Goal: Transaction & Acquisition: Purchase product/service

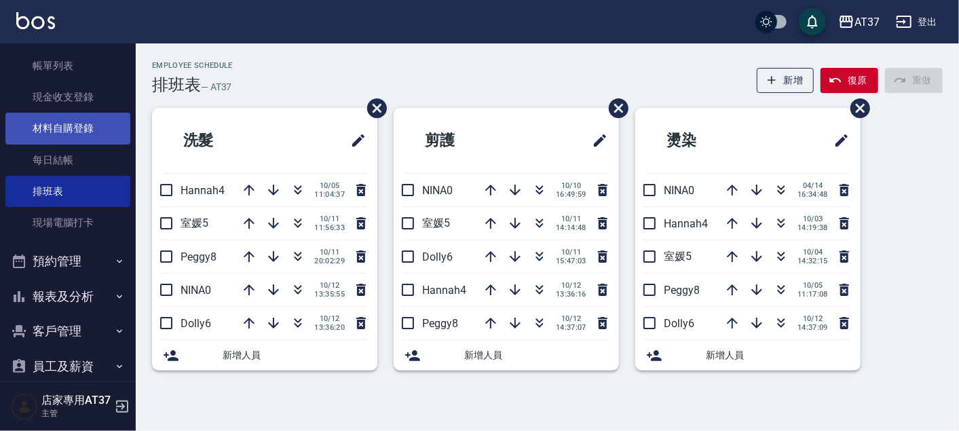
scroll to position [157, 0]
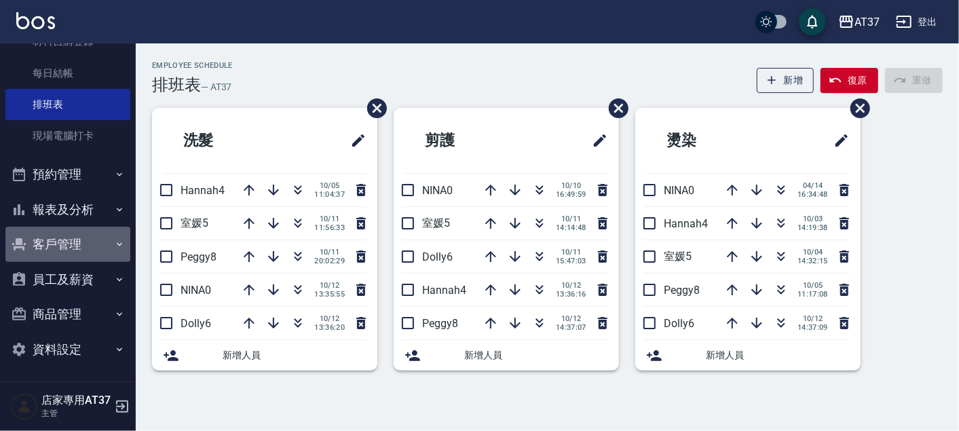
click at [67, 254] on button "客戶管理" at bounding box center [67, 244] width 125 height 35
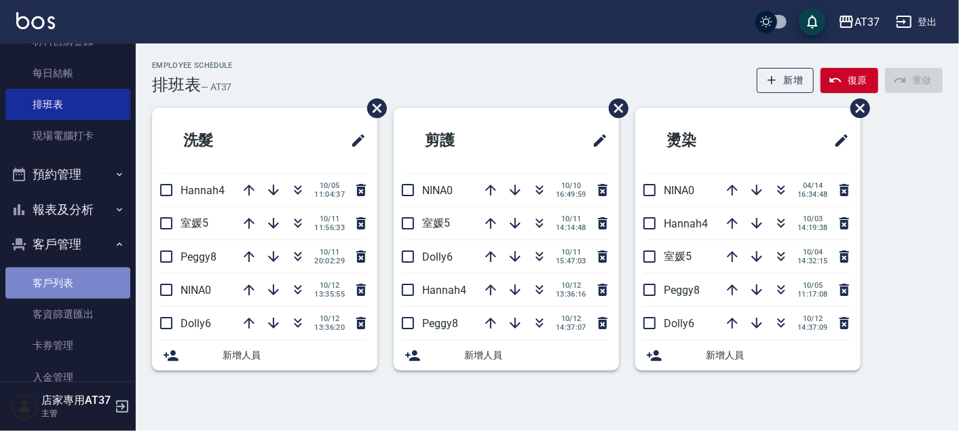
click at [69, 275] on link "客戶列表" at bounding box center [67, 282] width 125 height 31
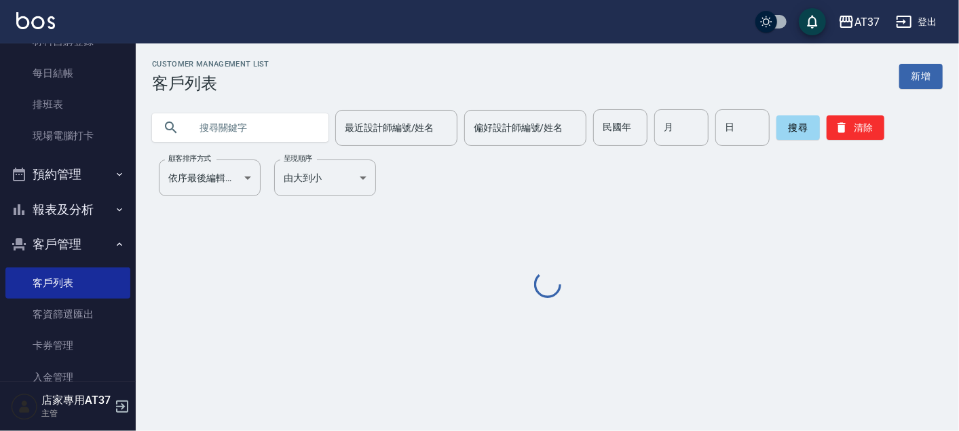
click at [208, 128] on input "text" at bounding box center [254, 127] width 128 height 37
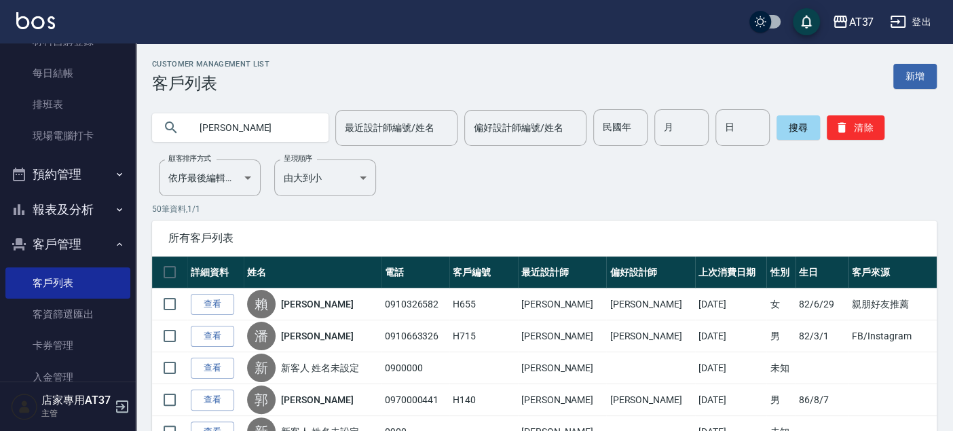
type input "亞瑟"
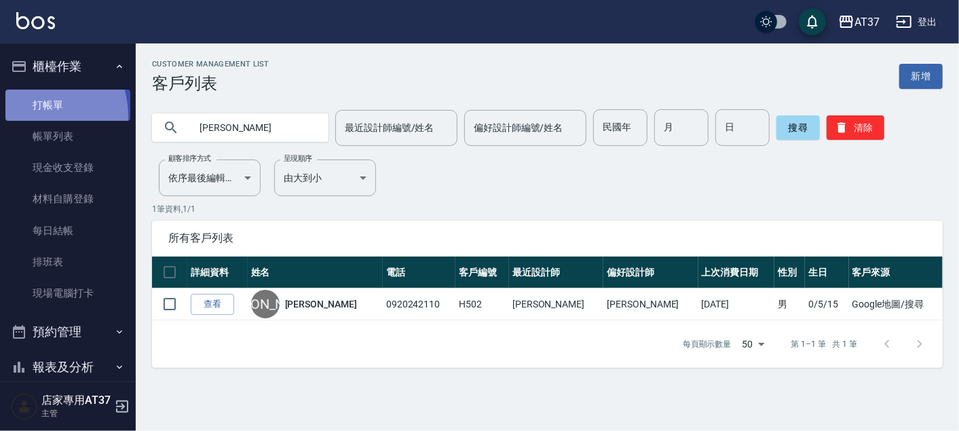
click at [26, 116] on link "打帳單" at bounding box center [67, 105] width 125 height 31
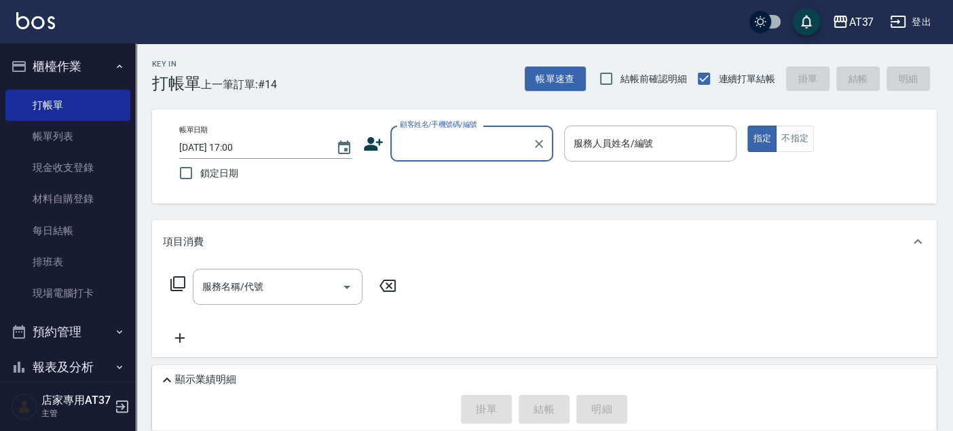
click at [468, 147] on input "顧客姓名/手機號碼/編號" at bounding box center [461, 144] width 130 height 24
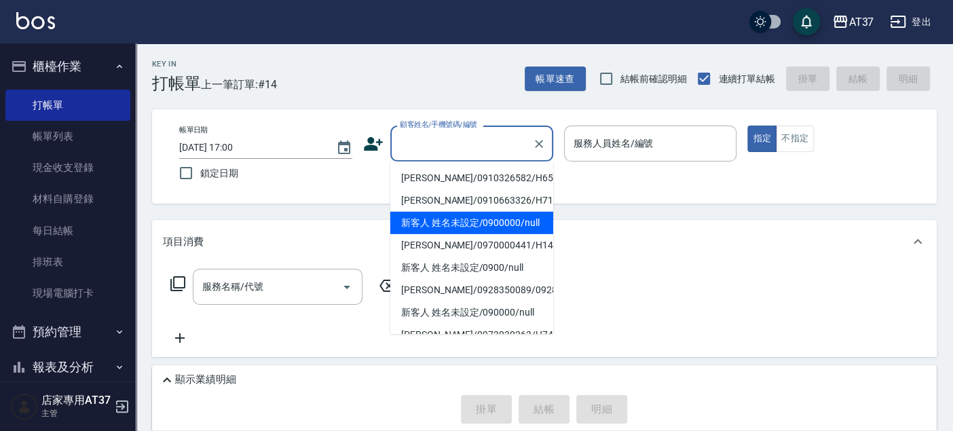
click at [471, 225] on li "新客人 姓名未設定/0900000/null" at bounding box center [471, 223] width 163 height 22
type input "新客人 姓名未設定/0900000/null"
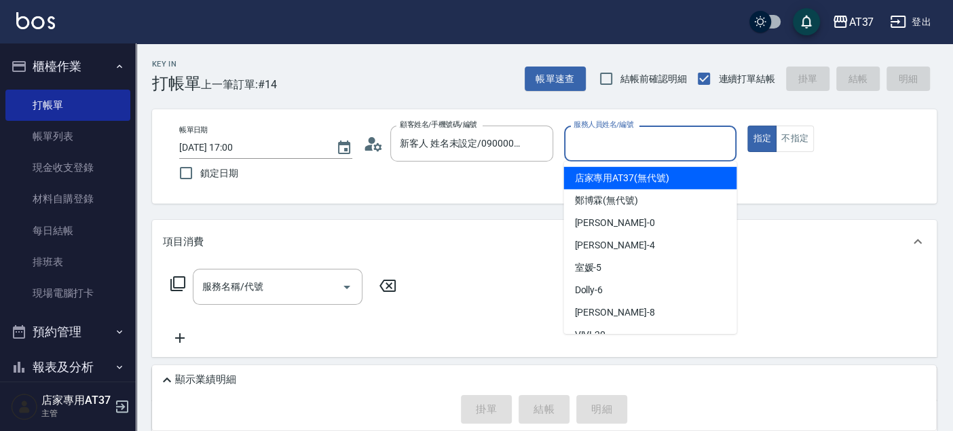
click at [602, 147] on input "服務人員姓名/編號" at bounding box center [650, 144] width 161 height 24
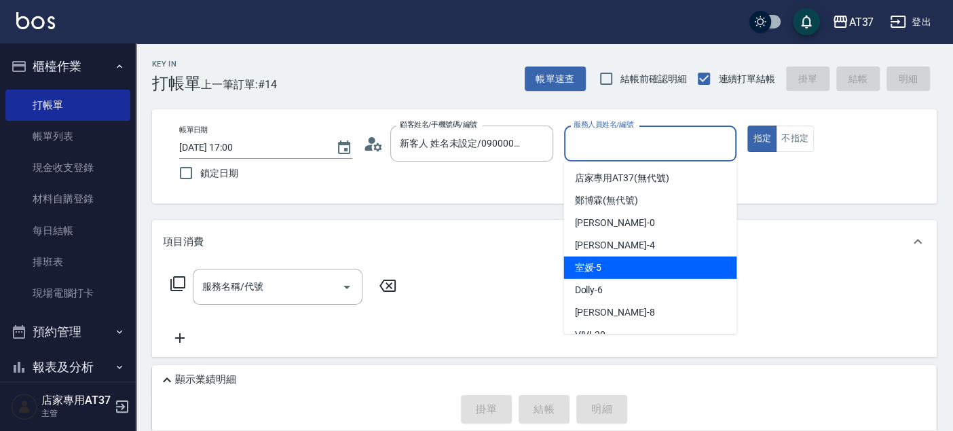
click at [628, 271] on div "室媛 -5" at bounding box center [649, 267] width 173 height 22
type input "室媛-5"
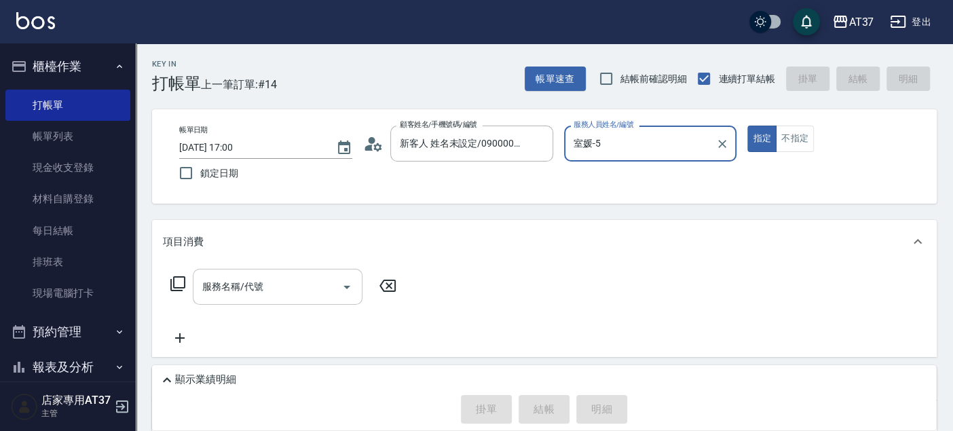
click at [231, 293] on input "服務名稱/代號" at bounding box center [267, 287] width 137 height 24
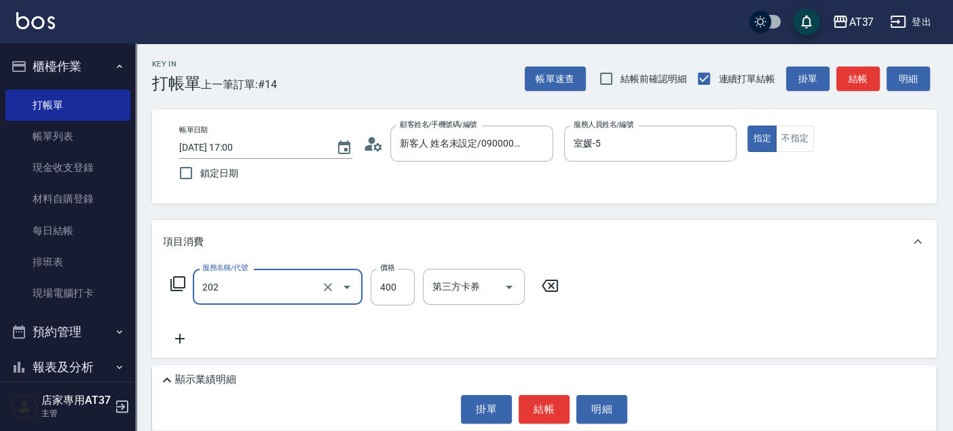
type input "A級單剪(202)"
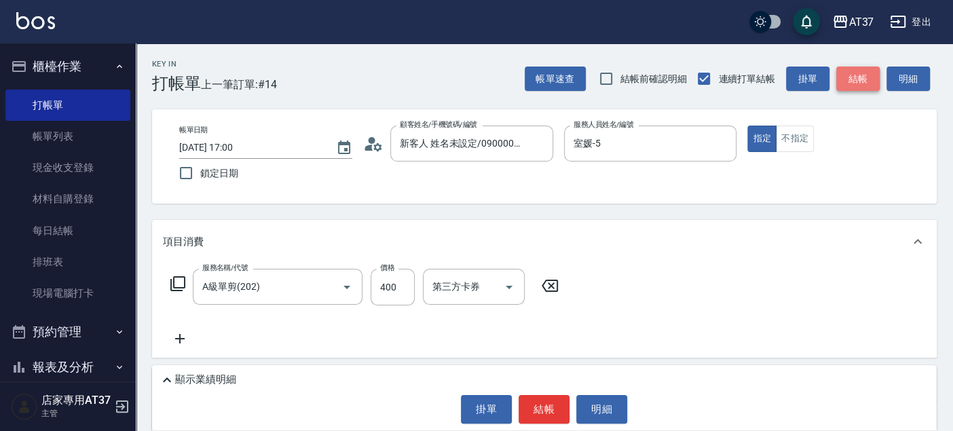
click at [859, 76] on button "結帳" at bounding box center [857, 78] width 43 height 25
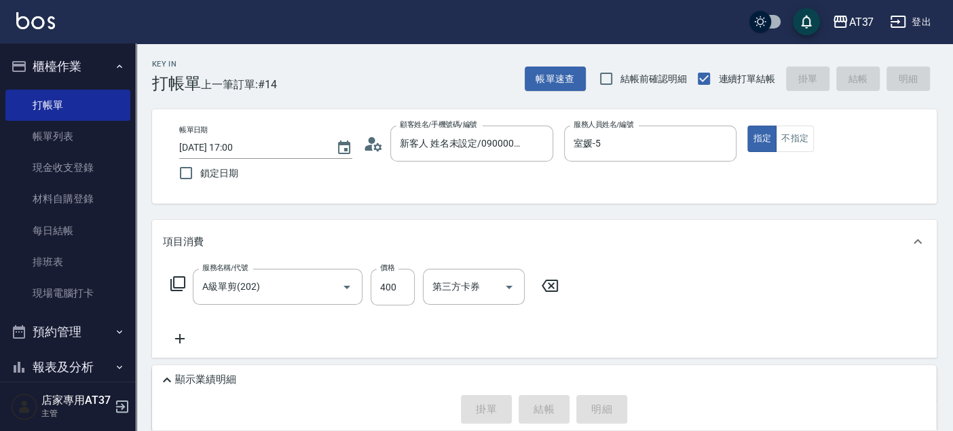
type input "2025/10/12 17:02"
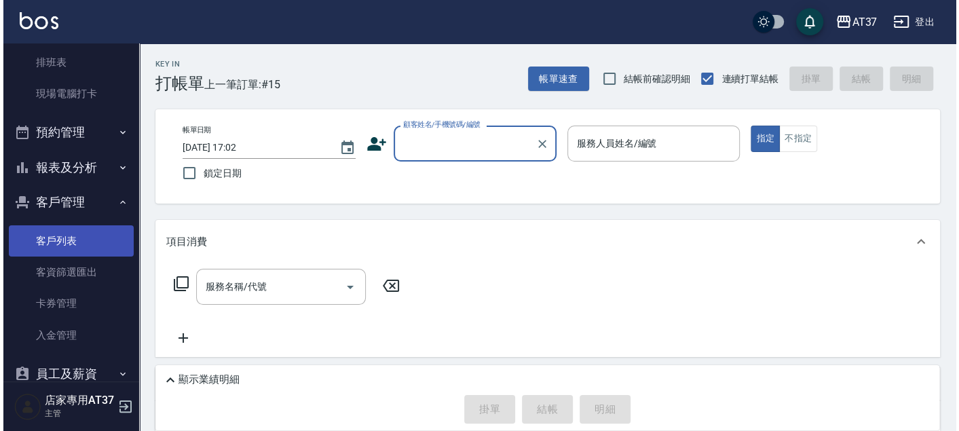
scroll to position [294, 0]
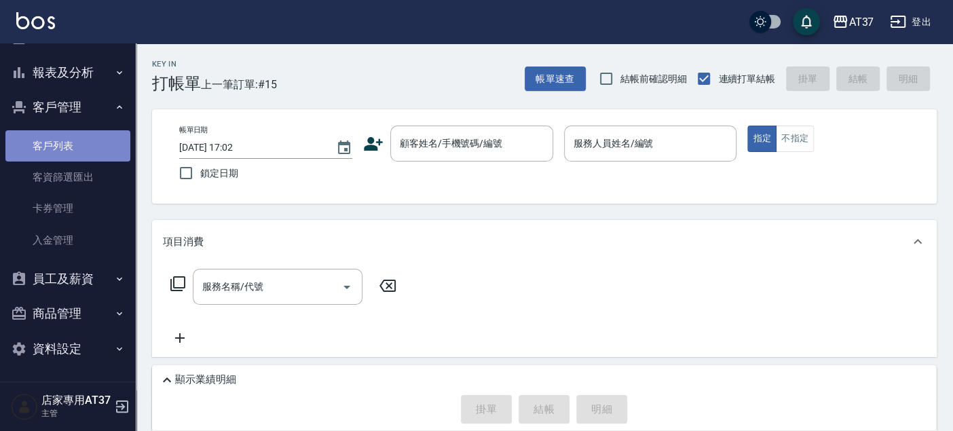
click at [88, 150] on link "客戶列表" at bounding box center [67, 145] width 125 height 31
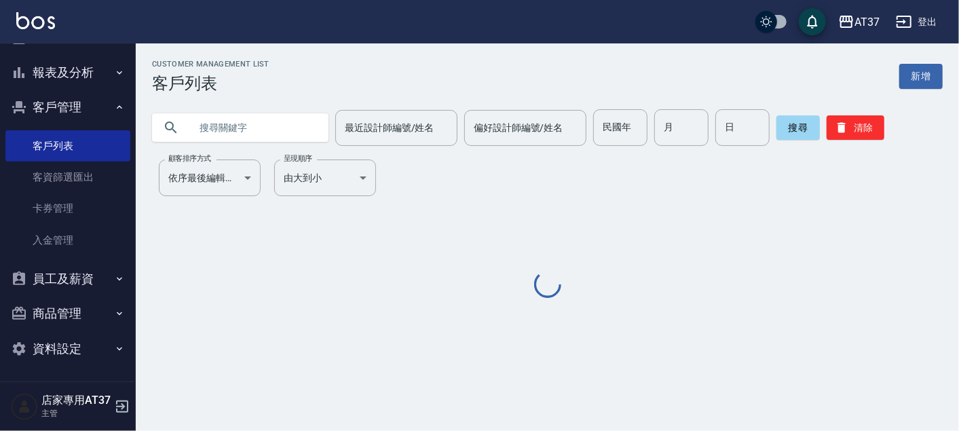
click at [265, 119] on input "text" at bounding box center [254, 127] width 128 height 37
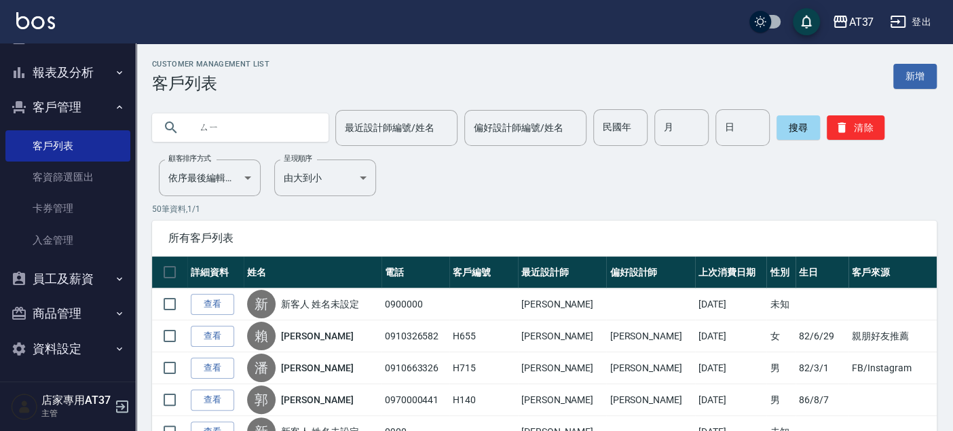
type input "ㄙ"
type input "亞瑟"
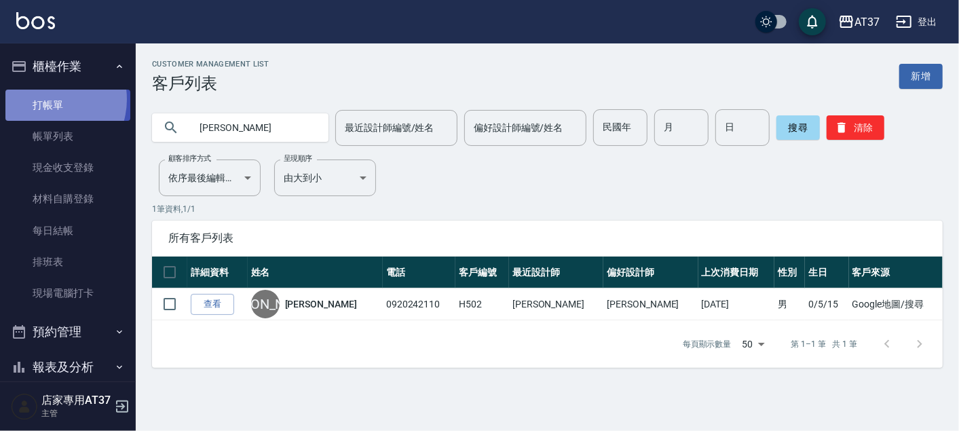
click at [48, 99] on link "打帳單" at bounding box center [67, 105] width 125 height 31
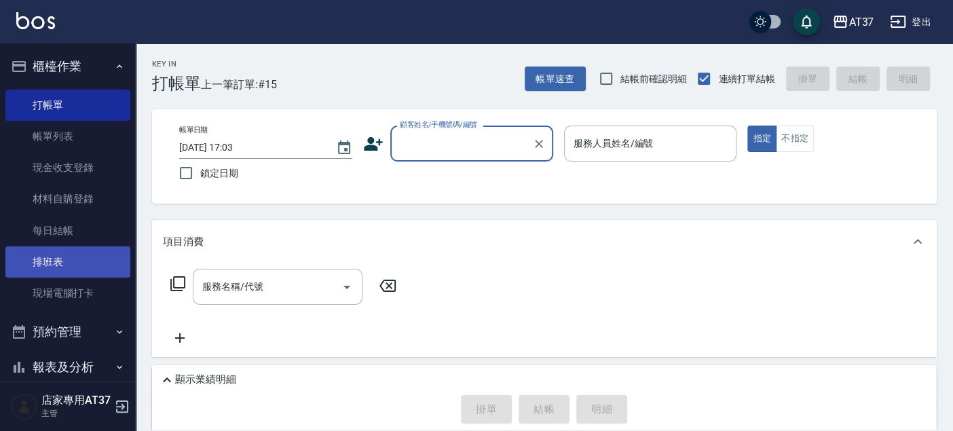
click at [85, 261] on link "排班表" at bounding box center [67, 261] width 125 height 31
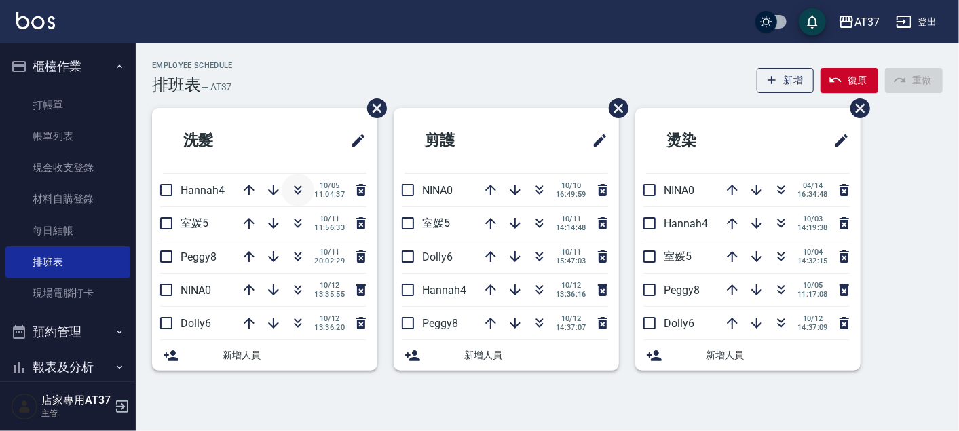
click at [300, 188] on icon "button" at bounding box center [298, 190] width 16 height 16
click at [537, 218] on icon "button" at bounding box center [539, 223] width 16 height 16
click at [544, 223] on icon "button" at bounding box center [539, 223] width 16 height 16
click at [541, 221] on icon "button" at bounding box center [539, 223] width 16 height 16
click at [299, 224] on icon "button" at bounding box center [297, 225] width 7 height 5
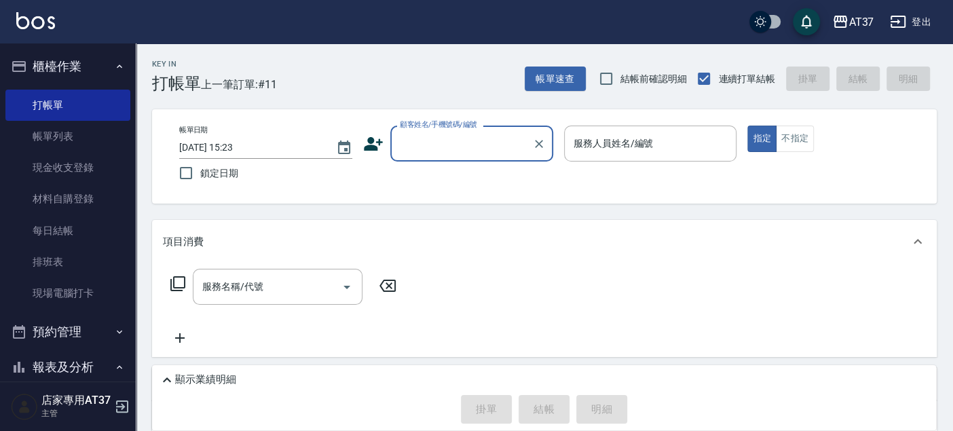
click at [466, 172] on div "帳單日期 2025/10/12 15:23 鎖定日期 顧客姓名/手機號碼/編號 顧客姓名/手機號碼/編號 服務人員姓名/編號 服務人員姓名/編號 指定 不指定" at bounding box center [544, 157] width 752 height 62
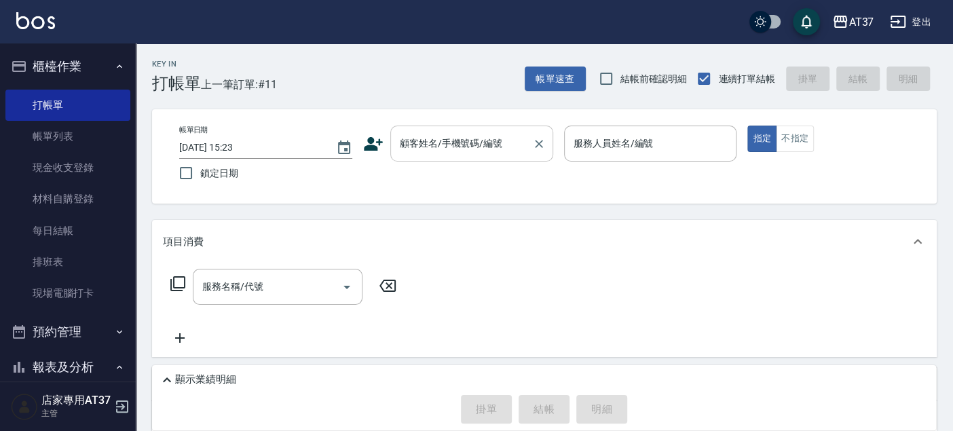
click at [465, 155] on div "顧客姓名/手機號碼/編號" at bounding box center [471, 144] width 163 height 36
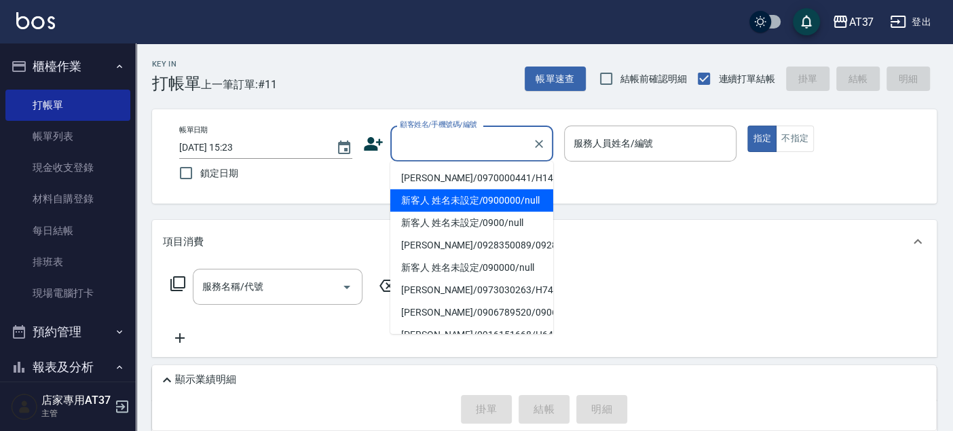
click at [479, 202] on li "新客人 姓名未設定/0900000/null" at bounding box center [471, 200] width 163 height 22
type input "新客人 姓名未設定/0900000/null"
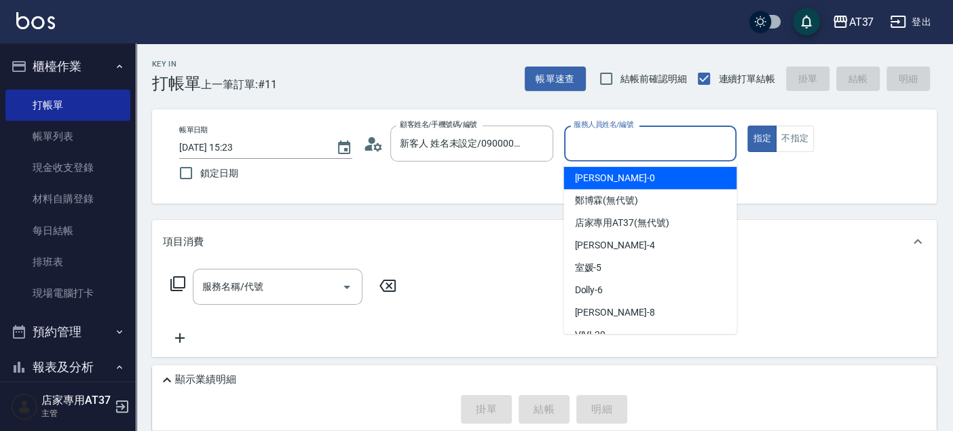
drag, startPoint x: 658, startPoint y: 134, endPoint x: 656, endPoint y: 157, distance: 23.1
click at [656, 134] on input "服務人員姓名/編號" at bounding box center [650, 144] width 161 height 24
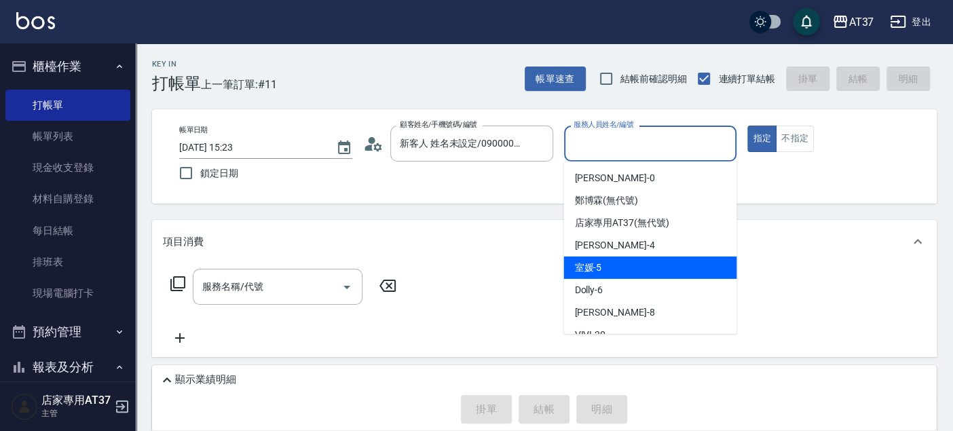
click at [650, 259] on div "室媛 -5" at bounding box center [649, 267] width 173 height 22
type input "室媛-5"
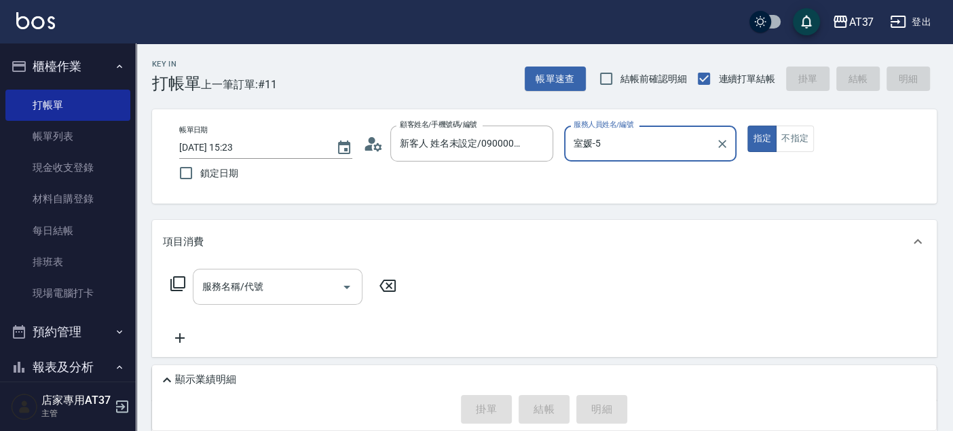
click at [254, 296] on input "服務名稱/代號" at bounding box center [267, 287] width 137 height 24
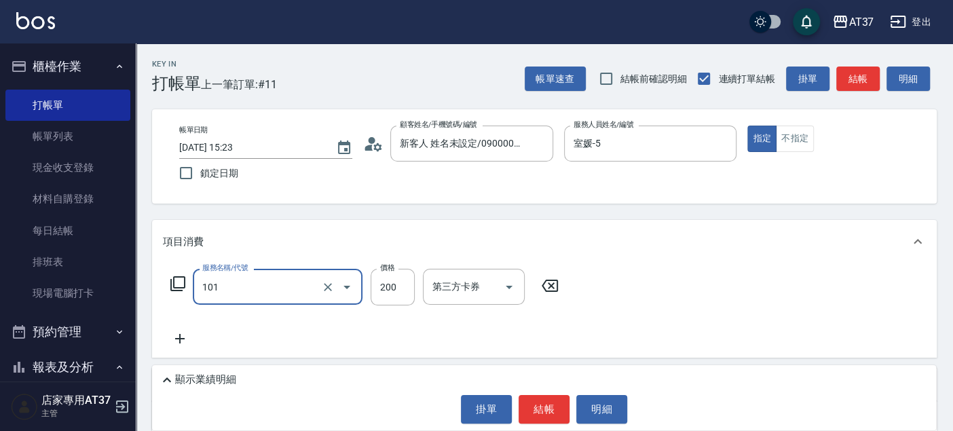
type input "洗髮(101)"
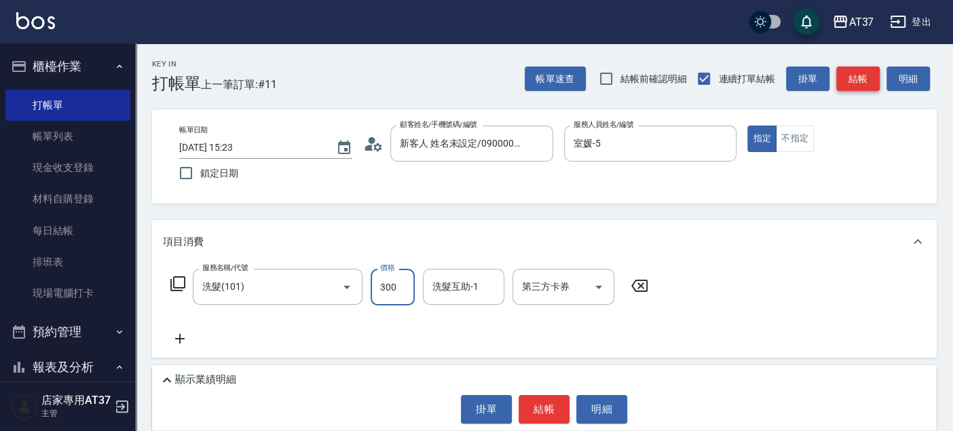
type input "300"
click at [868, 71] on button "結帳" at bounding box center [857, 78] width 43 height 25
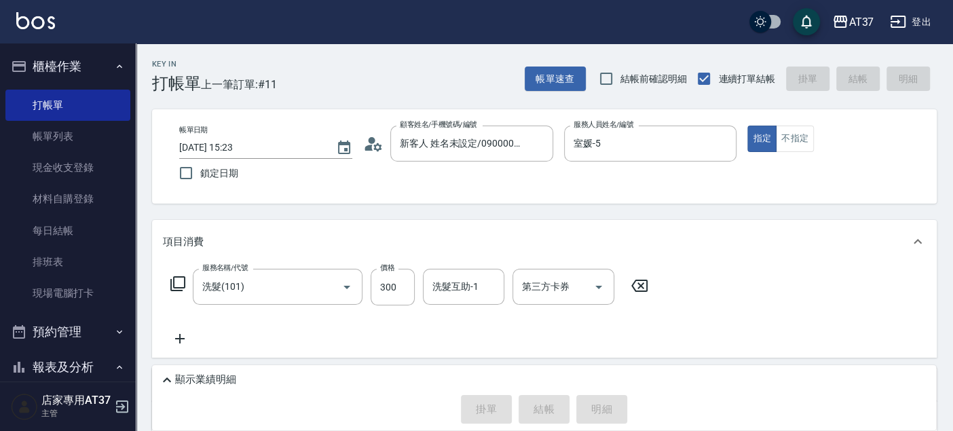
type input "2025/10/12 16:51"
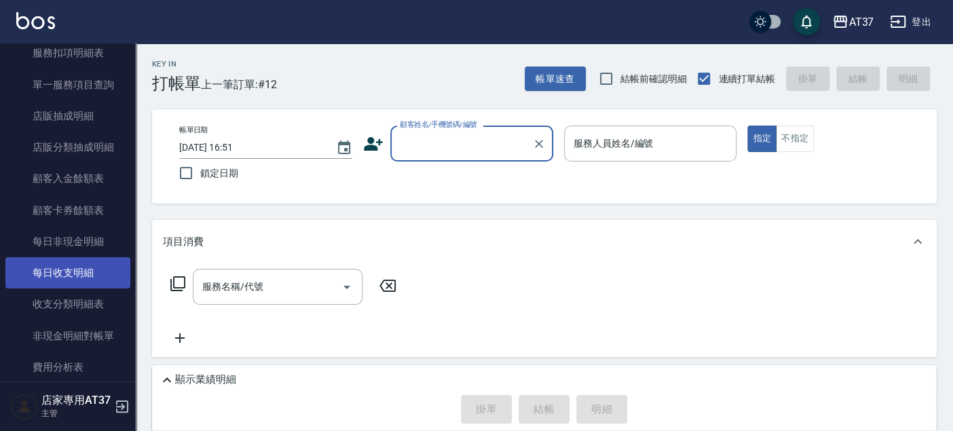
scroll to position [1173, 0]
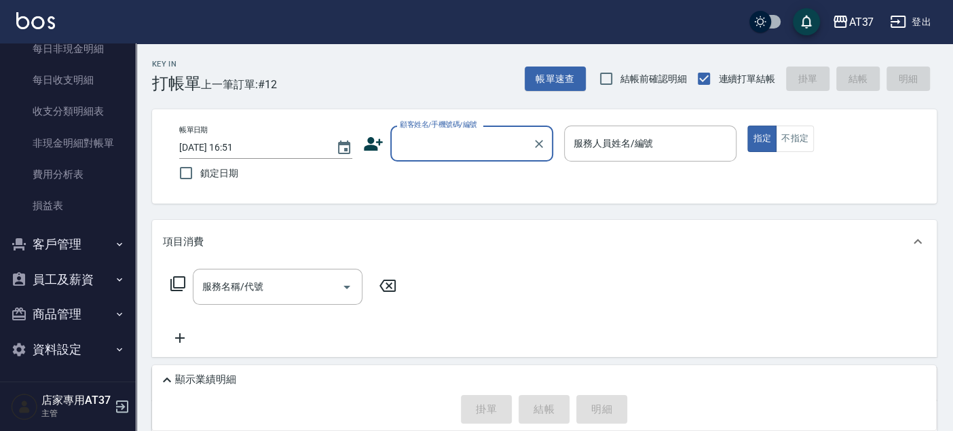
click at [84, 230] on button "客戶管理" at bounding box center [67, 244] width 125 height 35
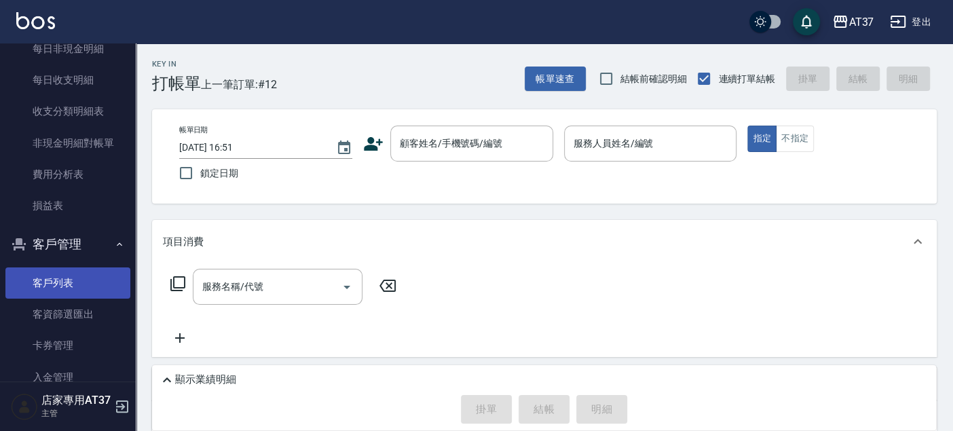
click at [85, 268] on link "客戶列表" at bounding box center [67, 282] width 125 height 31
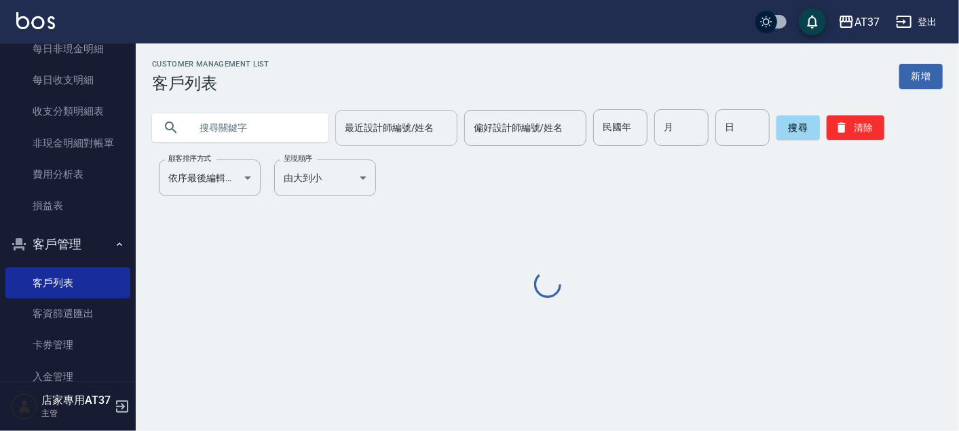
click at [363, 129] on div "最近設計師編號/姓名 最近設計師編號/姓名" at bounding box center [396, 128] width 122 height 36
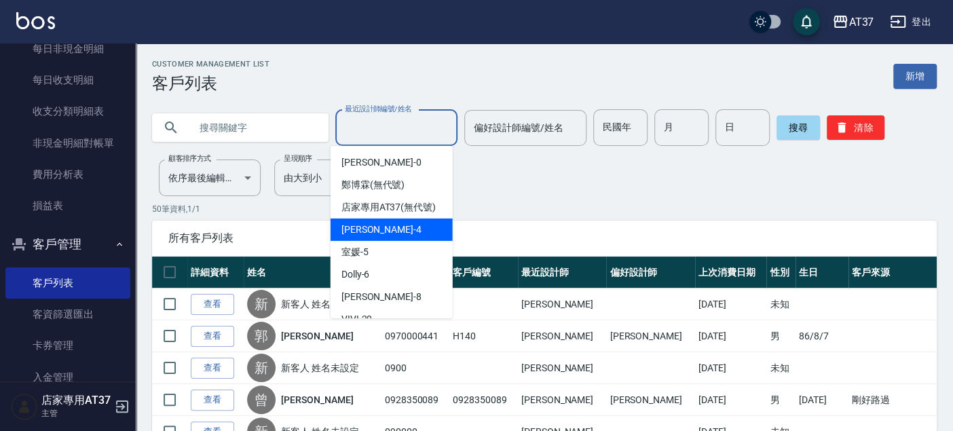
click at [382, 241] on div "[PERSON_NAME] -4" at bounding box center [391, 229] width 122 height 22
type input "[PERSON_NAME]-4"
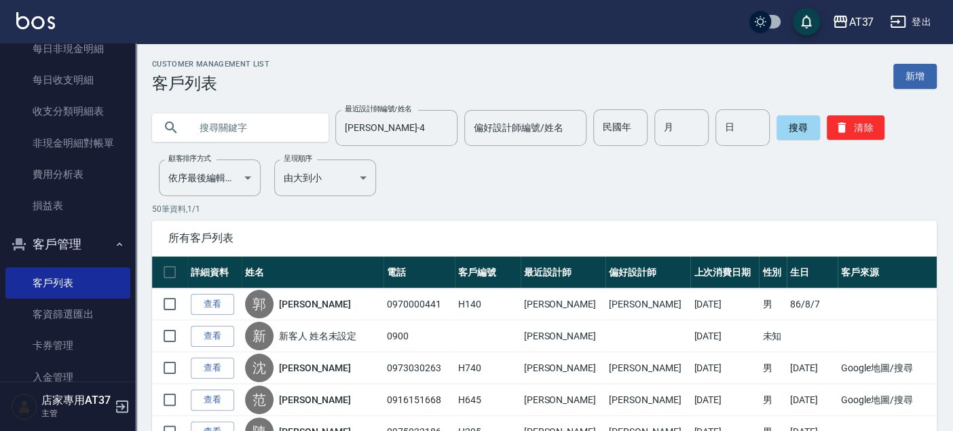
click at [246, 130] on input "text" at bounding box center [254, 127] width 128 height 37
type input "H655"
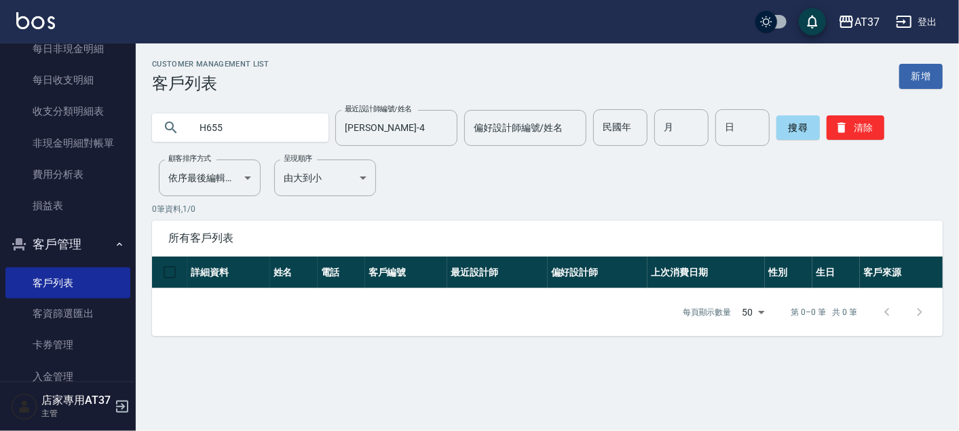
click at [919, 110] on div "H655 最近設計師編號/姓名 Hannah-4 最近設計師編號/姓名 偏好設計師編號/姓名 偏好設計師編號/姓名 民國年 民國年 月 月 日 日 搜尋 清除" at bounding box center [547, 127] width 791 height 37
click at [917, 83] on link "新增" at bounding box center [920, 76] width 43 height 25
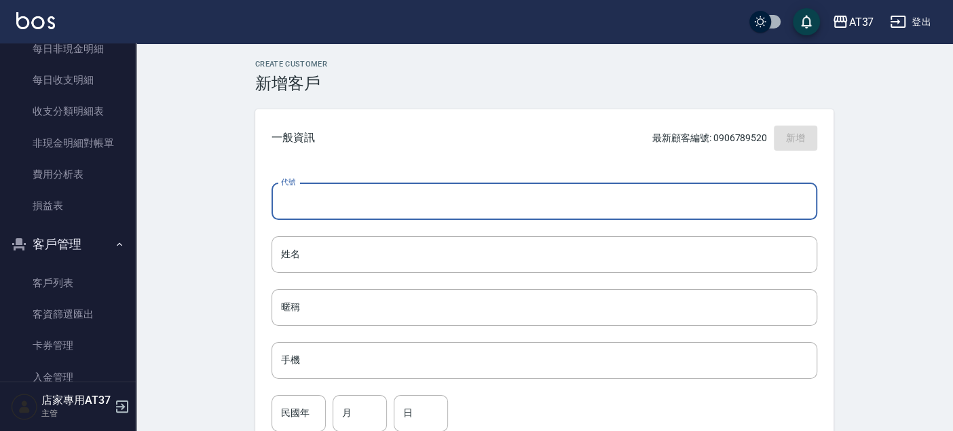
click at [392, 203] on input "代號" at bounding box center [544, 201] width 546 height 37
type input "H655"
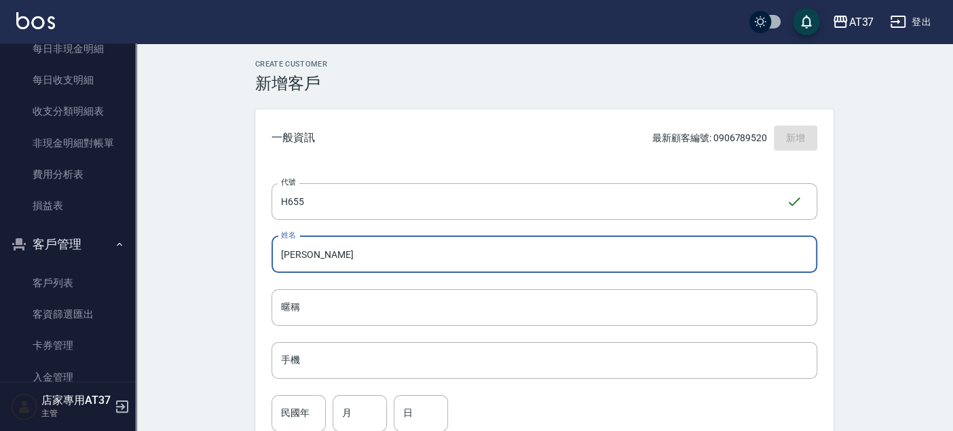
type input "[PERSON_NAME]"
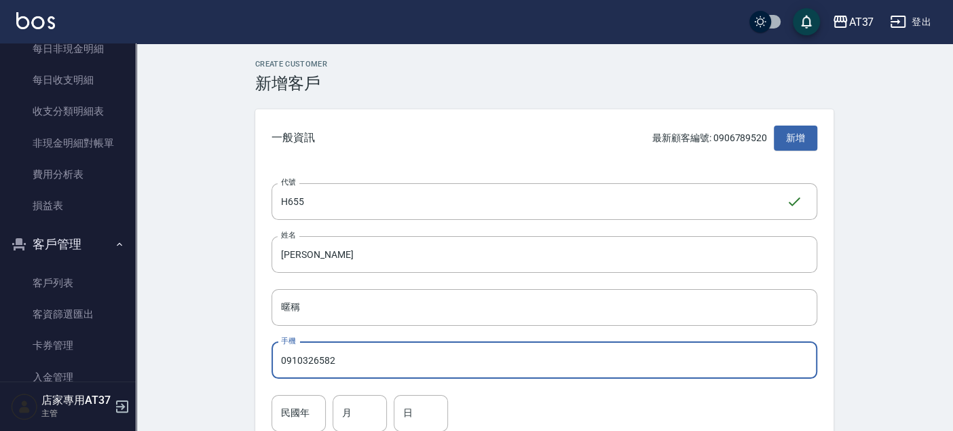
type input "0910326582"
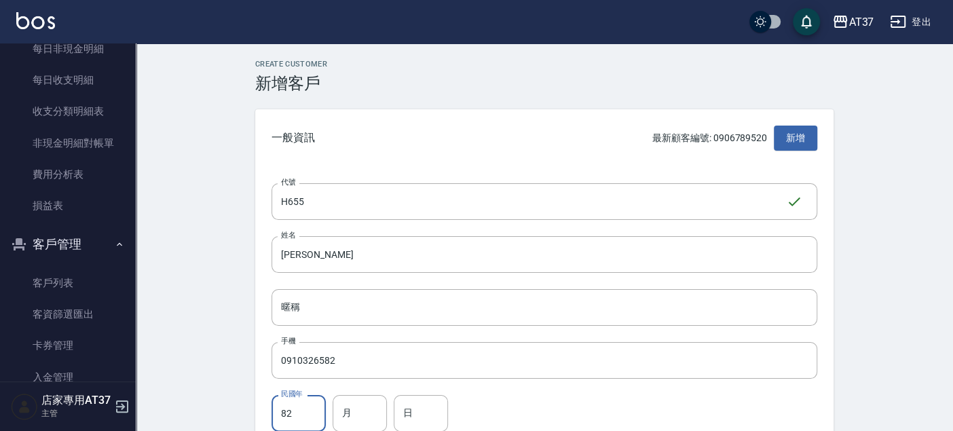
type input "82"
type input "6"
type input "9"
type input "29"
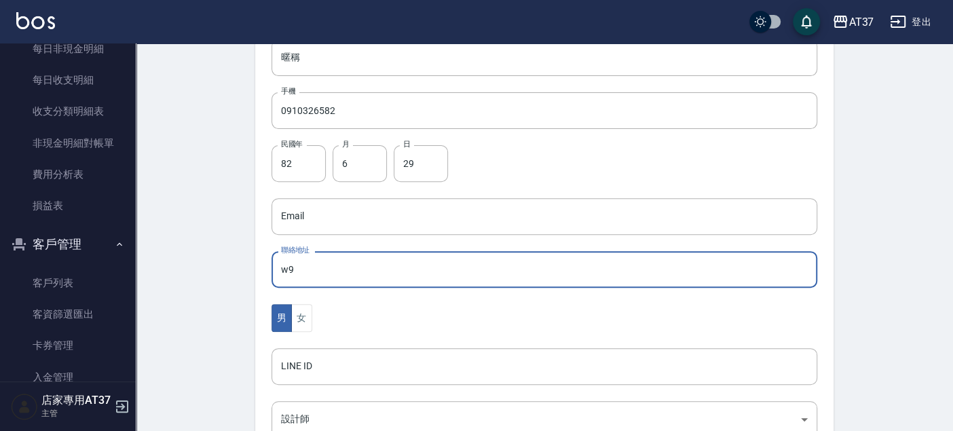
type input "w"
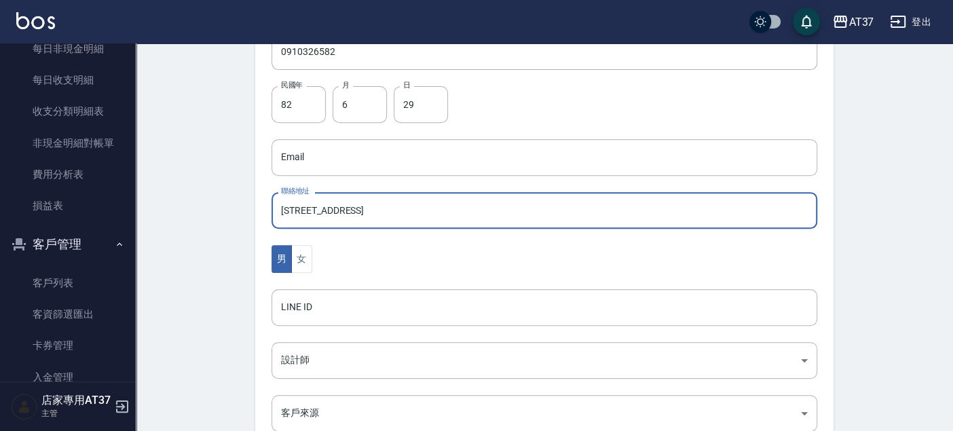
scroll to position [401, 0]
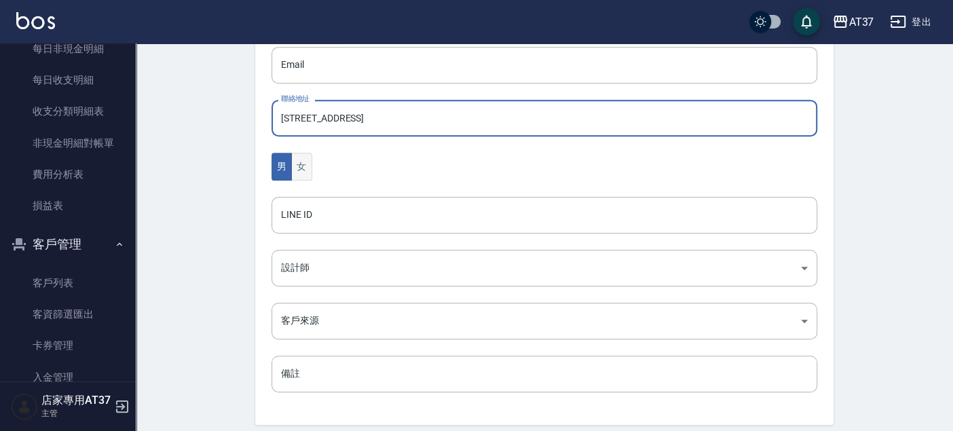
type input "台北市內湖區文湖街50號12F"
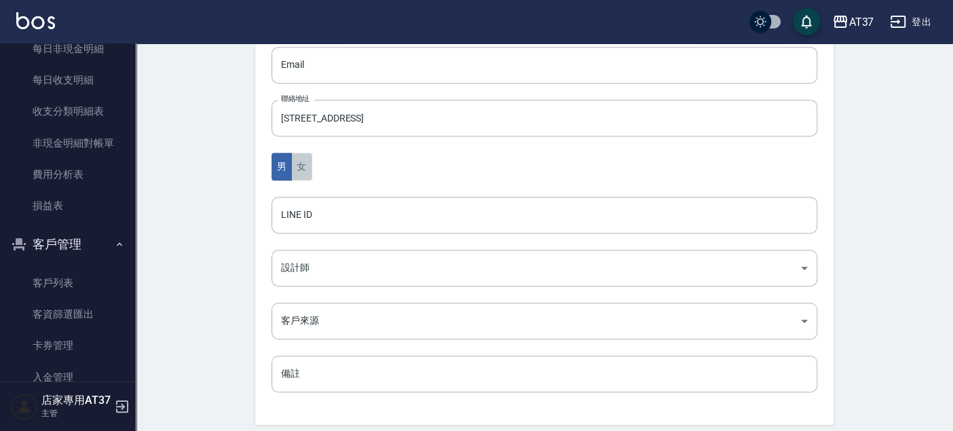
click at [302, 169] on button "女" at bounding box center [301, 167] width 20 height 28
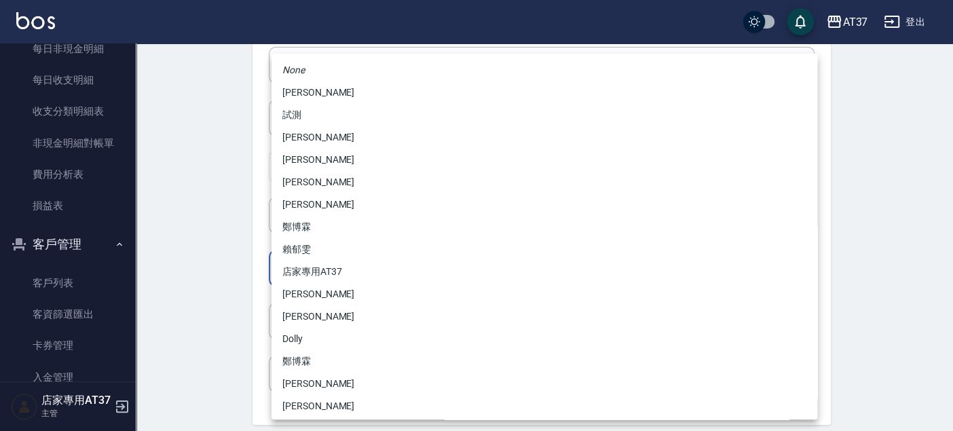
click at [307, 282] on body "AT37 登出 櫃檯作業 打帳單 帳單列表 現金收支登錄 材料自購登錄 每日結帳 排班表 現場電腦打卡 預約管理 預約管理 單日預約紀錄 單週預約紀錄 報表及…" at bounding box center [476, 40] width 953 height 883
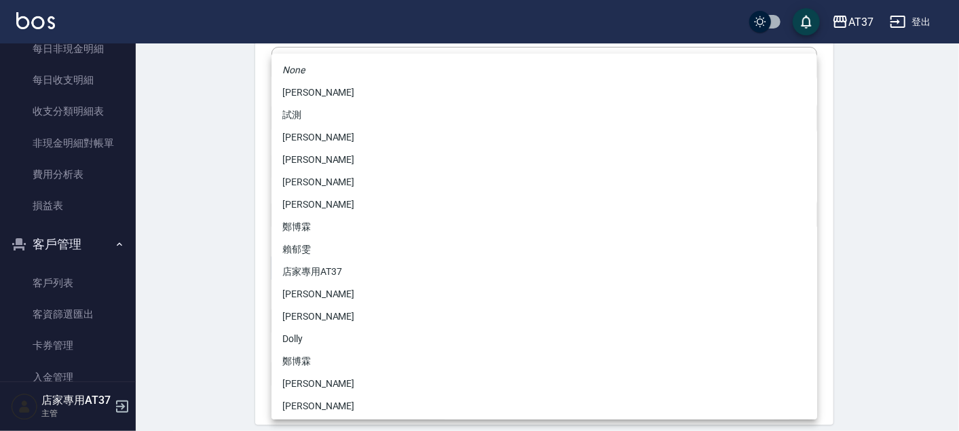
click at [323, 98] on li "[PERSON_NAME]" at bounding box center [544, 92] width 546 height 22
type input "d1f85335-6912-48b7-9a0c-af6889e63979"
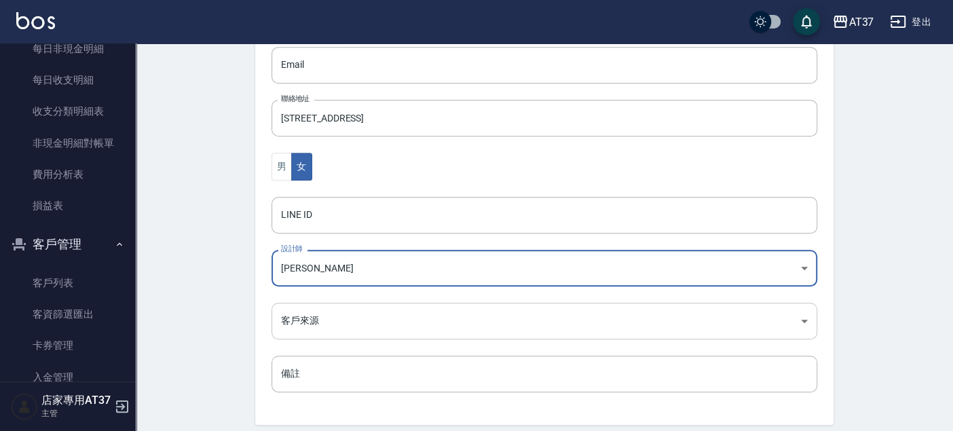
click at [327, 335] on body "AT37 登出 櫃檯作業 打帳單 帳單列表 現金收支登錄 材料自購登錄 每日結帳 排班表 現場電腦打卡 預約管理 預約管理 單日預約紀錄 單週預約紀錄 報表及…" at bounding box center [476, 40] width 953 height 883
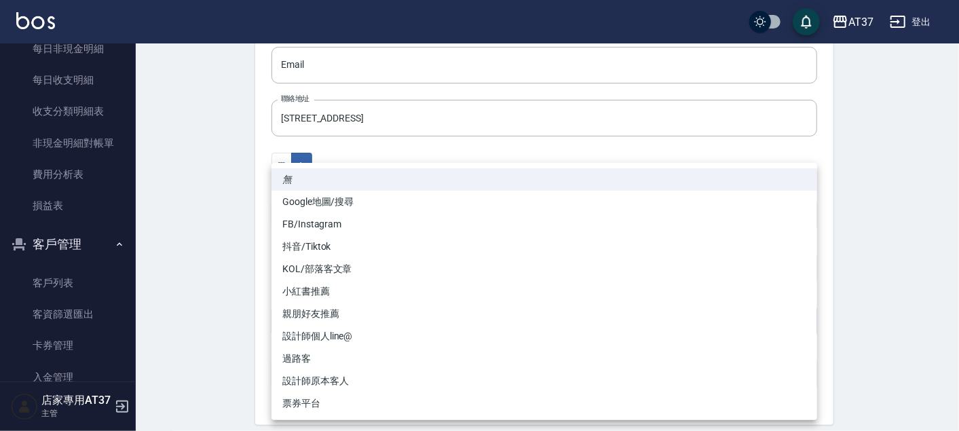
click at [330, 310] on li "親朋好友推薦" at bounding box center [544, 314] width 546 height 22
type input "親朋好友推薦"
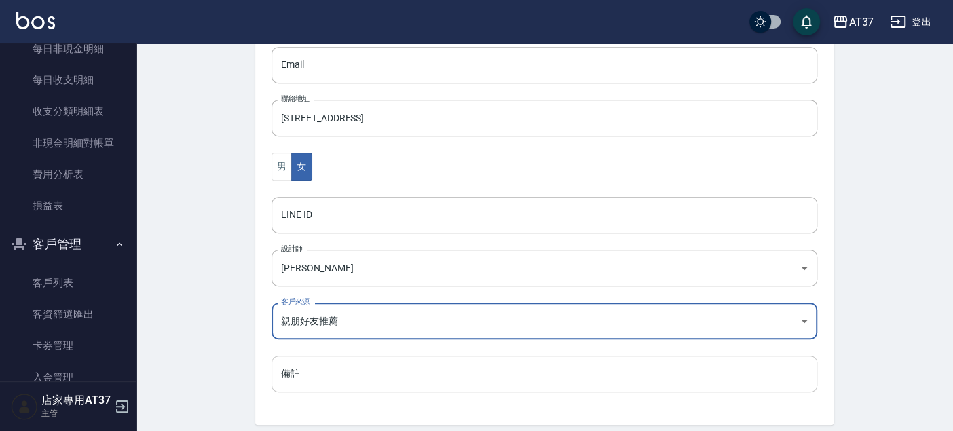
click at [328, 375] on input "備註" at bounding box center [544, 374] width 546 height 37
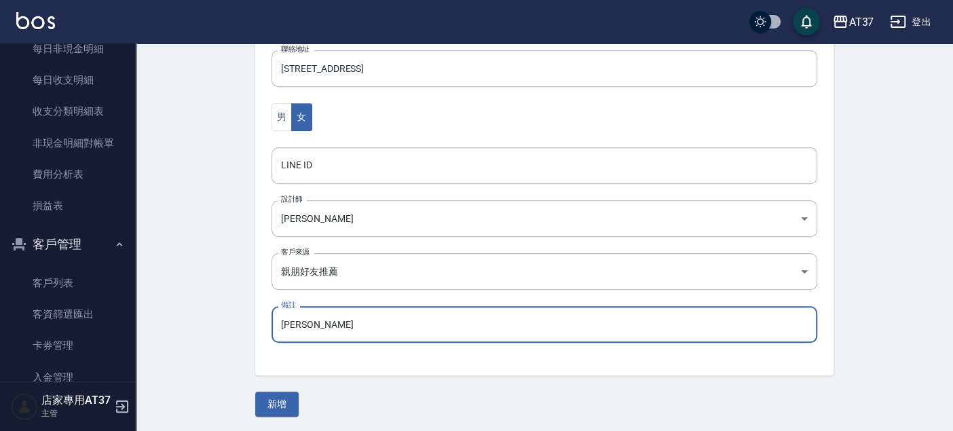
scroll to position [451, 0]
type input "潘信樺介紹"
click at [282, 405] on button "新增" at bounding box center [276, 403] width 43 height 25
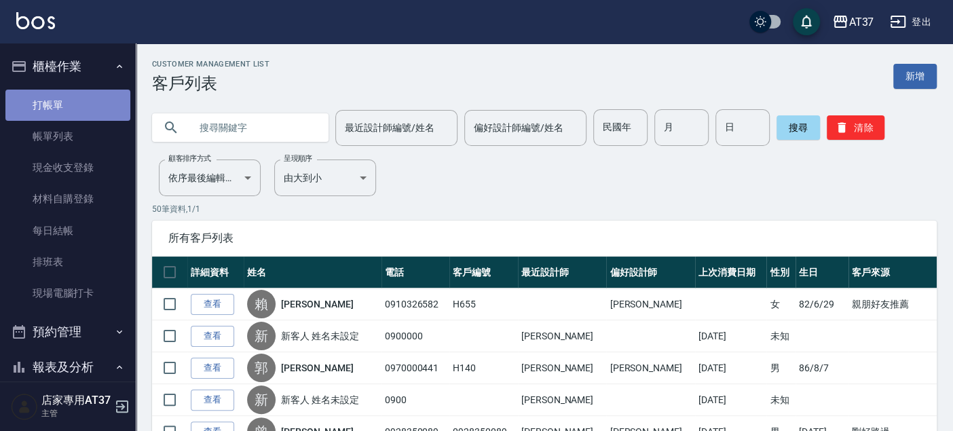
click at [84, 106] on link "打帳單" at bounding box center [67, 105] width 125 height 31
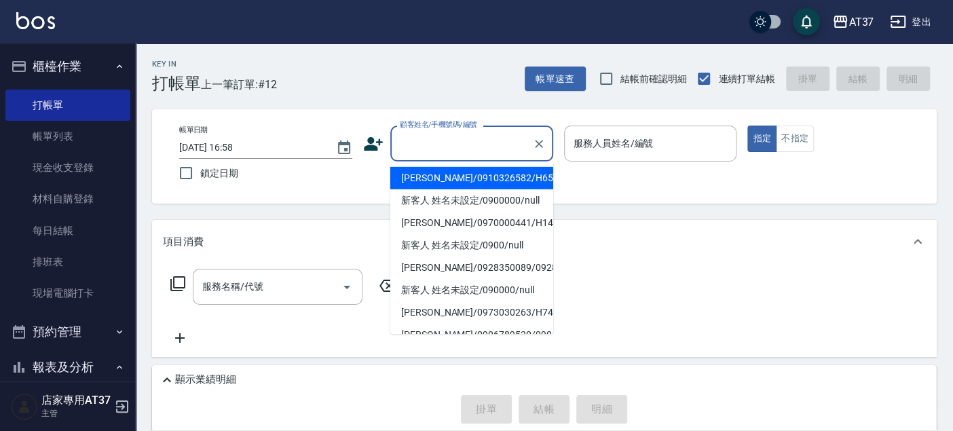
click at [419, 141] on input "顧客姓名/手機號碼/編號" at bounding box center [461, 144] width 130 height 24
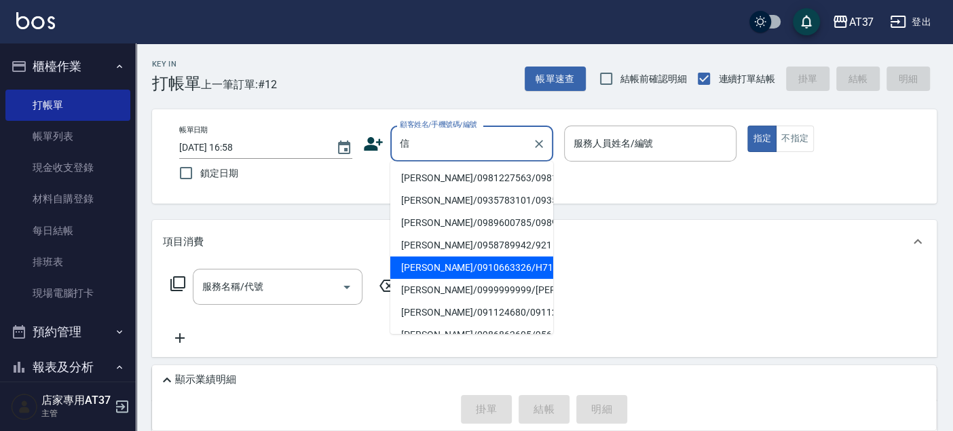
click at [447, 279] on li "[PERSON_NAME]/0910663326/H715" at bounding box center [471, 267] width 163 height 22
type input "[PERSON_NAME]/0910663326/H715"
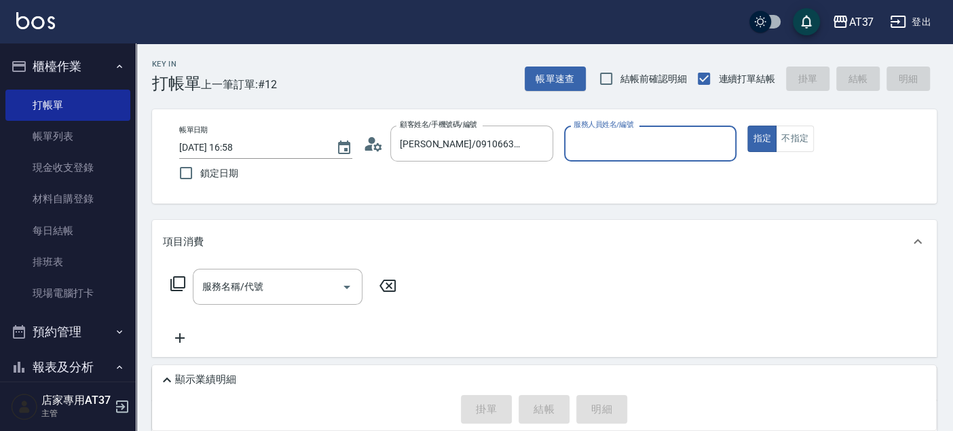
type input "[PERSON_NAME]-4"
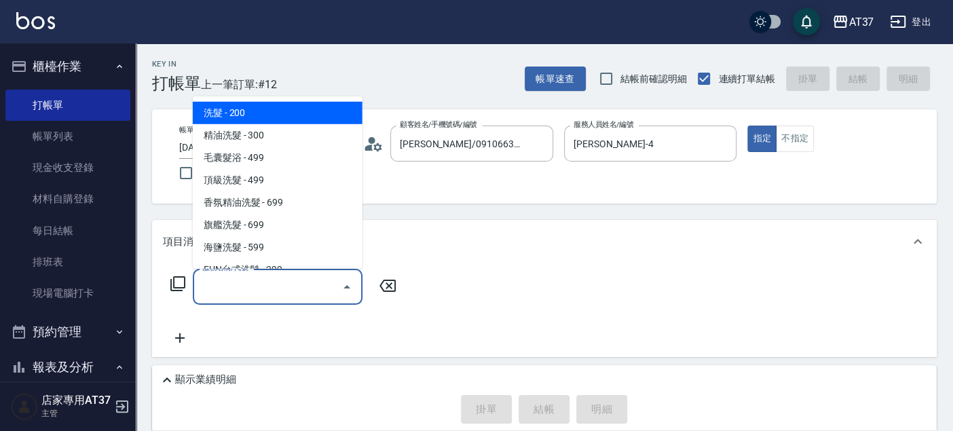
click at [252, 281] on div "服務名稱/代號 服務名稱/代號" at bounding box center [278, 287] width 170 height 36
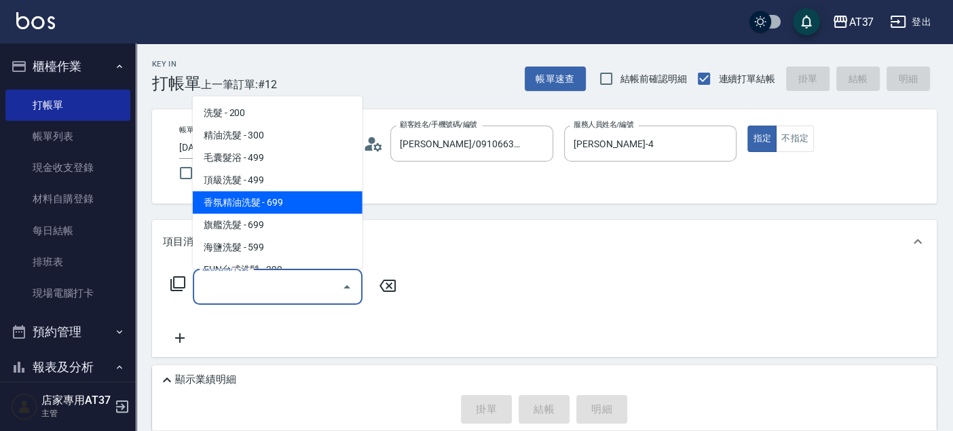
click at [233, 195] on span "香氛精油洗髮 - 699" at bounding box center [278, 202] width 170 height 22
type input "香氛精油洗髮(105)"
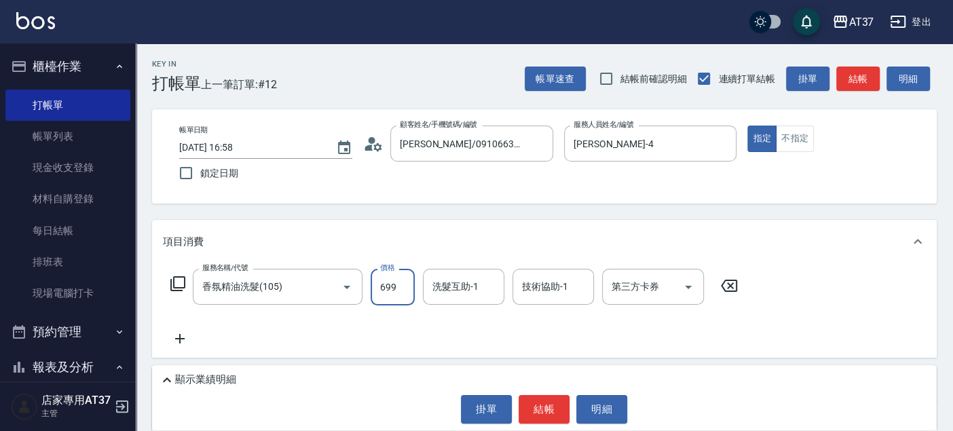
click at [396, 287] on input "699" at bounding box center [392, 287] width 44 height 37
type input "700"
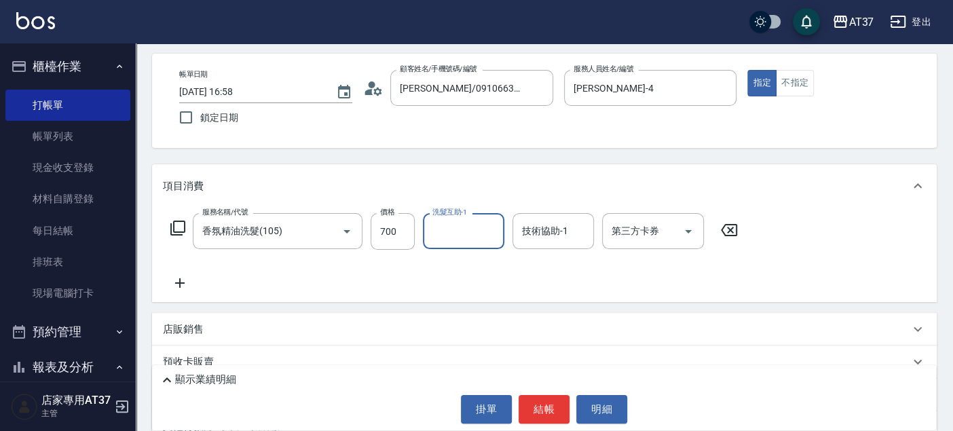
scroll to position [75, 0]
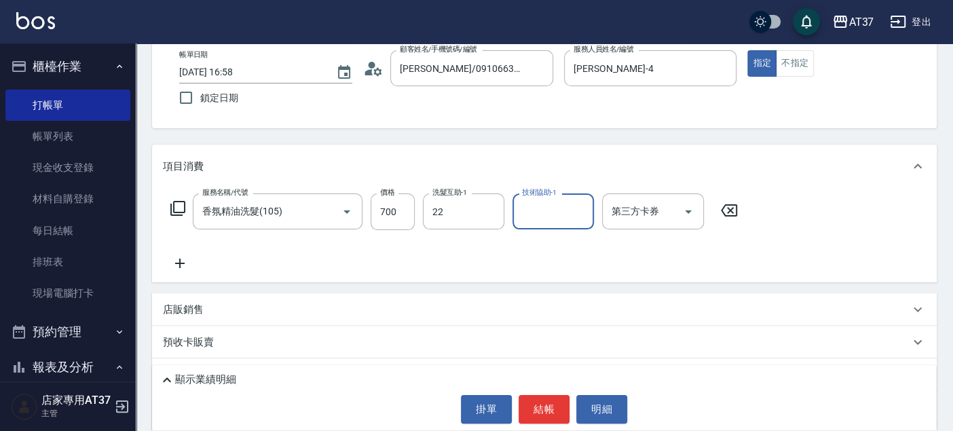
type input "[PERSON_NAME]-22"
click at [179, 259] on icon at bounding box center [179, 263] width 9 height 9
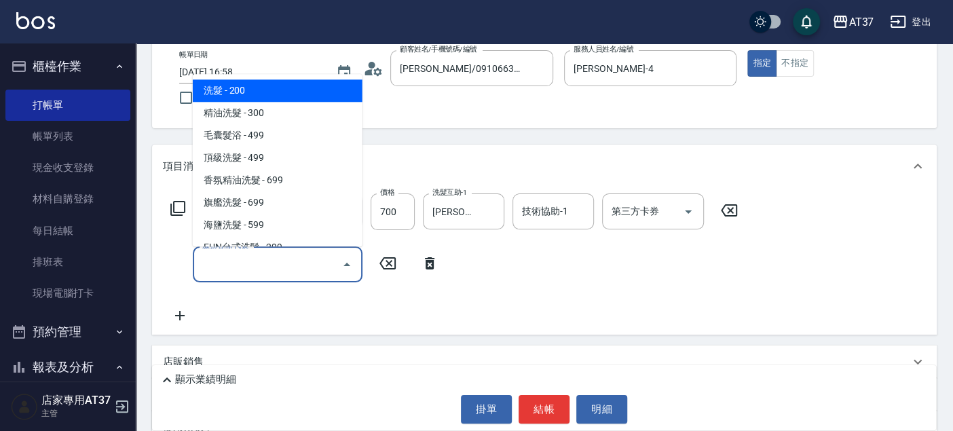
click at [220, 259] on input "服務名稱/代號" at bounding box center [267, 264] width 137 height 24
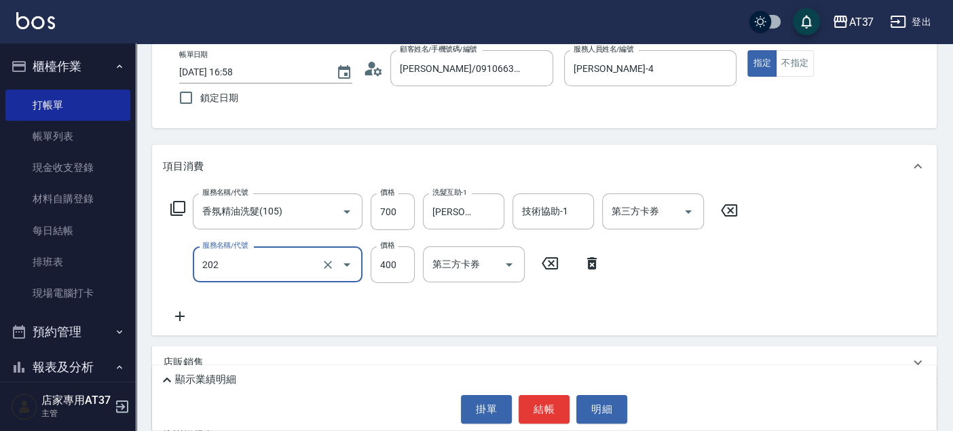
type input "A級單剪(202)"
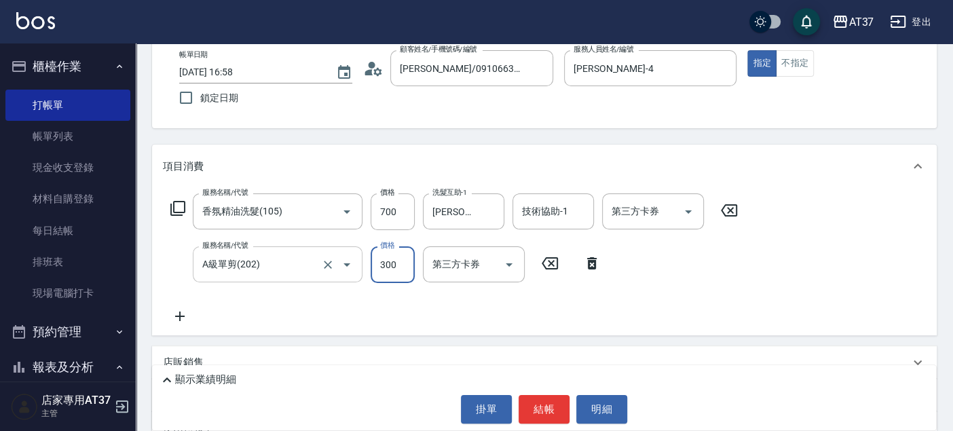
type input "300"
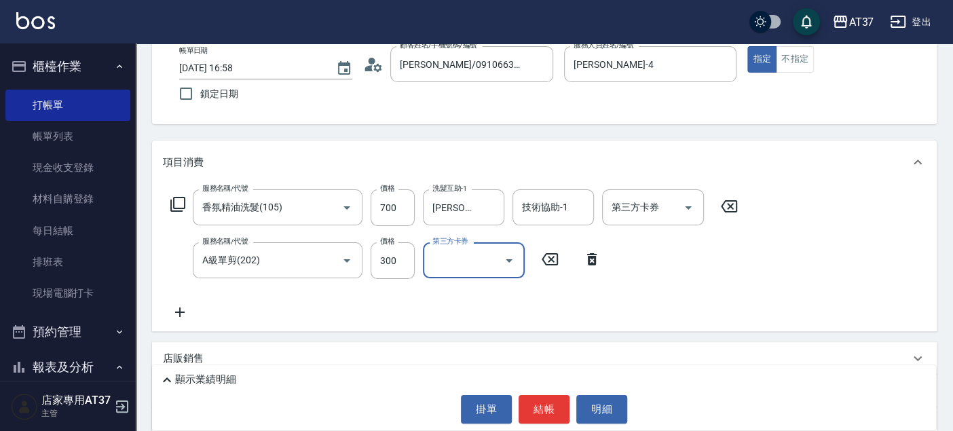
scroll to position [0, 0]
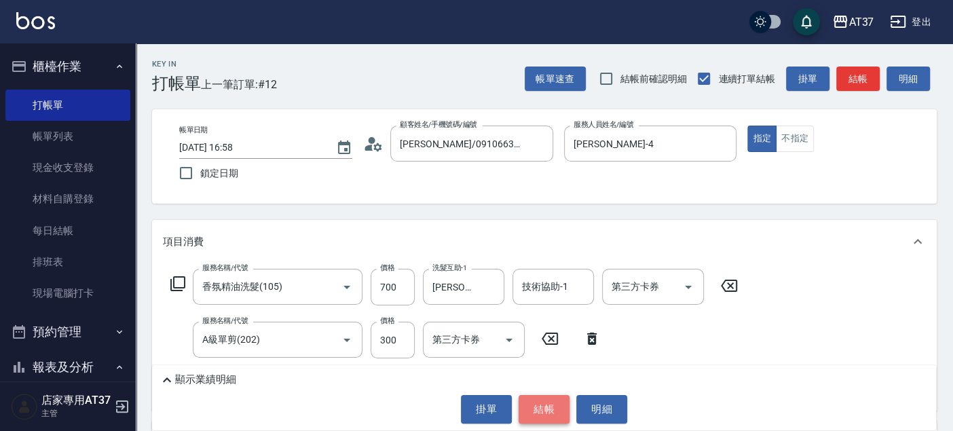
click at [558, 410] on button "結帳" at bounding box center [543, 409] width 51 height 28
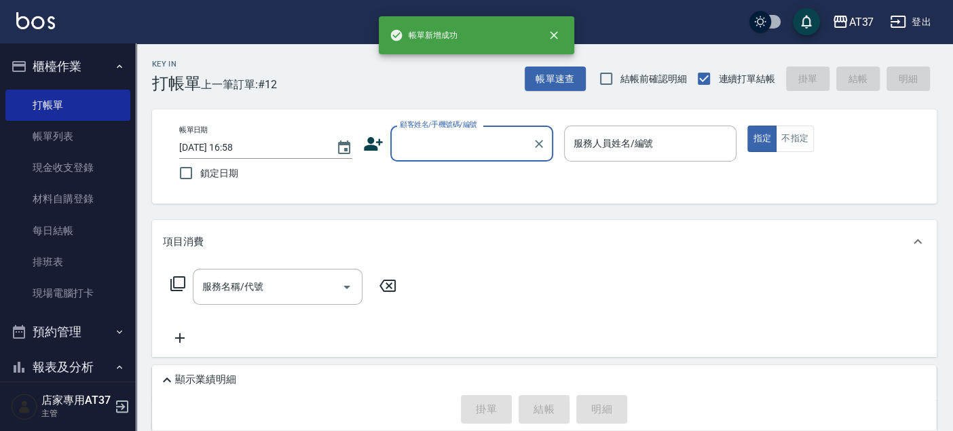
click at [432, 141] on input "顧客姓名/手機號碼/編號" at bounding box center [461, 144] width 130 height 24
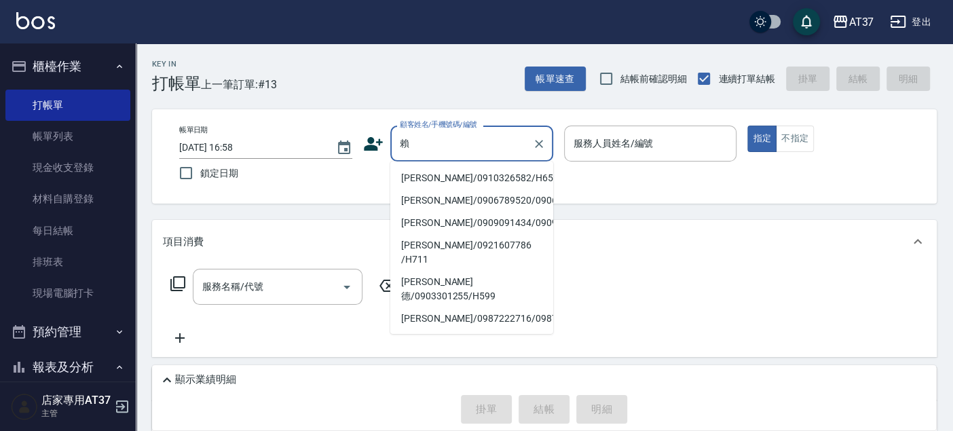
click at [458, 172] on li "[PERSON_NAME]/0910326582/H655" at bounding box center [471, 178] width 163 height 22
type input "[PERSON_NAME]/0910326582/H655"
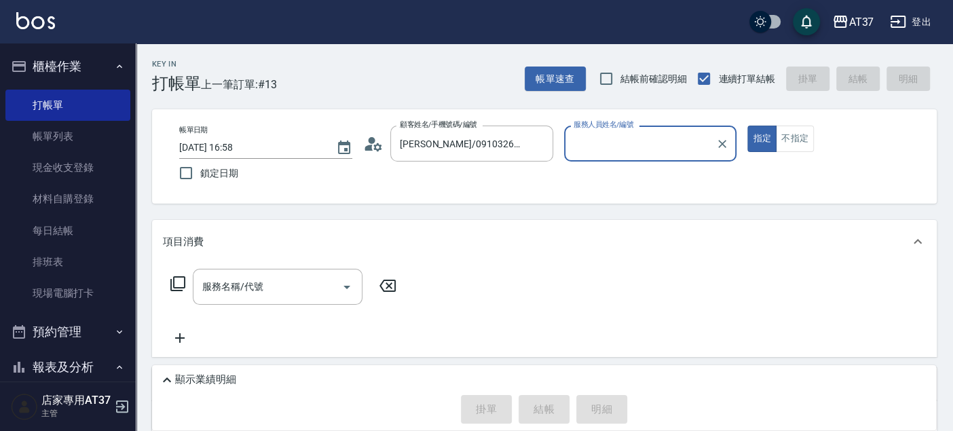
type input "[PERSON_NAME]-4"
click at [301, 280] on input "服務名稱/代號" at bounding box center [267, 287] width 137 height 24
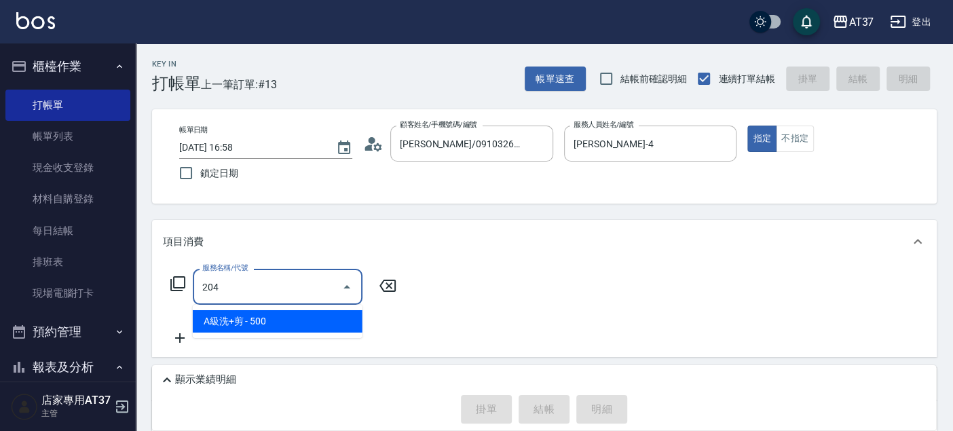
type input "A級洗+剪(204)"
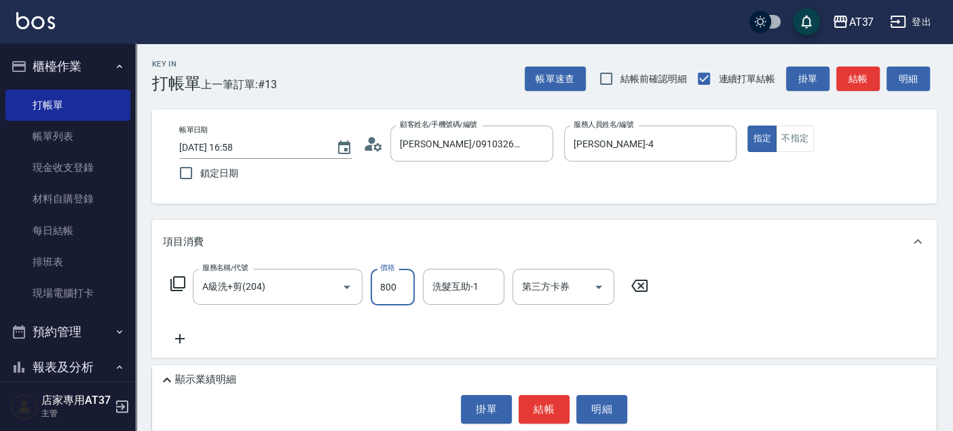
type input "800"
type input "[PERSON_NAME]-22"
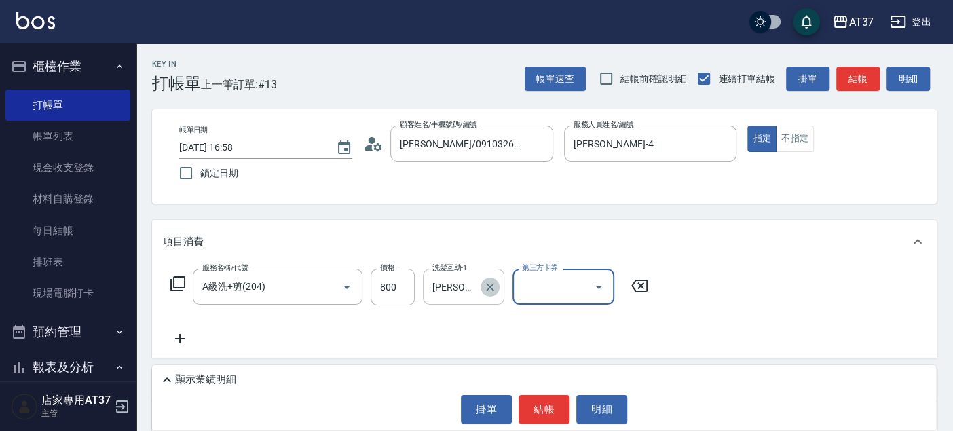
click at [491, 281] on icon "Clear" at bounding box center [490, 287] width 14 height 14
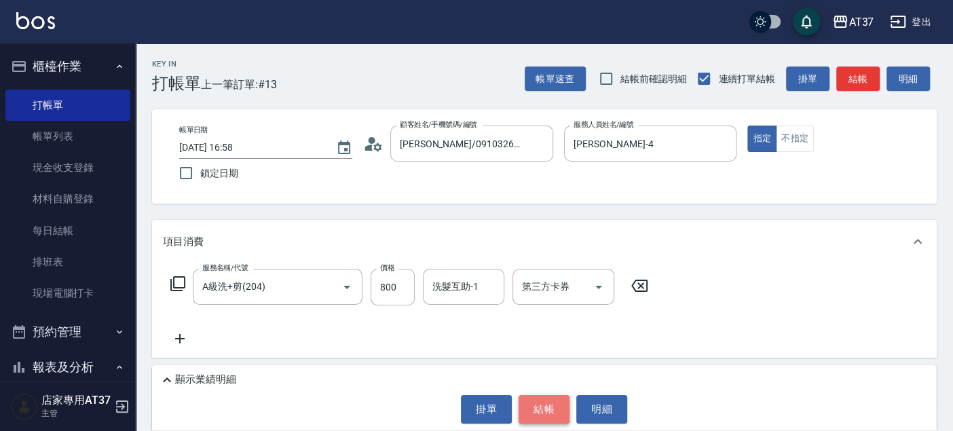
click at [554, 402] on button "結帳" at bounding box center [543, 409] width 51 height 28
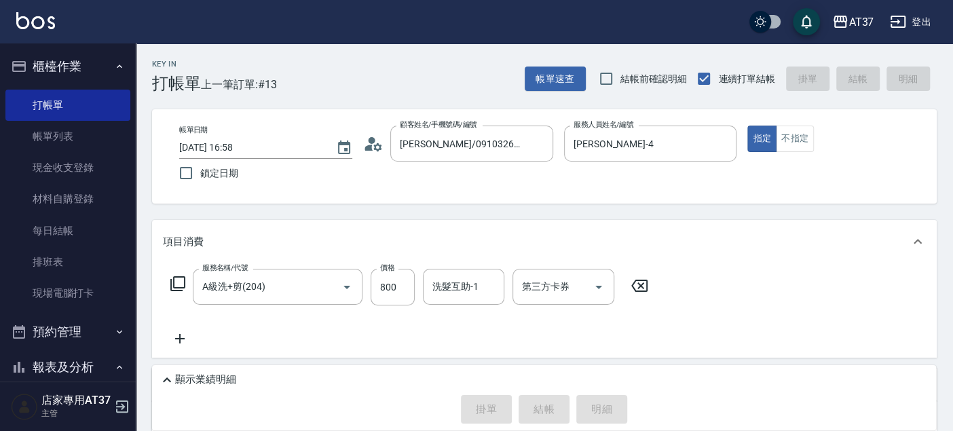
type input "2025/10/12 16:59"
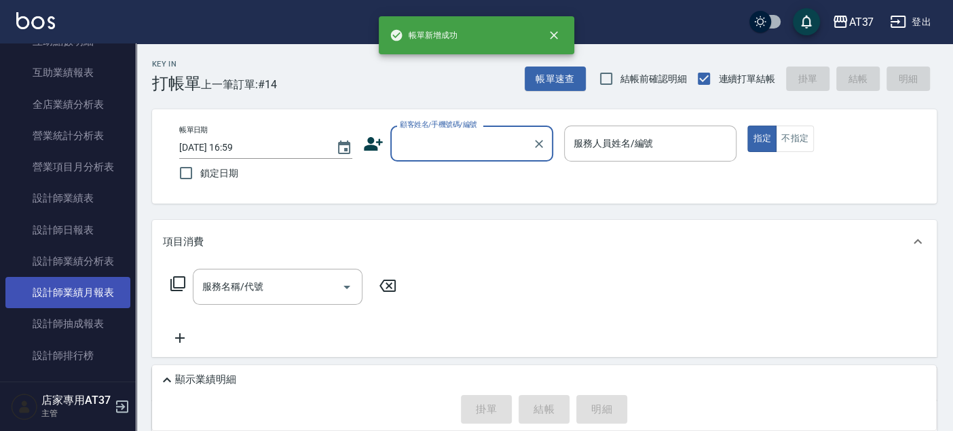
scroll to position [603, 0]
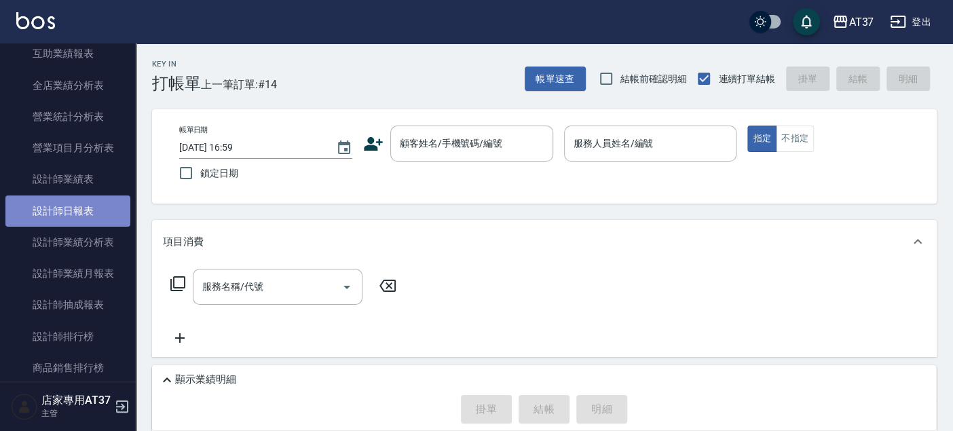
click at [81, 214] on link "設計師日報表" at bounding box center [67, 210] width 125 height 31
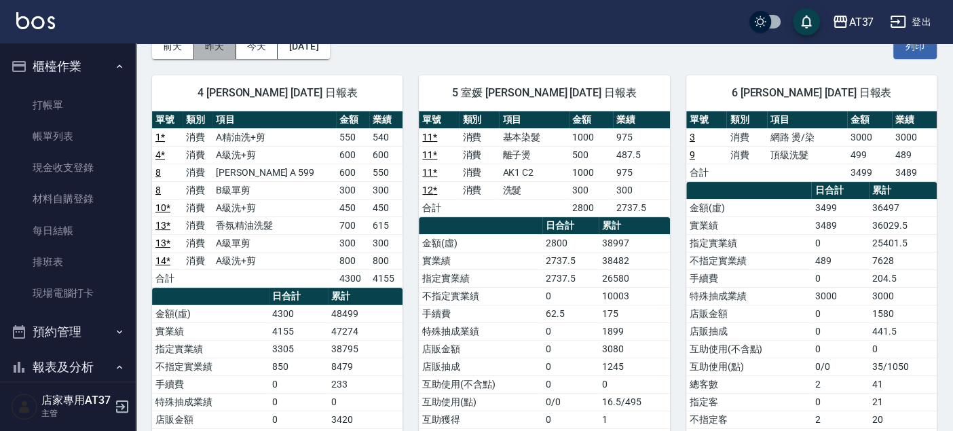
click at [221, 50] on button "昨天" at bounding box center [215, 46] width 42 height 25
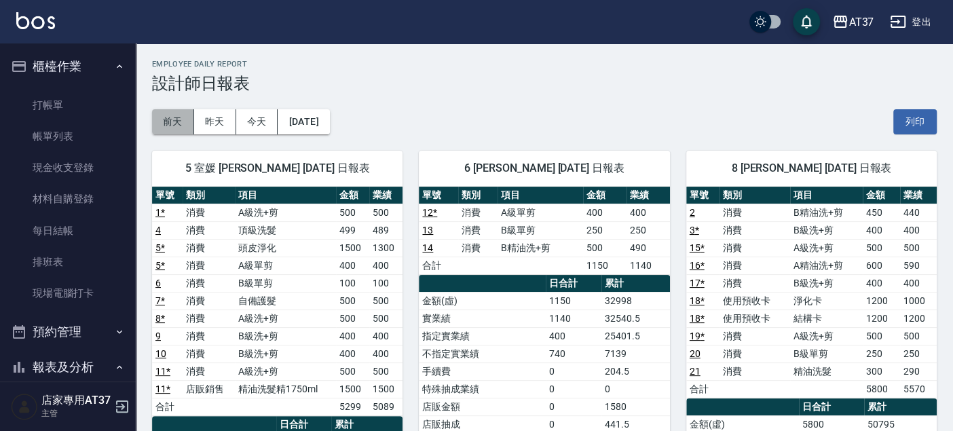
click at [183, 120] on button "前天" at bounding box center [173, 121] width 42 height 25
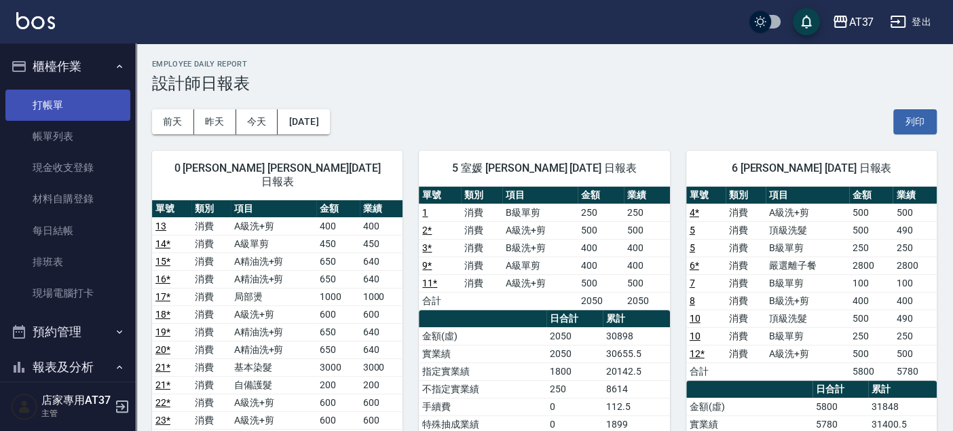
click at [39, 97] on link "打帳單" at bounding box center [67, 105] width 125 height 31
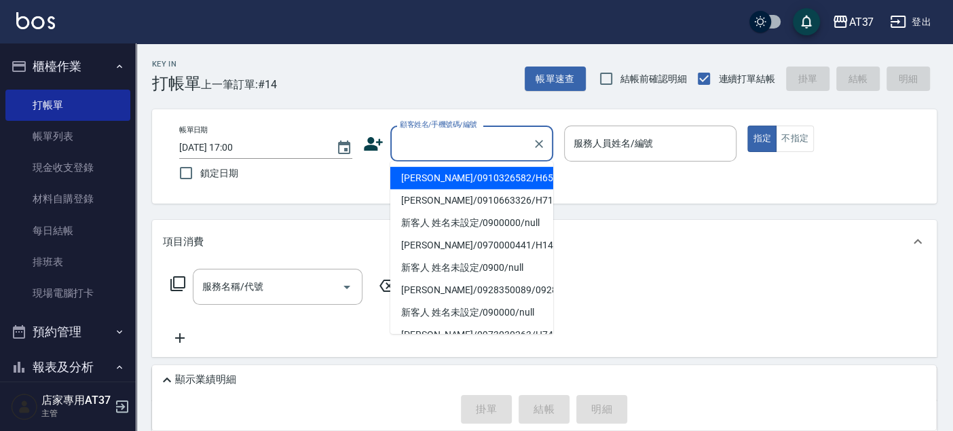
click at [449, 137] on input "顧客姓名/手機號碼/編號" at bounding box center [461, 144] width 130 height 24
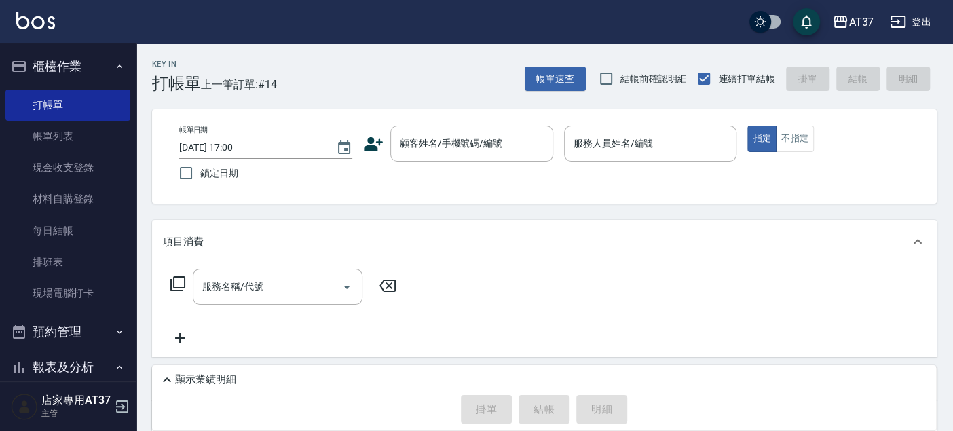
click at [368, 143] on icon at bounding box center [373, 144] width 20 height 20
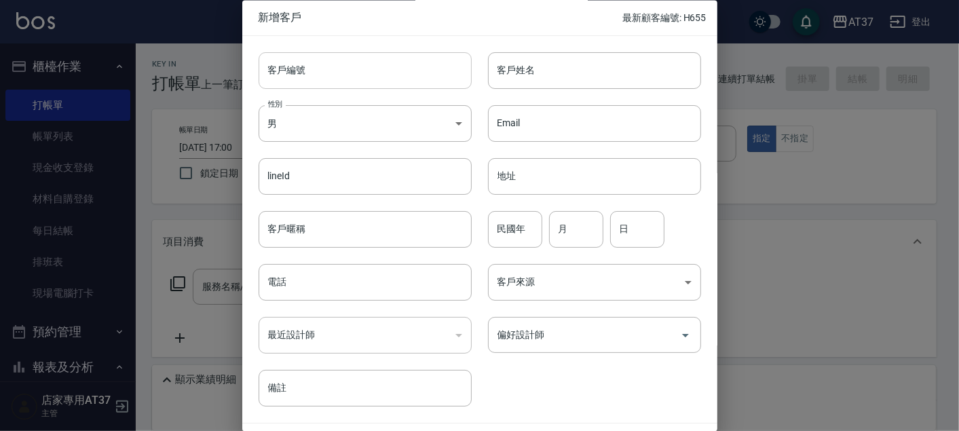
click at [398, 71] on input "客戶編號" at bounding box center [365, 70] width 213 height 37
drag, startPoint x: 383, startPoint y: 64, endPoint x: 250, endPoint y: 66, distance: 133.7
click at [250, 66] on div "客戶編號 0958180424 ​ 客戶編號" at bounding box center [356, 62] width 229 height 53
type input "0958180424"
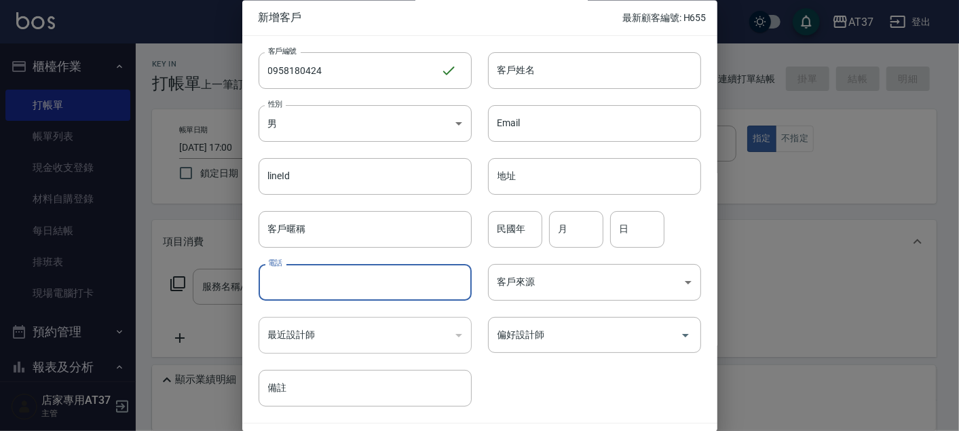
paste input "0958180424"
type input "0958180424"
click at [544, 66] on input "客戶姓名" at bounding box center [594, 70] width 213 height 37
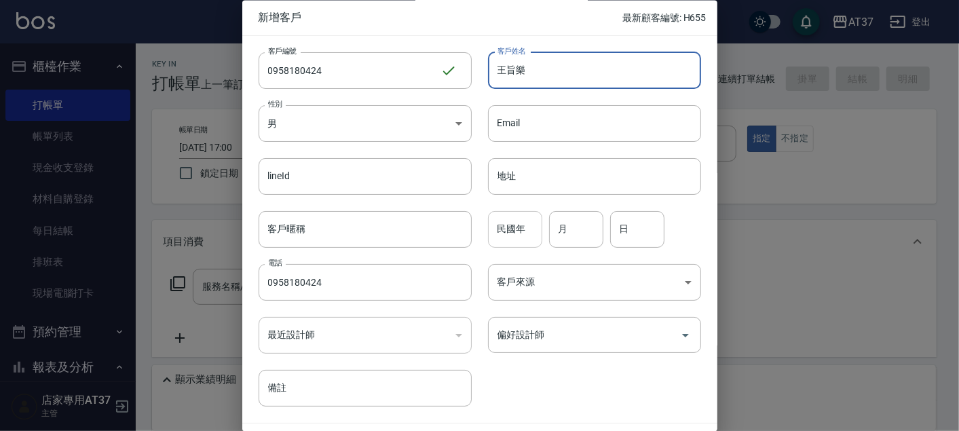
type input "王旨樂"
click at [517, 229] on input "民國年" at bounding box center [515, 229] width 54 height 37
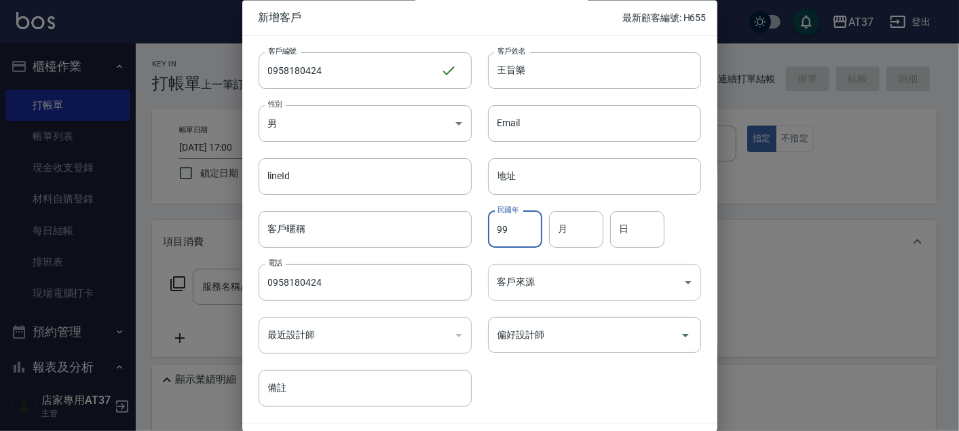
type input "99"
type input "4"
type input "24"
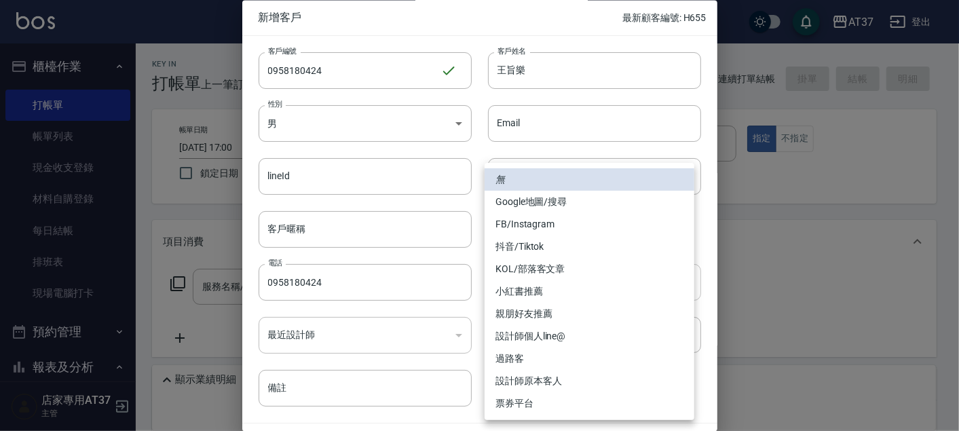
click at [584, 290] on body "AT37 登出 櫃檯作業 打帳單 帳單列表 現金收支登錄 材料自購登錄 每日結帳 排班表 現場電腦打卡 預約管理 預約管理 單日預約紀錄 單週預約紀錄 報表及…" at bounding box center [479, 302] width 959 height 605
click at [598, 227] on li "FB/Instagram" at bounding box center [589, 224] width 210 height 22
type input "FB/Instagram"
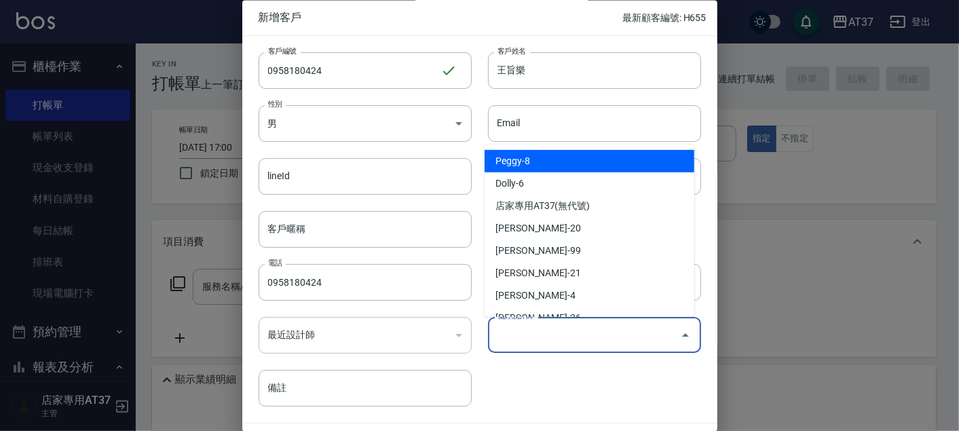
click at [597, 335] on input "偏好設計師" at bounding box center [584, 336] width 180 height 24
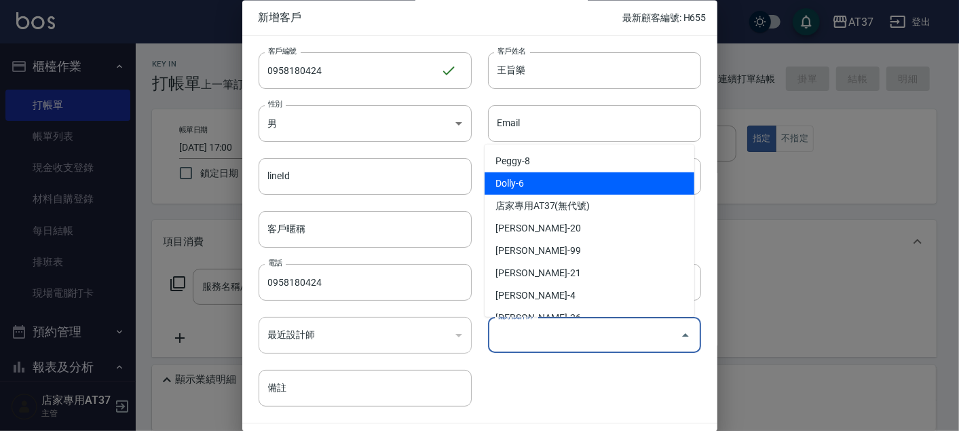
click at [554, 188] on li "Dolly-6" at bounding box center [589, 183] width 210 height 22
type input "Dolly"
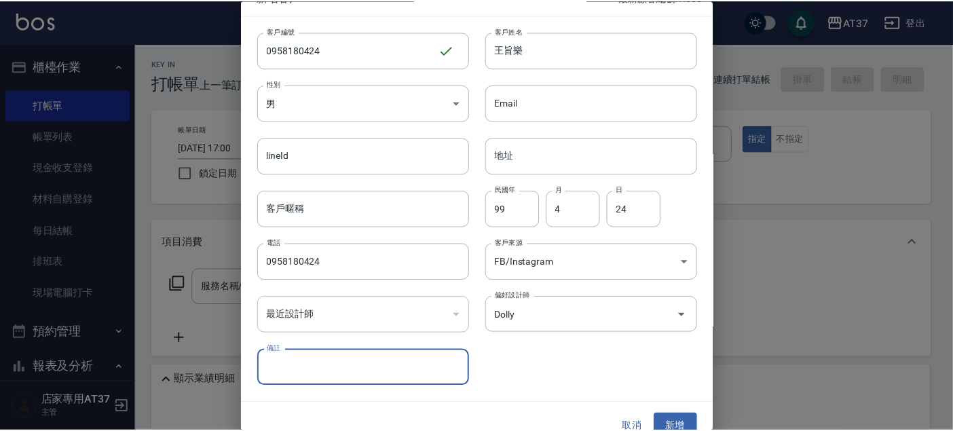
scroll to position [39, 0]
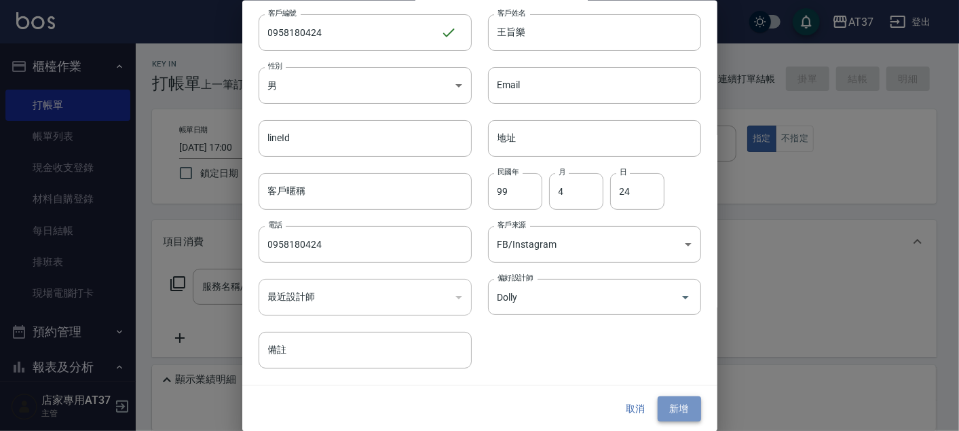
click at [677, 406] on button "新增" at bounding box center [679, 408] width 43 height 25
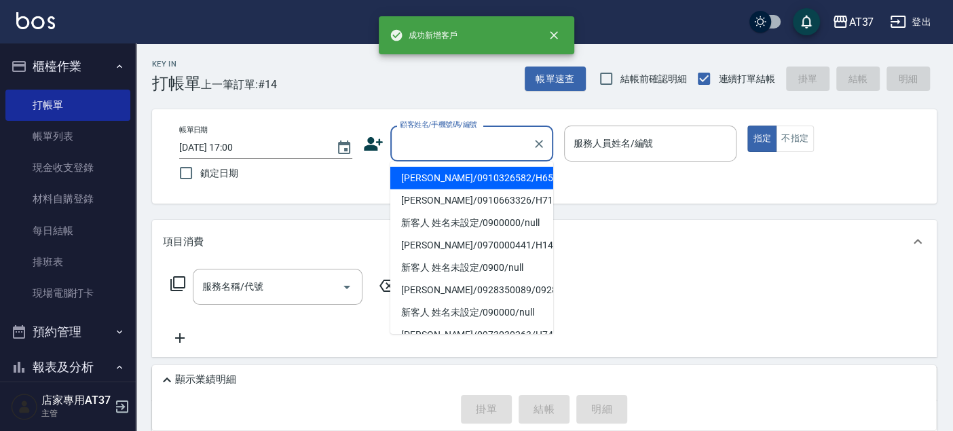
paste input "0958180424"
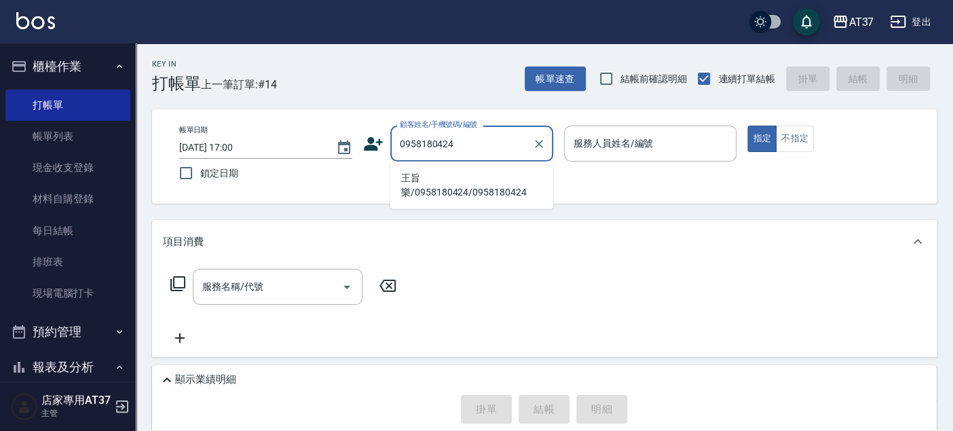
click at [480, 188] on li "王旨樂/0958180424/0958180424" at bounding box center [471, 185] width 163 height 37
type input "王旨樂/0958180424/0958180424"
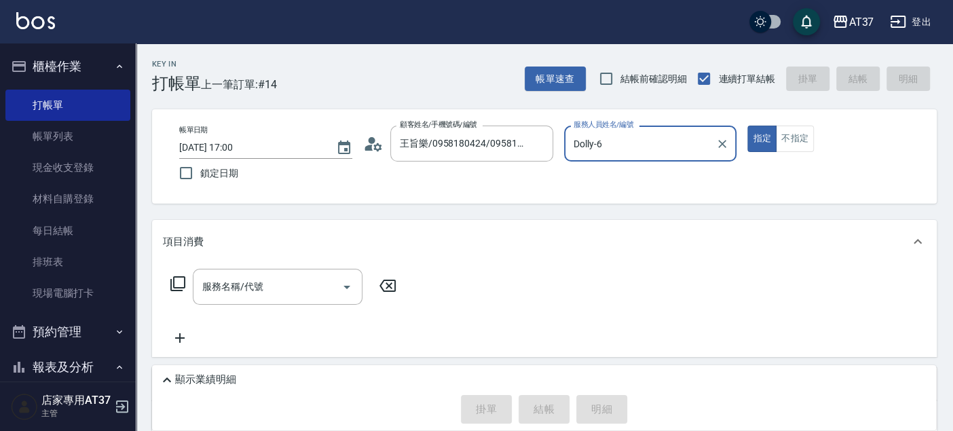
type input "Dolly-6"
click at [343, 287] on icon "Open" at bounding box center [347, 287] width 16 height 16
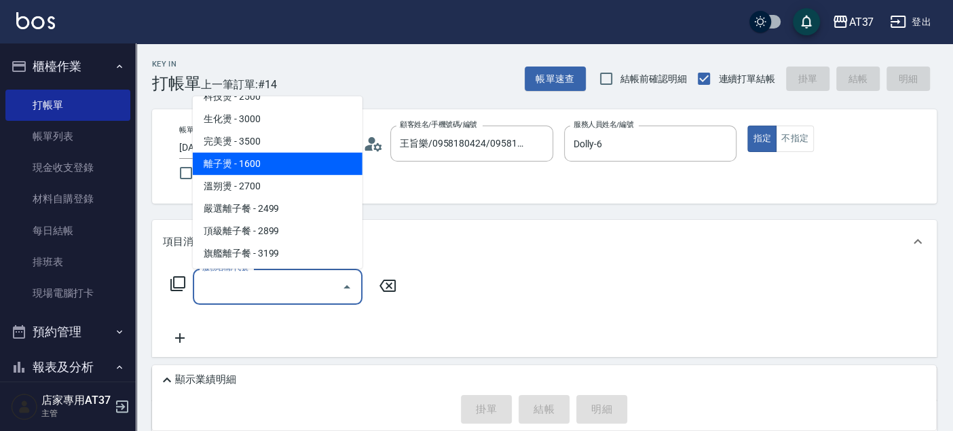
scroll to position [679, 0]
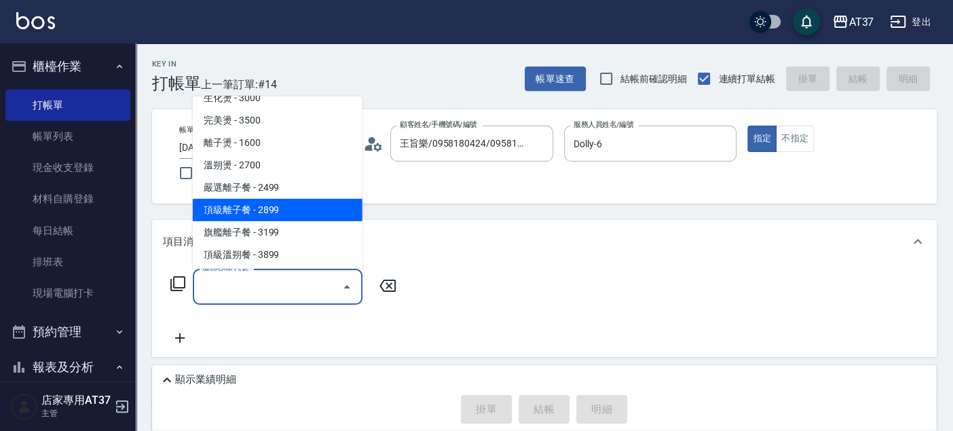
click at [318, 211] on span "頂級離子餐 - 2899" at bounding box center [278, 210] width 170 height 22
type input "頂級離子餐(309)"
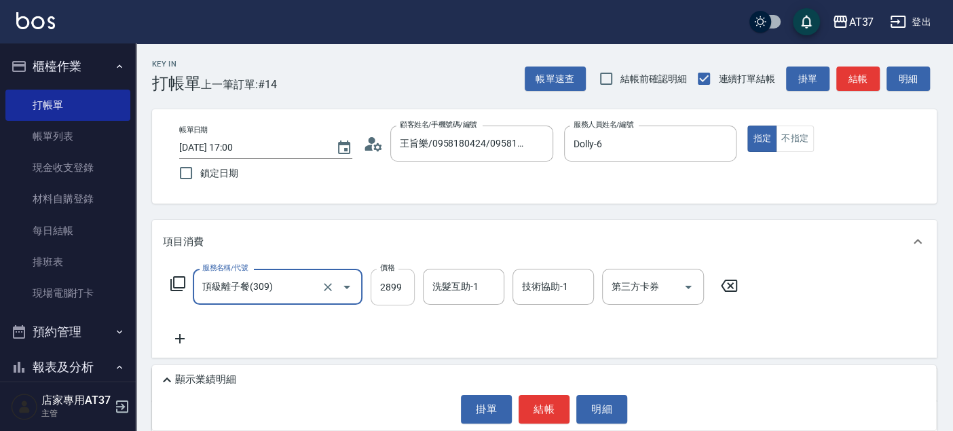
click at [401, 294] on input "2899" at bounding box center [392, 287] width 44 height 37
type input "3060"
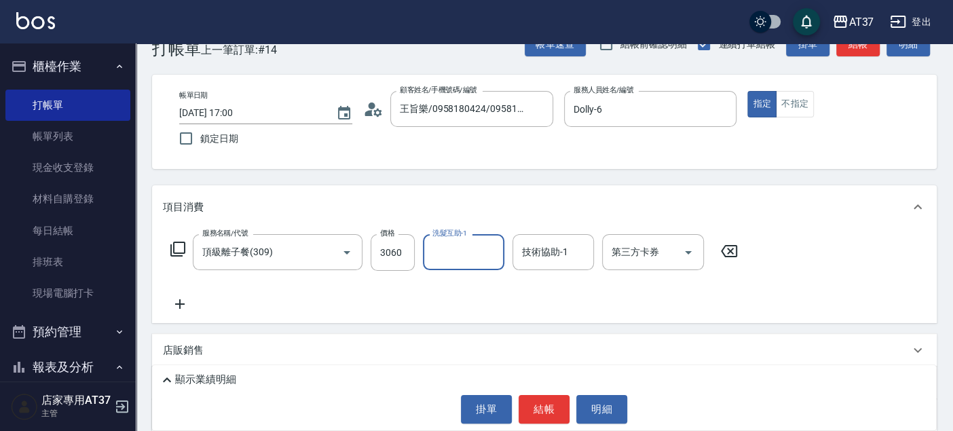
scroll to position [0, 0]
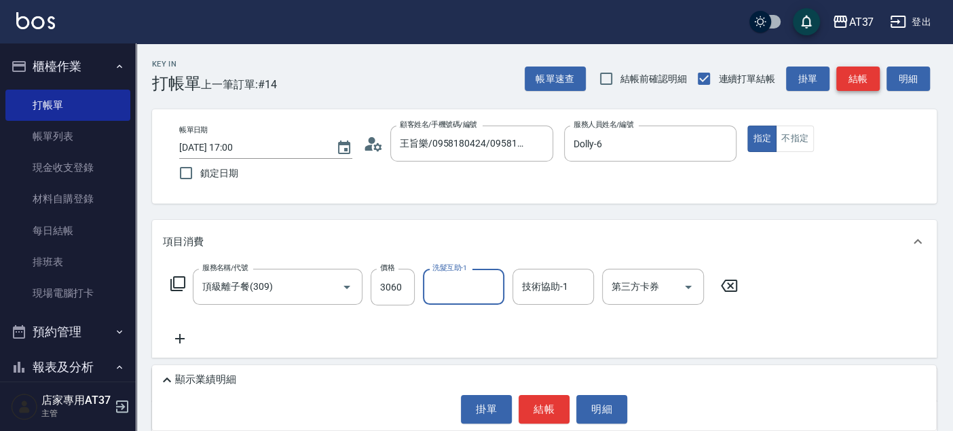
click at [870, 85] on button "結帳" at bounding box center [857, 78] width 43 height 25
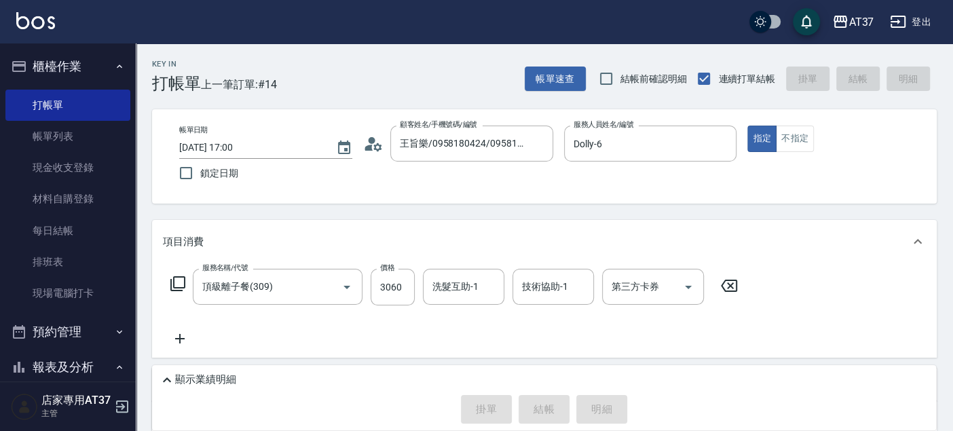
type input "2025/10/12 17:50"
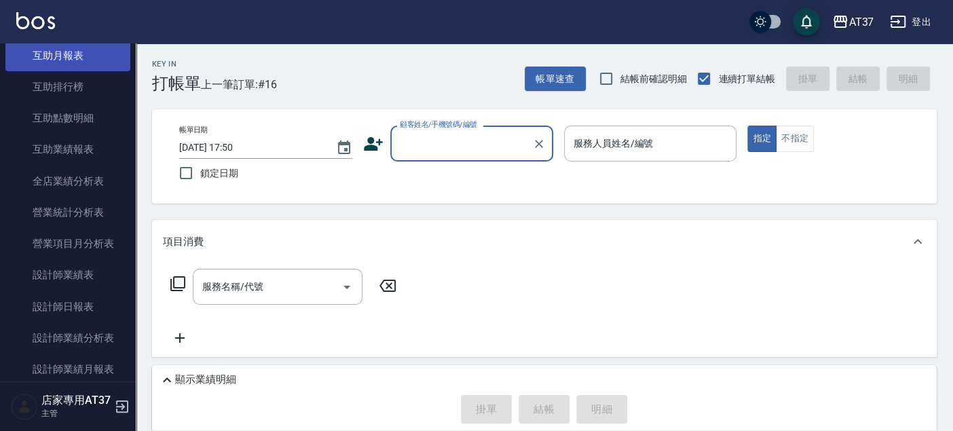
scroll to position [527, 0]
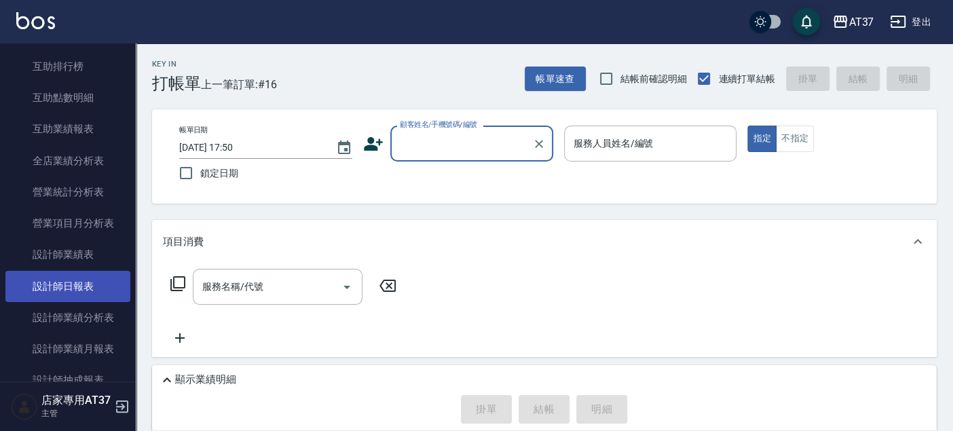
drag, startPoint x: 90, startPoint y: 284, endPoint x: 112, endPoint y: 283, distance: 22.4
click at [90, 284] on link "設計師日報表" at bounding box center [67, 286] width 125 height 31
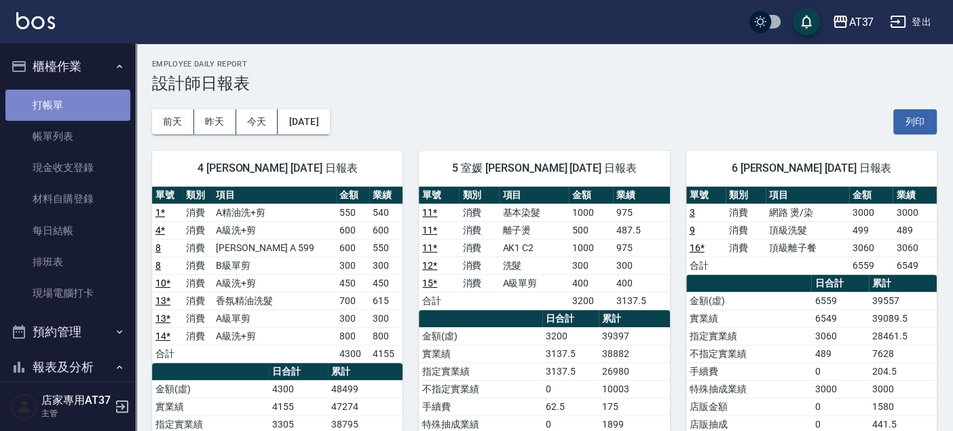
click at [78, 111] on link "打帳單" at bounding box center [67, 105] width 125 height 31
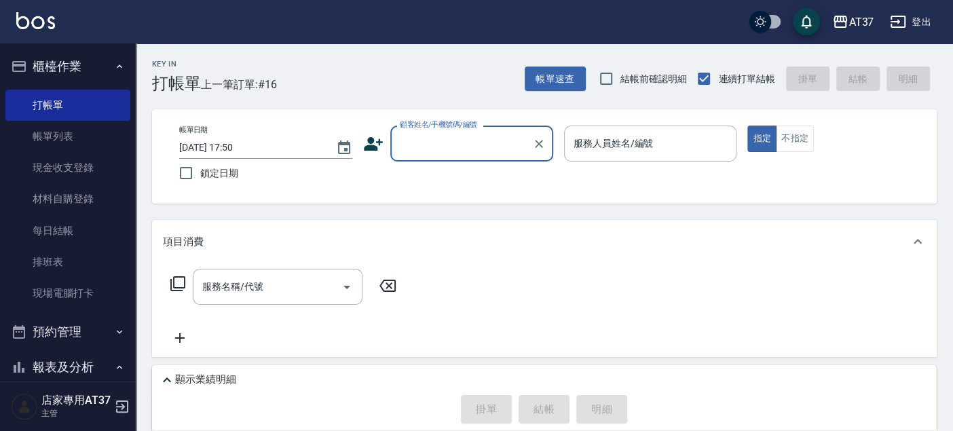
click at [480, 136] on input "顧客姓名/手機號碼/編號" at bounding box center [461, 144] width 130 height 24
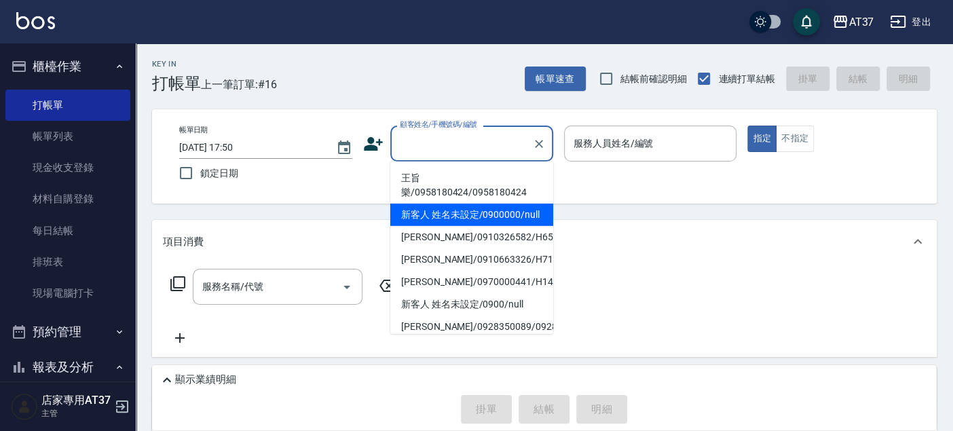
click at [503, 210] on li "新客人 姓名未設定/0900000/null" at bounding box center [471, 215] width 163 height 22
type input "新客人 姓名未設定/0900000/null"
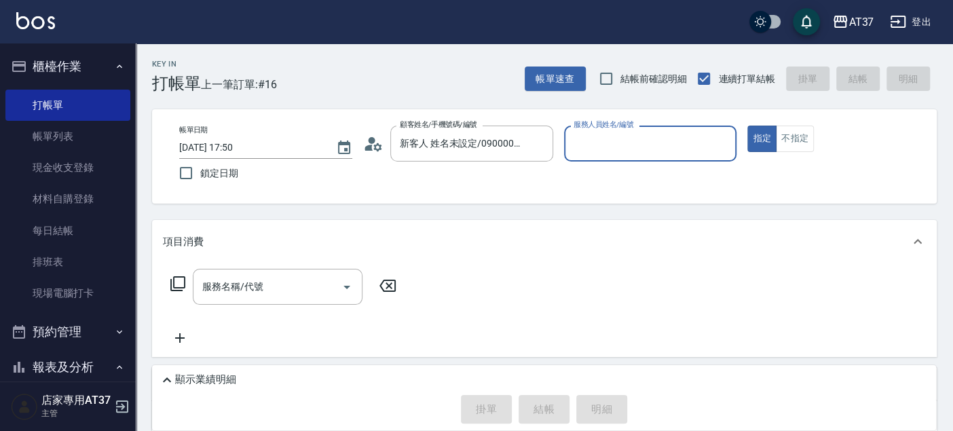
click at [584, 138] on input "服務人員姓名/編號" at bounding box center [650, 144] width 161 height 24
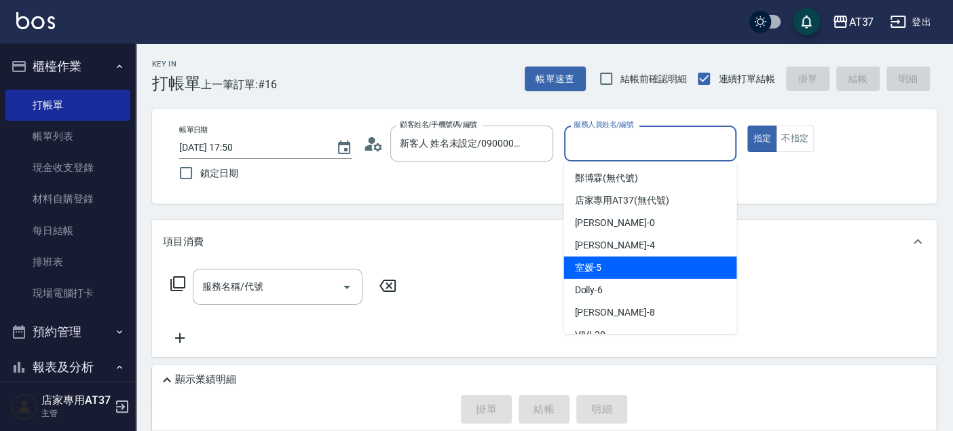
drag, startPoint x: 615, startPoint y: 271, endPoint x: 668, endPoint y: 231, distance: 65.8
click at [615, 269] on div "室媛 -5" at bounding box center [649, 267] width 173 height 22
type input "室媛-5"
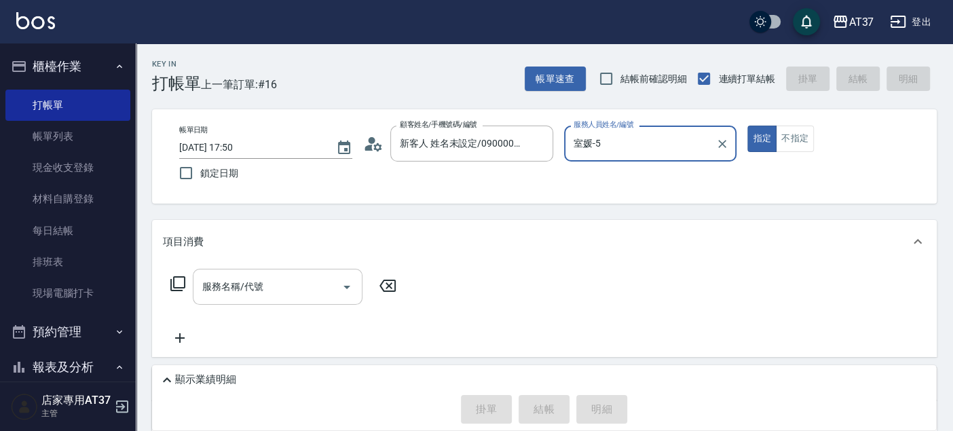
click at [310, 270] on div "服務名稱/代號" at bounding box center [278, 287] width 170 height 36
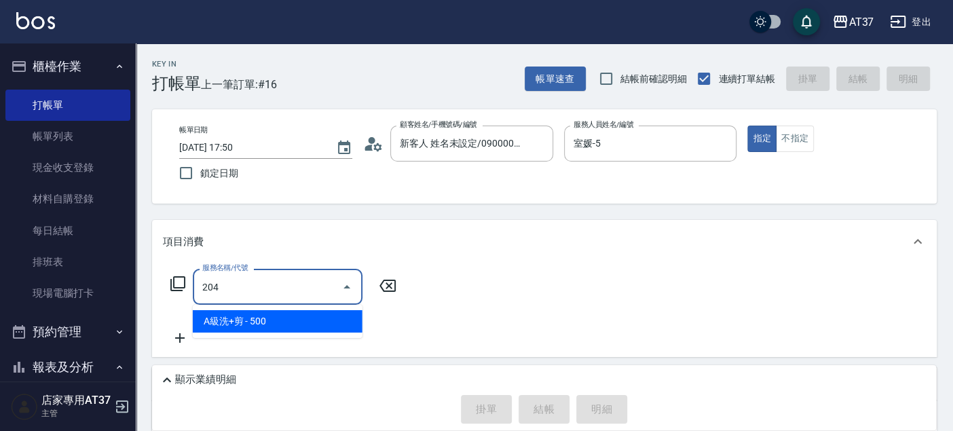
type input "A級洗+剪(204)"
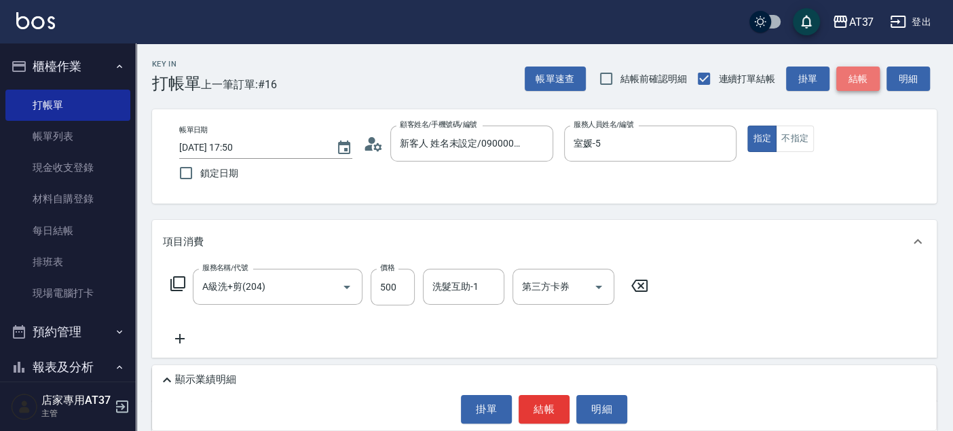
click at [839, 84] on button "結帳" at bounding box center [857, 78] width 43 height 25
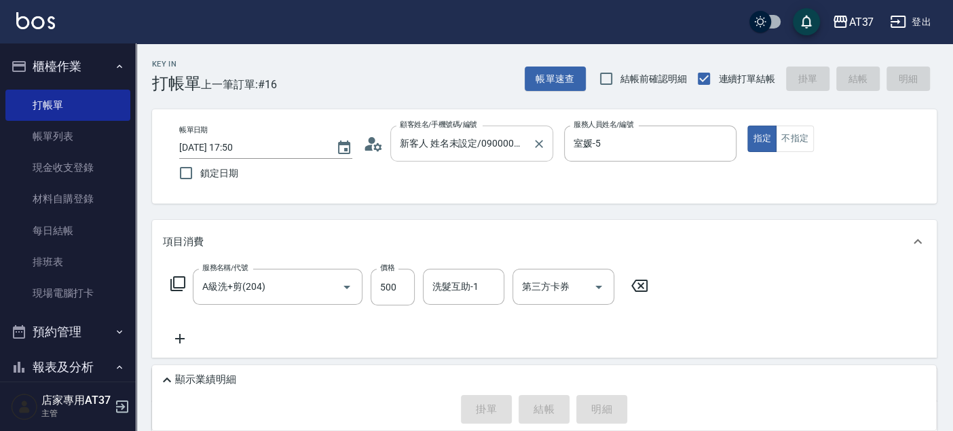
type input "2025/10/12 17:51"
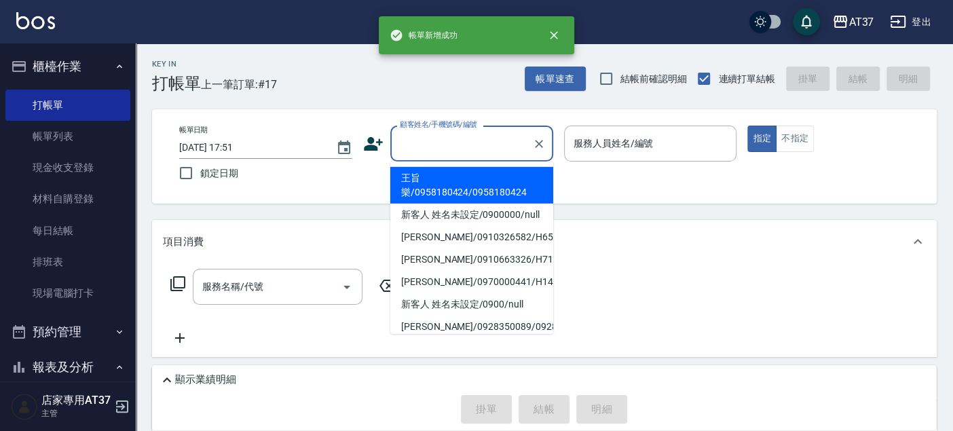
click at [492, 147] on input "顧客姓名/手機號碼/編號" at bounding box center [461, 144] width 130 height 24
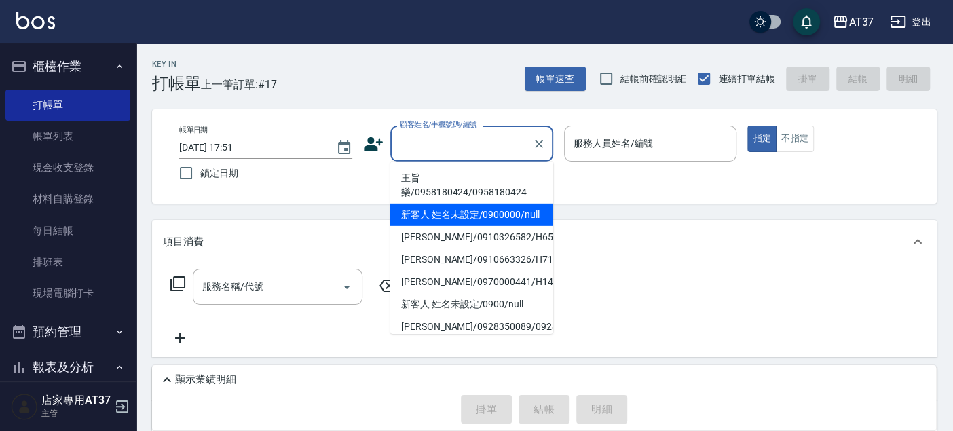
click at [487, 207] on li "新客人 姓名未設定/0900000/null" at bounding box center [471, 215] width 163 height 22
type input "新客人 姓名未設定/0900000/null"
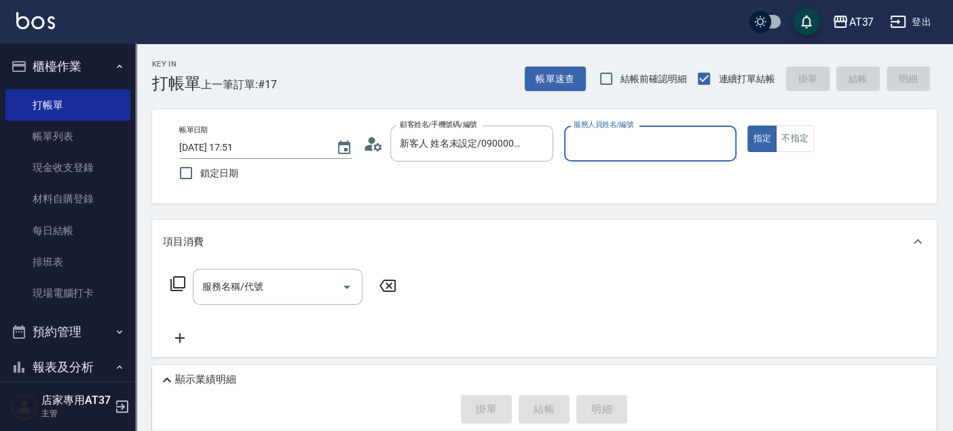
click at [584, 152] on input "服務人員姓名/編號" at bounding box center [650, 144] width 161 height 24
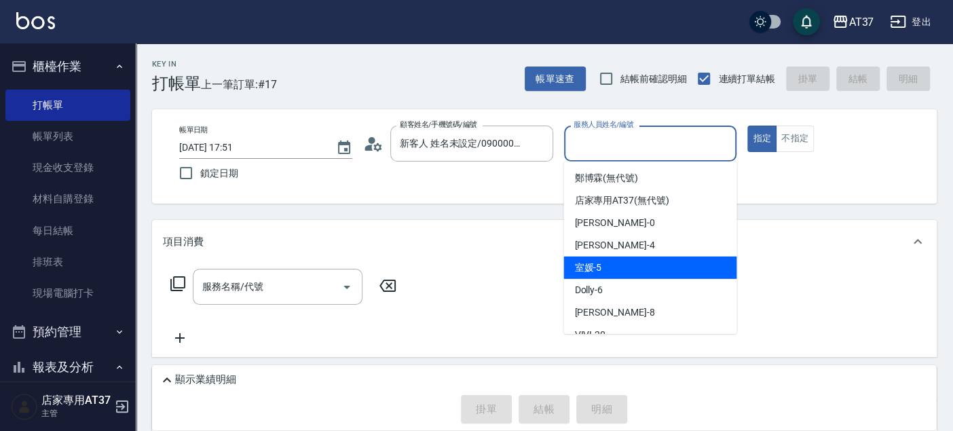
click at [616, 265] on div "室媛 -5" at bounding box center [649, 267] width 173 height 22
type input "室媛-5"
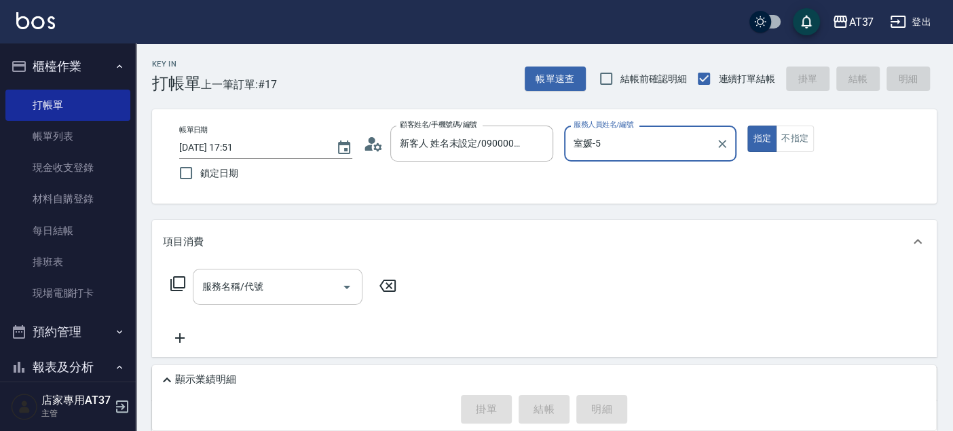
click at [299, 279] on input "服務名稱/代號" at bounding box center [267, 287] width 137 height 24
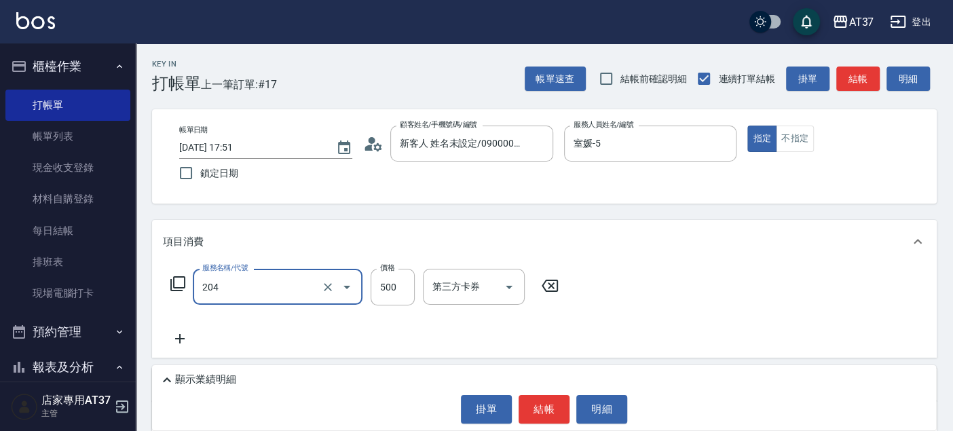
type input "A級洗+剪(204)"
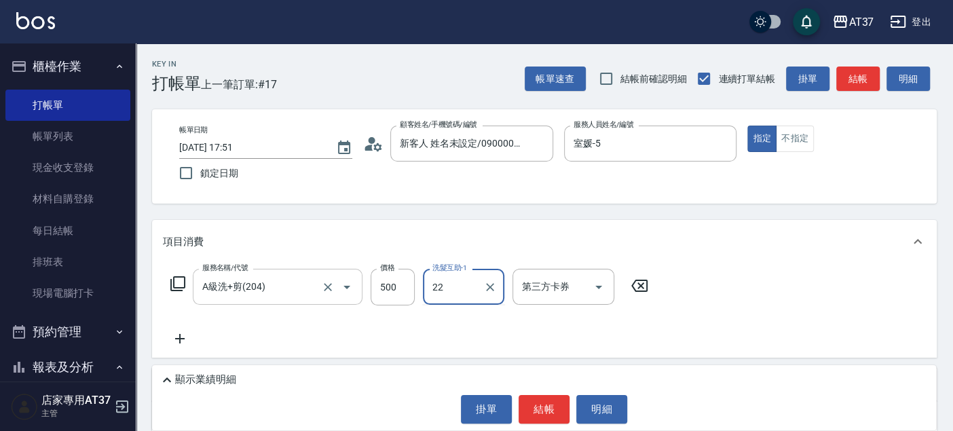
type input "[PERSON_NAME]-22"
click at [855, 72] on button "結帳" at bounding box center [857, 78] width 43 height 25
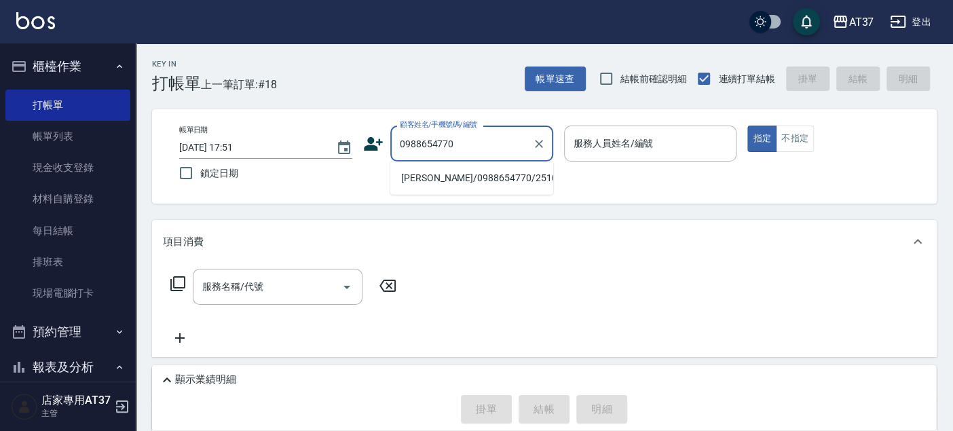
click at [455, 178] on li "[PERSON_NAME]/0988654770/2510" at bounding box center [471, 178] width 163 height 22
type input "[PERSON_NAME]/0988654770/2510"
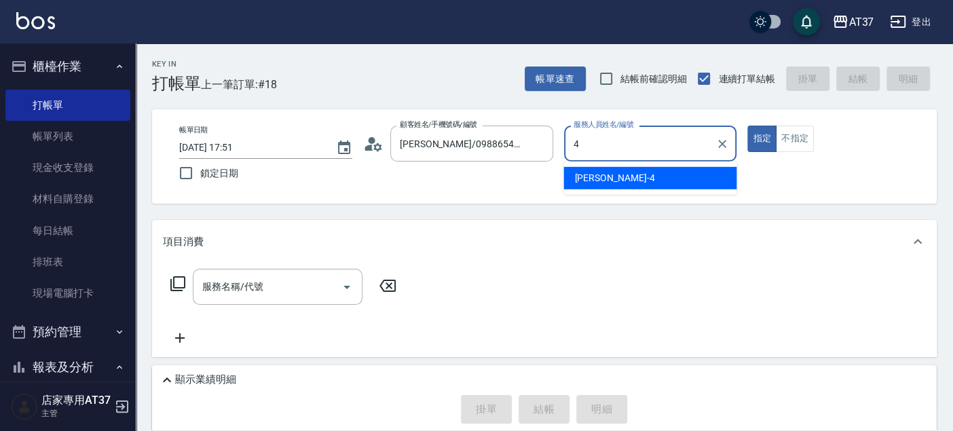
type input "4"
type button "true"
type input "[PERSON_NAME]-4"
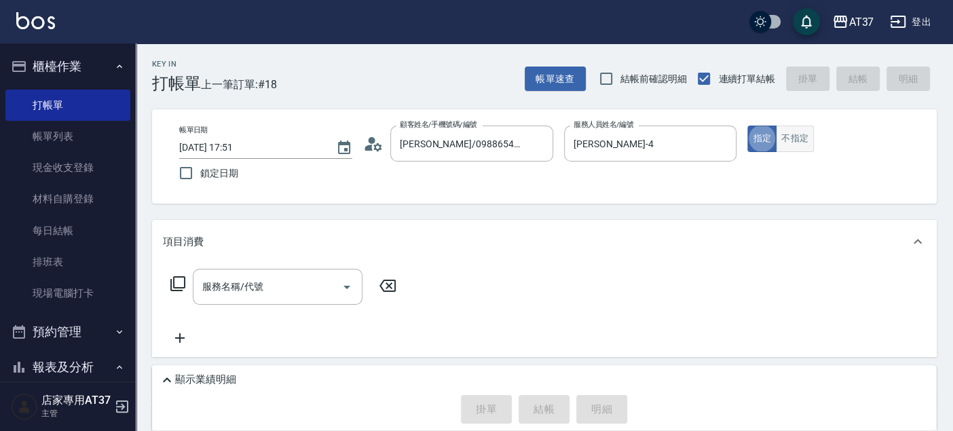
click at [808, 133] on button "不指定" at bounding box center [795, 139] width 38 height 26
click at [304, 281] on input "服務名稱/代號" at bounding box center [267, 287] width 137 height 24
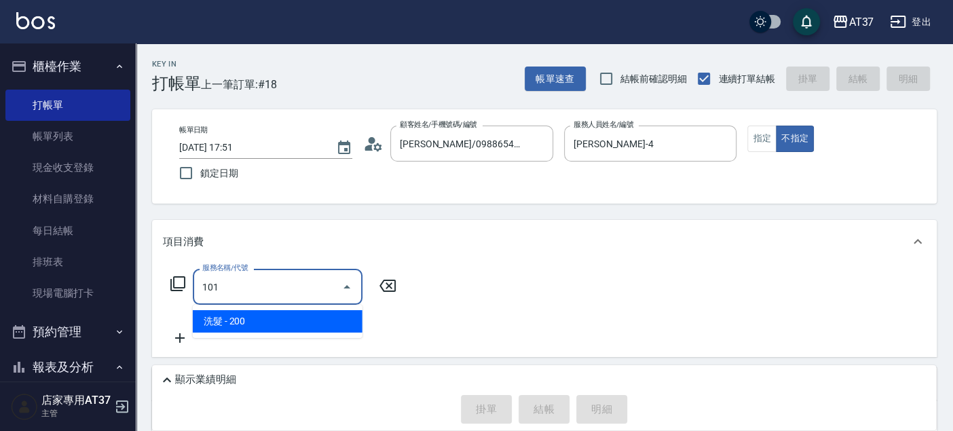
type input "洗髮(101)"
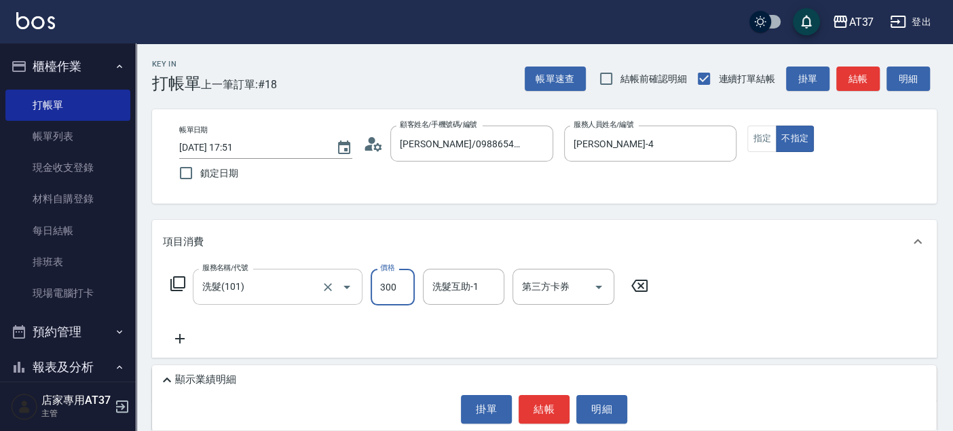
type input "300"
click at [550, 403] on button "結帳" at bounding box center [543, 409] width 51 height 28
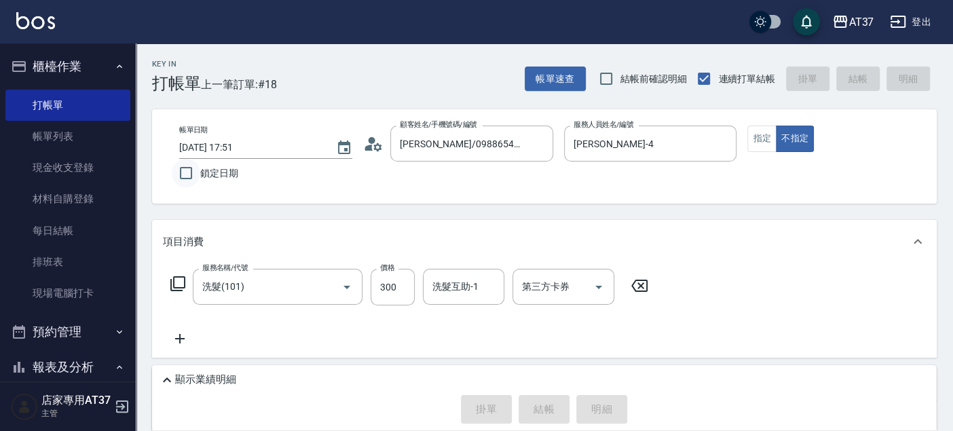
type input "2025/10/12 17:58"
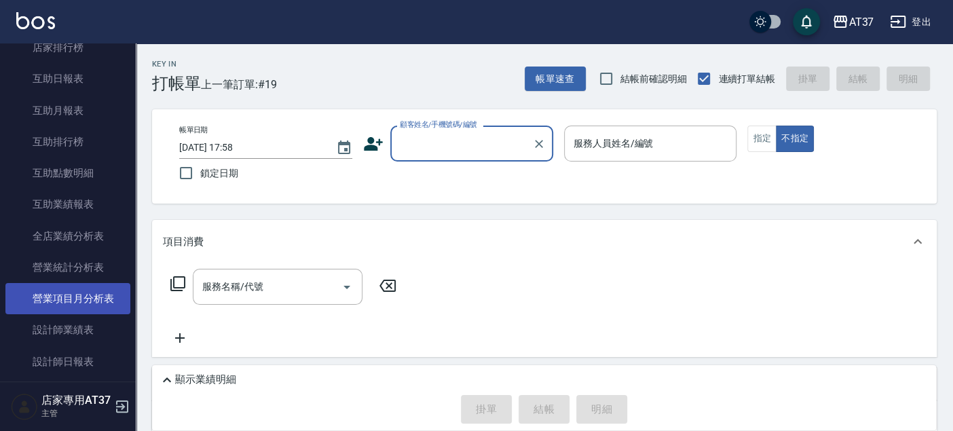
scroll to position [603, 0]
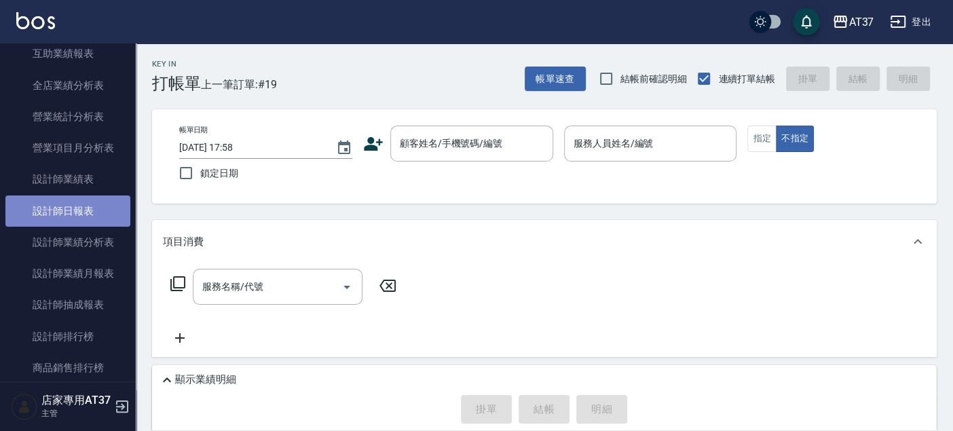
click at [91, 202] on link "設計師日報表" at bounding box center [67, 210] width 125 height 31
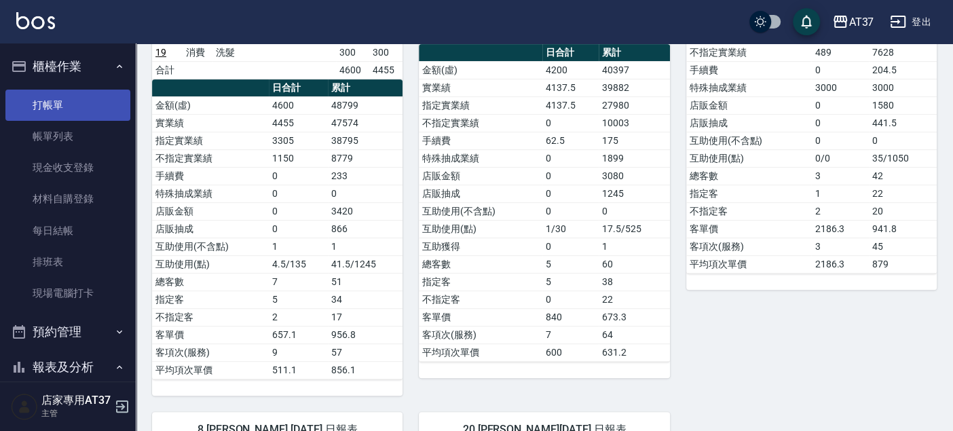
scroll to position [151, 0]
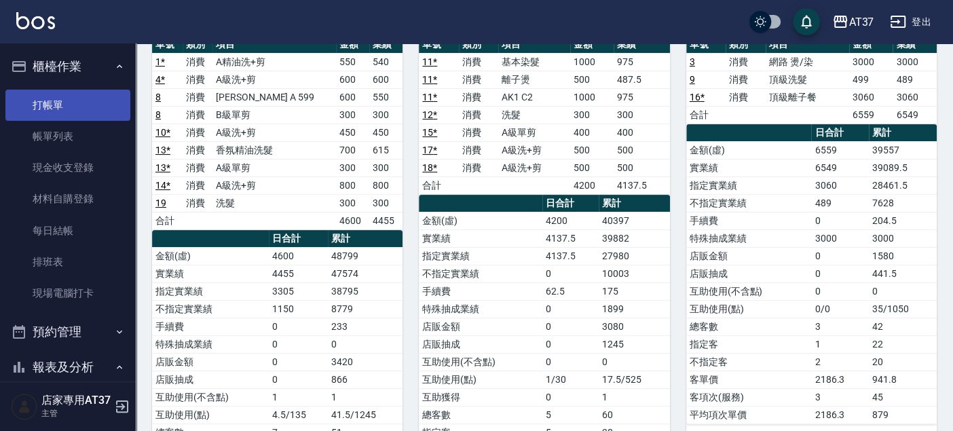
click at [25, 98] on link "打帳單" at bounding box center [67, 105] width 125 height 31
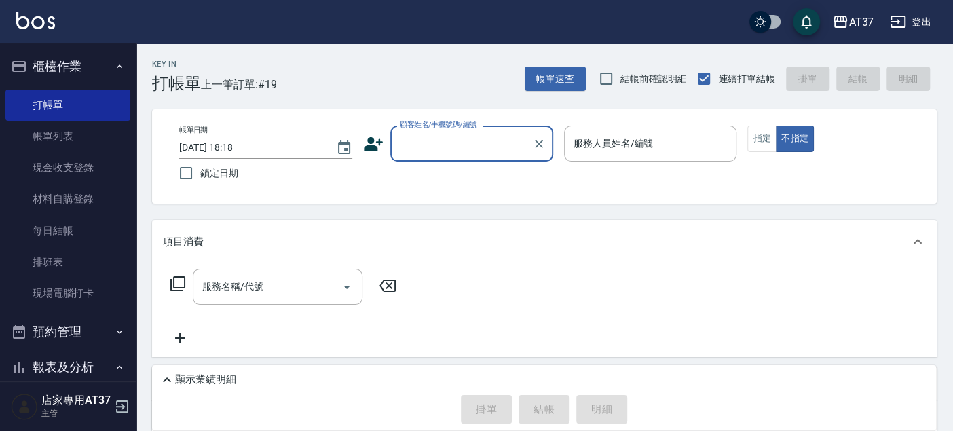
click at [405, 140] on input "顧客姓名/手機號碼/編號" at bounding box center [461, 144] width 130 height 24
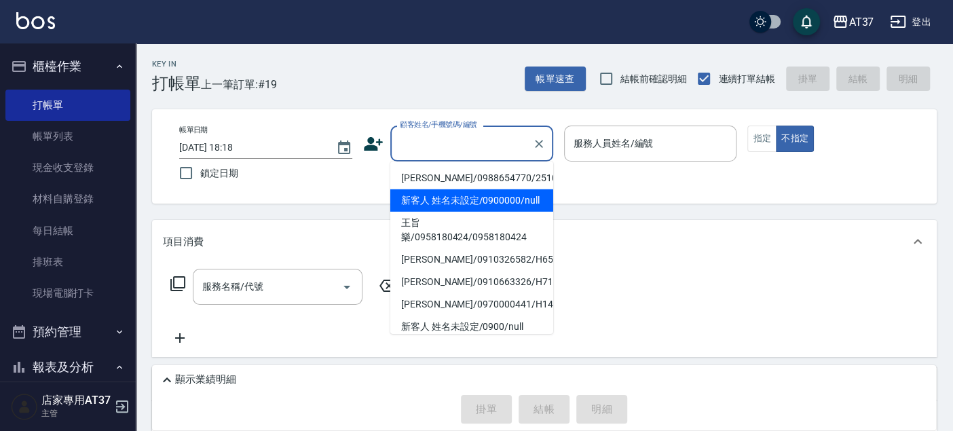
click at [454, 201] on li "新客人 姓名未設定/0900000/null" at bounding box center [471, 200] width 163 height 22
type input "新客人 姓名未設定/0900000/null"
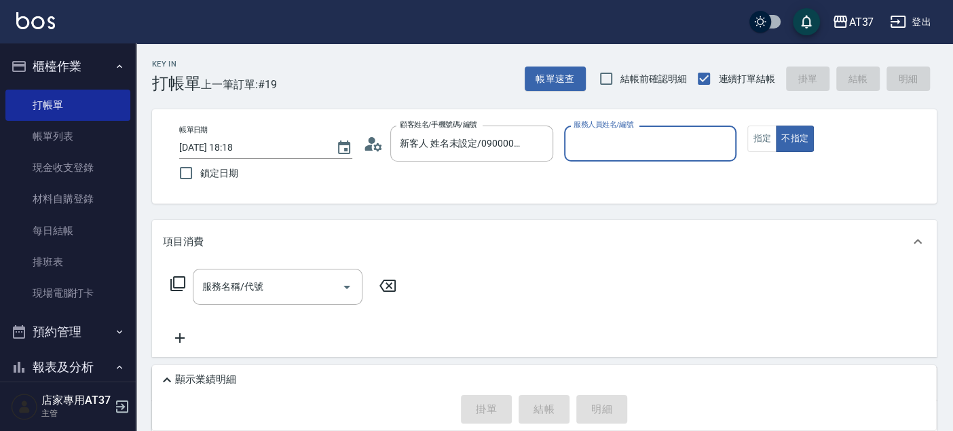
click at [617, 147] on input "服務人員姓名/編號" at bounding box center [650, 144] width 161 height 24
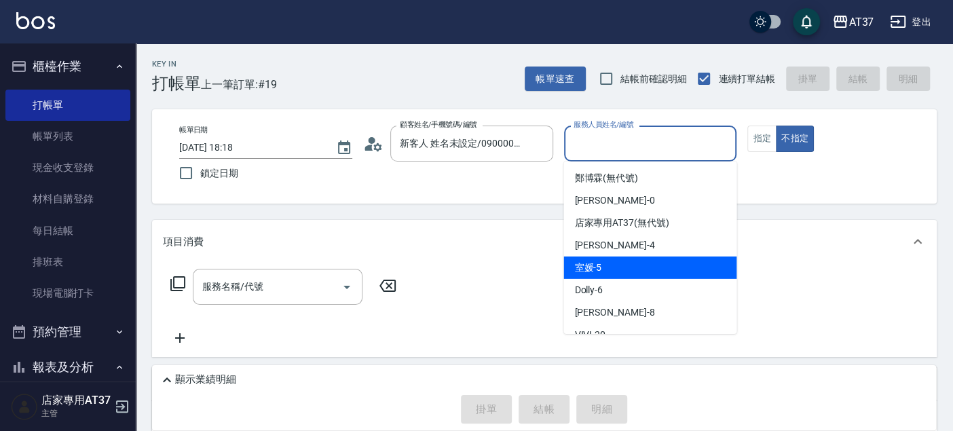
click at [644, 271] on div "室媛 -5" at bounding box center [649, 267] width 173 height 22
type input "室媛-5"
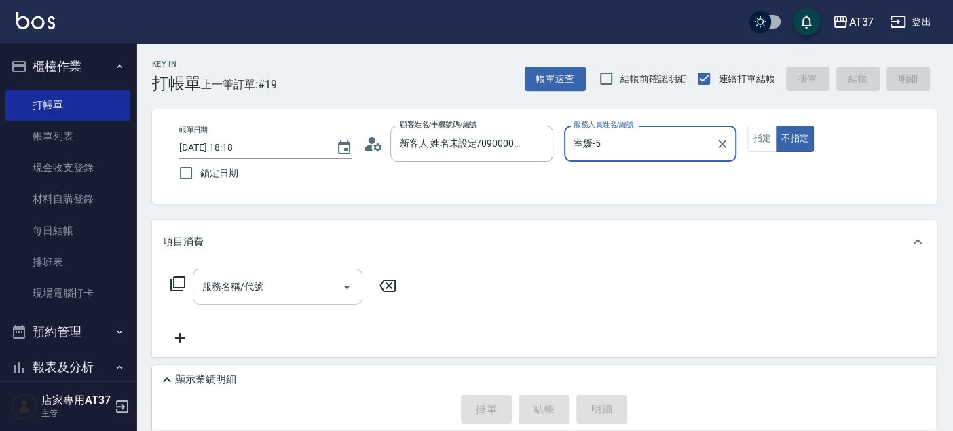
click at [305, 286] on input "服務名稱/代號" at bounding box center [267, 287] width 137 height 24
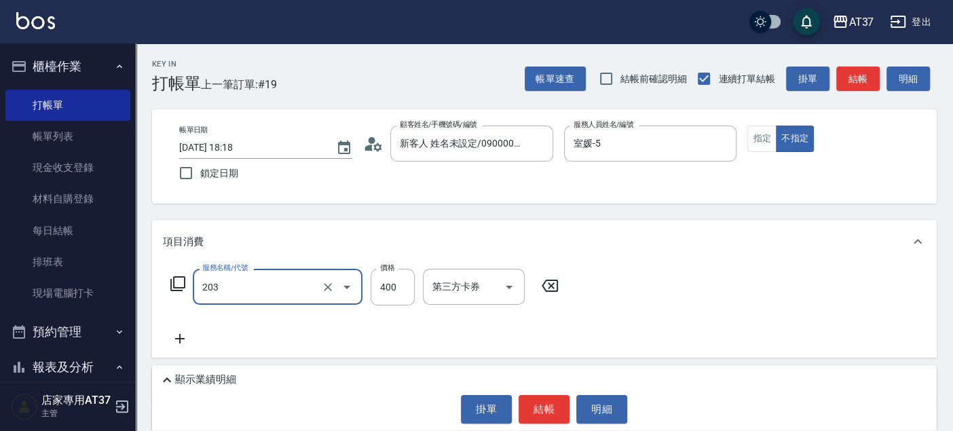
type input "B級洗+剪(203)"
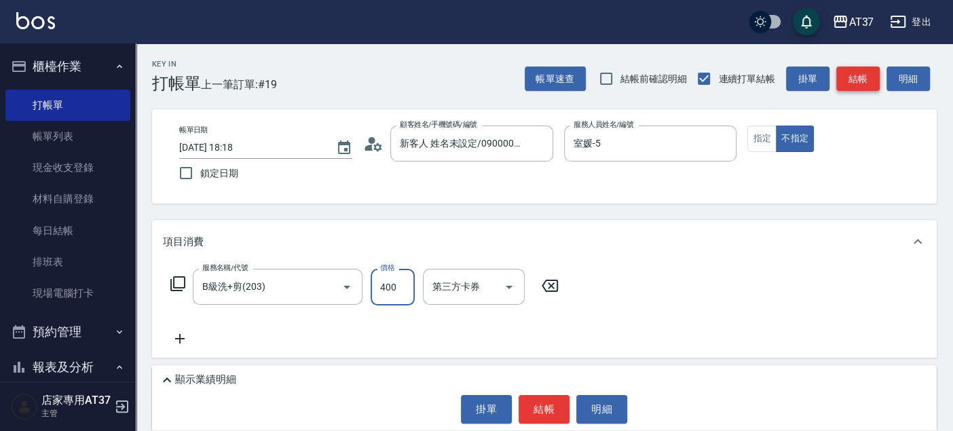
click at [869, 86] on button "結帳" at bounding box center [857, 78] width 43 height 25
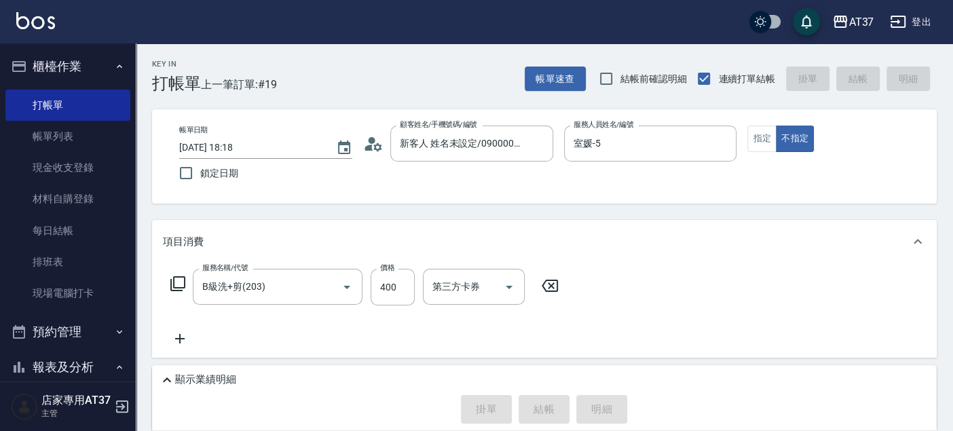
type input "2025/10/12 18:30"
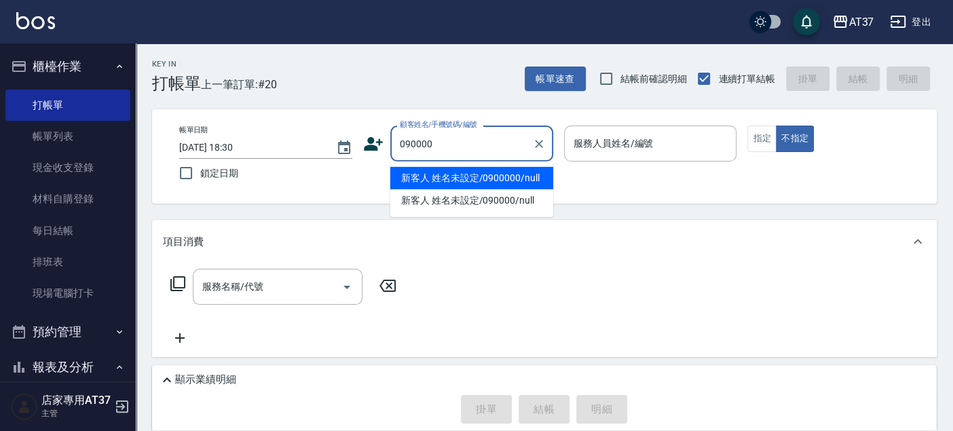
type input "新客人 姓名未設定/0900000/null"
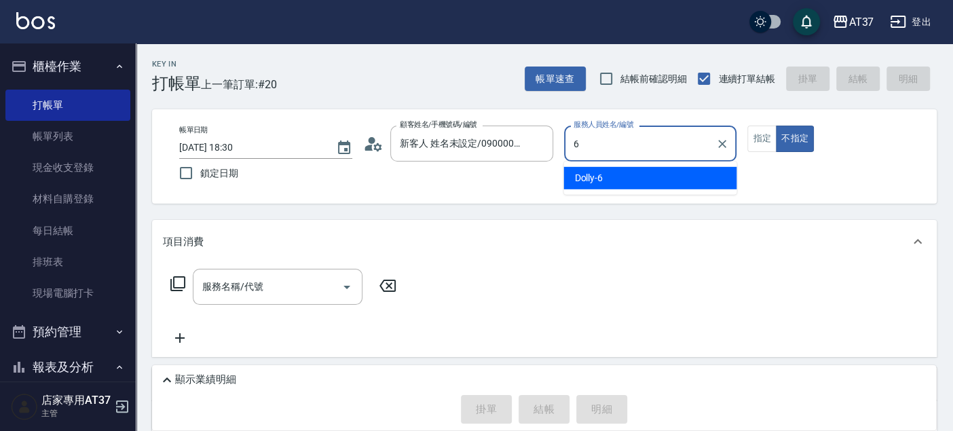
type input "6"
type button "false"
type input "Dolly-6"
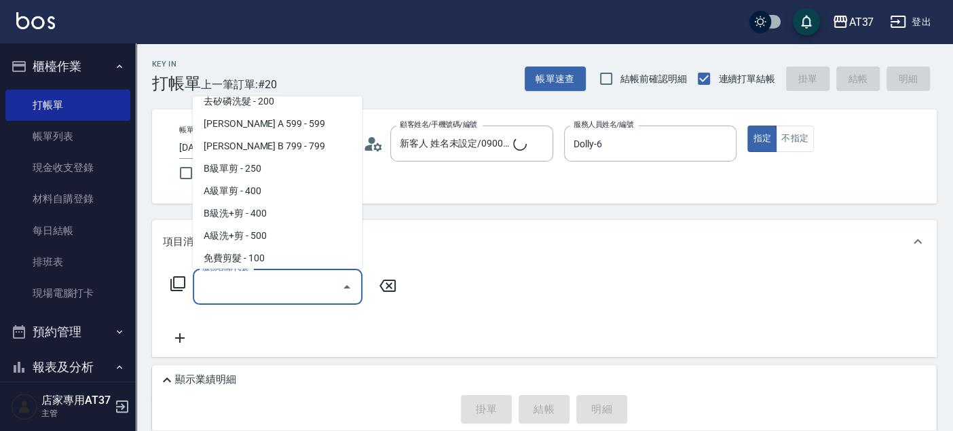
scroll to position [318, 0]
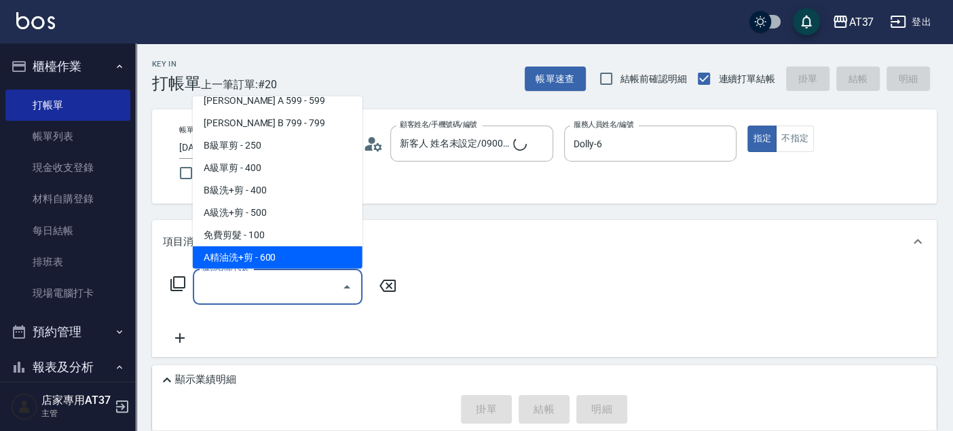
type input "A精油洗+剪(206)"
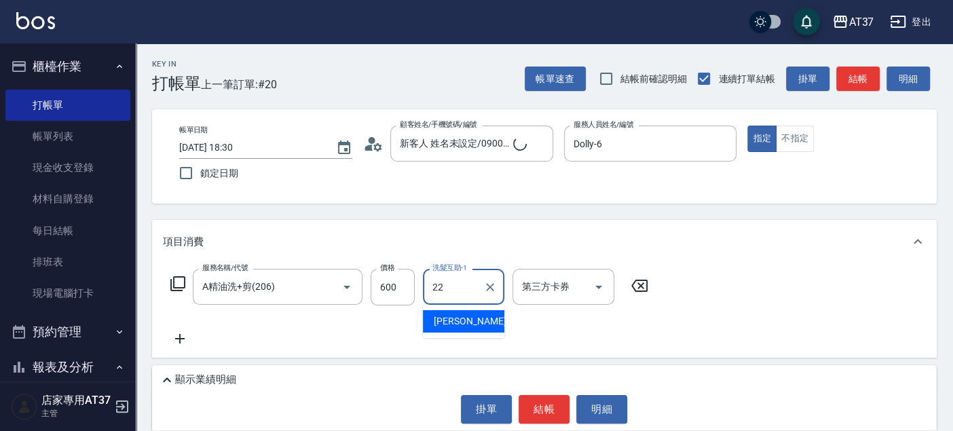
type input "[PERSON_NAME]-22"
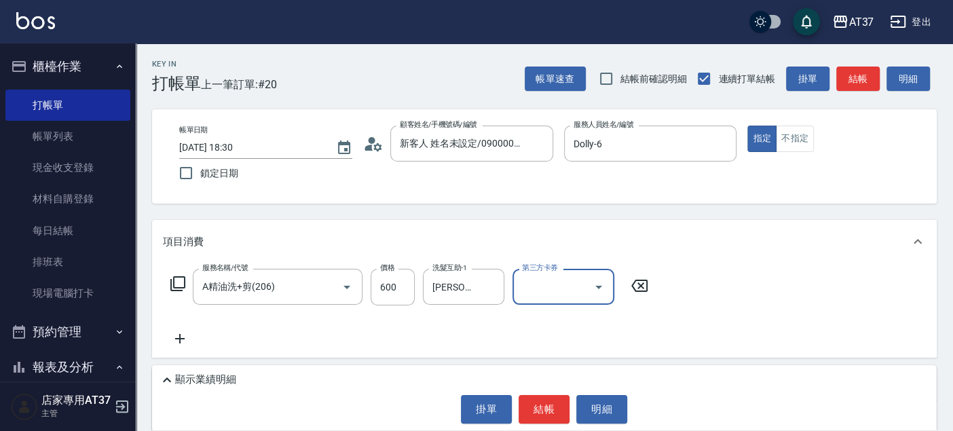
type input "新客人 姓名未設定/090000/null"
click at [856, 77] on button "結帳" at bounding box center [857, 78] width 43 height 25
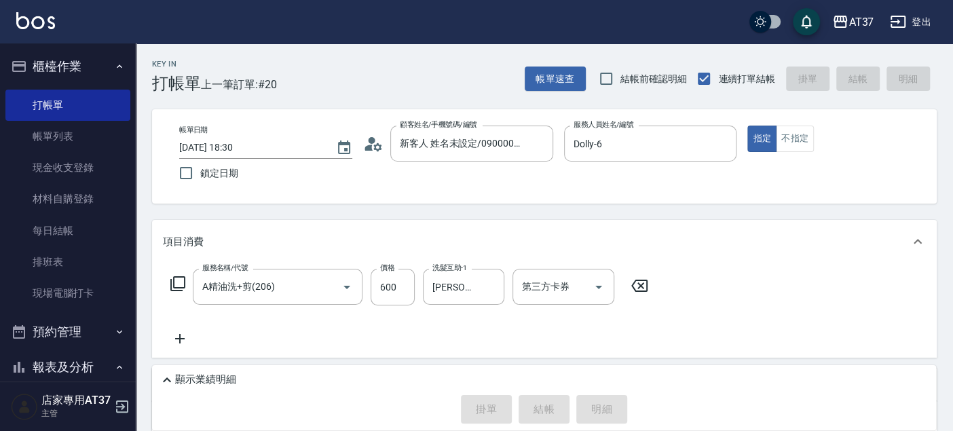
type input "2025/10/12 18:47"
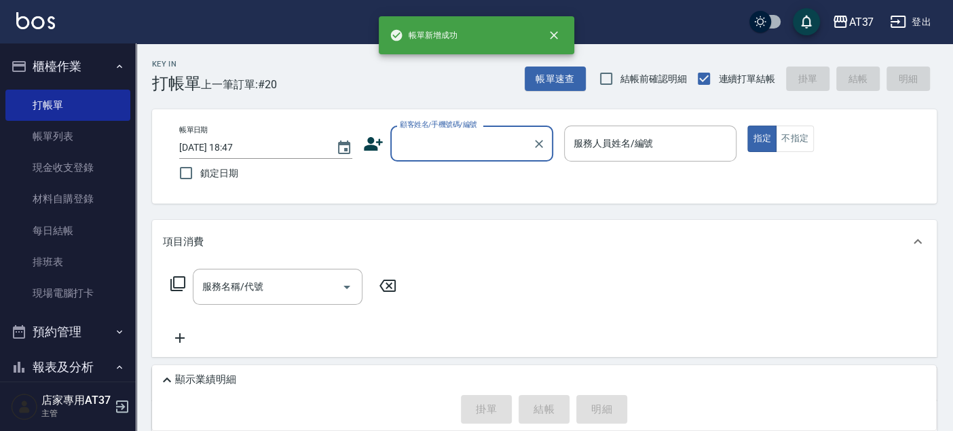
scroll to position [0, 0]
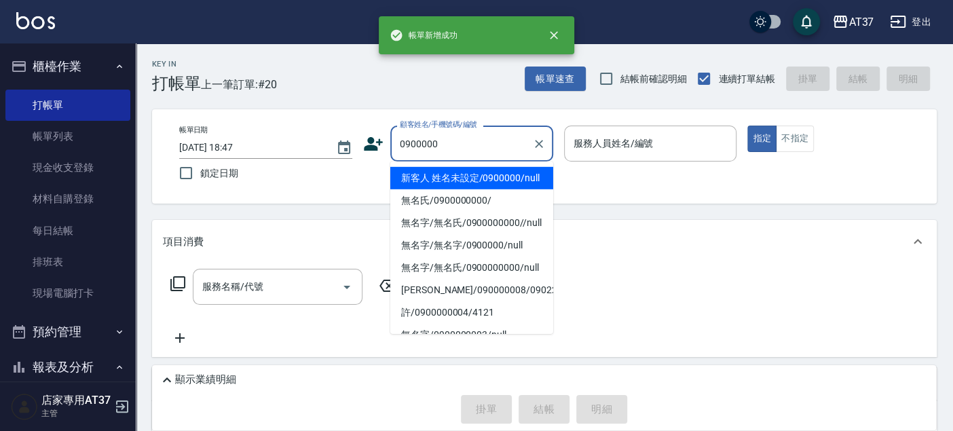
type input "新客人 姓名未設定/0900000/null"
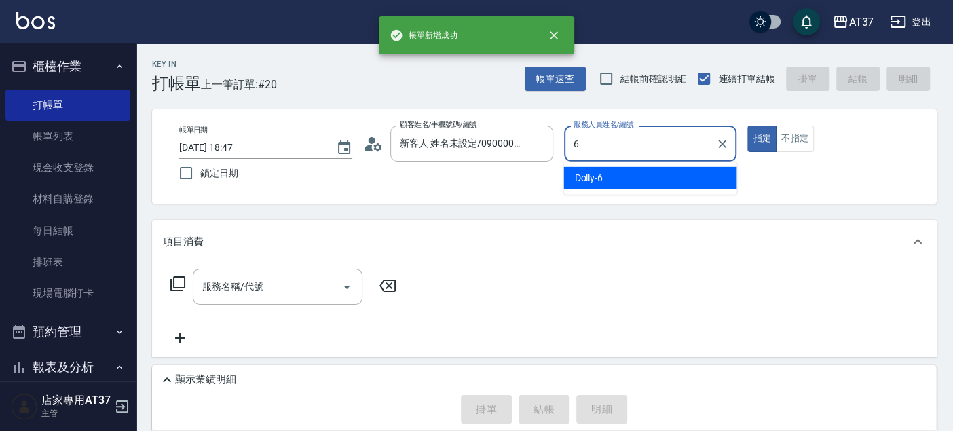
type input "Dolly-6"
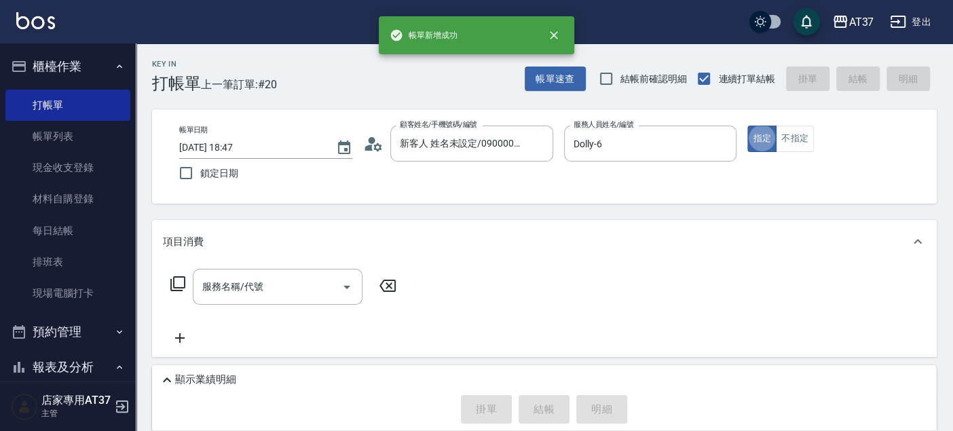
type button "true"
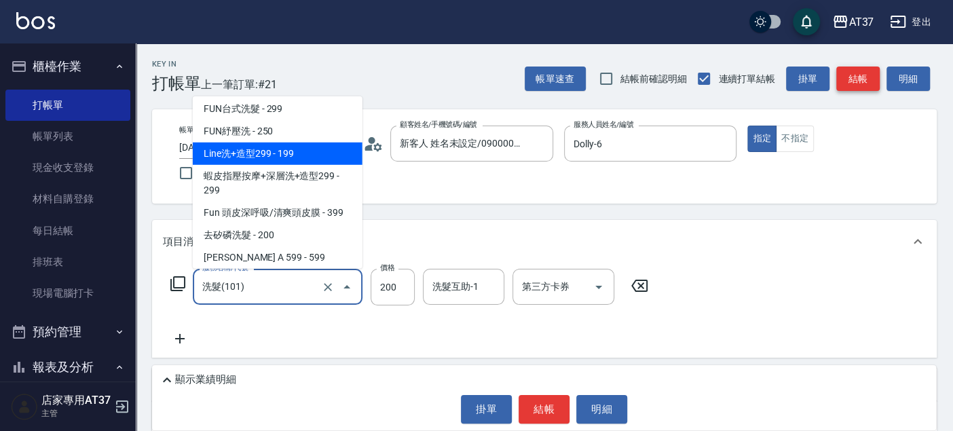
scroll to position [250, 0]
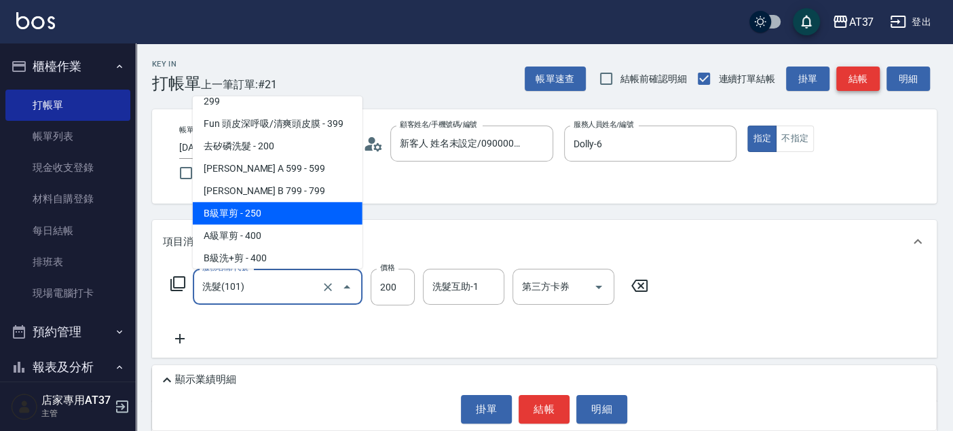
type input "B級單剪(201)"
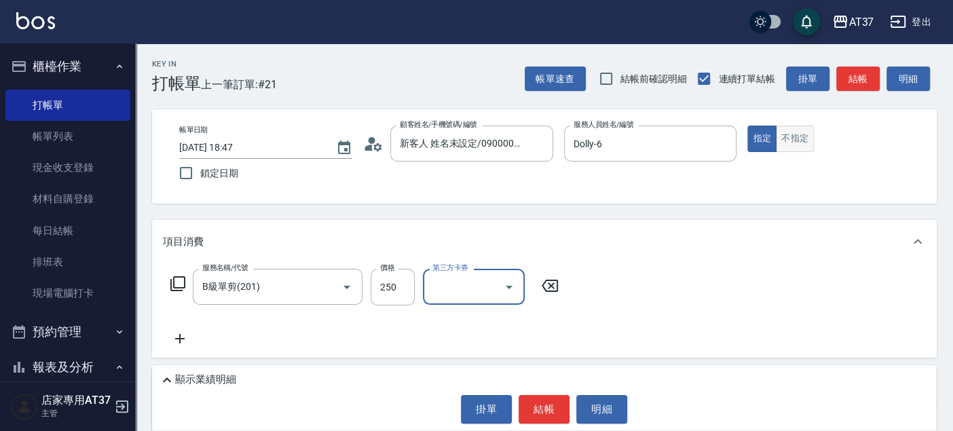
click at [795, 139] on button "不指定" at bounding box center [795, 139] width 38 height 26
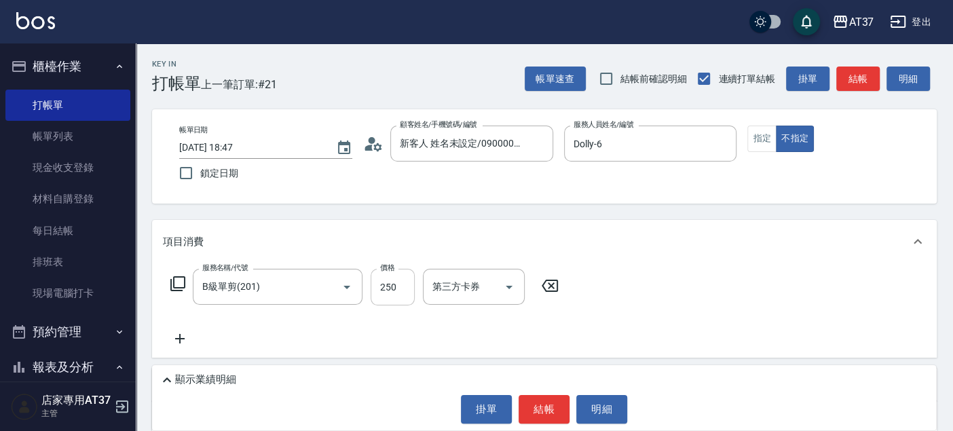
click at [384, 285] on input "250" at bounding box center [392, 287] width 44 height 37
type input "100"
click at [862, 77] on button "結帳" at bounding box center [857, 78] width 43 height 25
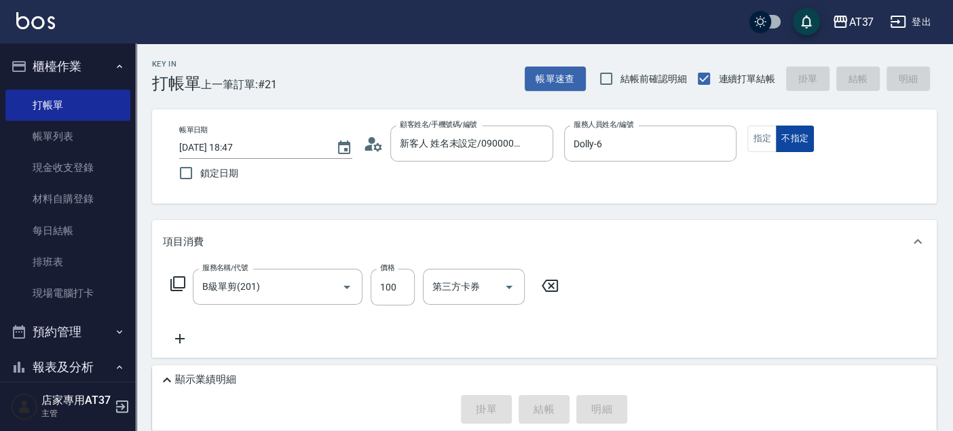
type input "2025/10/12 18:48"
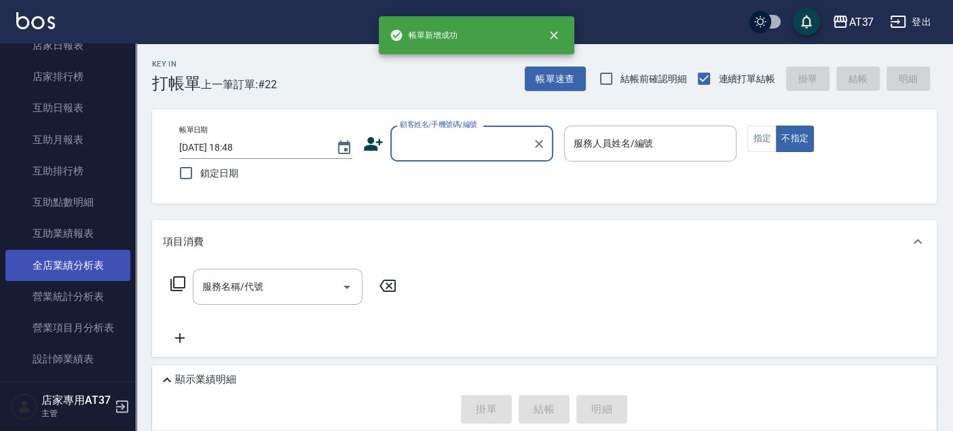
scroll to position [527, 0]
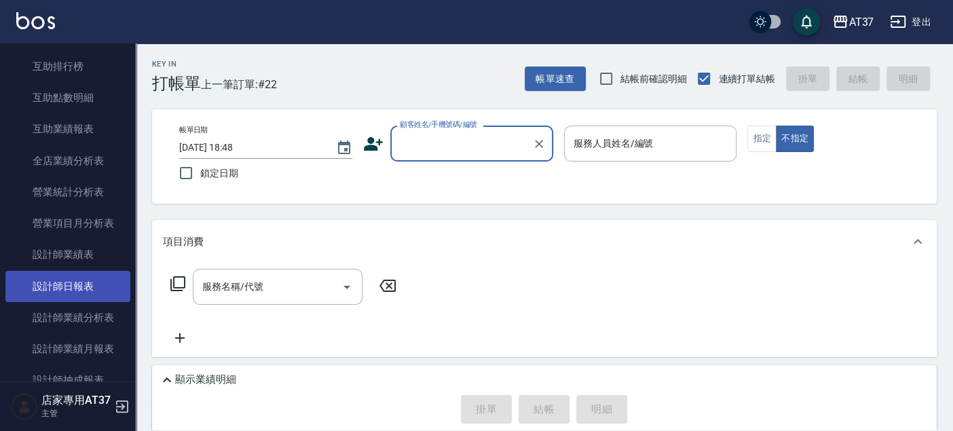
click at [95, 289] on link "設計師日報表" at bounding box center [67, 286] width 125 height 31
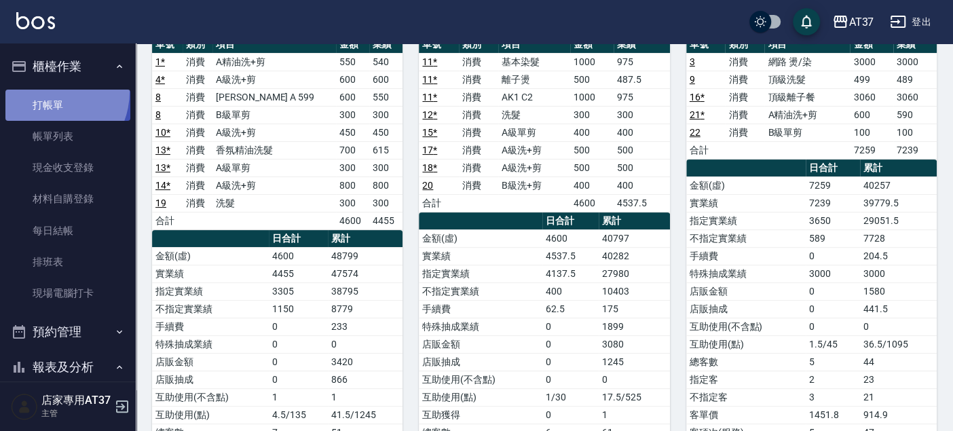
click at [46, 91] on link "打帳單" at bounding box center [67, 105] width 125 height 31
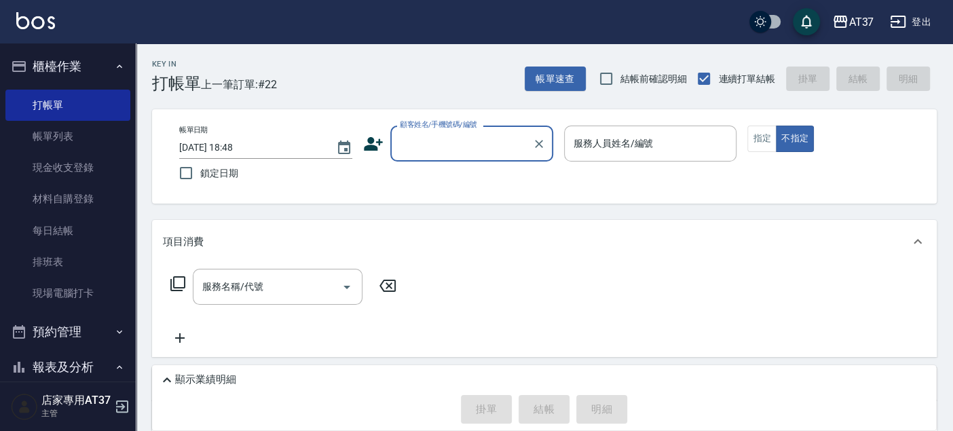
click at [430, 149] on input "顧客姓名/手機號碼/編號" at bounding box center [461, 144] width 130 height 24
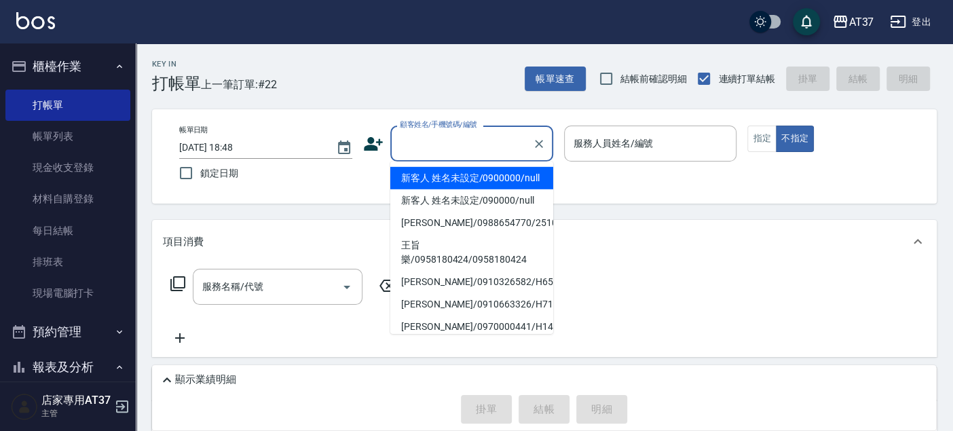
click at [461, 189] on li "新客人 姓名未設定/0900000/null" at bounding box center [471, 178] width 163 height 22
type input "新客人 姓名未設定/0900000/null"
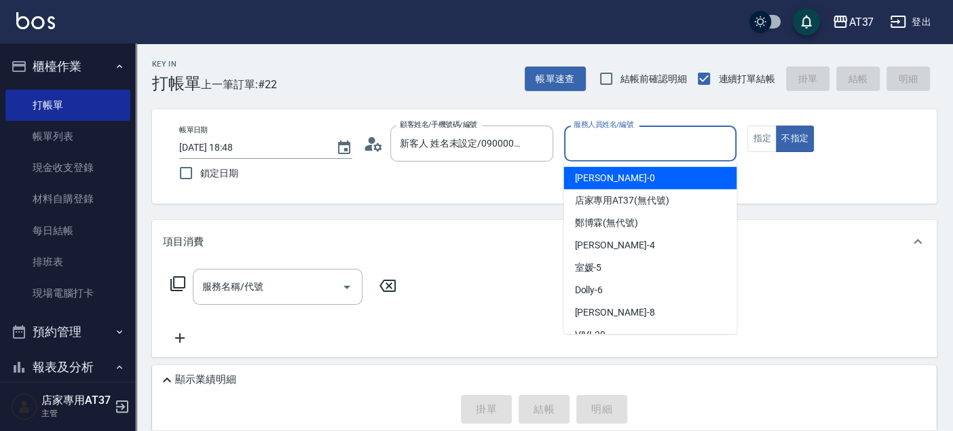
click at [615, 147] on input "服務人員姓名/編號" at bounding box center [650, 144] width 161 height 24
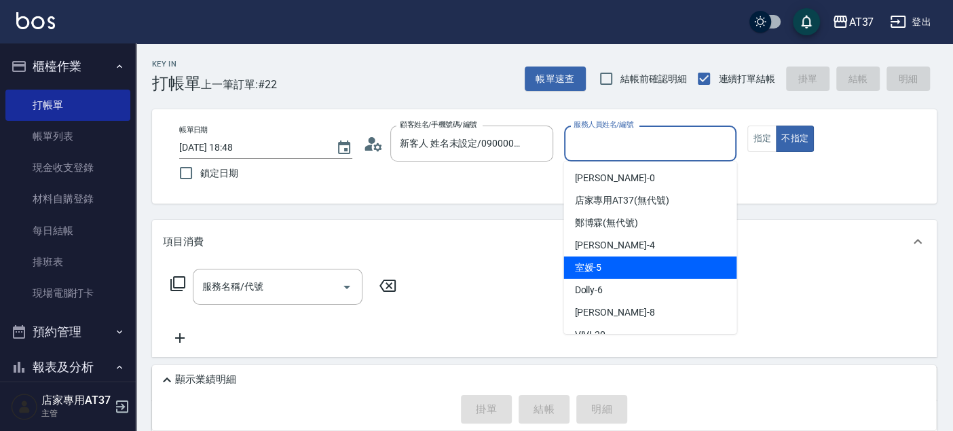
drag, startPoint x: 622, startPoint y: 266, endPoint x: 735, endPoint y: 174, distance: 145.7
click at [622, 267] on div "室媛 -5" at bounding box center [649, 267] width 173 height 22
type input "室媛-5"
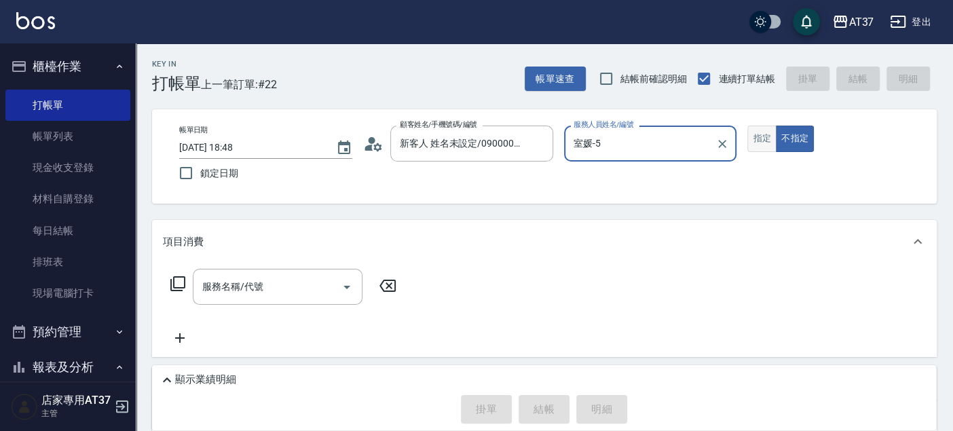
drag, startPoint x: 767, startPoint y: 141, endPoint x: 752, endPoint y: 145, distance: 16.1
click at [767, 141] on button "指定" at bounding box center [761, 139] width 29 height 26
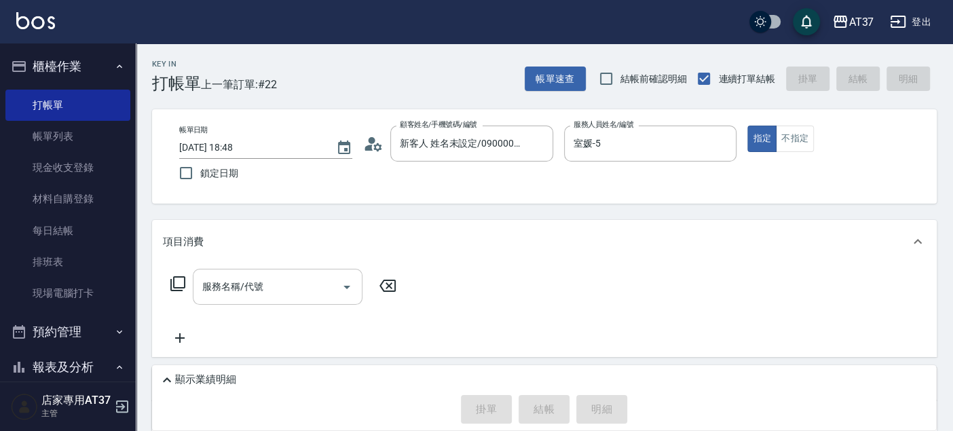
click at [306, 278] on input "服務名稱/代號" at bounding box center [267, 287] width 137 height 24
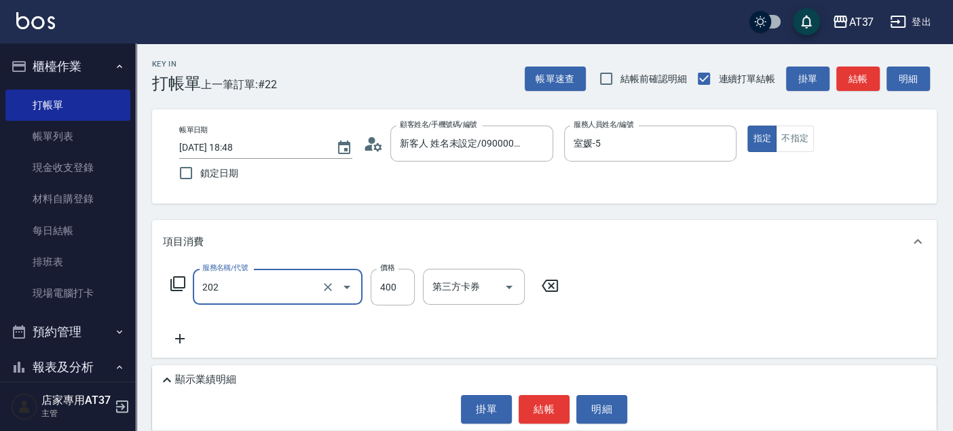
type input "A級單剪(202)"
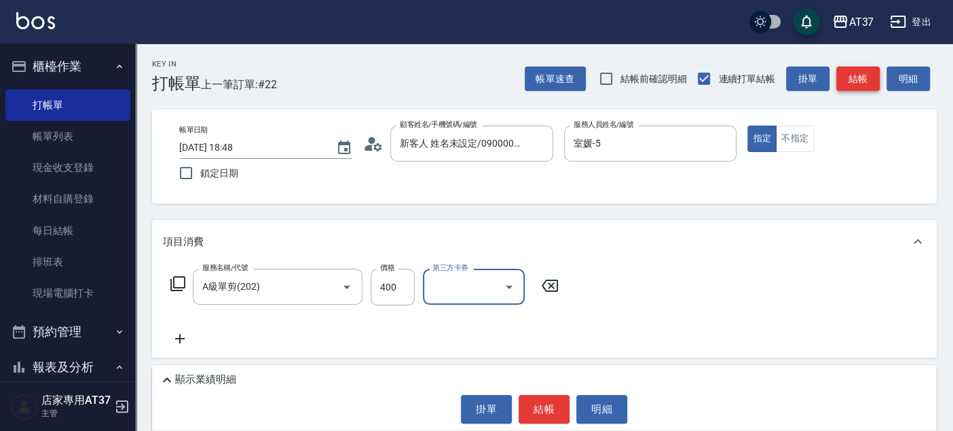
click at [854, 71] on button "結帳" at bounding box center [857, 78] width 43 height 25
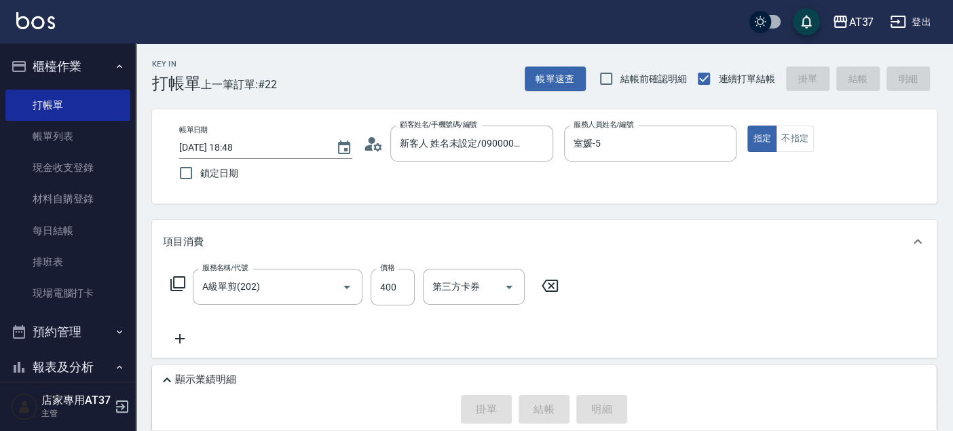
type input "2025/10/12 19:03"
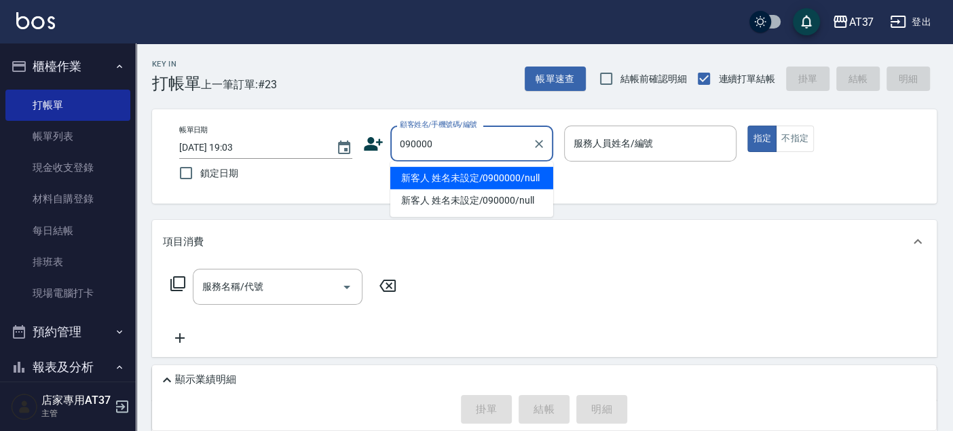
type input "新客人 姓名未設定/0900000/null"
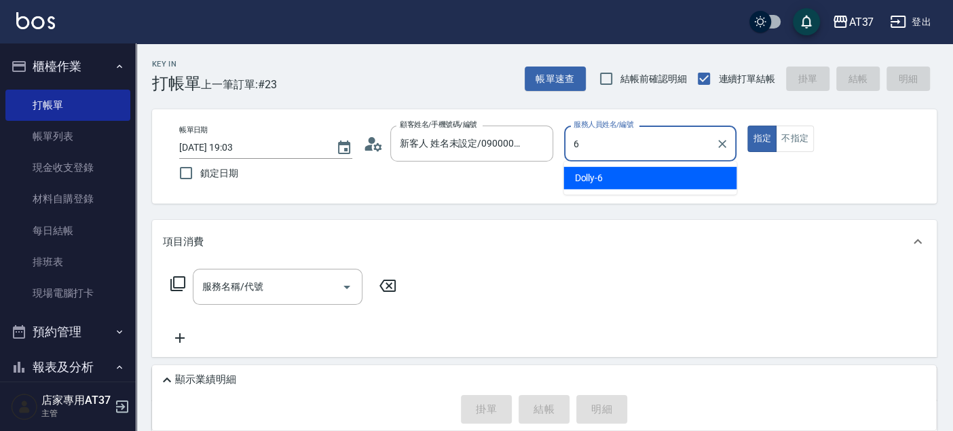
type input "6"
type button "true"
type input "Dolly-6"
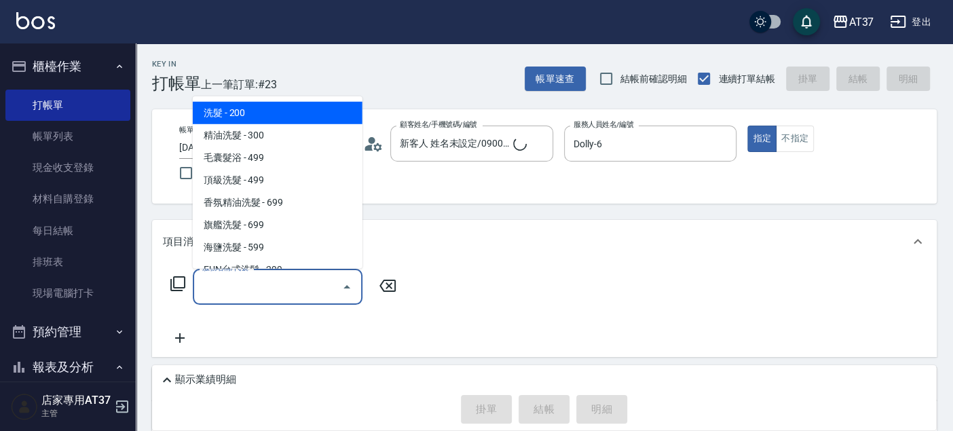
type input "新客人 姓名未設定/090000/null"
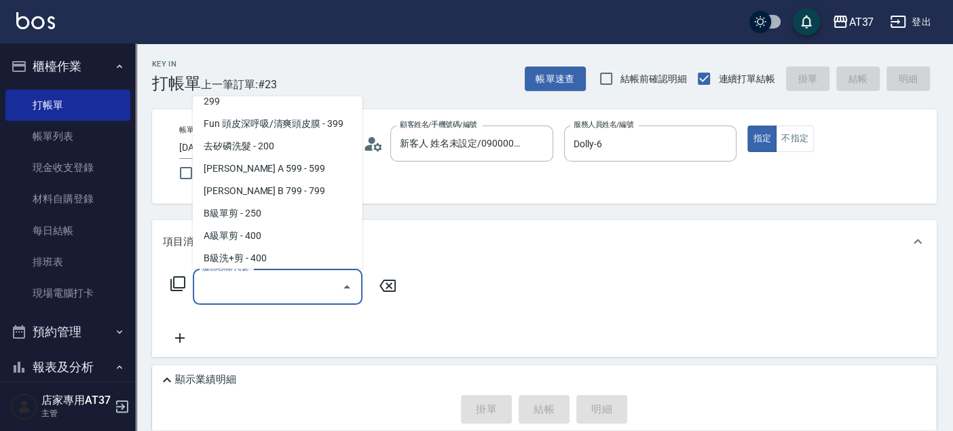
scroll to position [273, 0]
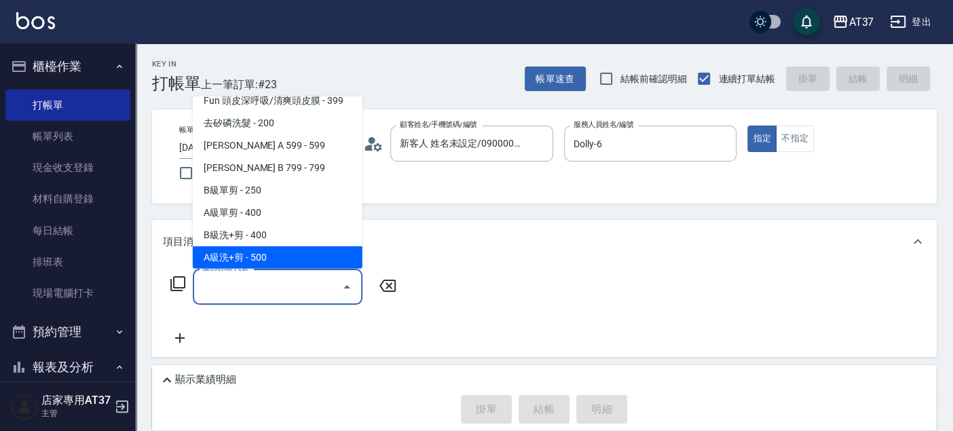
type input "A級洗+剪(204)"
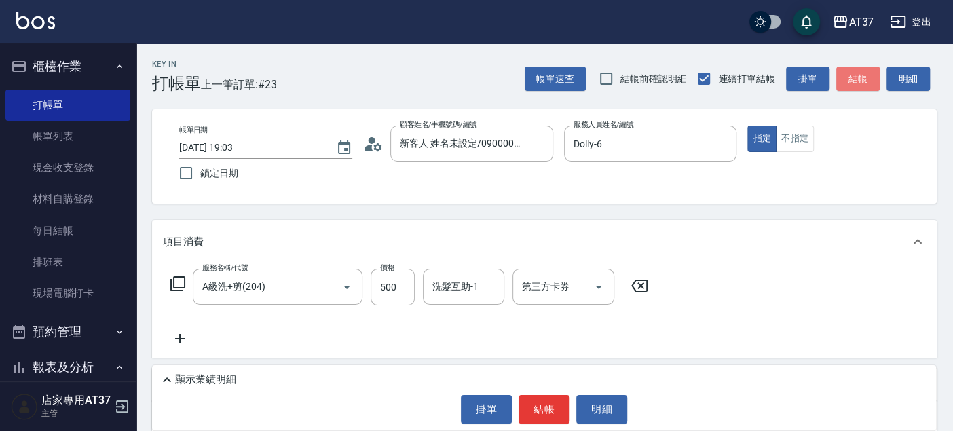
click at [854, 73] on button "結帳" at bounding box center [857, 78] width 43 height 25
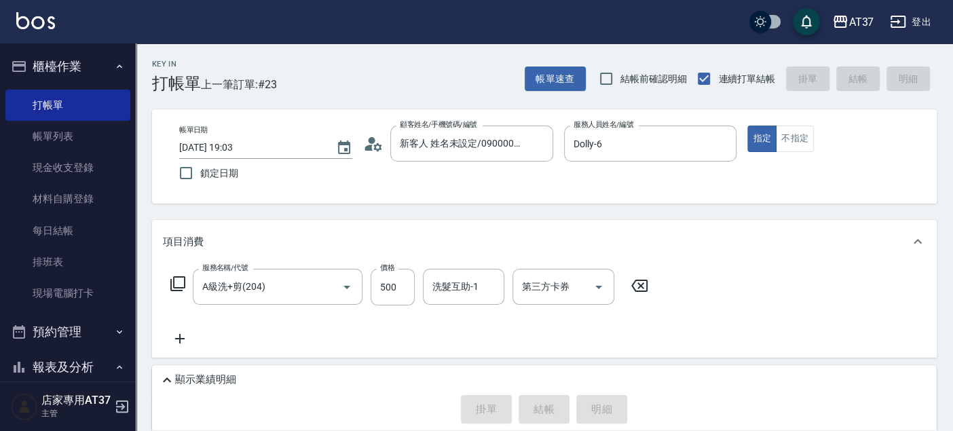
type input "2025/10/12 19:28"
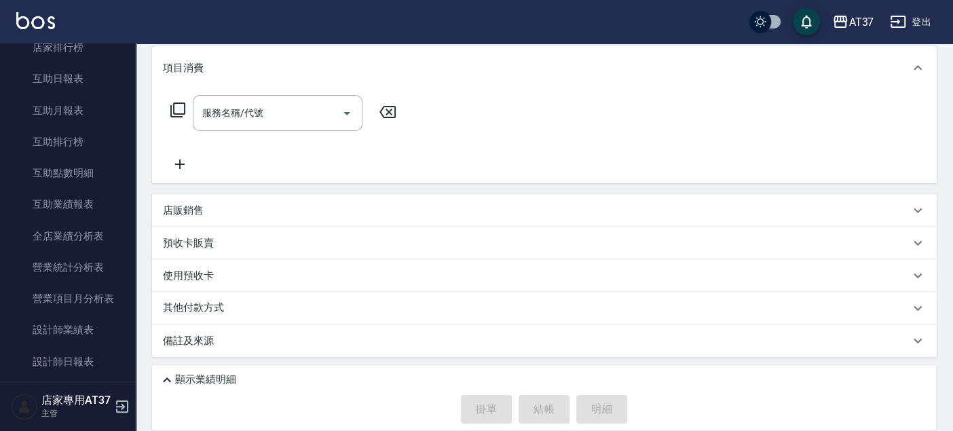
scroll to position [527, 0]
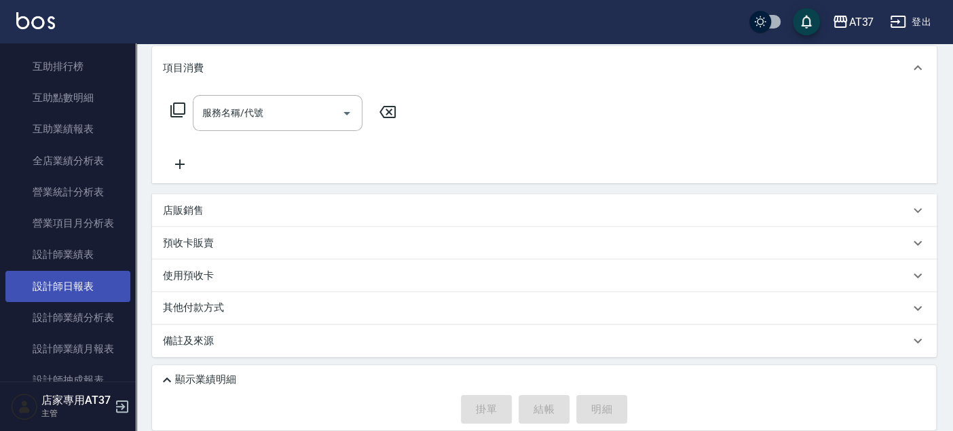
click at [77, 283] on link "設計師日報表" at bounding box center [67, 286] width 125 height 31
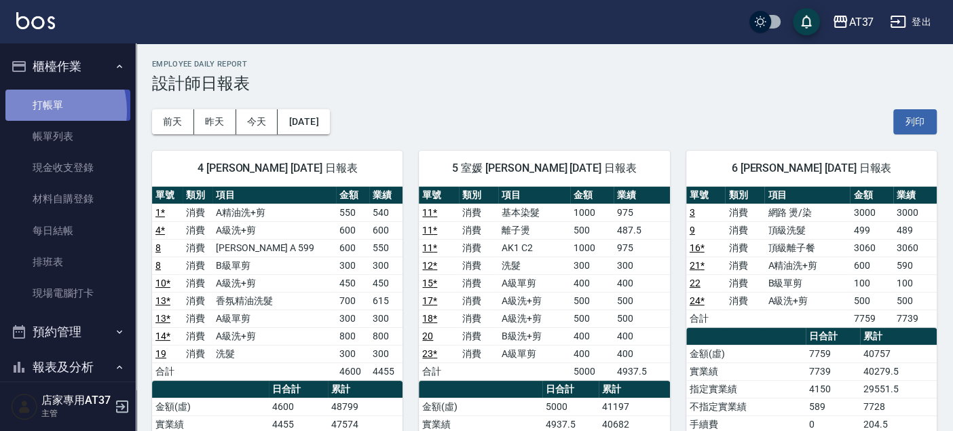
click at [39, 110] on link "打帳單" at bounding box center [67, 105] width 125 height 31
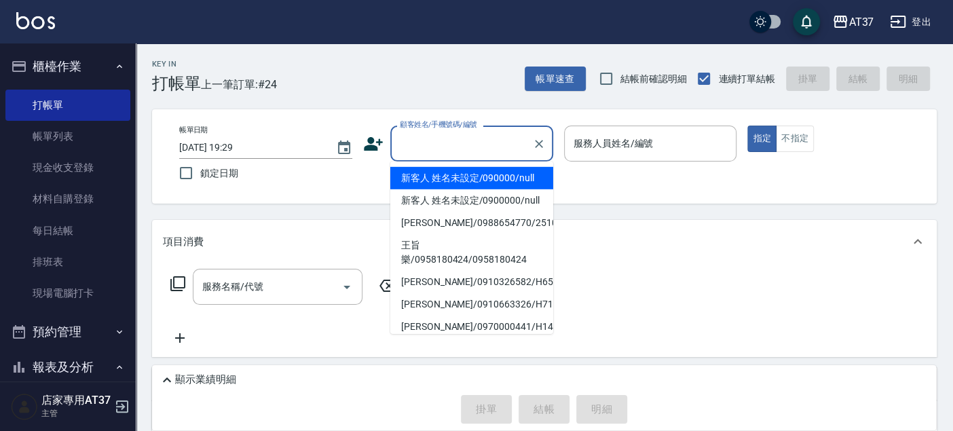
click at [422, 132] on input "顧客姓名/手機號碼/編號" at bounding box center [461, 144] width 130 height 24
click at [437, 174] on li "新客人 姓名未設定/090000/null" at bounding box center [471, 178] width 163 height 22
type input "新客人 姓名未設定/090000/null"
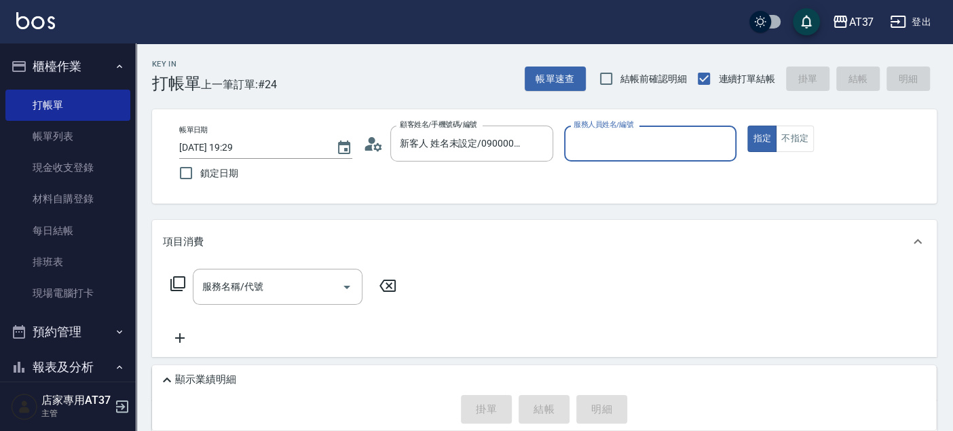
click at [665, 157] on div "服務人員姓名/編號" at bounding box center [650, 144] width 173 height 36
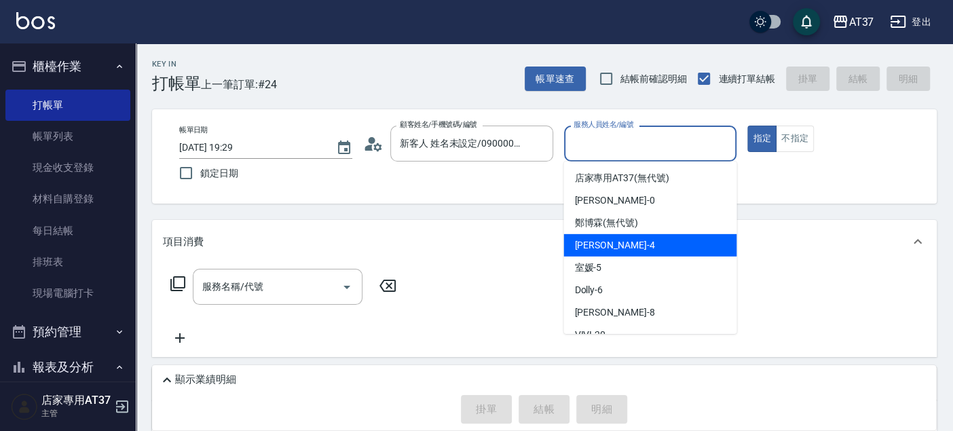
click at [657, 242] on div "[PERSON_NAME] -4" at bounding box center [649, 245] width 173 height 22
type input "[PERSON_NAME]-4"
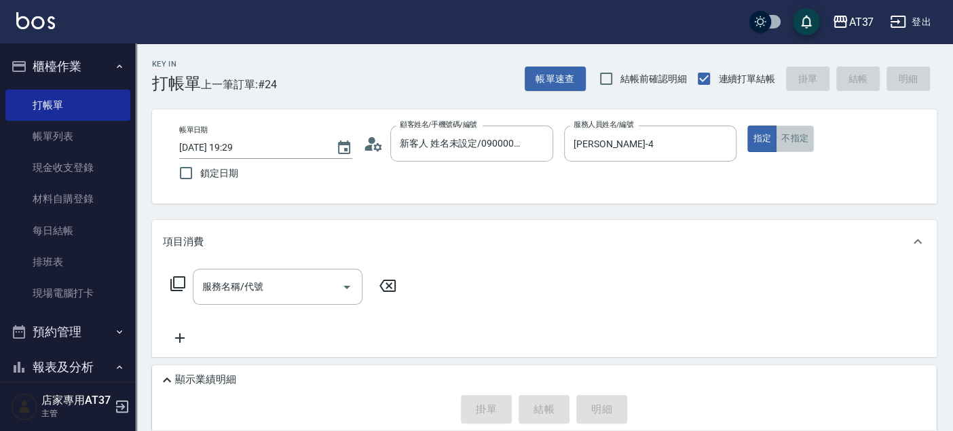
click at [799, 141] on button "不指定" at bounding box center [795, 139] width 38 height 26
click at [234, 280] on div "服務名稱/代號 服務名稱/代號" at bounding box center [278, 287] width 170 height 36
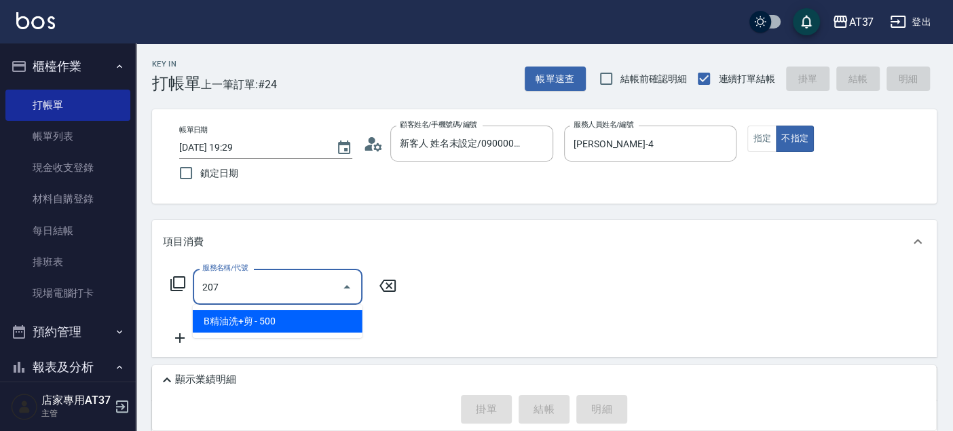
type input "B精油洗+剪(207)"
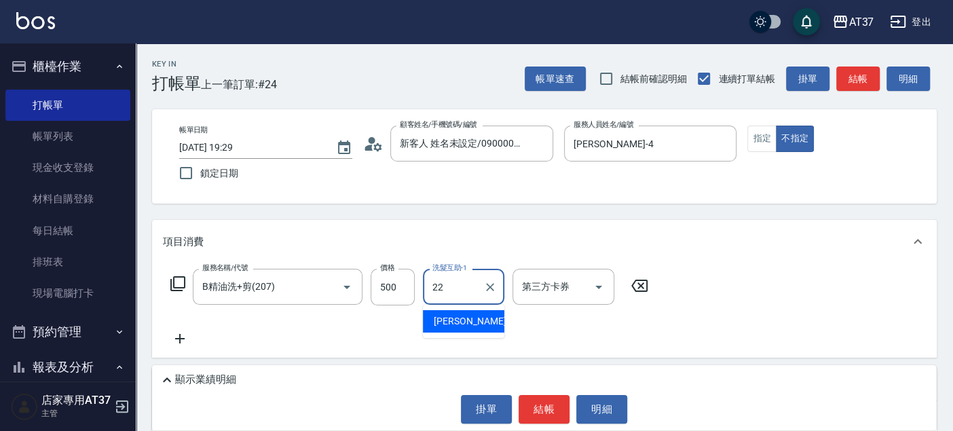
type input "[PERSON_NAME]-22"
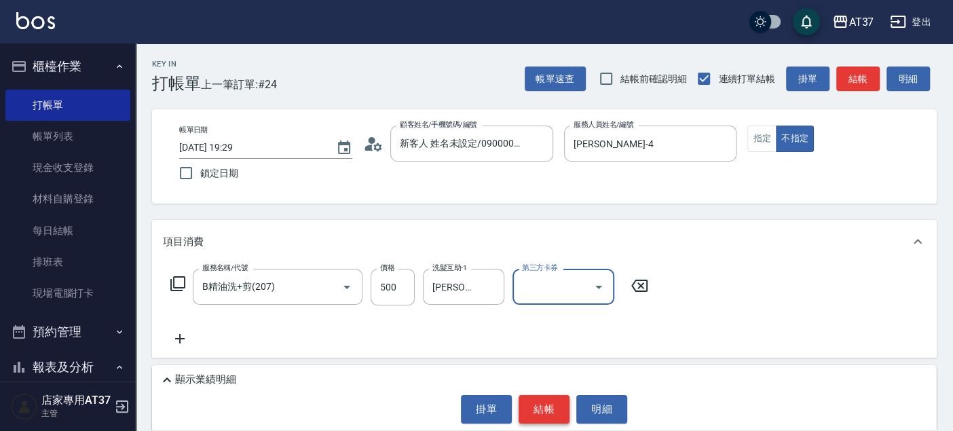
click at [539, 396] on button "結帳" at bounding box center [543, 409] width 51 height 28
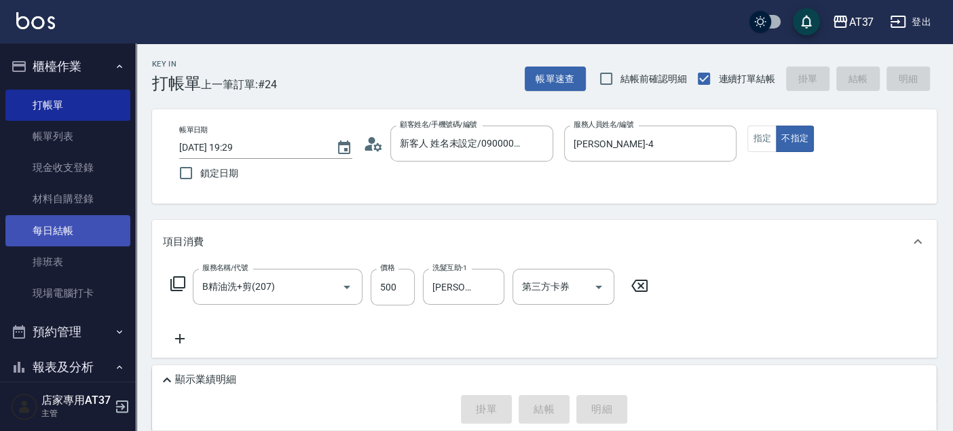
type input "2025/10/12 19:56"
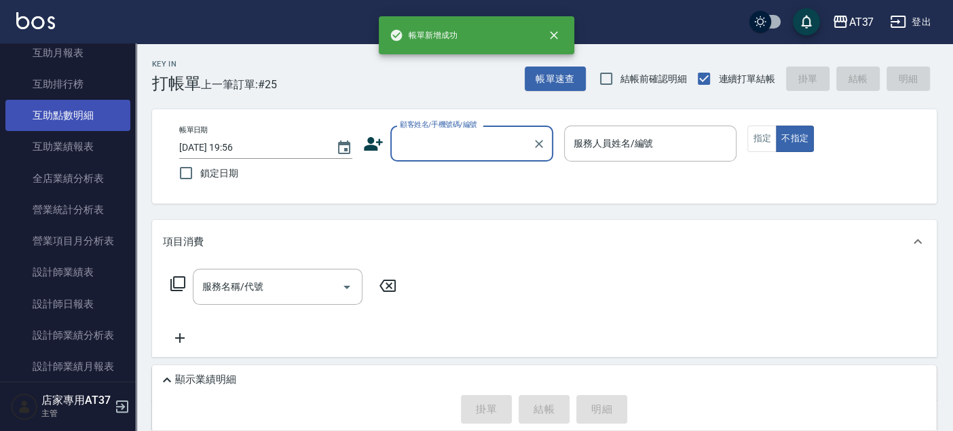
scroll to position [527, 0]
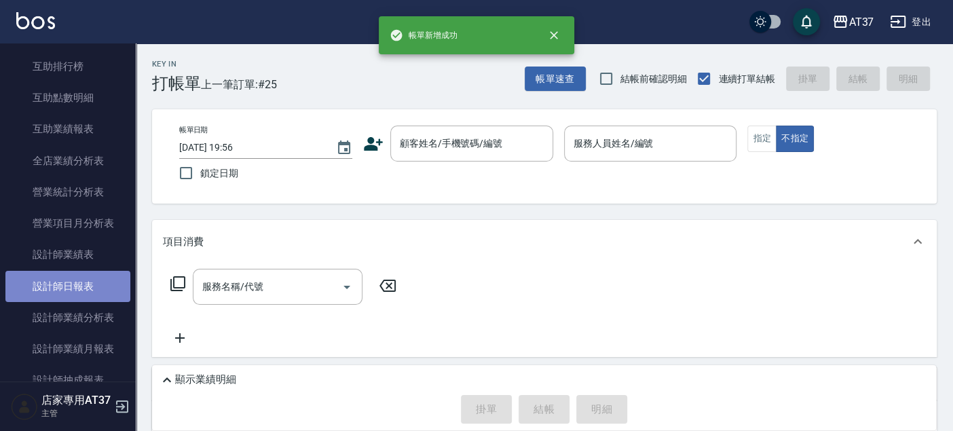
click at [77, 282] on link "設計師日報表" at bounding box center [67, 286] width 125 height 31
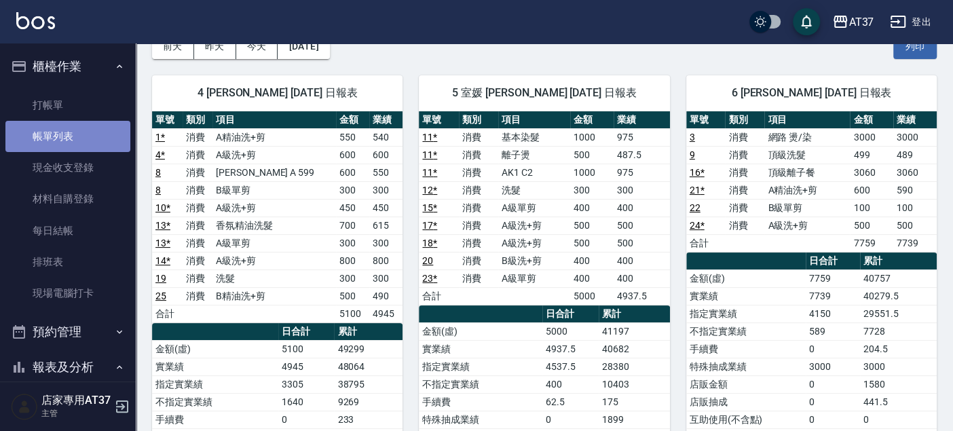
click at [73, 123] on link "帳單列表" at bounding box center [67, 136] width 125 height 31
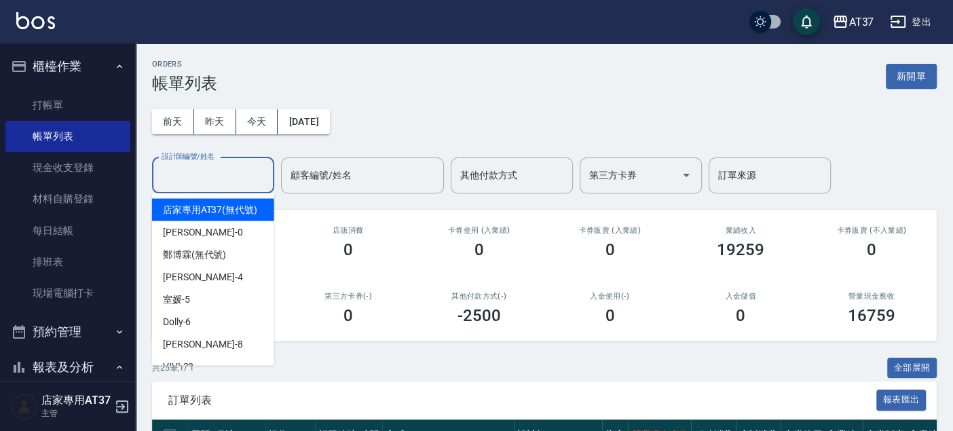
click at [218, 186] on input "設計師編號/姓名" at bounding box center [213, 176] width 110 height 24
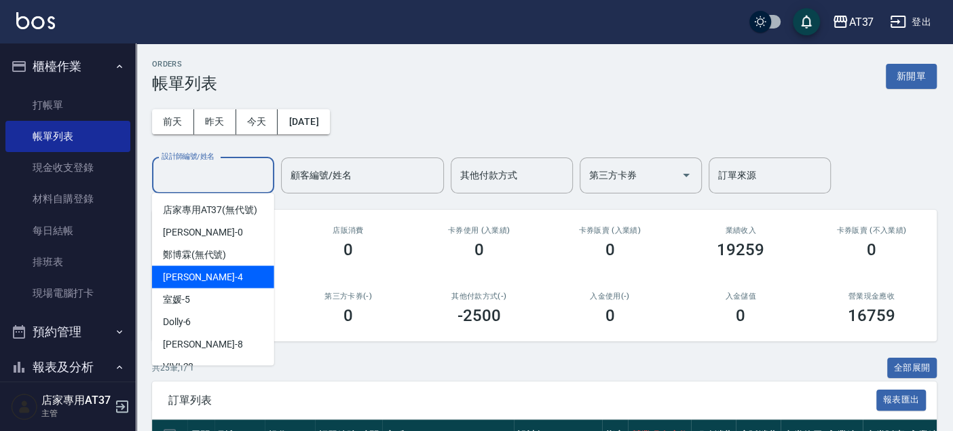
click at [240, 288] on div "[PERSON_NAME] -4" at bounding box center [213, 276] width 122 height 22
type input "[PERSON_NAME]-4"
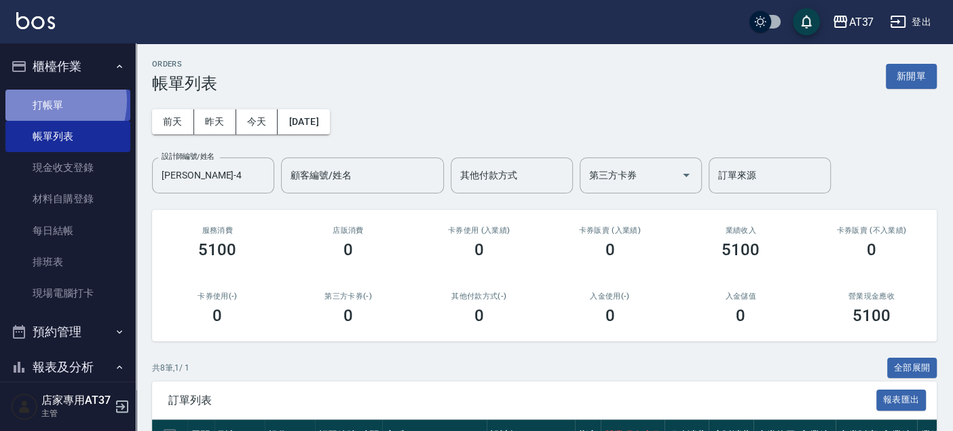
click at [44, 100] on link "打帳單" at bounding box center [67, 105] width 125 height 31
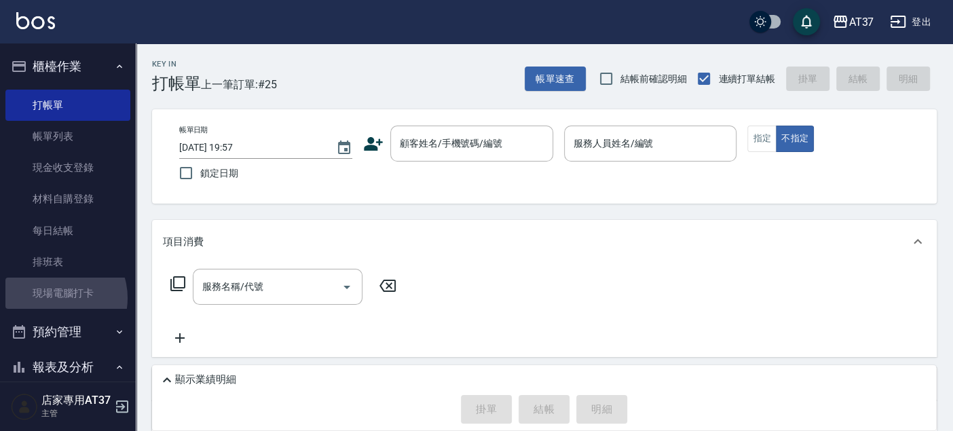
drag, startPoint x: 56, startPoint y: 298, endPoint x: 136, endPoint y: 281, distance: 81.8
click at [56, 298] on link "現場電腦打卡" at bounding box center [67, 293] width 125 height 31
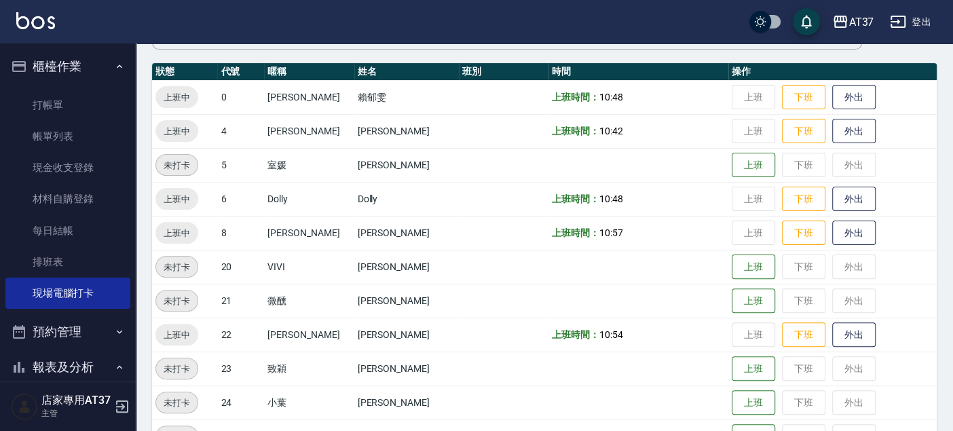
scroll to position [151, 0]
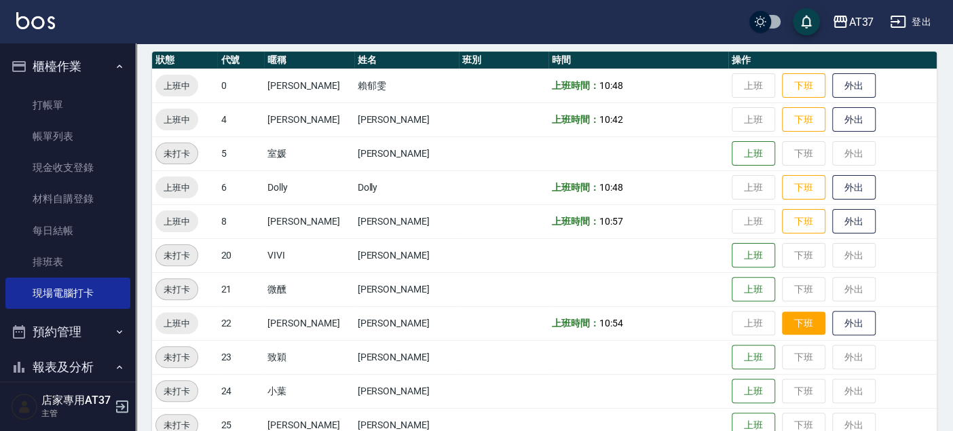
click at [791, 320] on button "下班" at bounding box center [803, 323] width 43 height 24
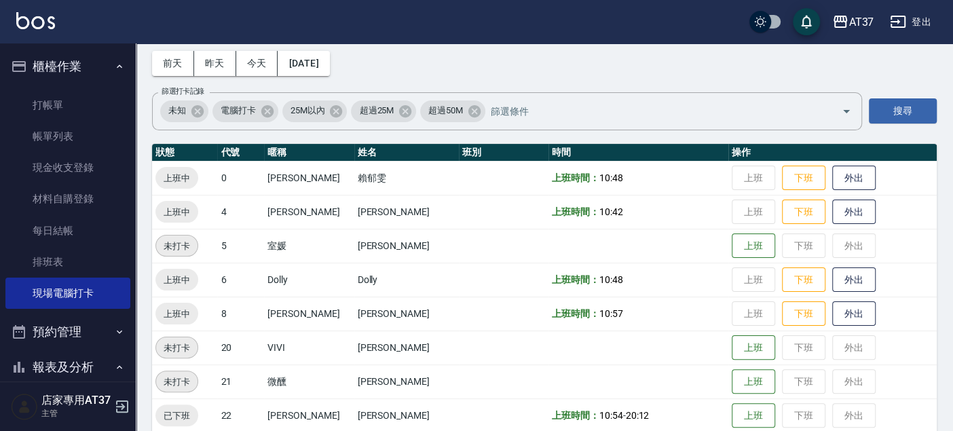
scroll to position [0, 0]
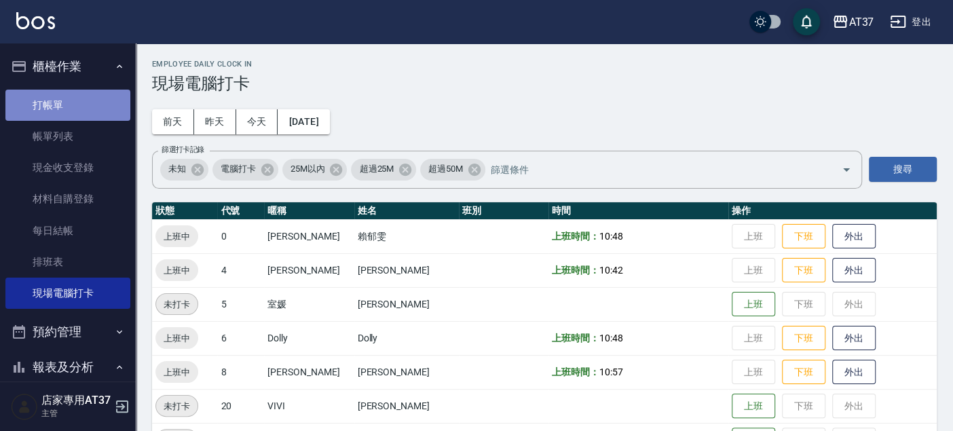
click at [69, 102] on link "打帳單" at bounding box center [67, 105] width 125 height 31
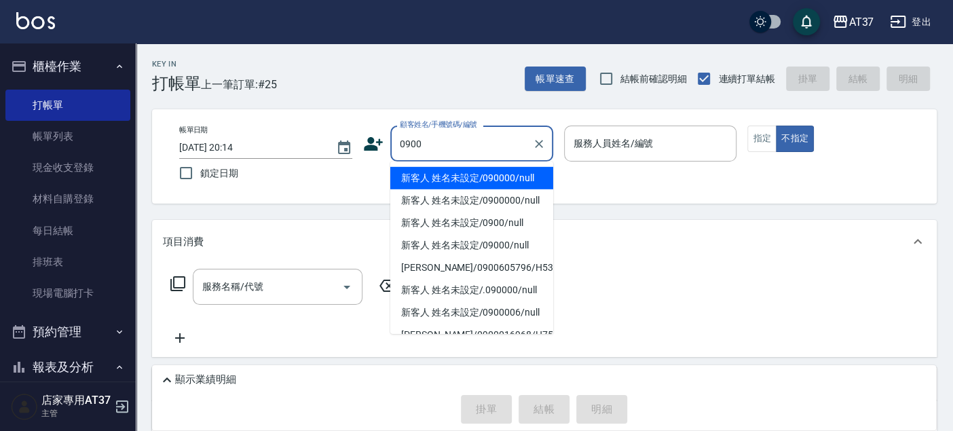
click at [432, 173] on li "新客人 姓名未設定/090000/null" at bounding box center [471, 178] width 163 height 22
type input "新客人 姓名未設定/090000/null"
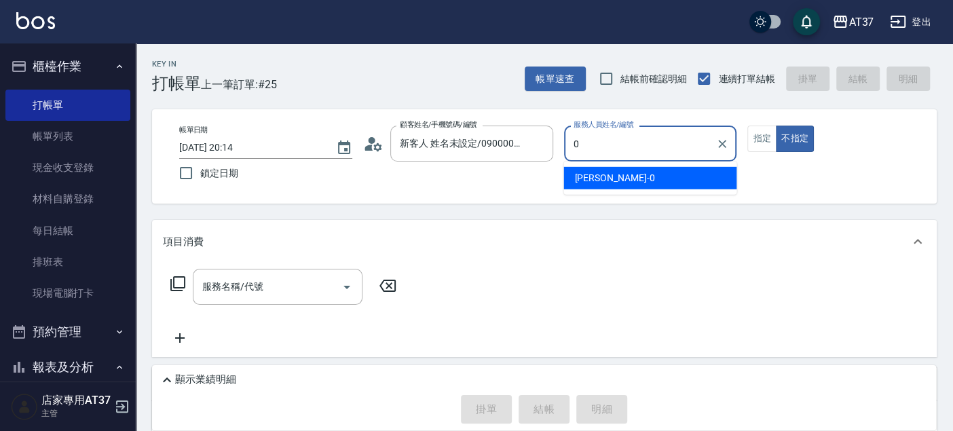
click at [584, 178] on span "NINA -0" at bounding box center [614, 178] width 80 height 14
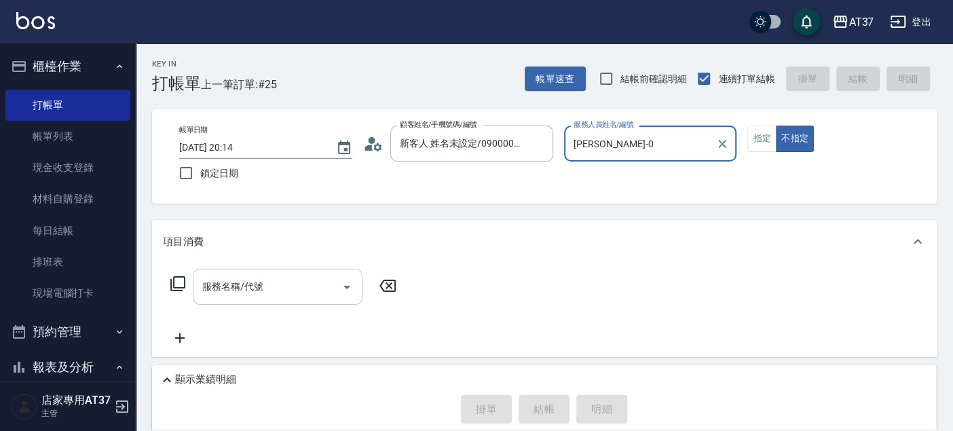
type input "[PERSON_NAME]-0"
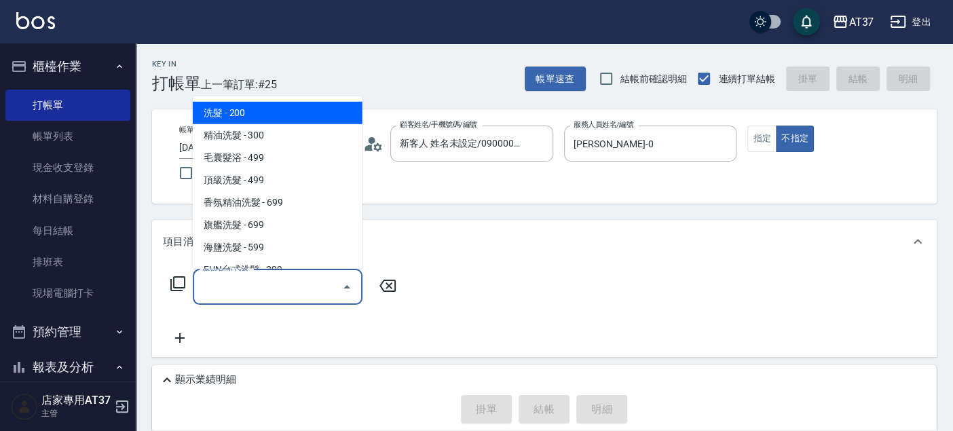
click at [259, 290] on div "服務名稱/代號 服務名稱/代號" at bounding box center [278, 287] width 170 height 36
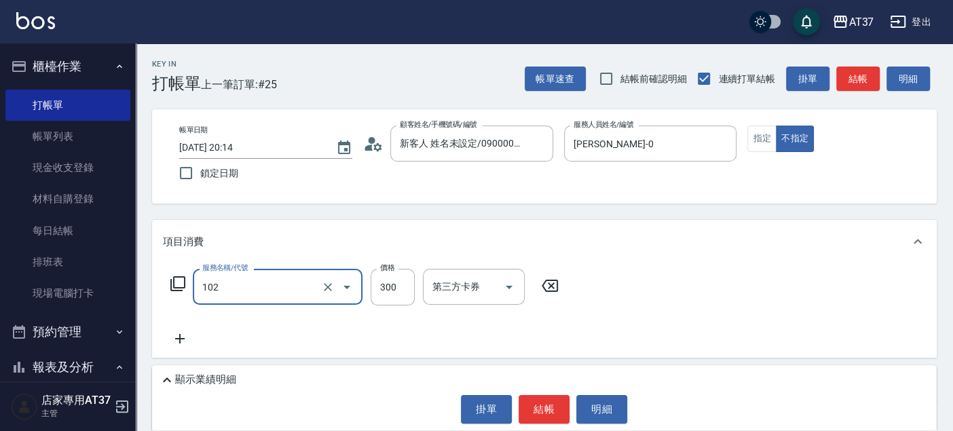
type input "精油洗髮(102)"
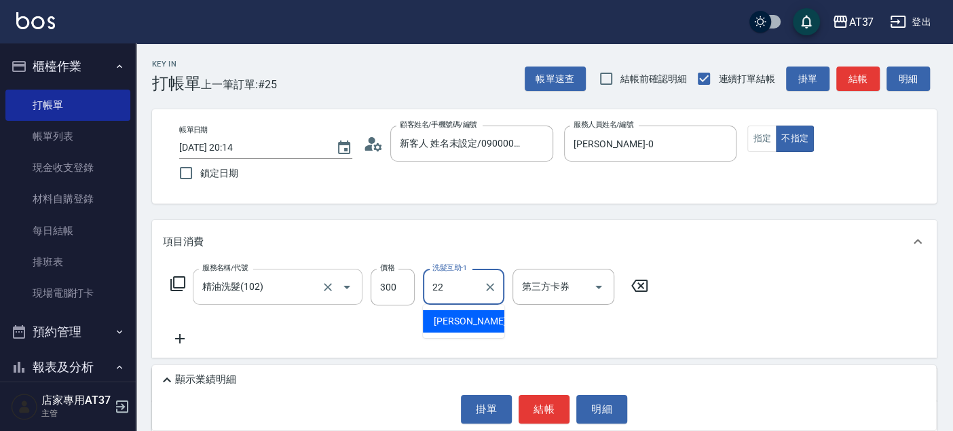
type input "[PERSON_NAME]-22"
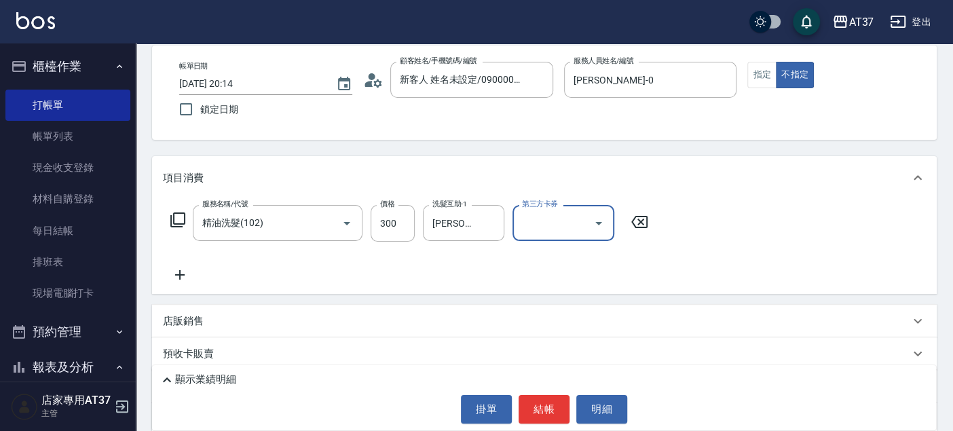
scroll to position [151, 0]
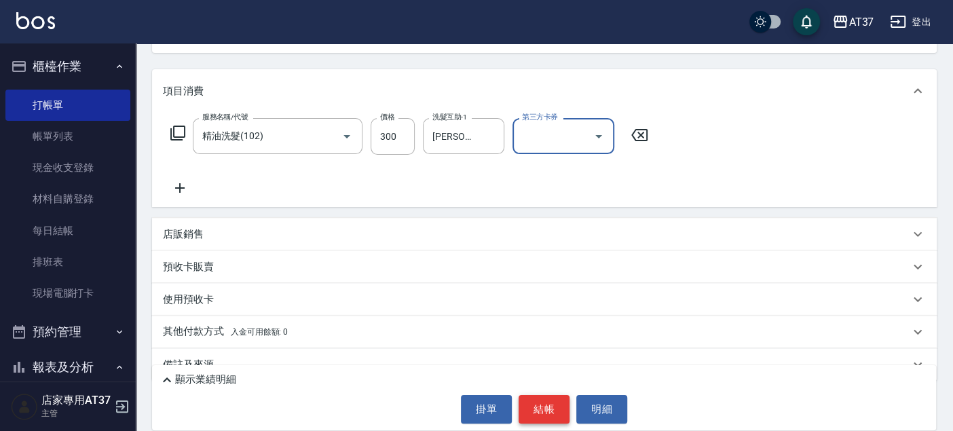
click at [551, 411] on button "結帳" at bounding box center [543, 409] width 51 height 28
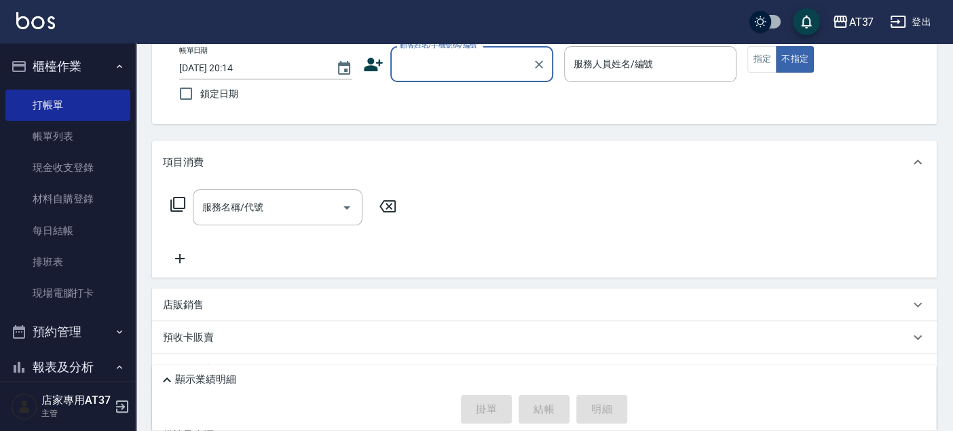
scroll to position [56, 0]
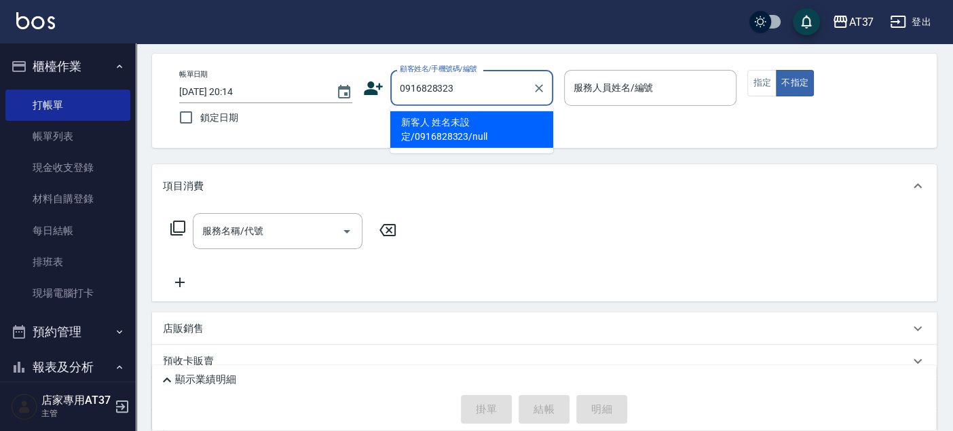
type input "新客人 姓名未設定/0916828323/null"
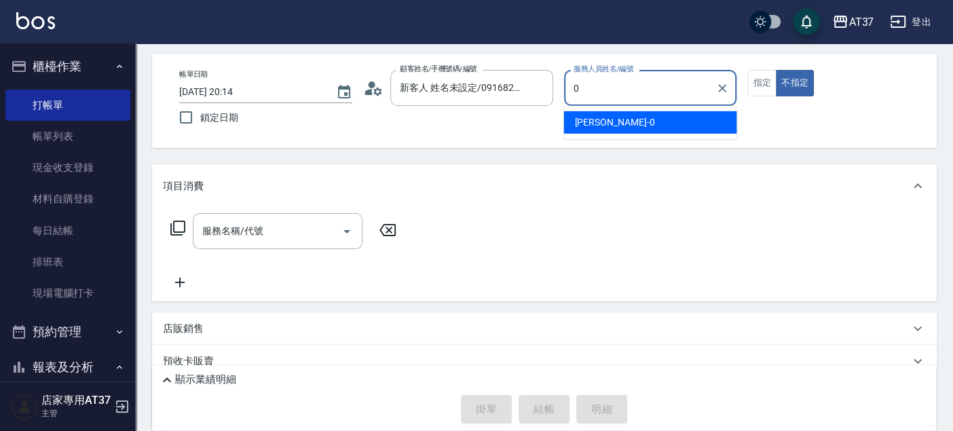
click at [569, 126] on div "NINA -0" at bounding box center [649, 122] width 173 height 22
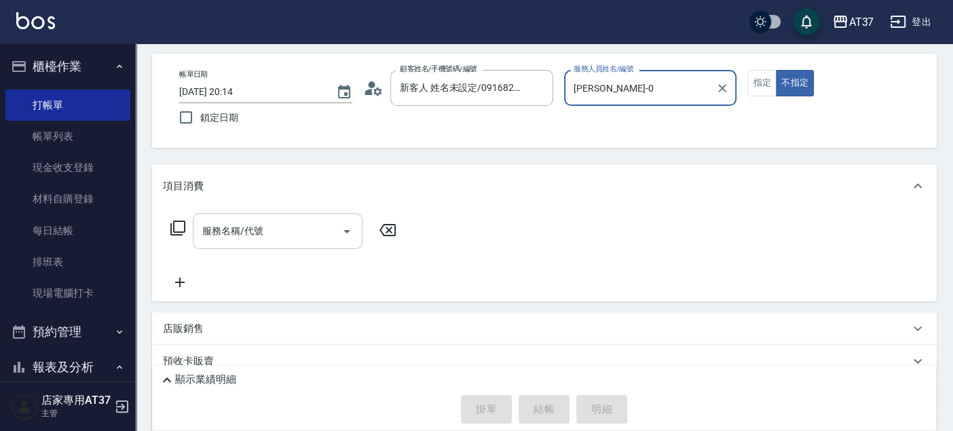
type input "[PERSON_NAME]-0"
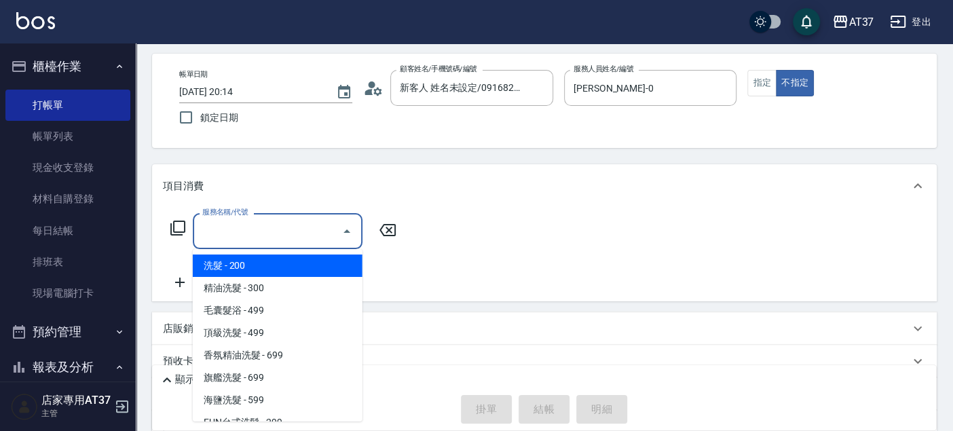
click at [259, 232] on div "服務名稱/代號 服務名稱/代號" at bounding box center [278, 231] width 170 height 36
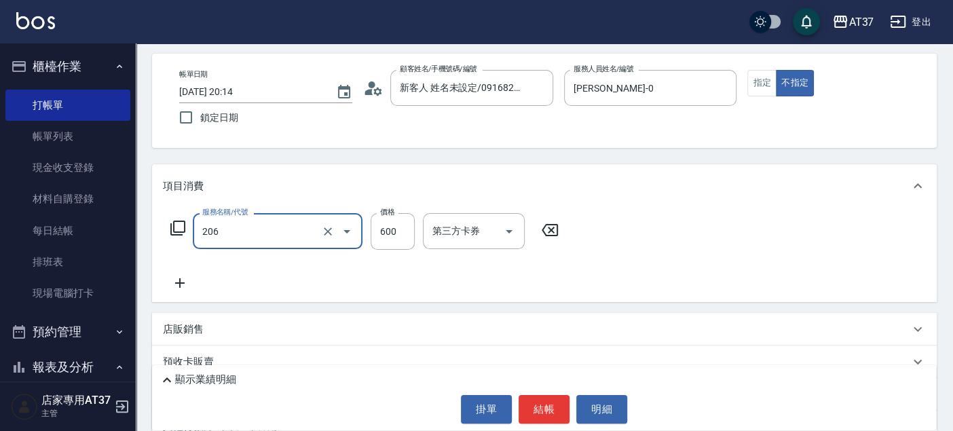
type input "A精油洗+剪(206)"
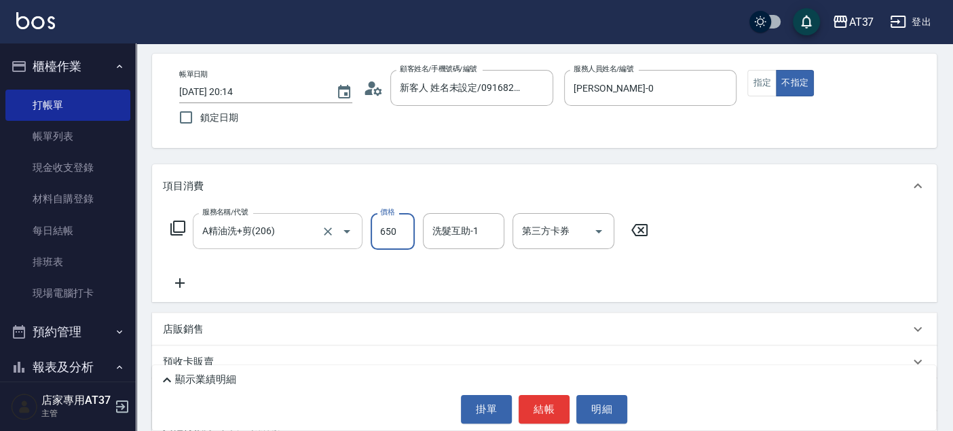
type input "650"
click at [769, 82] on button "指定" at bounding box center [761, 83] width 29 height 26
click at [535, 413] on button "結帳" at bounding box center [543, 409] width 51 height 28
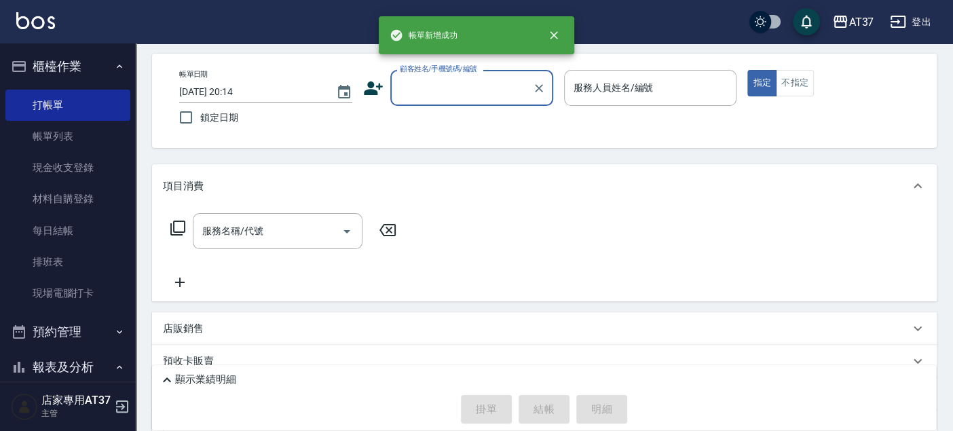
scroll to position [0, 0]
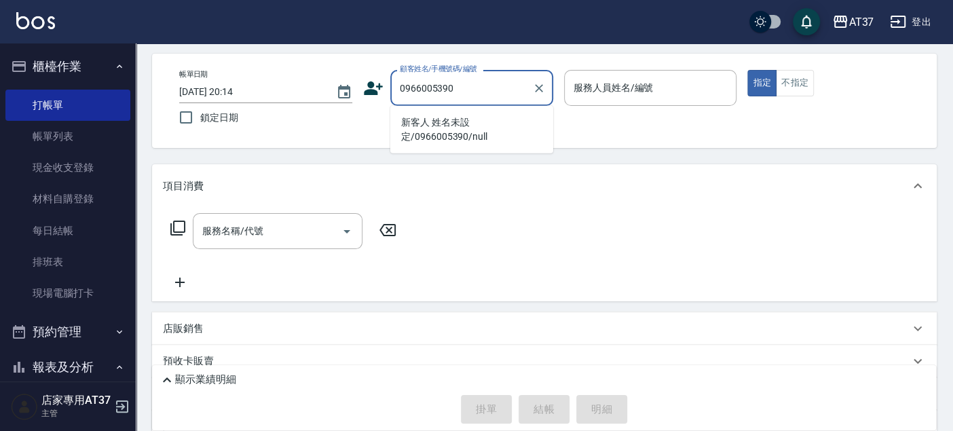
click at [433, 111] on li "新客人 姓名未設定/0966005390/null" at bounding box center [471, 129] width 163 height 37
type input "新客人 姓名未設定/0966005390/null"
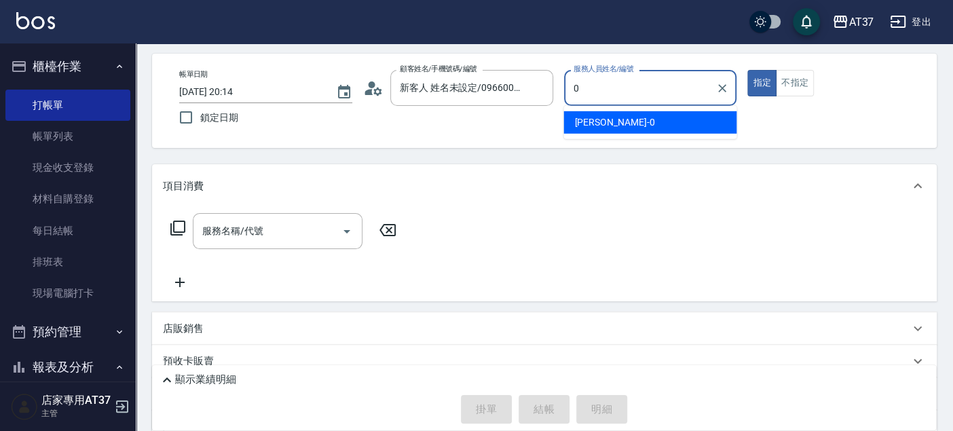
drag, startPoint x: 582, startPoint y: 117, endPoint x: 548, endPoint y: 128, distance: 35.8
click at [582, 117] on span "NINA -0" at bounding box center [614, 122] width 80 height 14
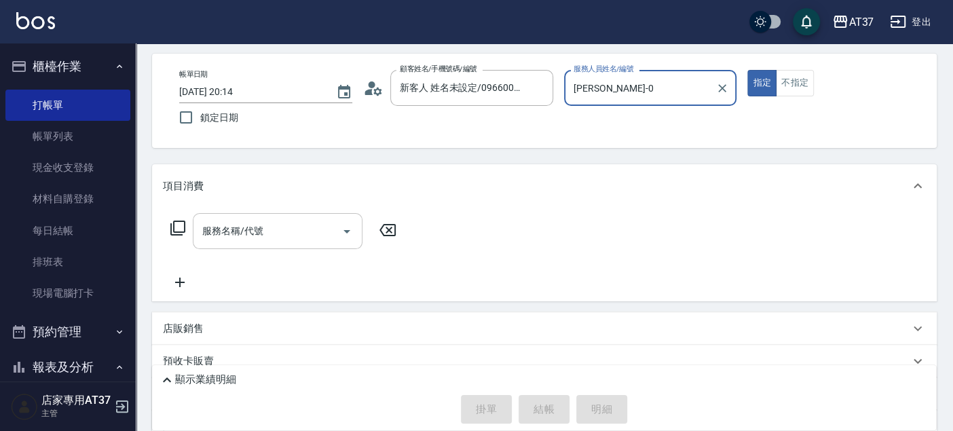
type input "[PERSON_NAME]-0"
click at [270, 227] on input "服務名稱/代號" at bounding box center [267, 231] width 137 height 24
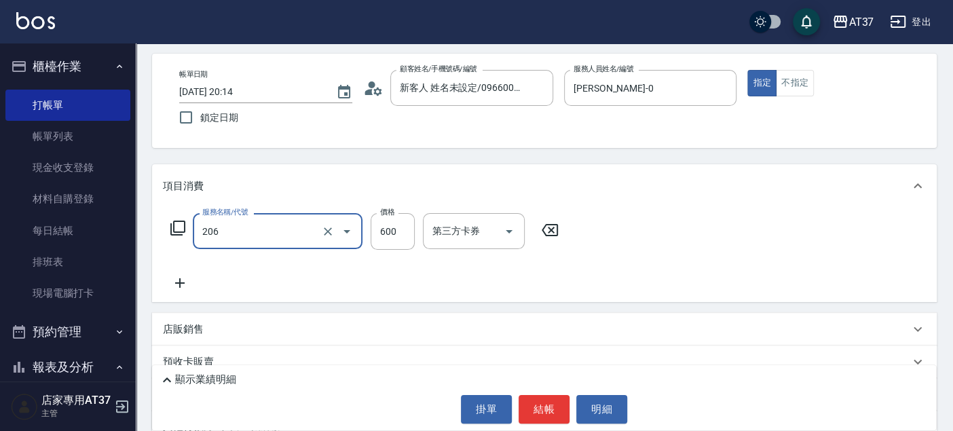
type input "A精油洗+剪(206)"
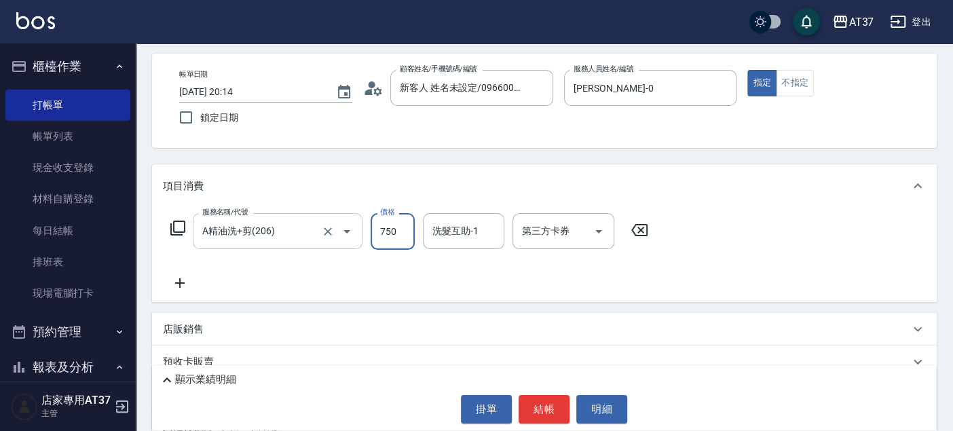
type input "750"
type input "222"
click at [484, 241] on input "洗髮互助-1" at bounding box center [463, 231] width 69 height 24
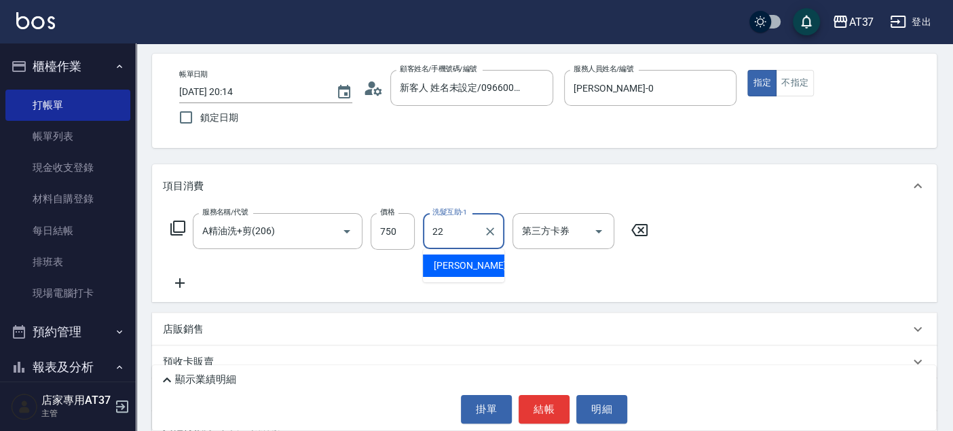
type input "[PERSON_NAME]-22"
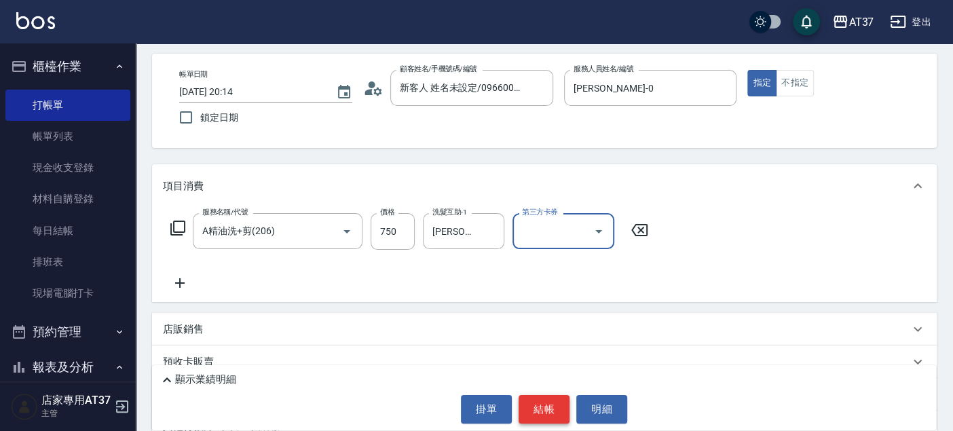
click at [554, 413] on button "結帳" at bounding box center [543, 409] width 51 height 28
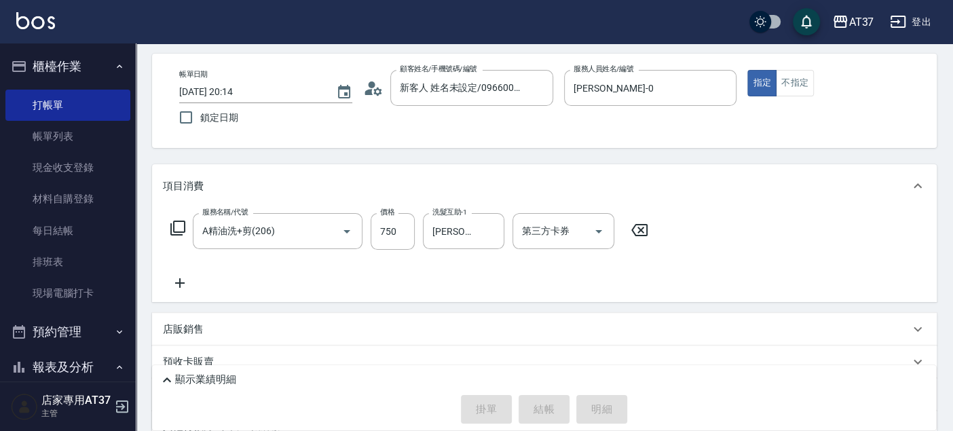
type input "2025/10/12 20:15"
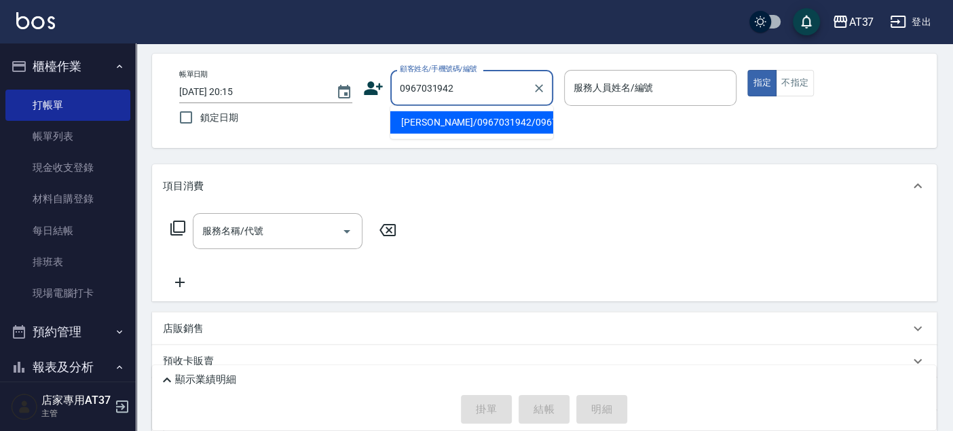
type input "[PERSON_NAME]/0967031942/0967031942"
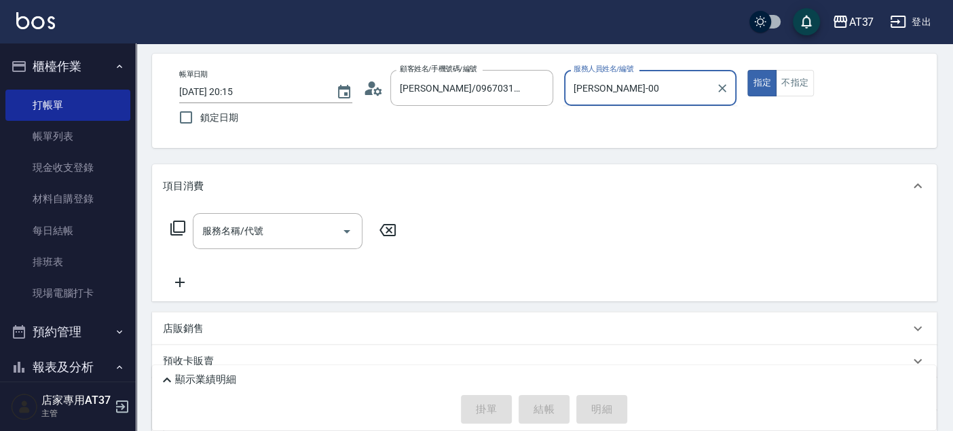
type input "[PERSON_NAME]-0"
click at [178, 225] on icon at bounding box center [178, 228] width 16 height 16
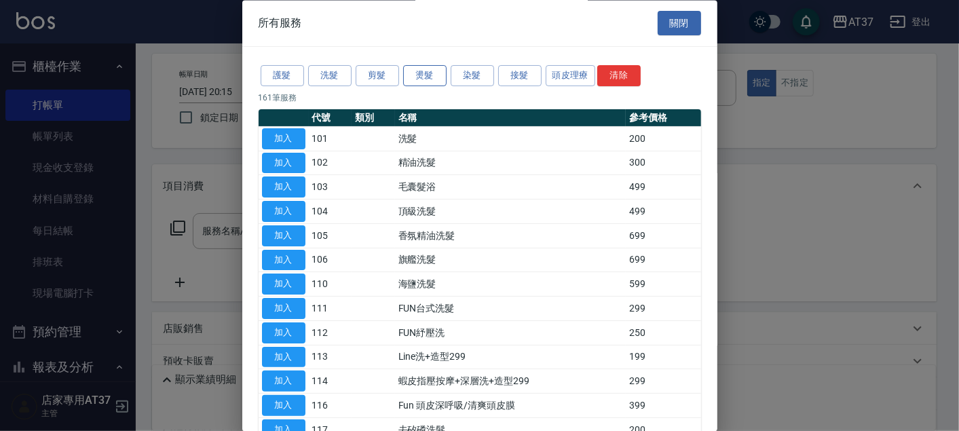
click at [419, 78] on button "燙髮" at bounding box center [424, 76] width 43 height 21
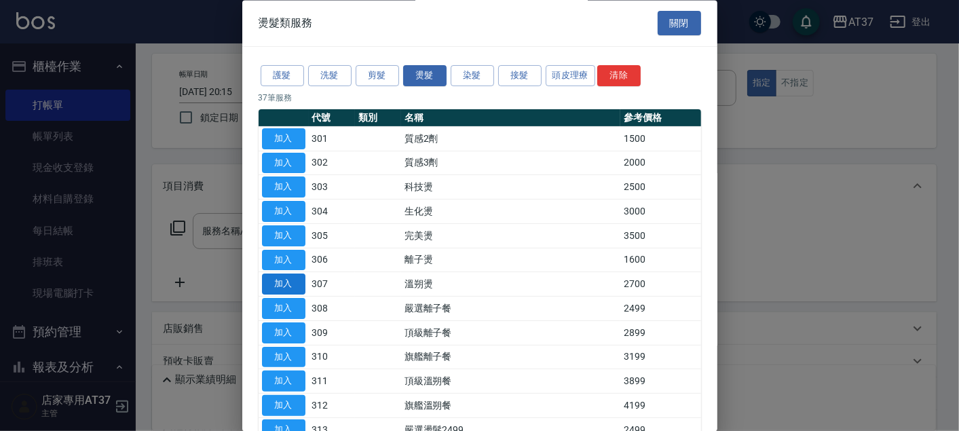
click at [271, 284] on button "加入" at bounding box center [283, 284] width 43 height 21
type input "溫朔燙(307)"
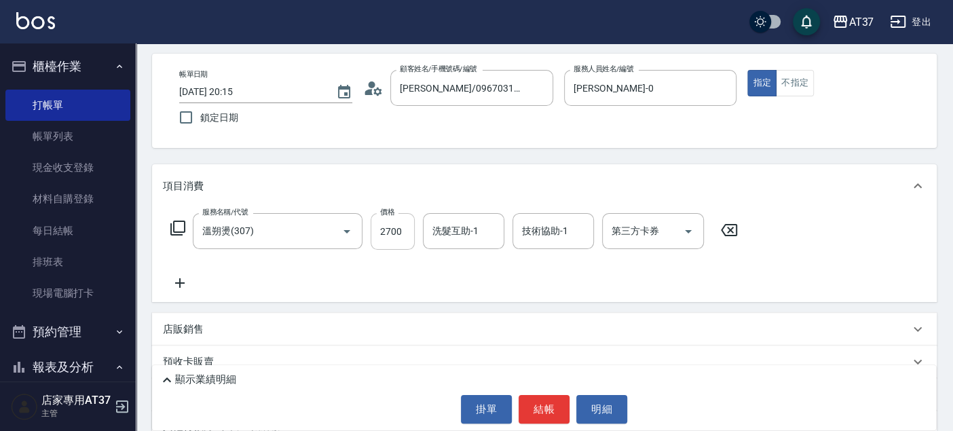
click at [399, 239] on input "2700" at bounding box center [392, 231] width 44 height 37
type input "3000"
click at [543, 408] on button "結帳" at bounding box center [543, 409] width 51 height 28
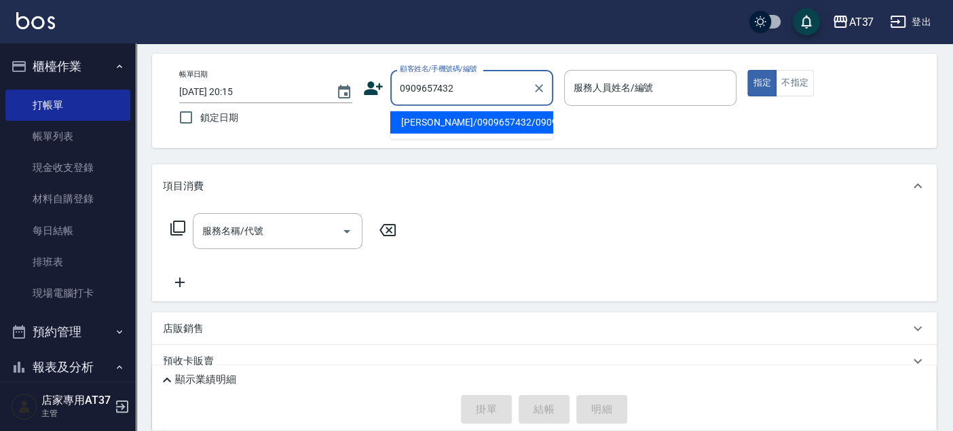
type input "[PERSON_NAME]/0909657432/0909657432"
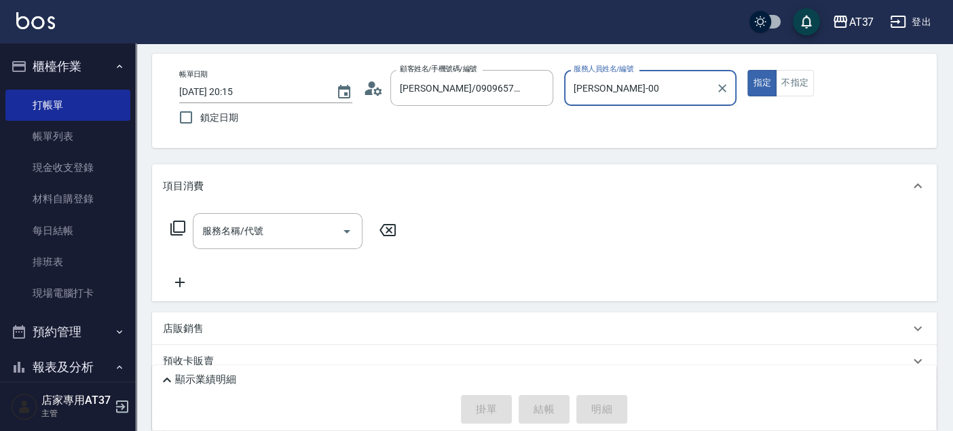
type input "[PERSON_NAME]-0"
click at [283, 227] on input "服務名稱/代號" at bounding box center [267, 231] width 137 height 24
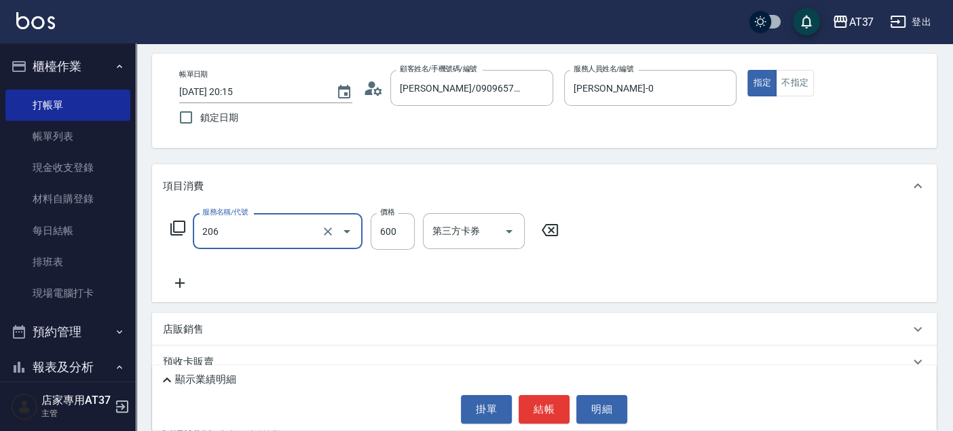
type input "A精油洗+剪(206)"
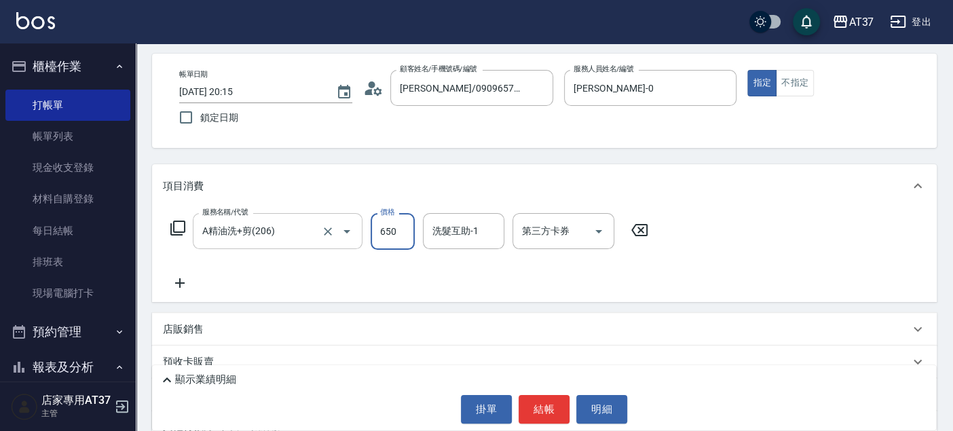
type input "650"
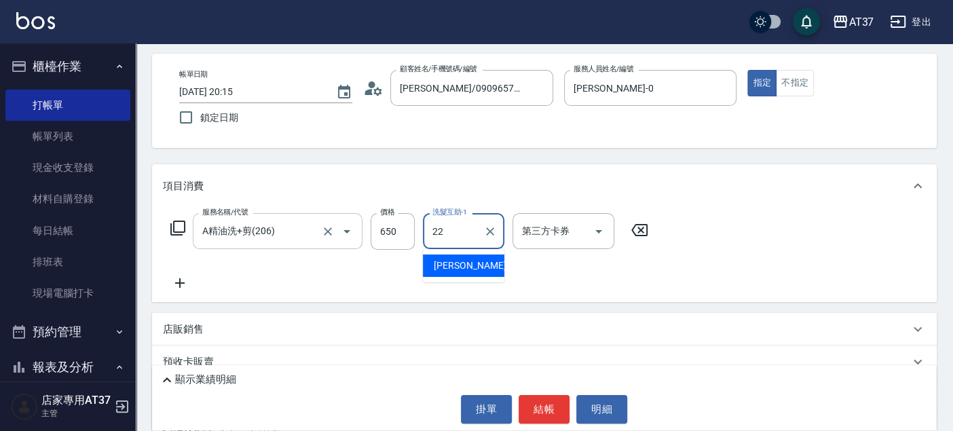
type input "[PERSON_NAME]-22"
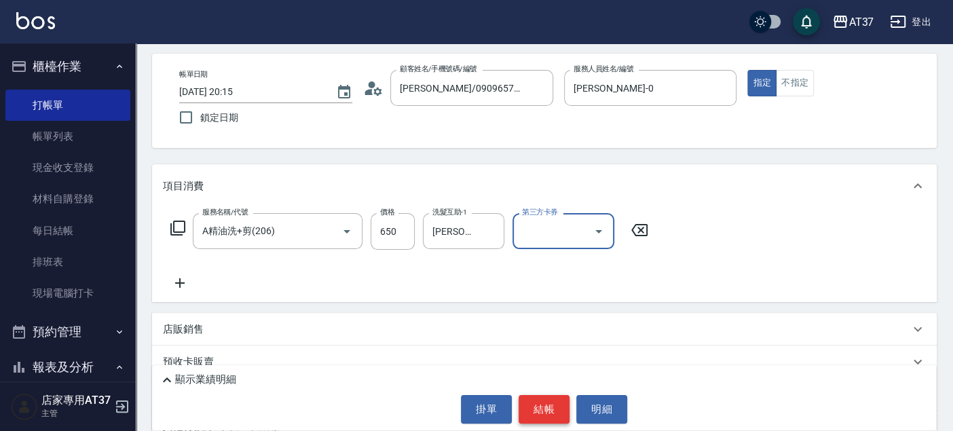
click at [546, 408] on button "結帳" at bounding box center [543, 409] width 51 height 28
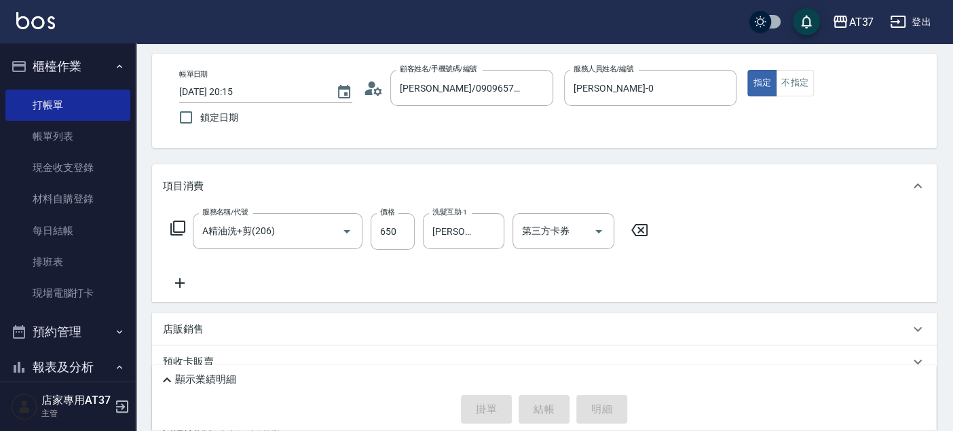
type input "2025/10/12 20:16"
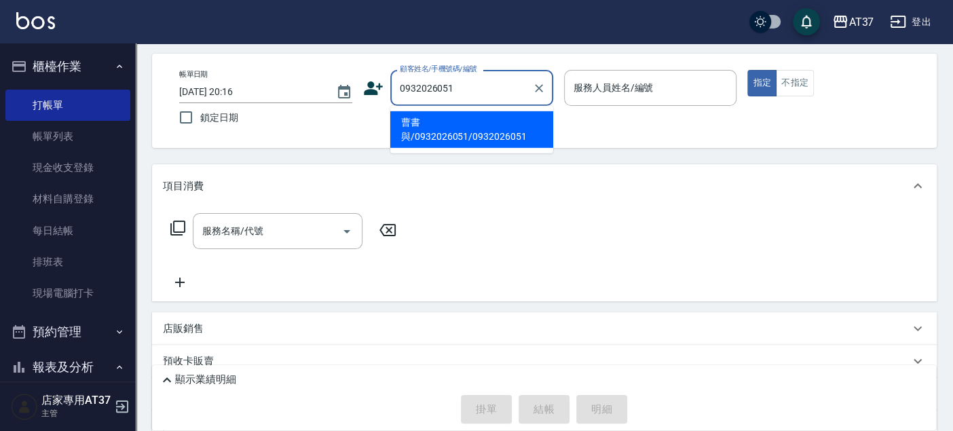
type input "曹書與/0932026051/0932026051"
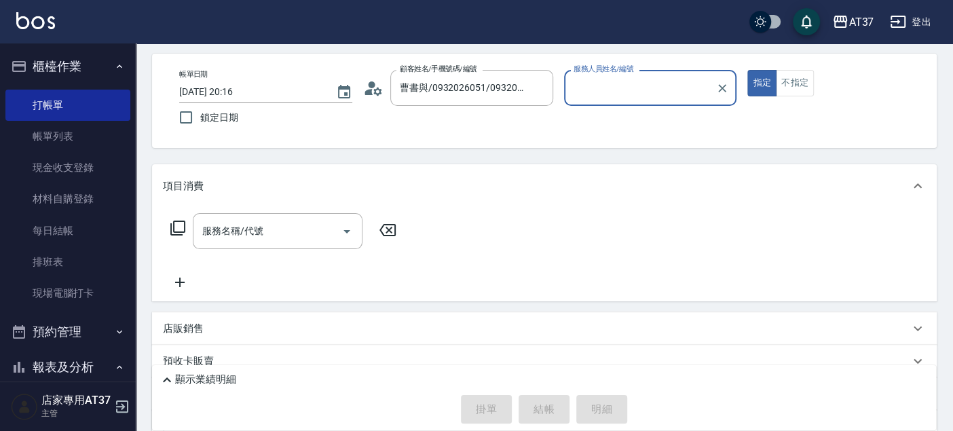
type input "[PERSON_NAME]-0"
click at [215, 229] on div "服務名稱/代號 服務名稱/代號" at bounding box center [278, 231] width 170 height 36
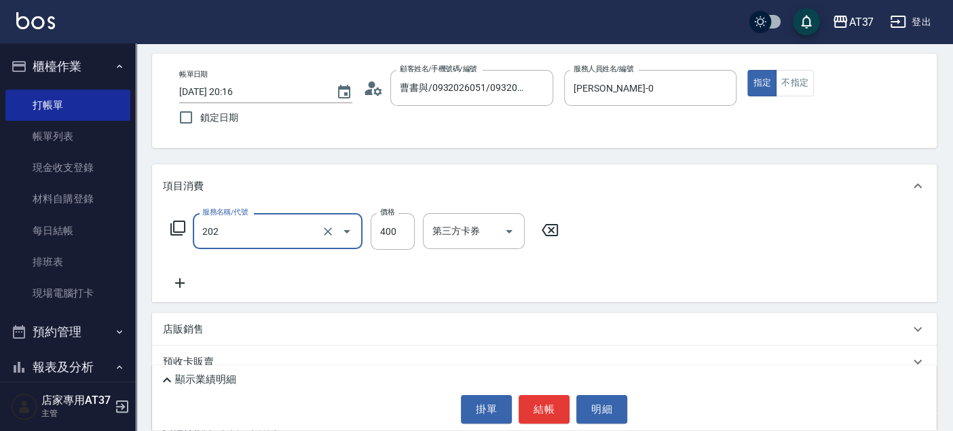
type input "A級單剪(202)"
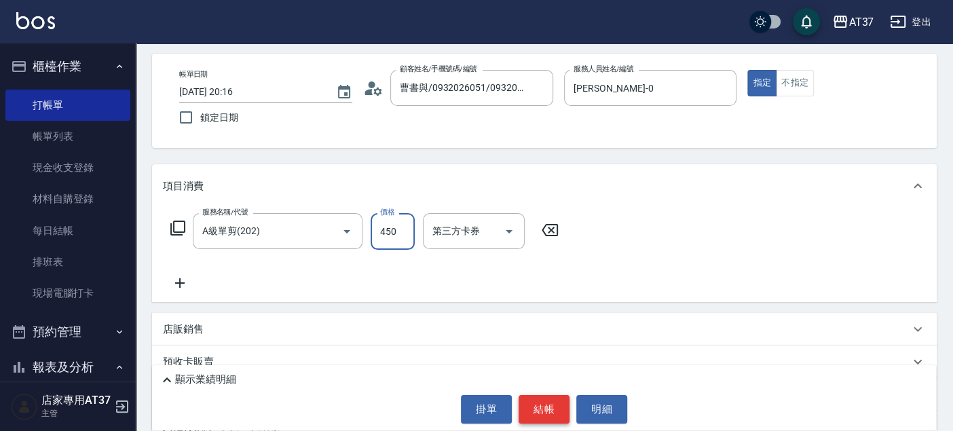
type input "450"
click at [523, 397] on button "結帳" at bounding box center [543, 409] width 51 height 28
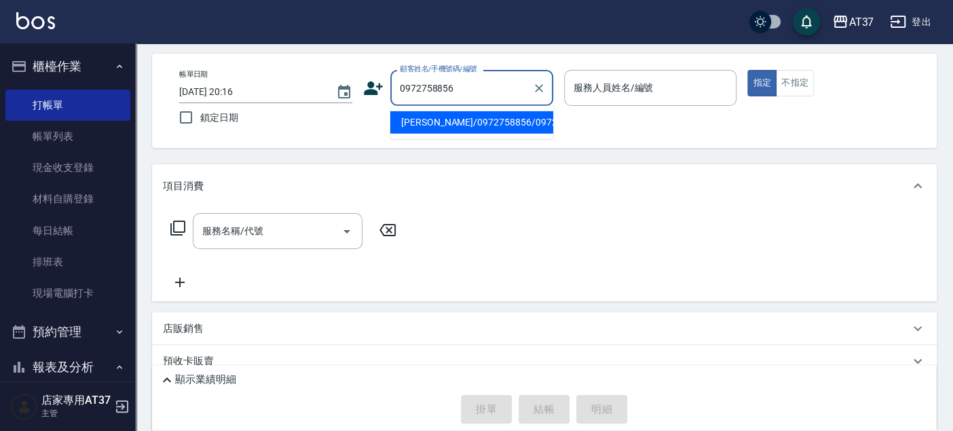
type input "[PERSON_NAME]/0972758856/0972758856"
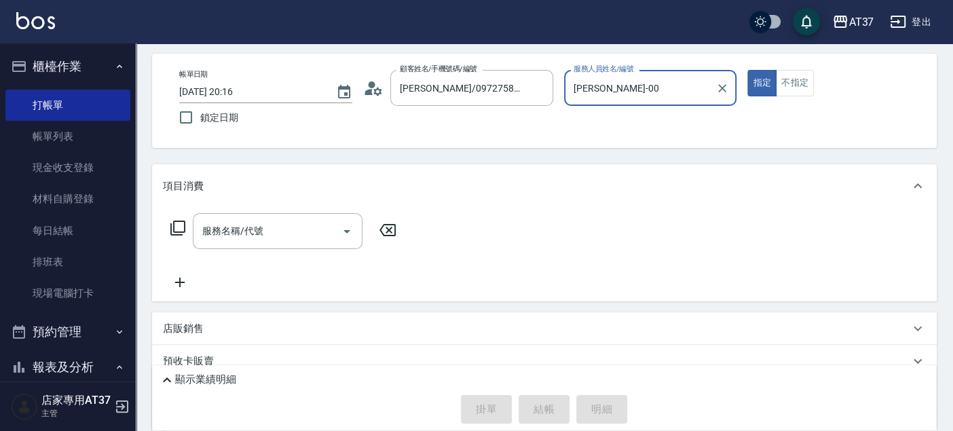
type input "[PERSON_NAME]-0"
click at [290, 229] on input "服務名稱/代號" at bounding box center [267, 231] width 137 height 24
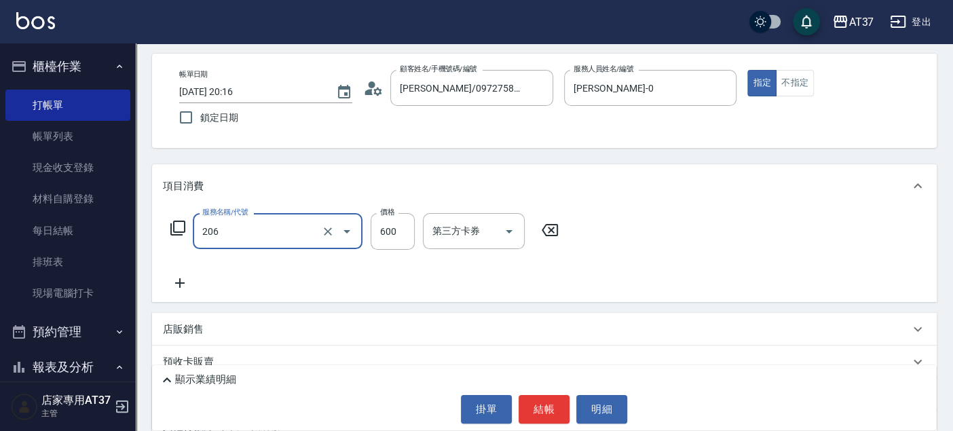
type input "A精油洗+剪(206)"
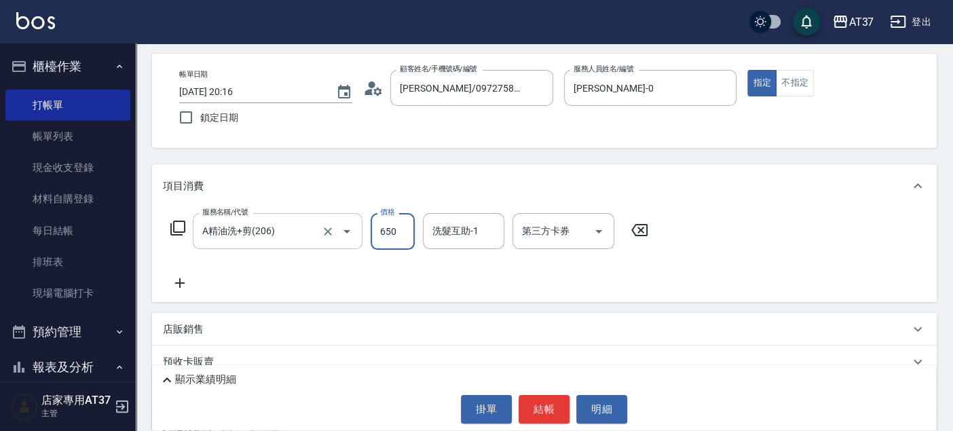
type input "650"
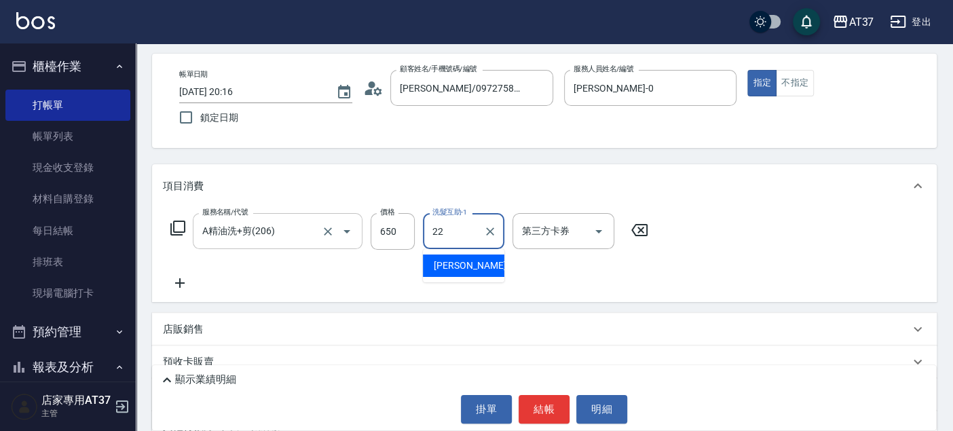
type input "[PERSON_NAME]-22"
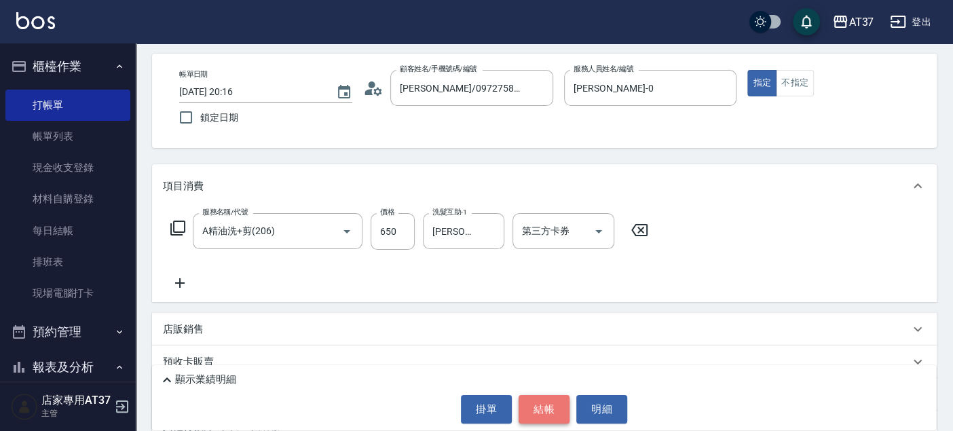
click at [539, 417] on button "結帳" at bounding box center [543, 409] width 51 height 28
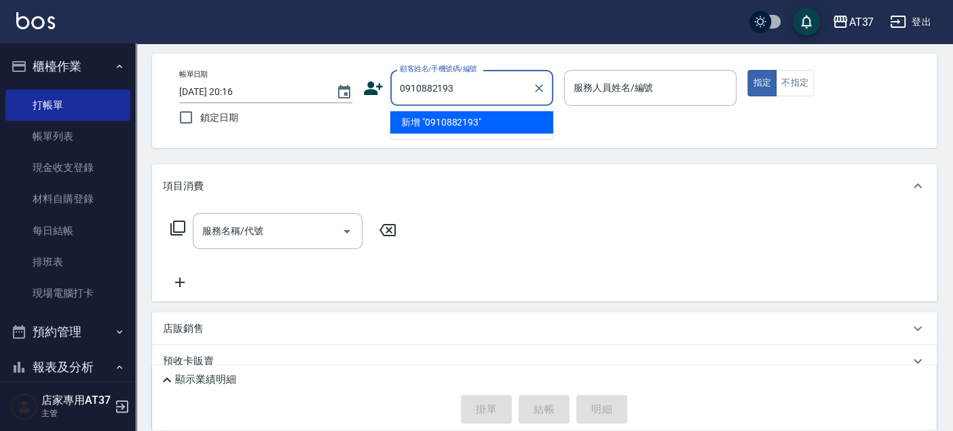
type input "0910882193"
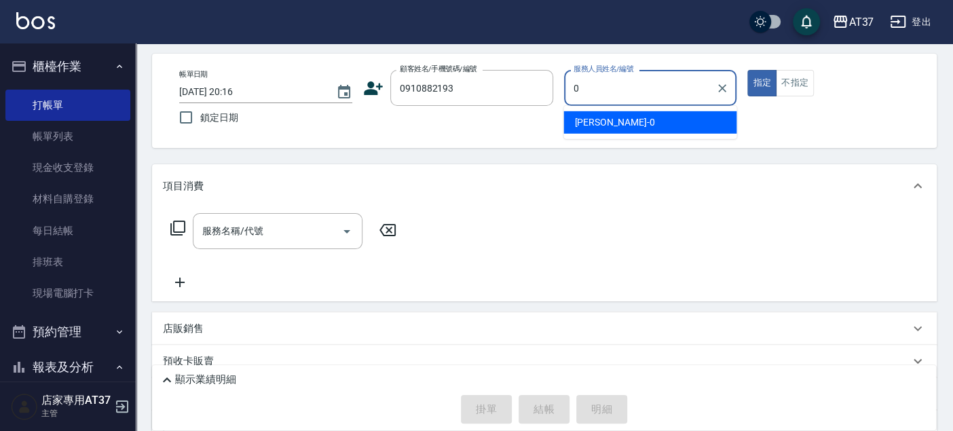
click at [626, 116] on div "NINA -0" at bounding box center [649, 122] width 173 height 22
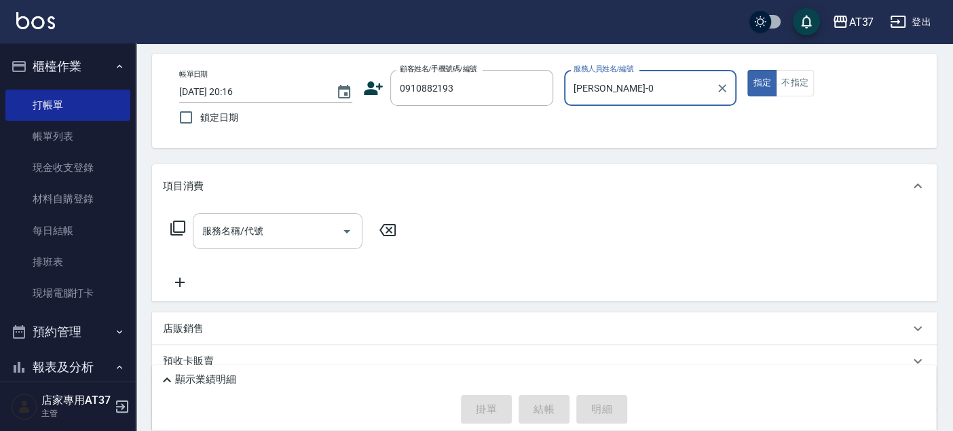
type input "[PERSON_NAME]-0"
click at [249, 223] on input "服務名稱/代號" at bounding box center [267, 231] width 137 height 24
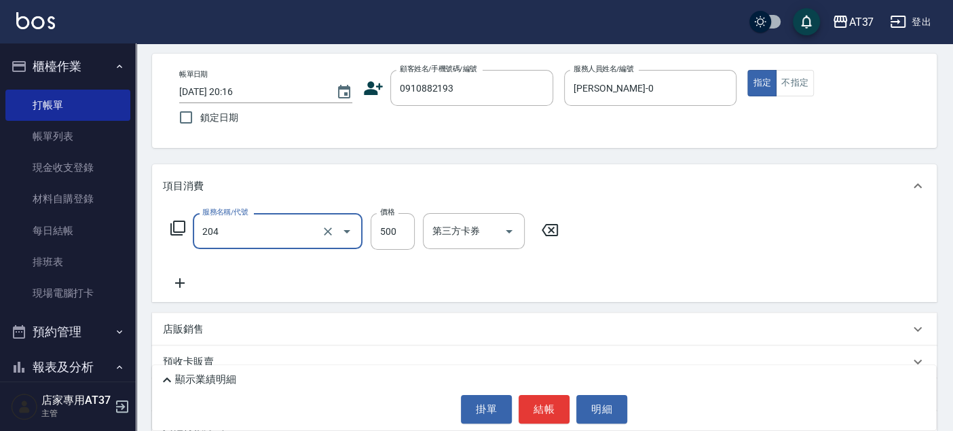
type input "A級洗+剪(204)"
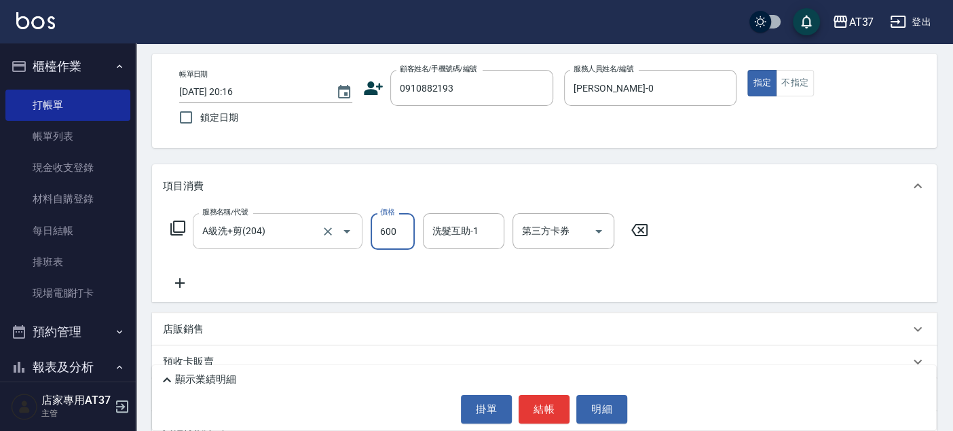
type input "600"
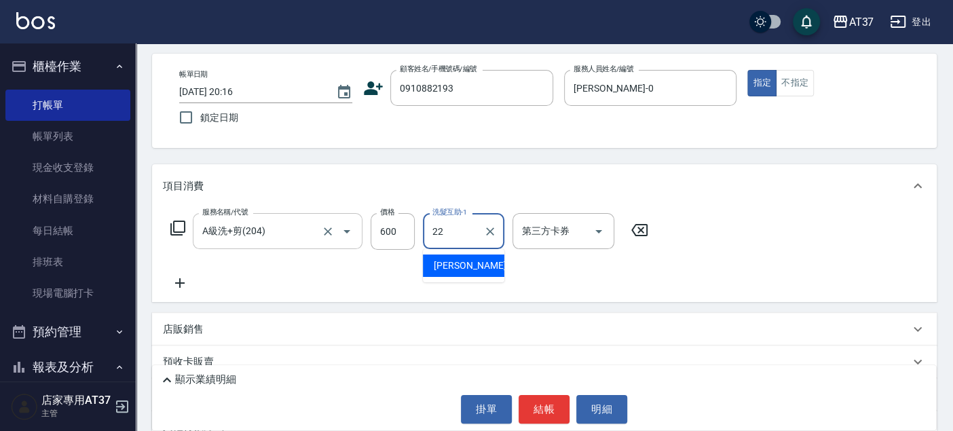
type input "[PERSON_NAME]-22"
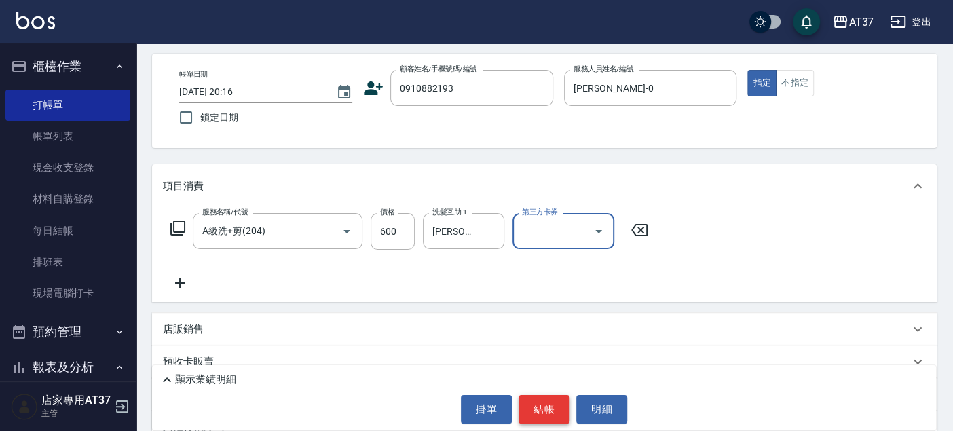
click at [525, 413] on button "結帳" at bounding box center [543, 409] width 51 height 28
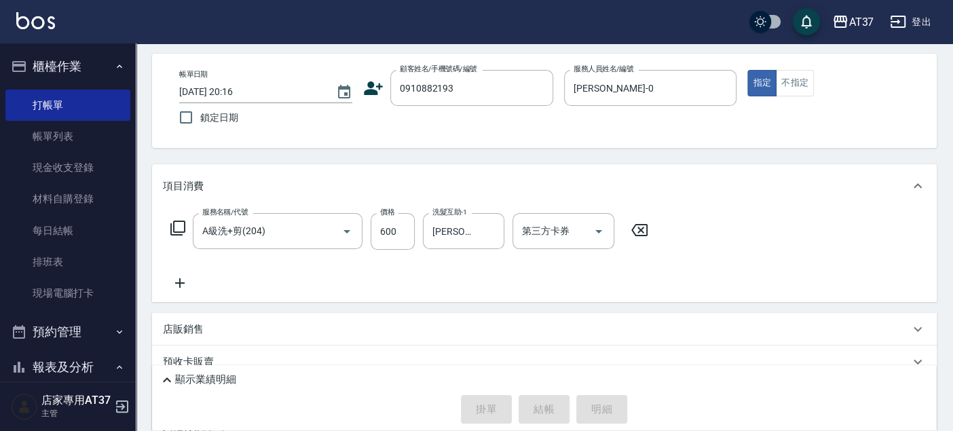
type input "[DATE] 20:17"
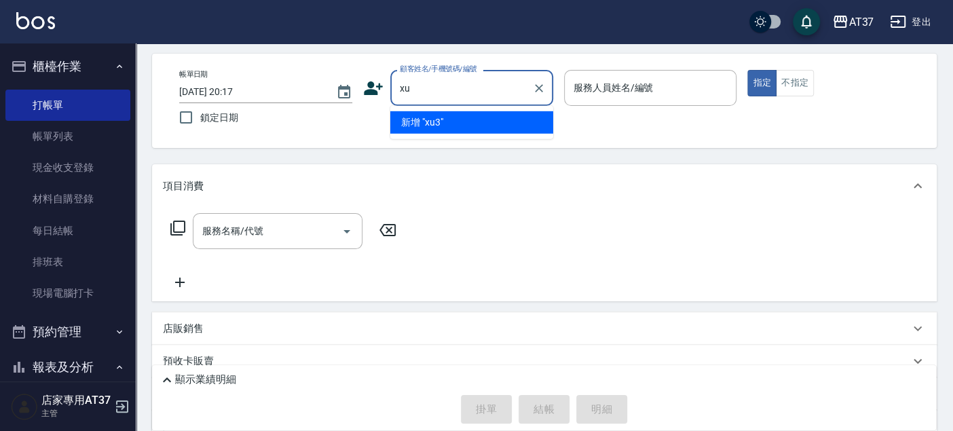
type input "x"
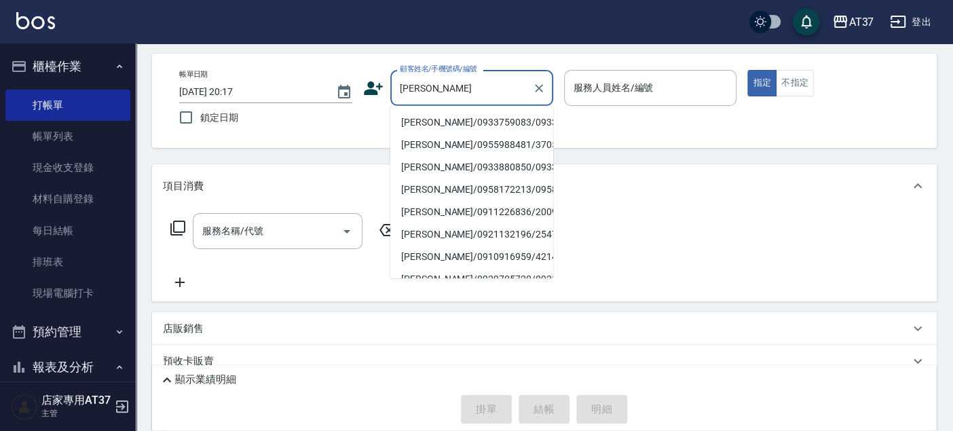
type input "[PERSON_NAME]"
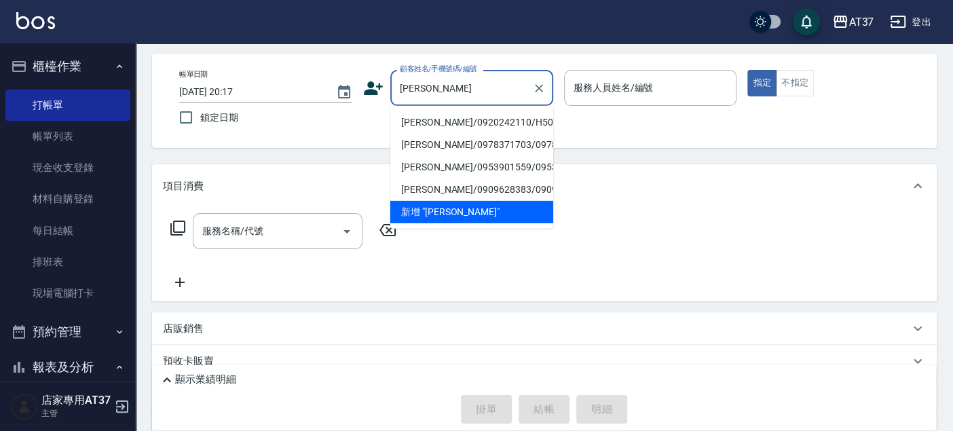
click at [407, 118] on li "[PERSON_NAME]/0920242110/H502" at bounding box center [471, 122] width 163 height 22
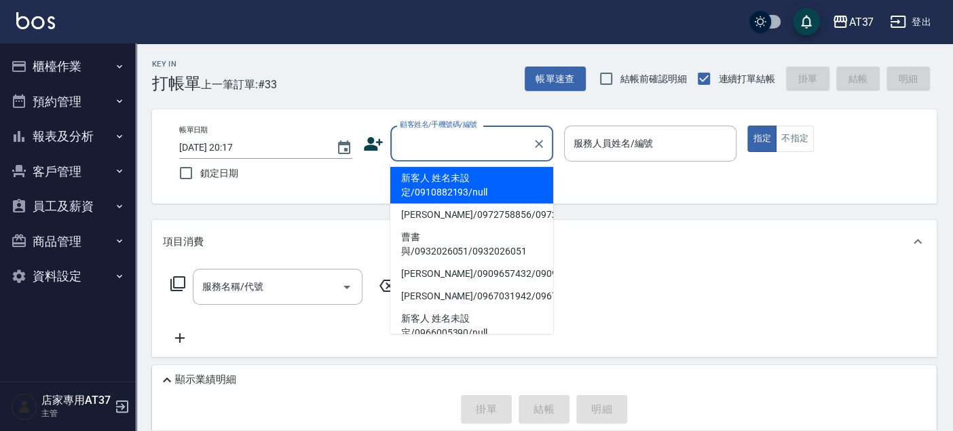
click at [440, 147] on input "顧客姓名/手機號碼/編號" at bounding box center [461, 144] width 130 height 24
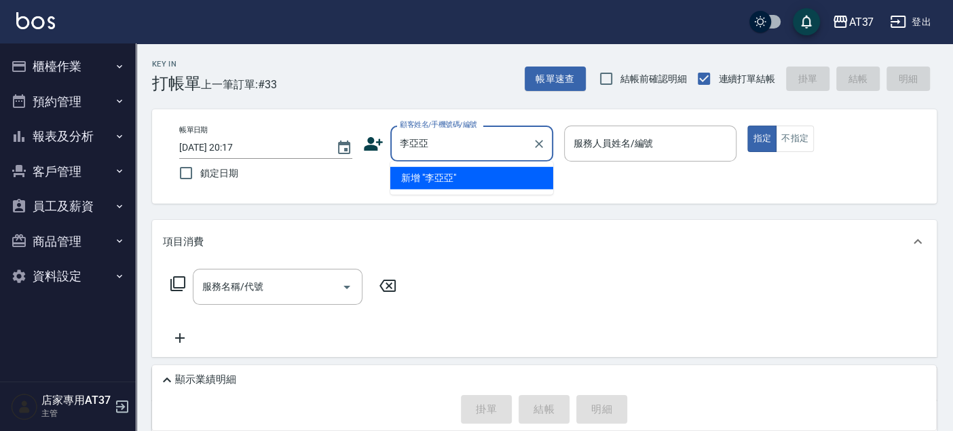
click at [453, 172] on li "新增 "李亞亞"" at bounding box center [471, 178] width 163 height 22
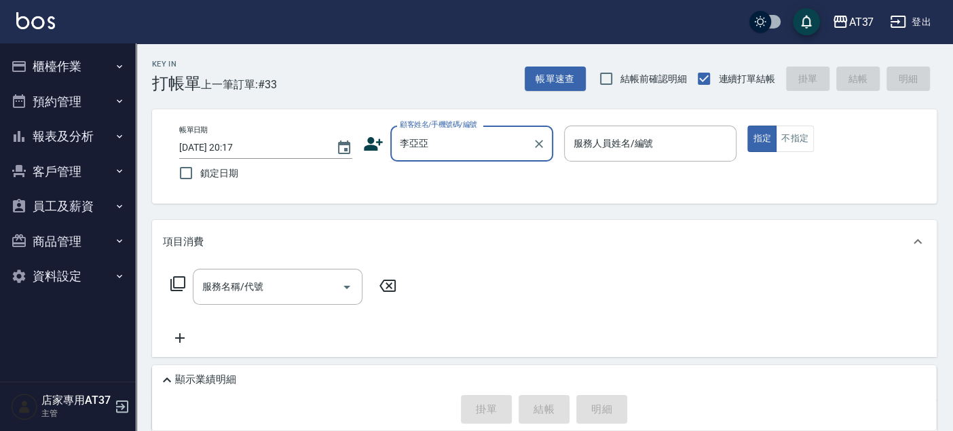
click at [499, 145] on input "李亞亞" at bounding box center [461, 144] width 130 height 24
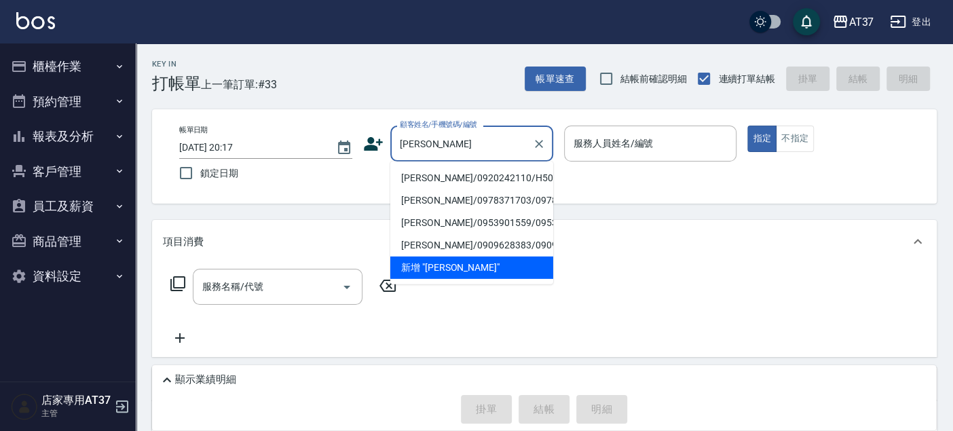
click at [499, 177] on li "[PERSON_NAME]/0920242110/H502" at bounding box center [471, 178] width 163 height 22
type input "[PERSON_NAME]/0920242110/H502"
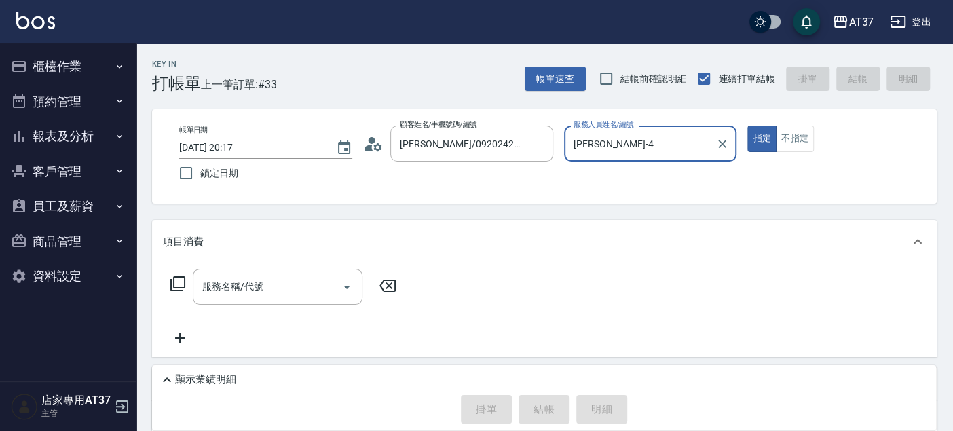
type input "[PERSON_NAME]-4"
click at [256, 278] on input "服務名稱/代號" at bounding box center [267, 287] width 137 height 24
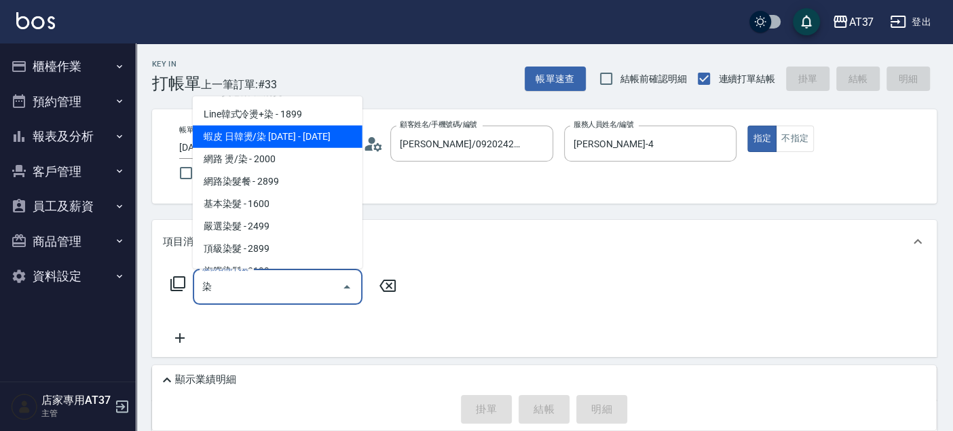
scroll to position [75, 0]
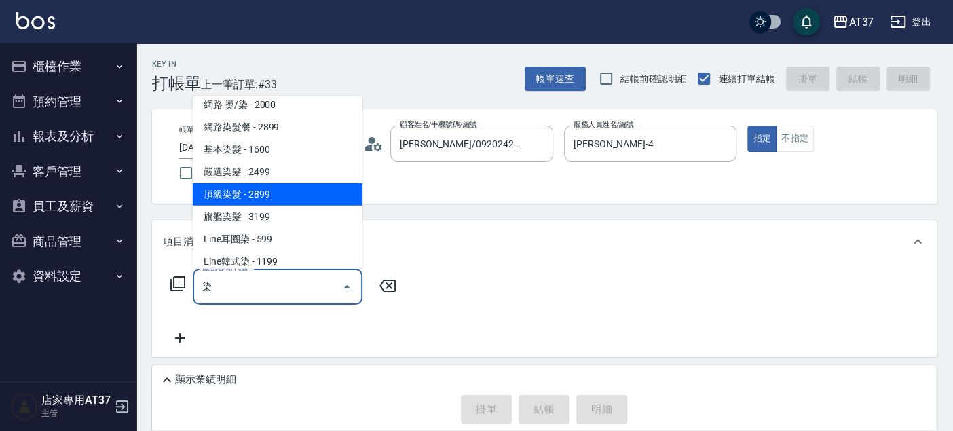
click at [259, 138] on span "網路染髮餐 - 2899" at bounding box center [278, 127] width 170 height 22
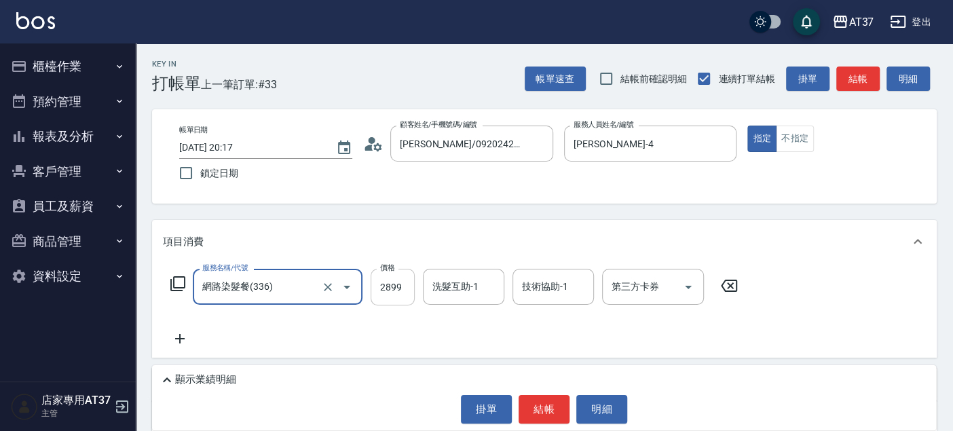
type input "網路染髮餐(336)"
click at [378, 269] on input "2899" at bounding box center [392, 287] width 44 height 37
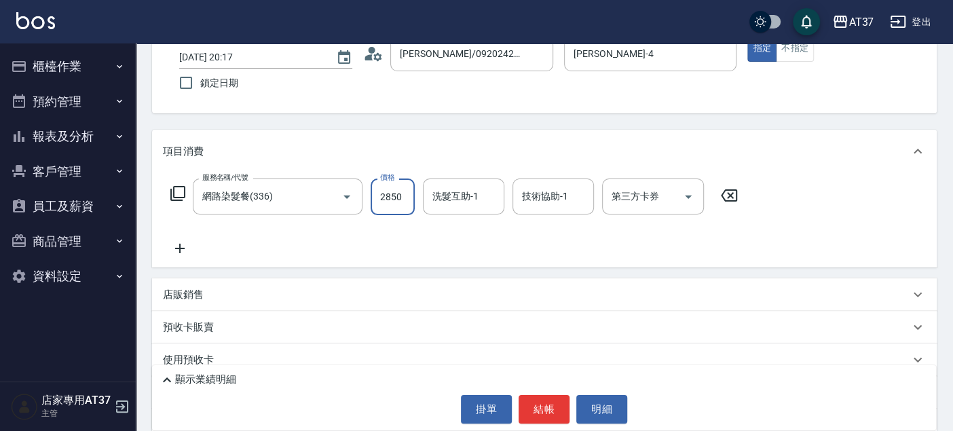
scroll to position [174, 0]
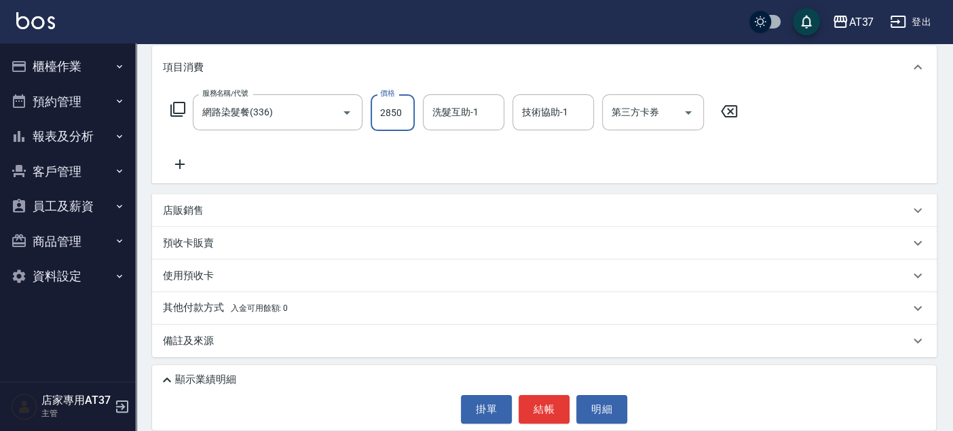
type input "2850"
click at [193, 212] on p "店販銷售" at bounding box center [183, 211] width 41 height 14
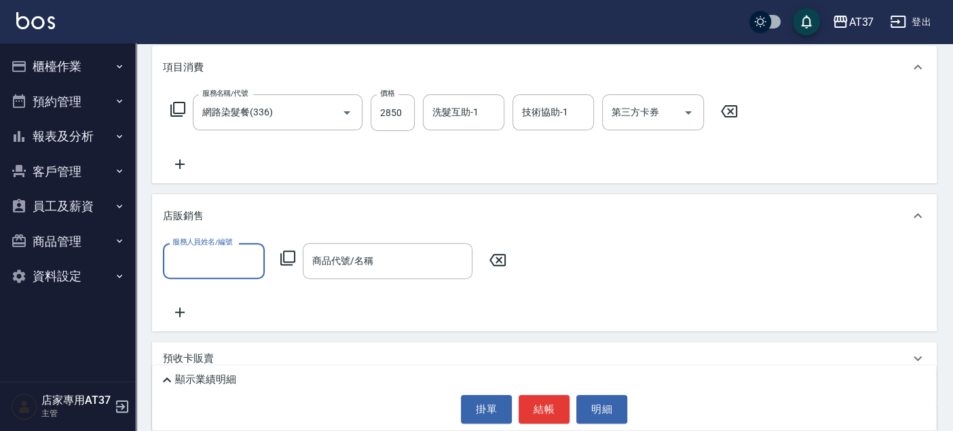
scroll to position [0, 0]
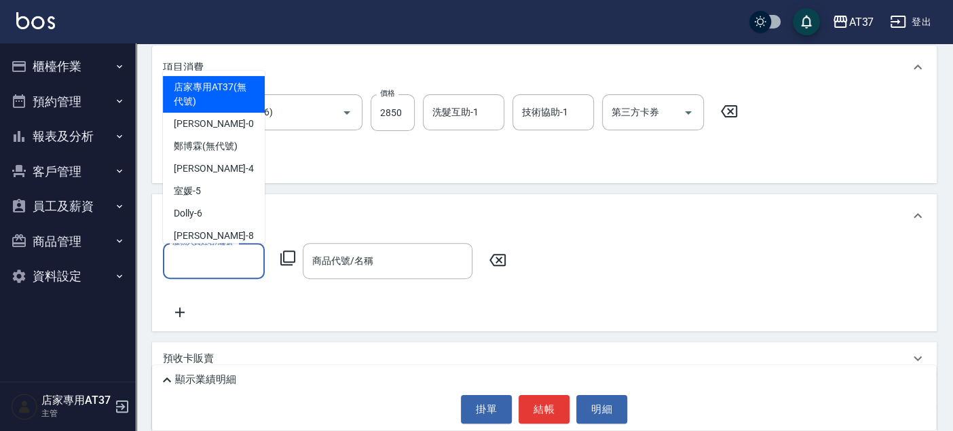
click at [208, 267] on input "服務人員姓名/編號" at bounding box center [214, 261] width 90 height 24
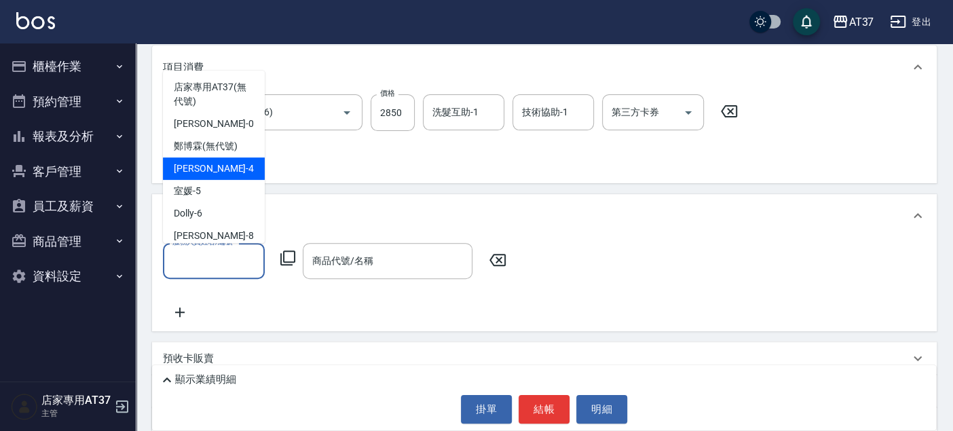
click at [233, 164] on div "[PERSON_NAME] -4" at bounding box center [214, 168] width 102 height 22
type input "[PERSON_NAME]-4"
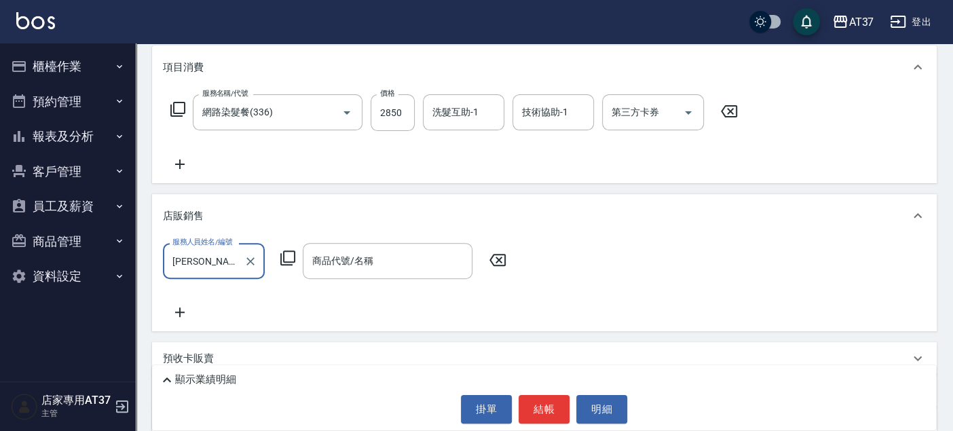
drag, startPoint x: 508, startPoint y: 265, endPoint x: 492, endPoint y: 259, distance: 17.6
click at [509, 265] on icon at bounding box center [497, 260] width 34 height 16
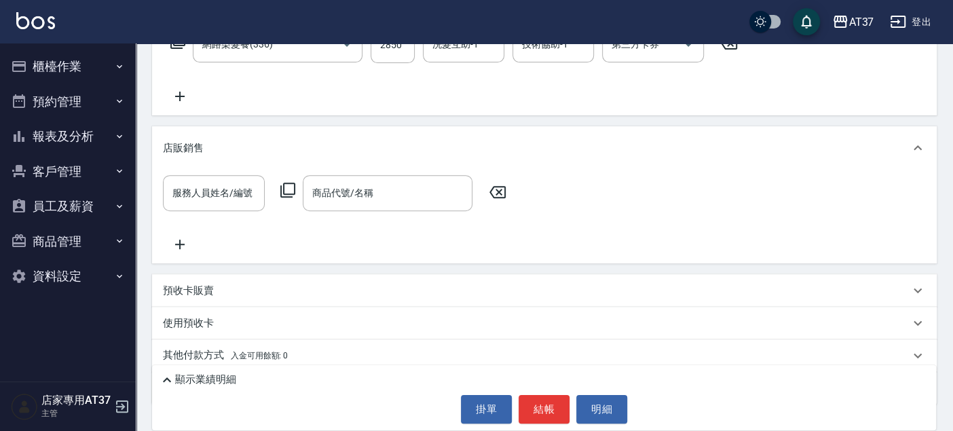
scroll to position [290, 0]
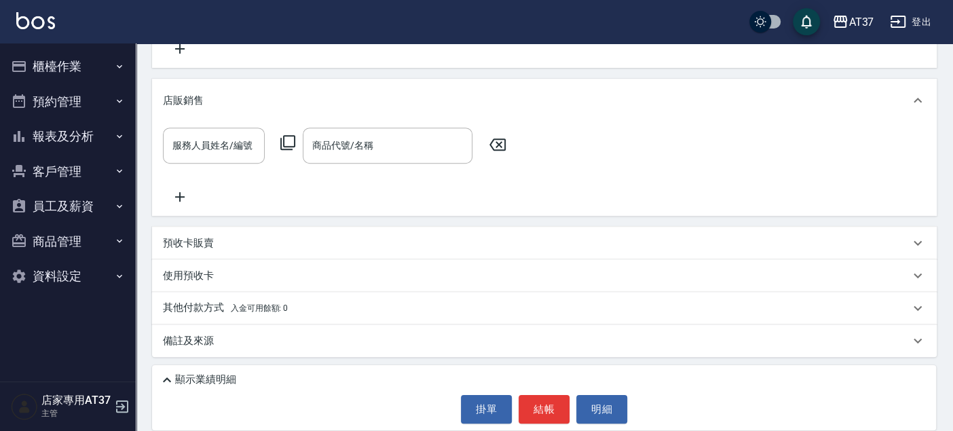
click at [214, 308] on p "其他付款方式 入金可用餘額: 0" at bounding box center [225, 308] width 125 height 15
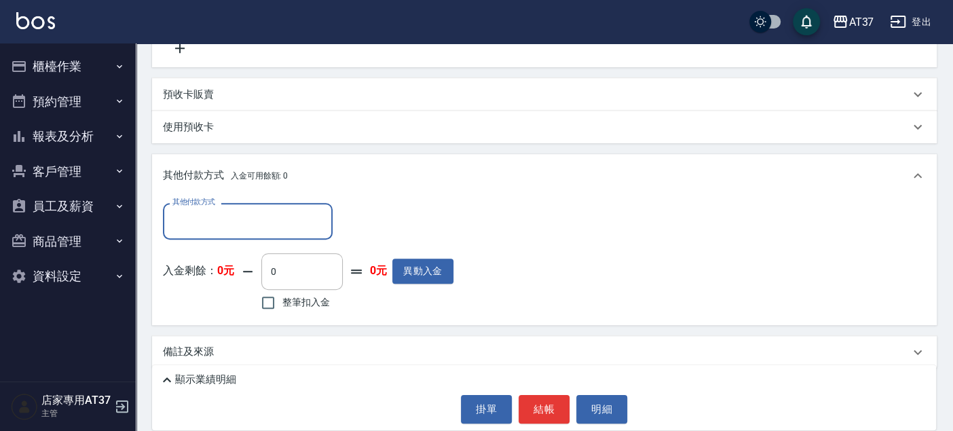
scroll to position [446, 0]
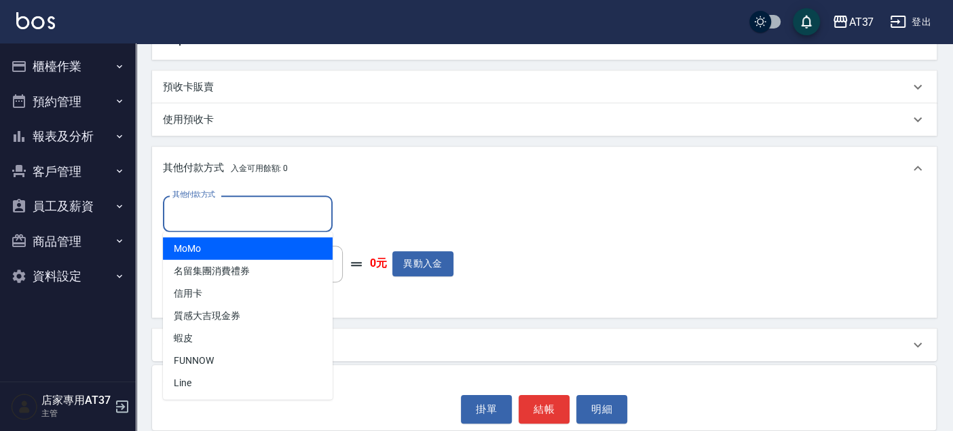
click at [227, 218] on input "其他付款方式" at bounding box center [247, 214] width 157 height 24
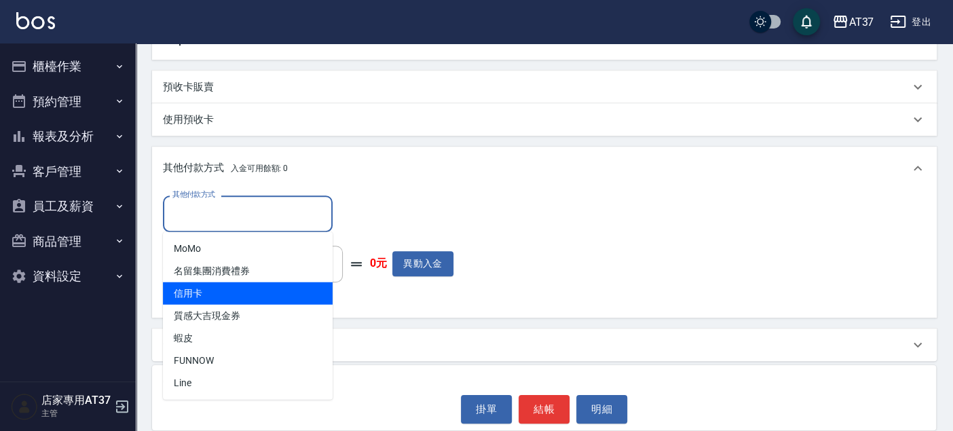
drag, startPoint x: 223, startPoint y: 288, endPoint x: 232, endPoint y: 286, distance: 9.7
click at [221, 290] on span "信用卡" at bounding box center [248, 293] width 170 height 22
type input "信用卡"
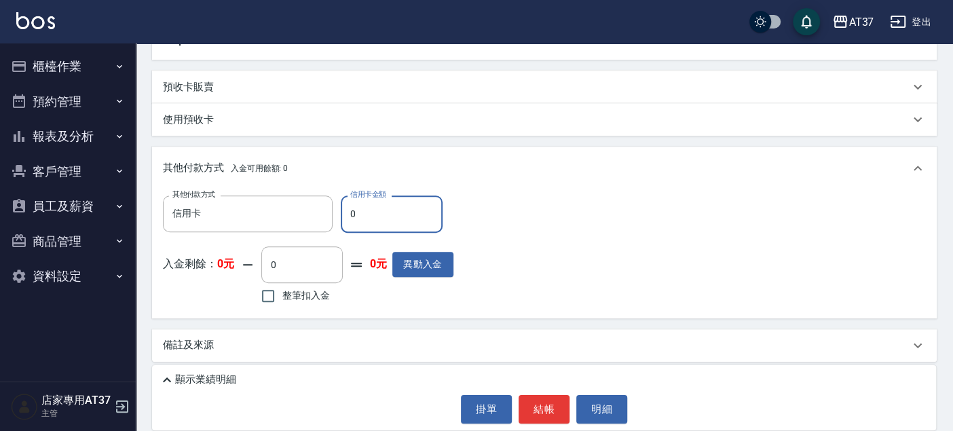
click at [354, 216] on input "0" at bounding box center [392, 213] width 102 height 37
type input "2850"
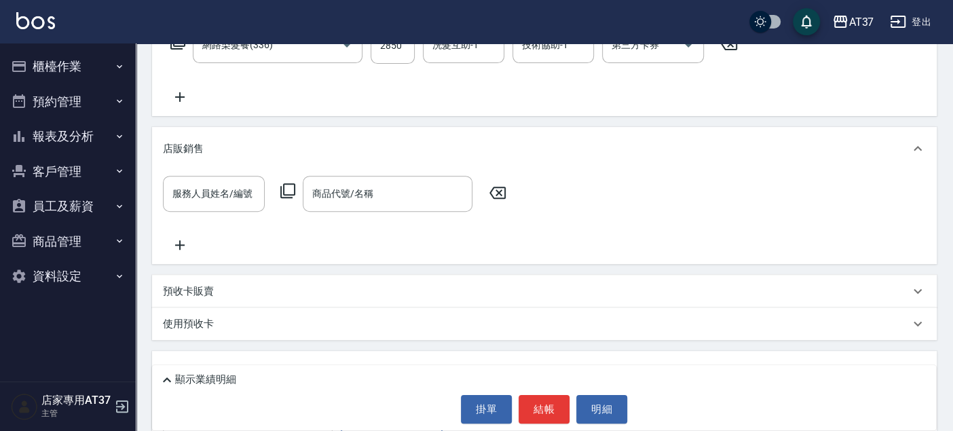
scroll to position [450, 0]
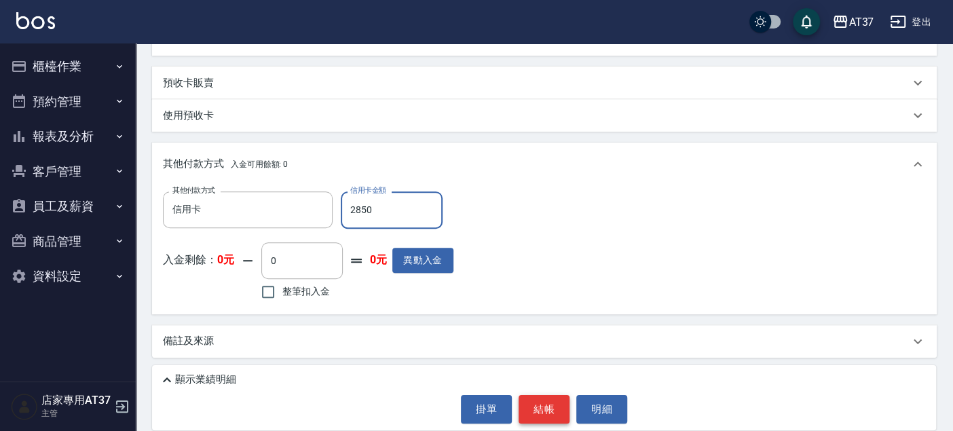
click at [553, 422] on button "結帳" at bounding box center [543, 409] width 51 height 28
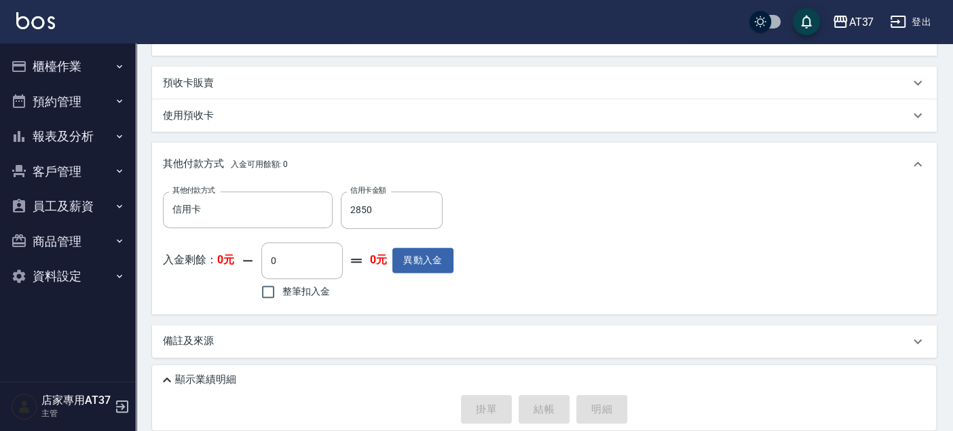
type input "[DATE] 20:18"
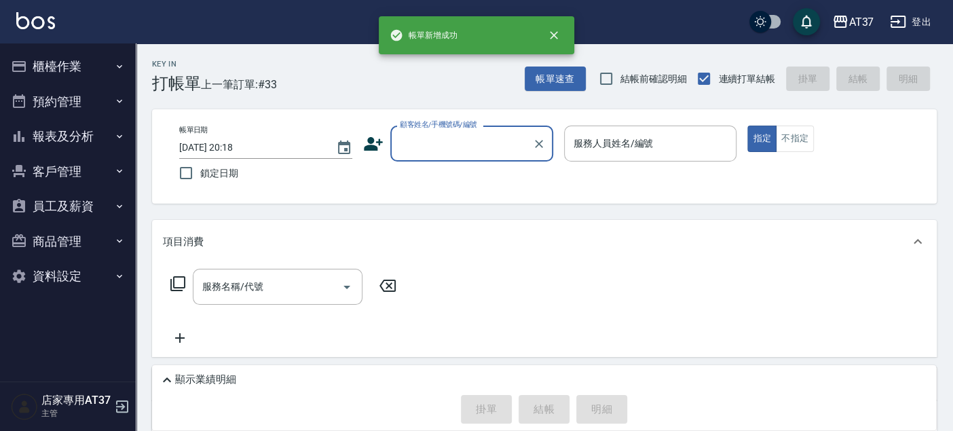
scroll to position [0, 0]
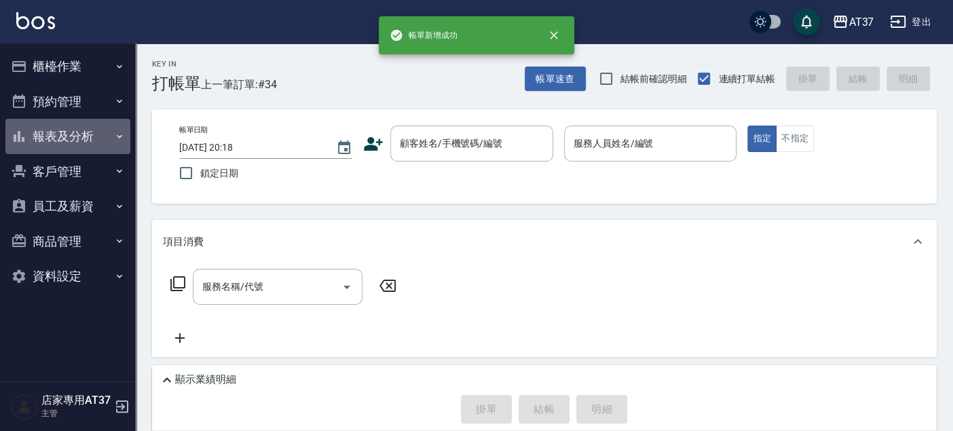
click at [81, 138] on button "報表及分析" at bounding box center [67, 136] width 125 height 35
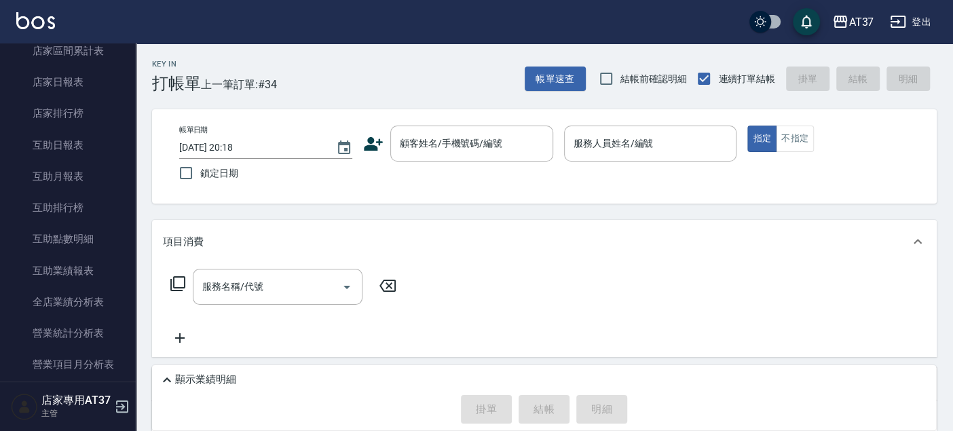
scroll to position [452, 0]
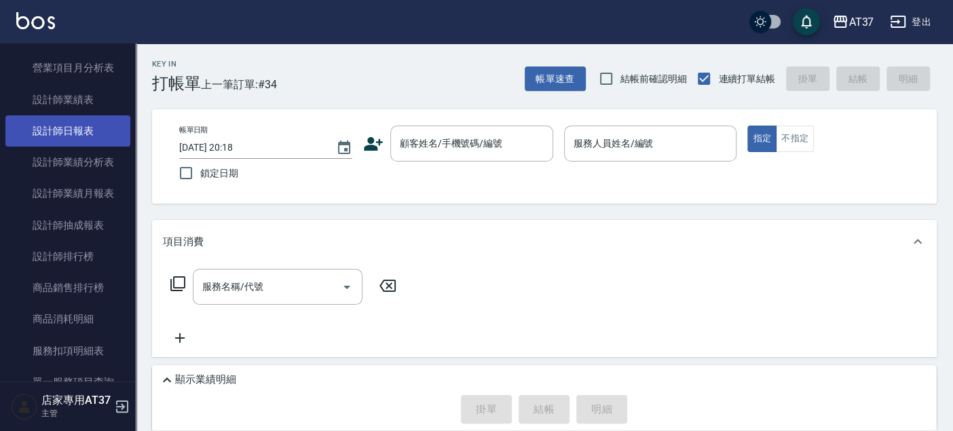
click at [83, 136] on link "設計師日報表" at bounding box center [67, 130] width 125 height 31
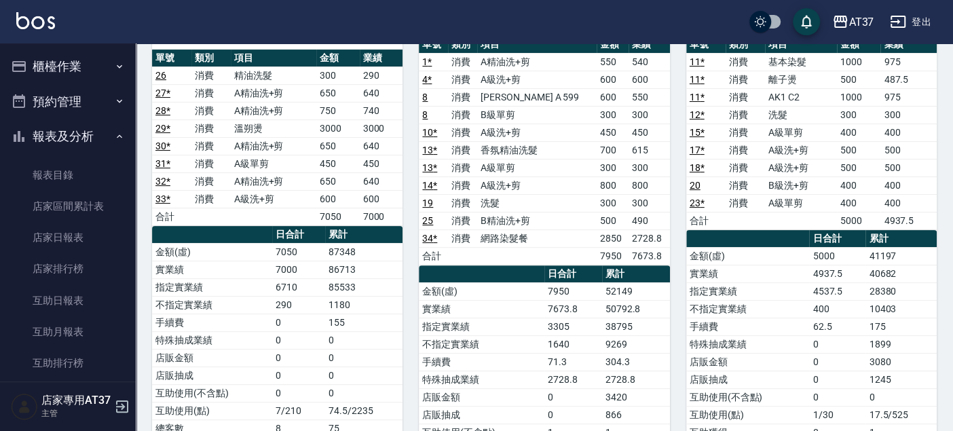
click at [85, 78] on button "櫃檯作業" at bounding box center [67, 66] width 125 height 35
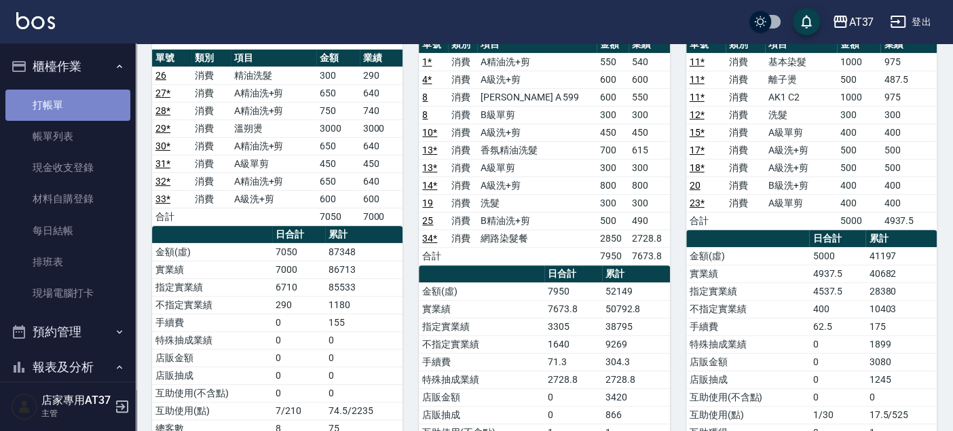
click at [87, 114] on link "打帳單" at bounding box center [67, 105] width 125 height 31
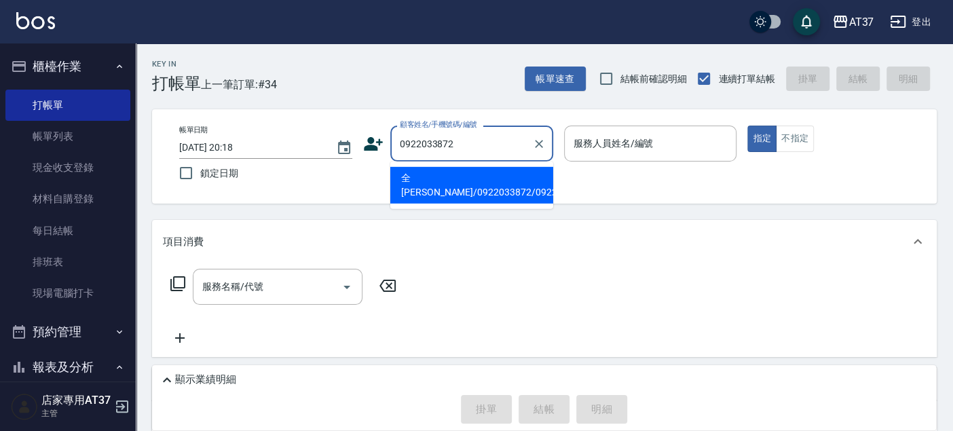
type input "全[PERSON_NAME]/0922033872/0922033872"
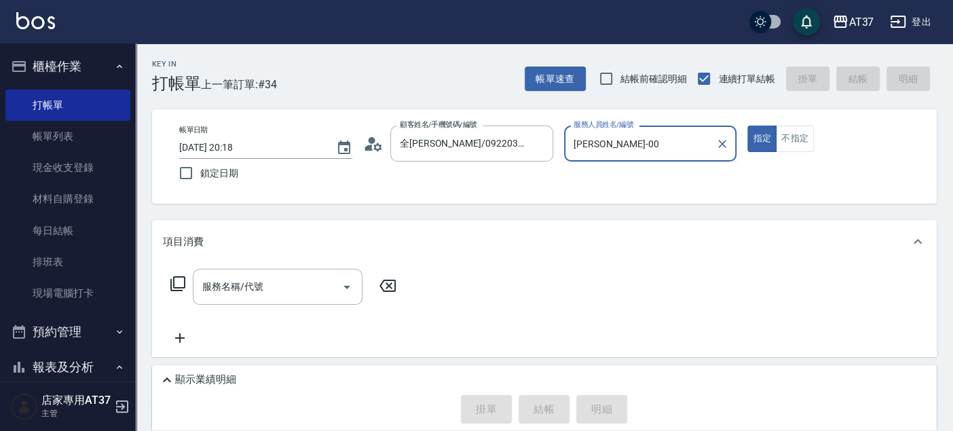
type input "[PERSON_NAME]-0"
click at [176, 288] on icon at bounding box center [178, 283] width 16 height 16
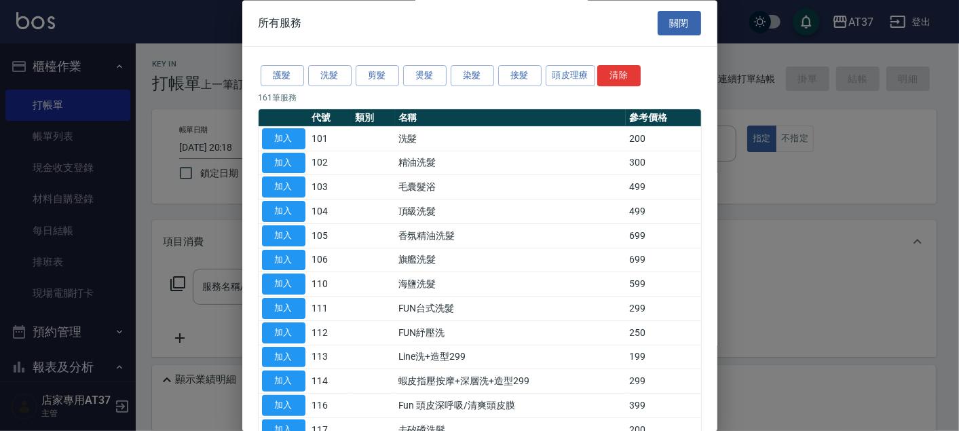
click at [438, 78] on button "燙髮" at bounding box center [424, 76] width 43 height 21
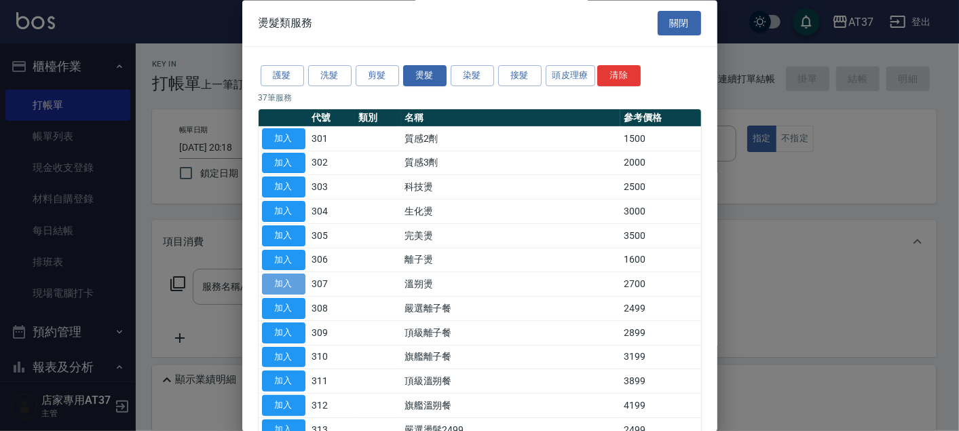
click at [282, 286] on button "加入" at bounding box center [283, 284] width 43 height 21
type input "溫朔燙(307)"
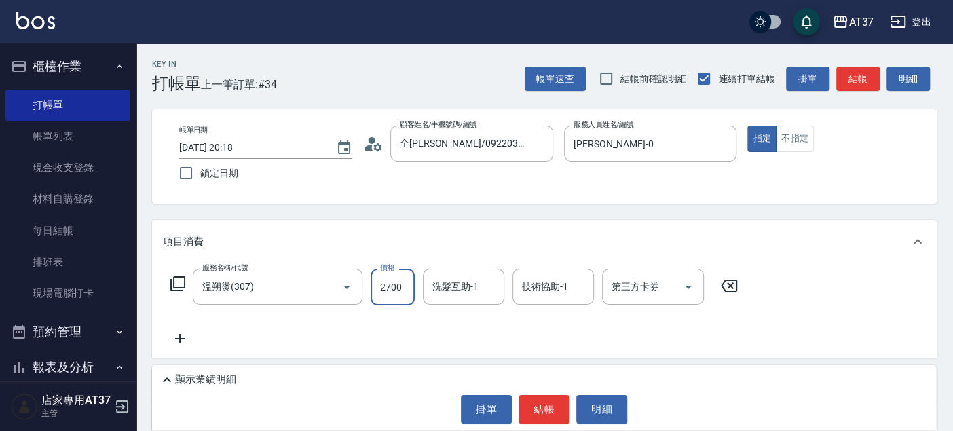
click at [400, 292] on input "2700" at bounding box center [392, 287] width 44 height 37
type input "3200"
click at [556, 403] on button "結帳" at bounding box center [543, 409] width 51 height 28
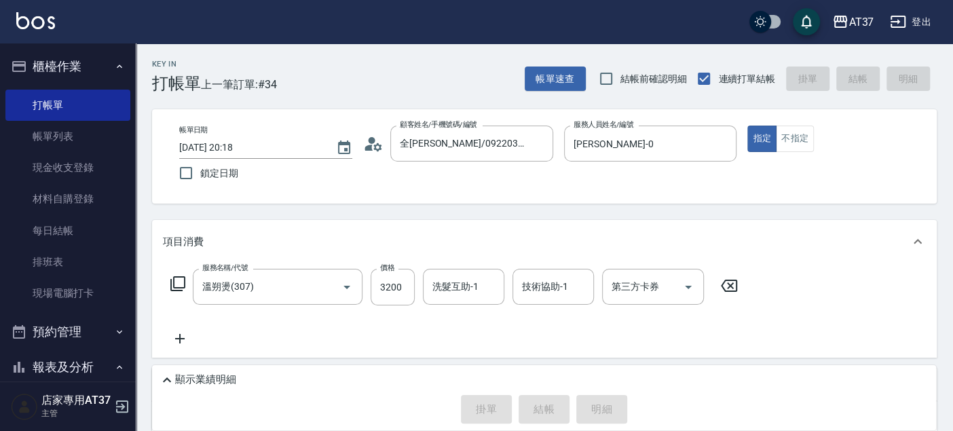
type input "[DATE] 20:19"
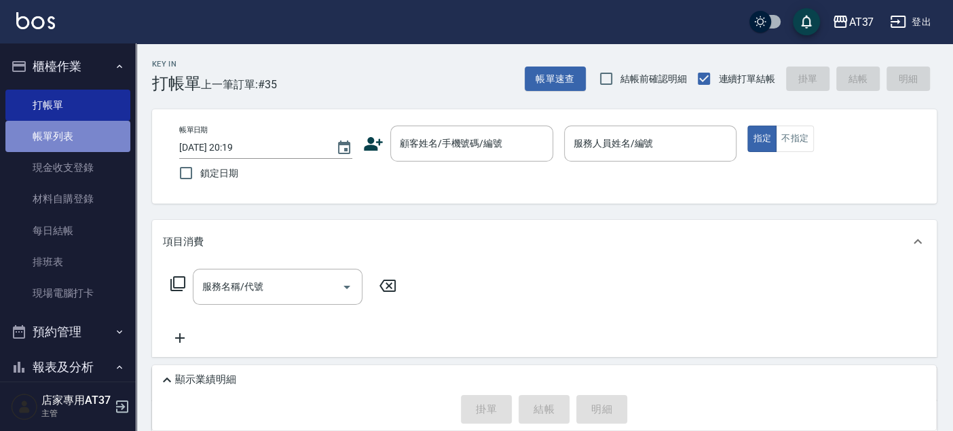
click at [75, 143] on link "帳單列表" at bounding box center [67, 136] width 125 height 31
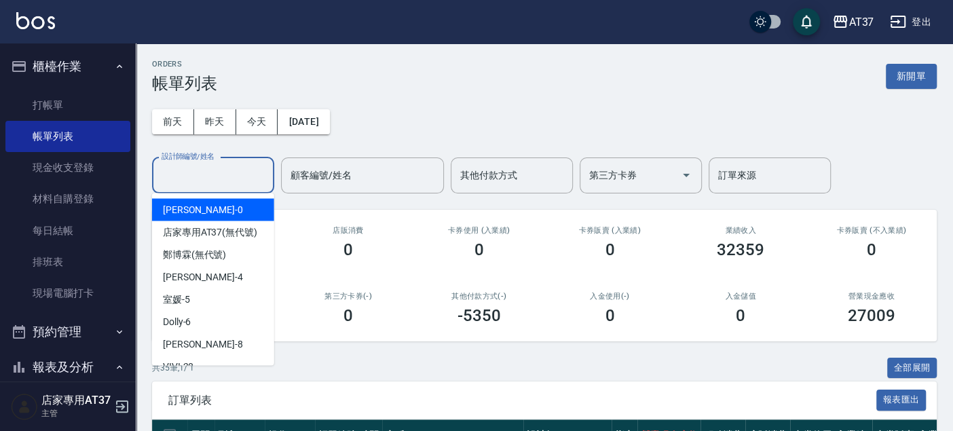
click at [238, 176] on input "設計師編號/姓名" at bounding box center [213, 176] width 110 height 24
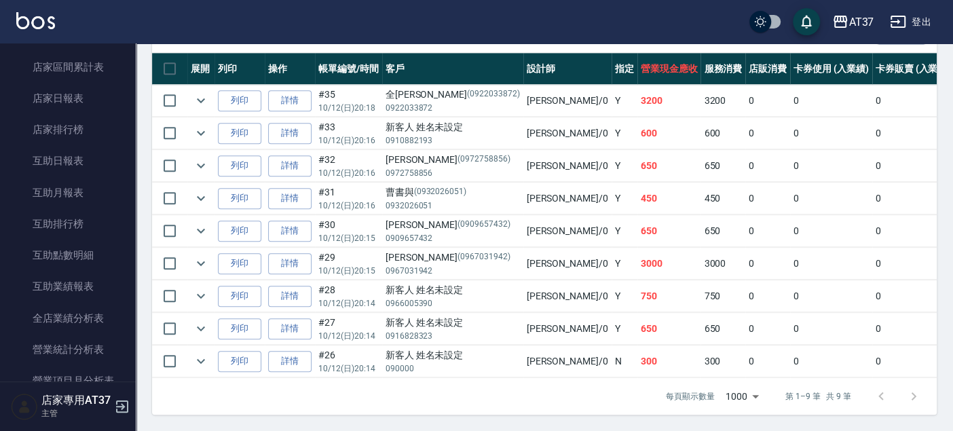
scroll to position [452, 0]
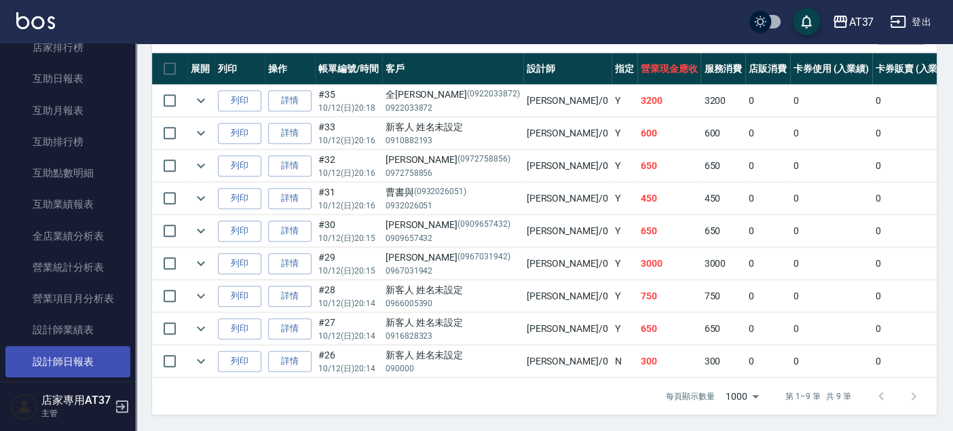
type input "[PERSON_NAME]-0"
click at [88, 368] on link "設計師日報表" at bounding box center [67, 361] width 125 height 31
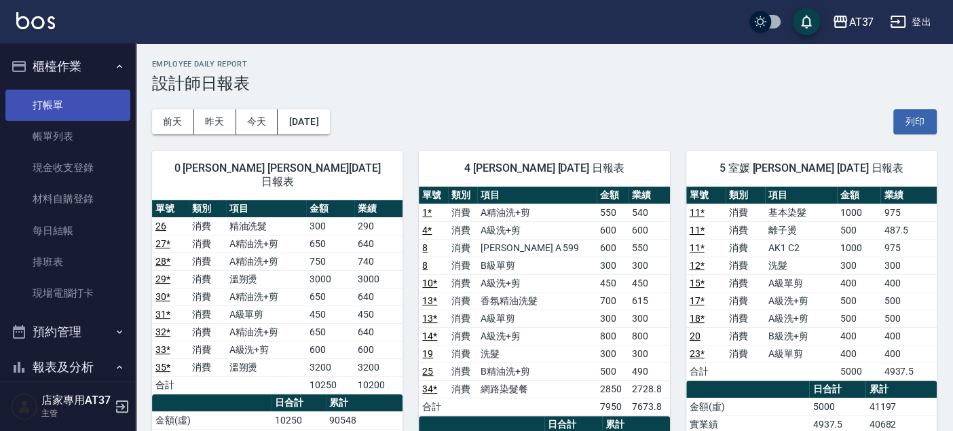
click at [69, 109] on link "打帳單" at bounding box center [67, 105] width 125 height 31
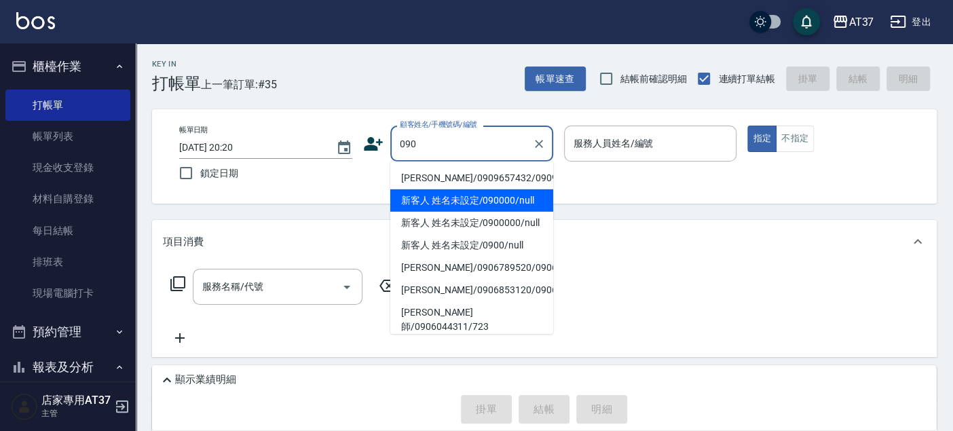
click at [461, 212] on li "新客人 姓名未設定/090000/null" at bounding box center [471, 200] width 163 height 22
type input "新客人 姓名未設定/090000/null"
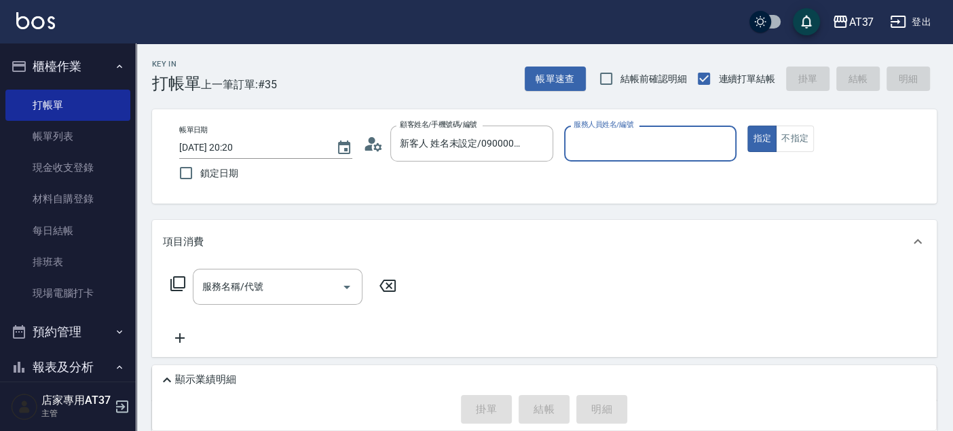
click at [620, 147] on input "服務人員姓名/編號" at bounding box center [650, 144] width 161 height 24
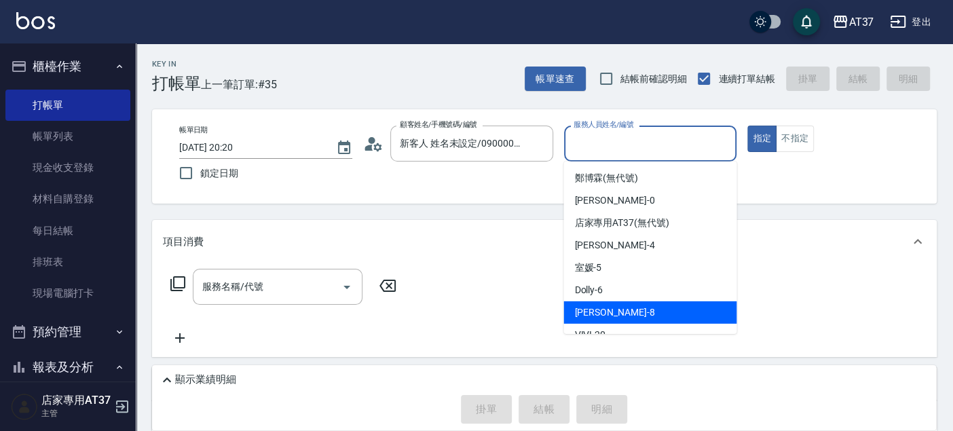
click at [645, 310] on div "Peggy -8" at bounding box center [649, 312] width 173 height 22
type input "Peggy-8"
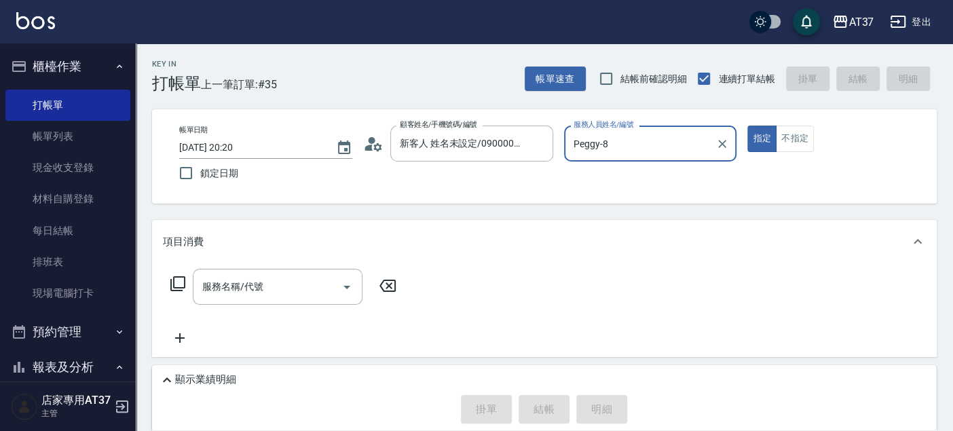
drag, startPoint x: 786, startPoint y: 132, endPoint x: 677, endPoint y: 161, distance: 113.9
click at [787, 132] on button "不指定" at bounding box center [795, 139] width 38 height 26
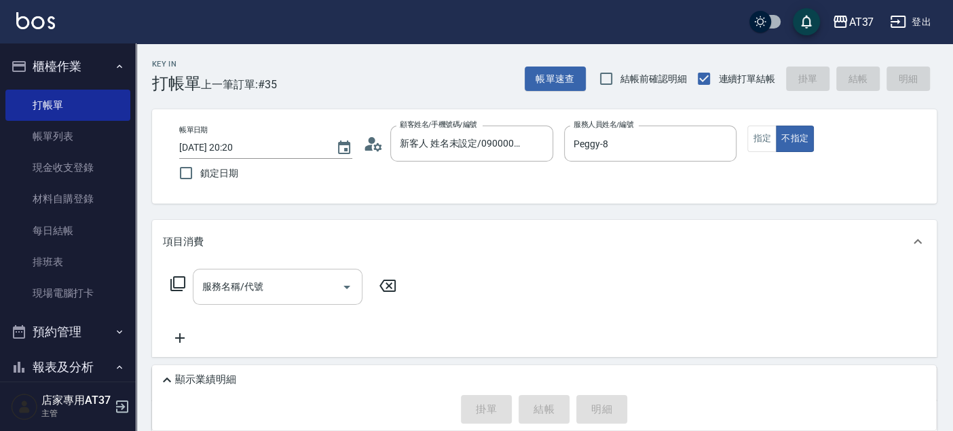
click at [254, 278] on input "服務名稱/代號" at bounding box center [267, 287] width 137 height 24
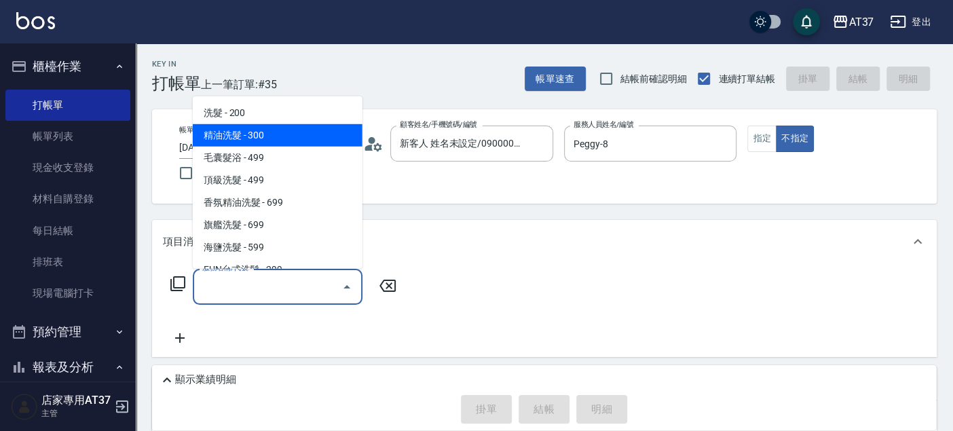
type input "精油洗髮(102)"
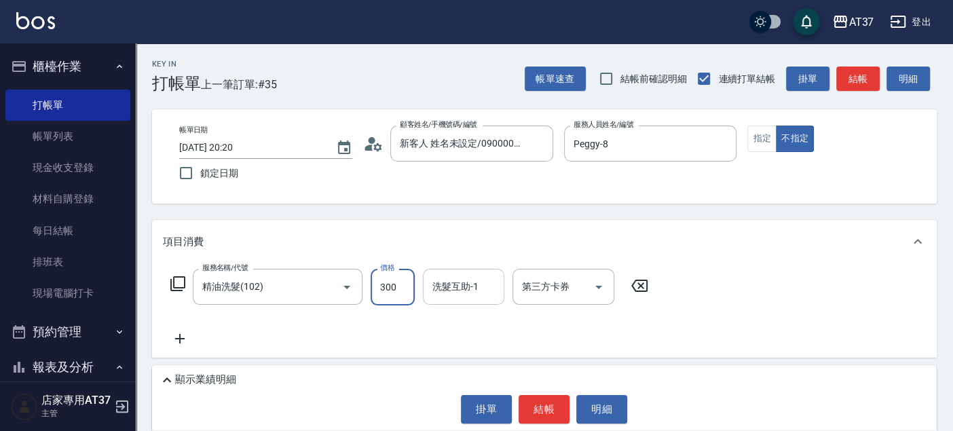
click at [492, 275] on input "洗髮互助-1" at bounding box center [463, 287] width 69 height 24
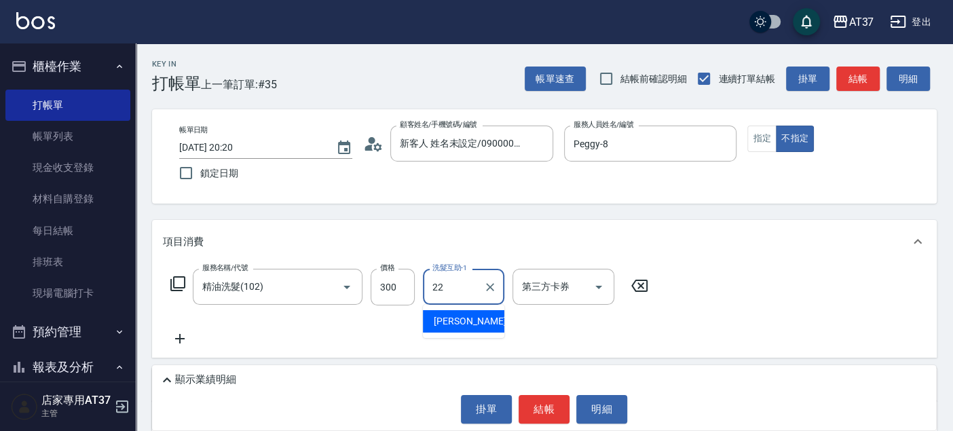
type input "[PERSON_NAME]-22"
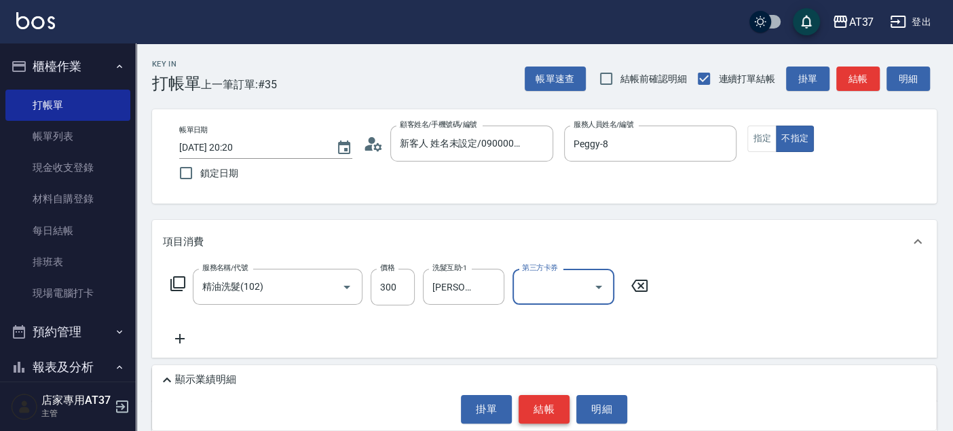
click at [523, 415] on button "結帳" at bounding box center [543, 409] width 51 height 28
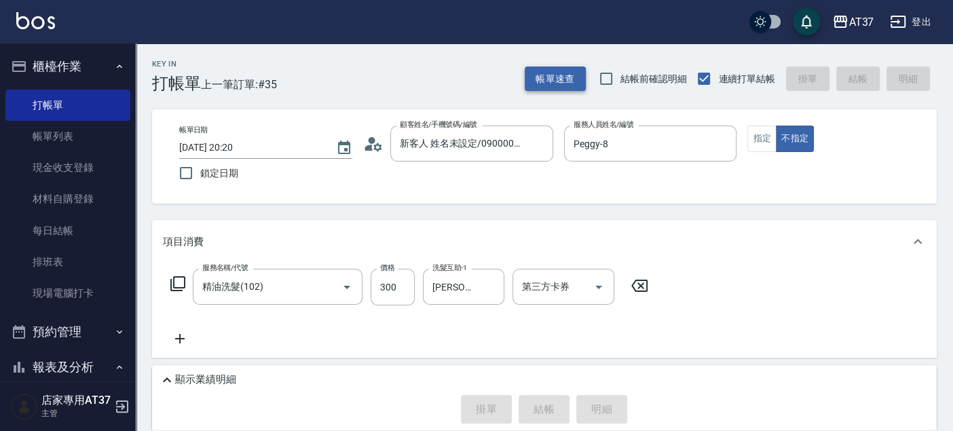
type input "[DATE] 20:24"
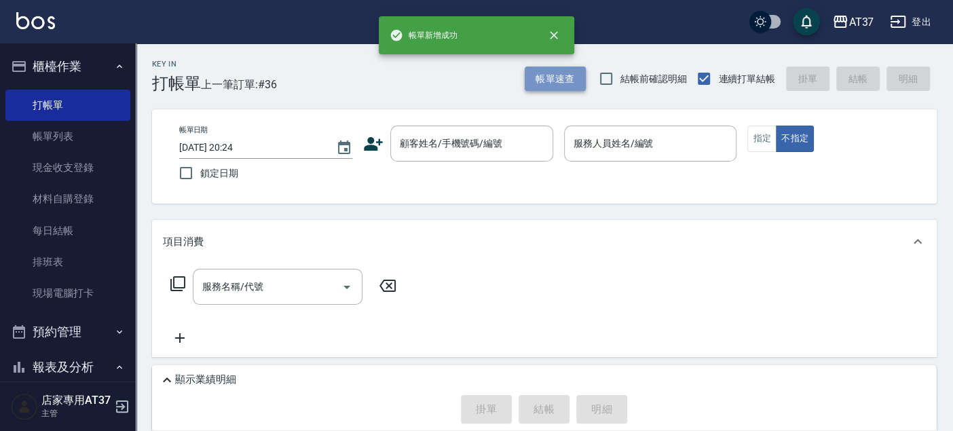
click at [550, 82] on button "帳單速查" at bounding box center [555, 78] width 61 height 25
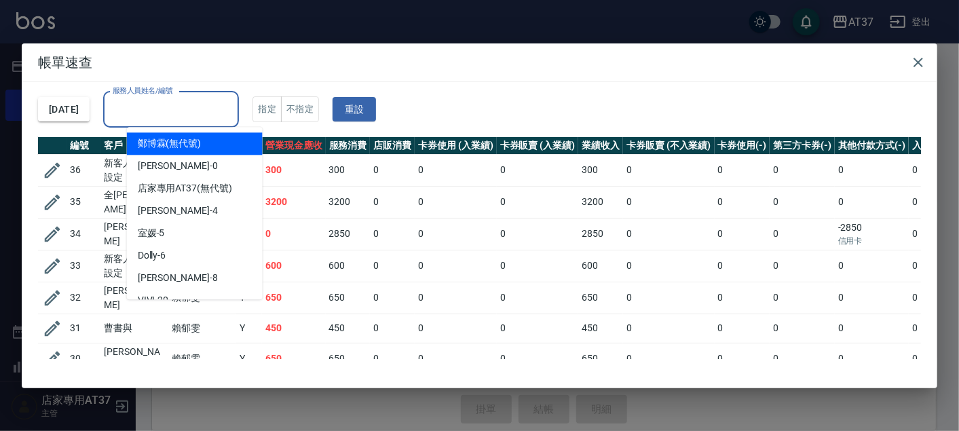
click at [203, 116] on input "服務人員姓名/編號" at bounding box center [170, 110] width 123 height 24
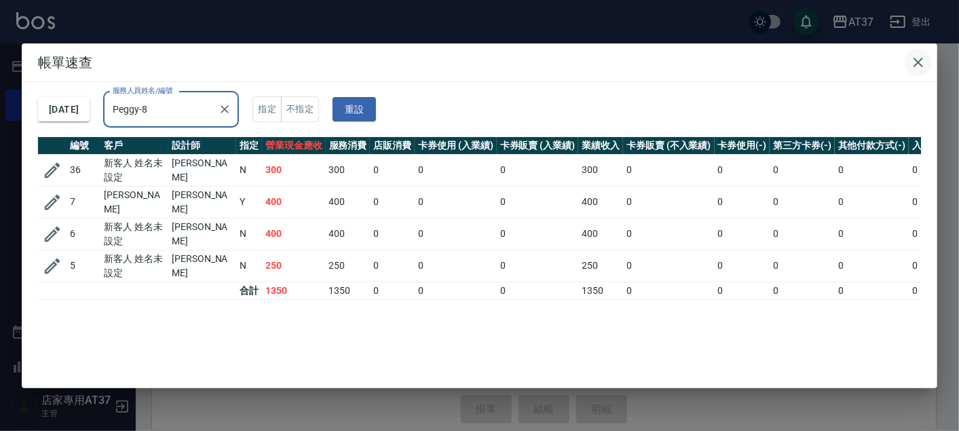
type input "Peggy-8"
click at [931, 63] on button "button" at bounding box center [918, 62] width 27 height 27
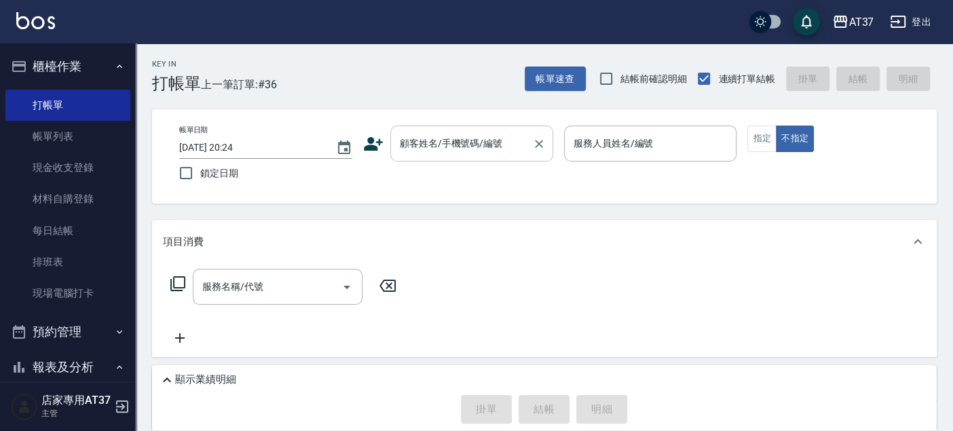
click at [493, 147] on input "顧客姓名/手機號碼/編號" at bounding box center [461, 144] width 130 height 24
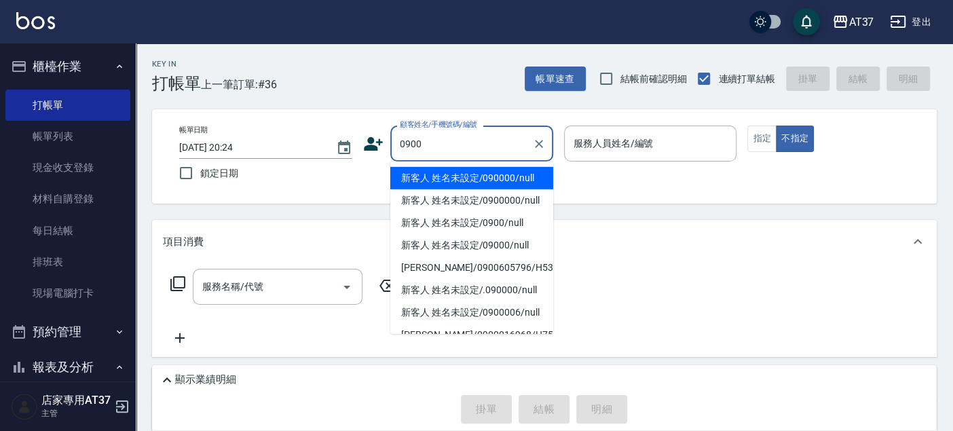
click at [492, 172] on li "新客人 姓名未設定/090000/null" at bounding box center [471, 178] width 163 height 22
type input "新客人 姓名未設定/090000/null"
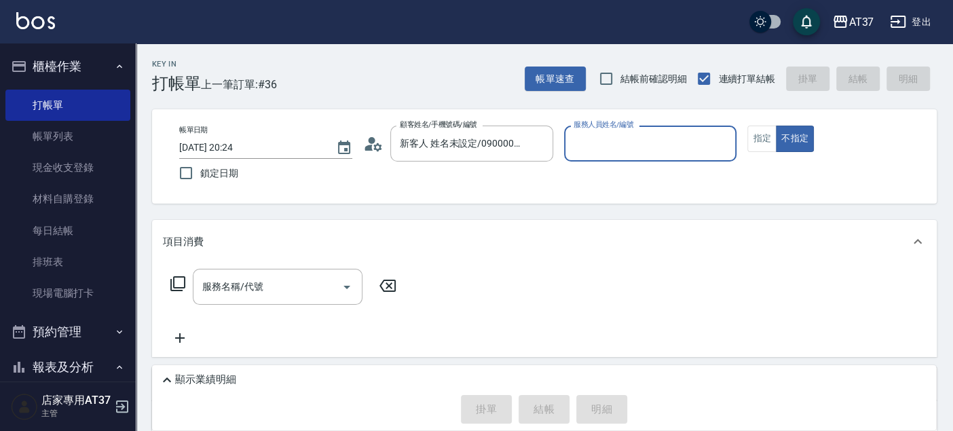
click at [598, 143] on input "服務人員姓名/編號" at bounding box center [650, 144] width 161 height 24
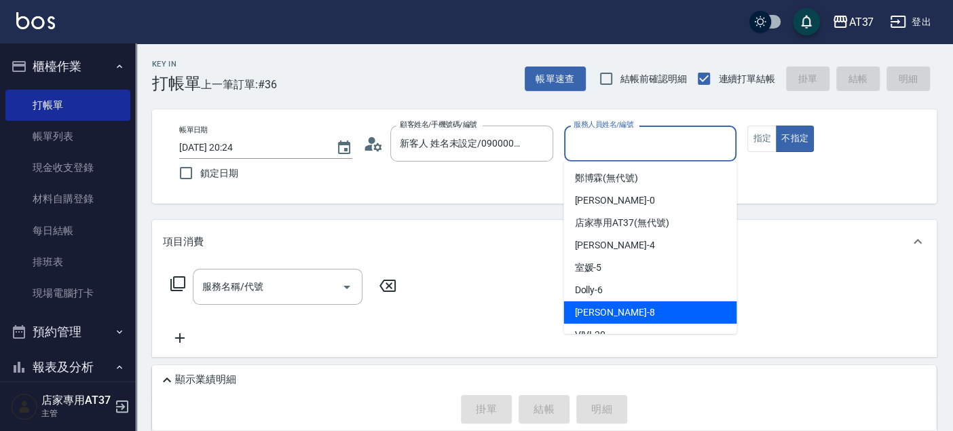
click at [655, 320] on div "Peggy -8" at bounding box center [649, 312] width 173 height 22
type input "Peggy-8"
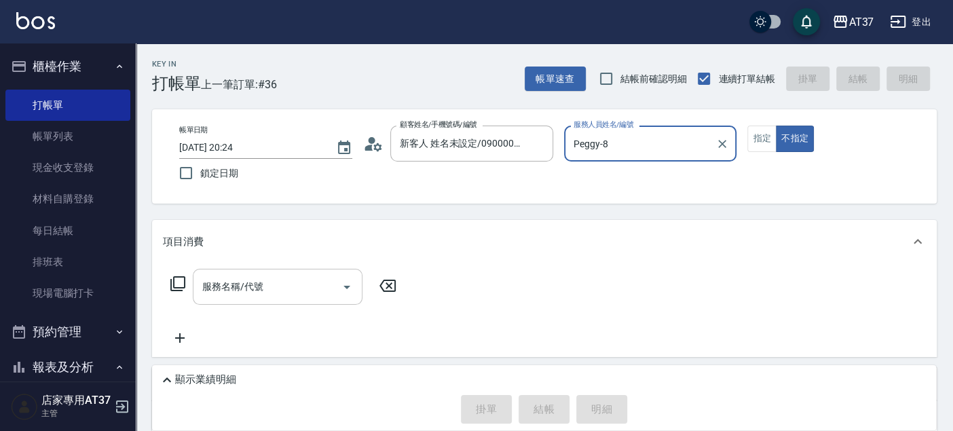
click at [221, 277] on input "服務名稱/代號" at bounding box center [267, 287] width 137 height 24
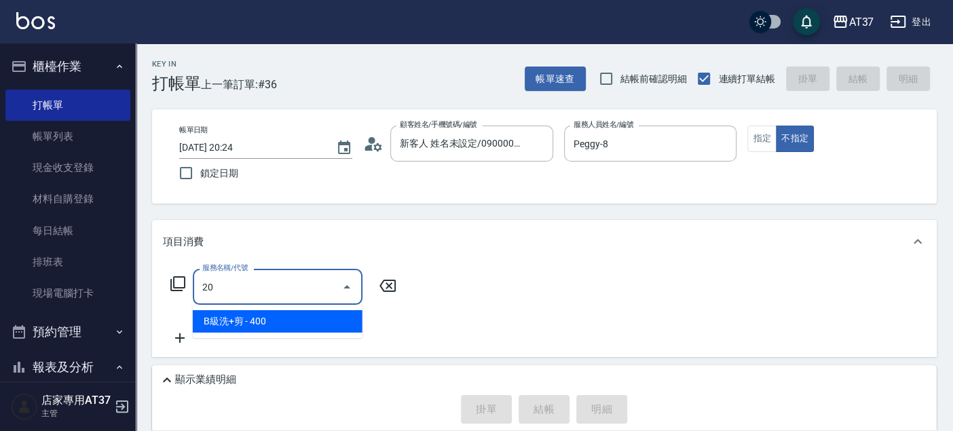
type input "2"
type input "B級單剪(201)"
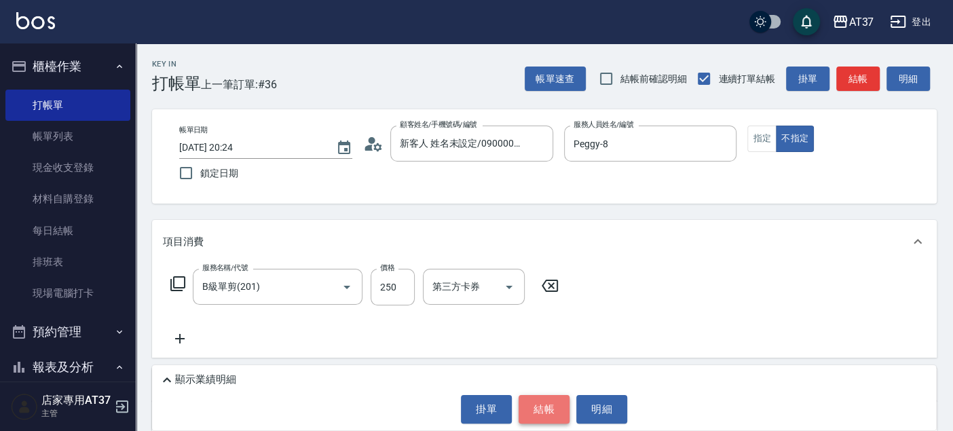
click at [568, 419] on button "結帳" at bounding box center [543, 409] width 51 height 28
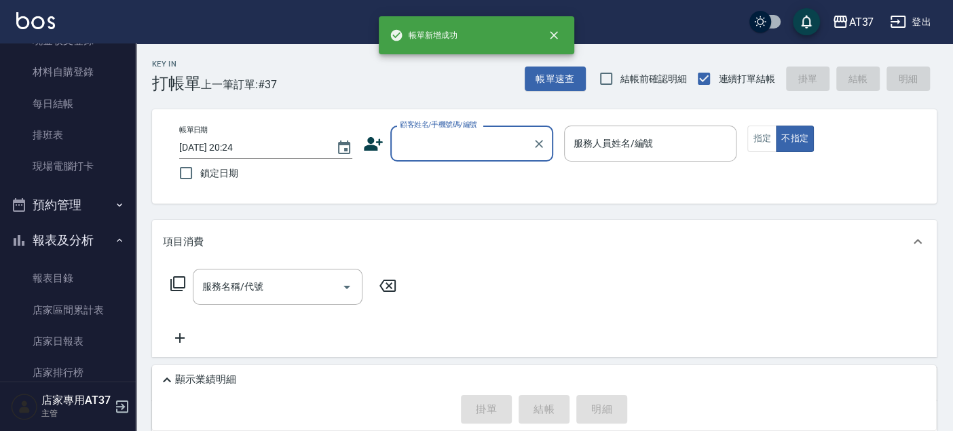
scroll to position [151, 0]
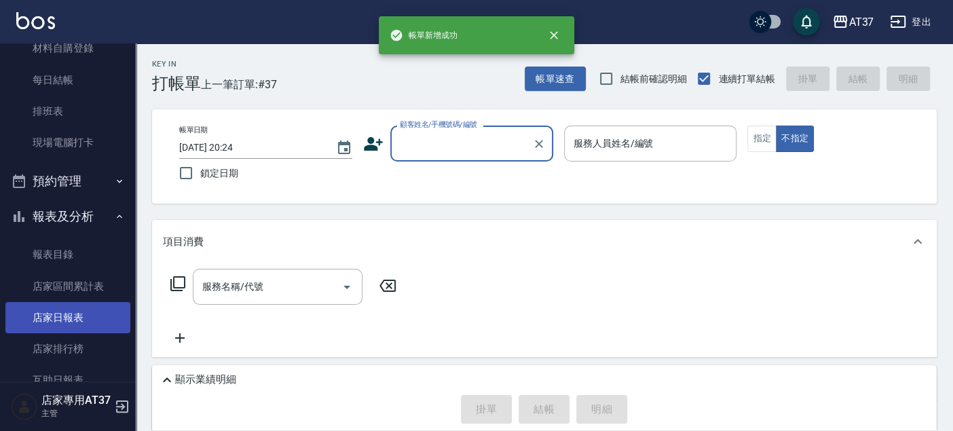
click at [75, 305] on link "店家日報表" at bounding box center [67, 317] width 125 height 31
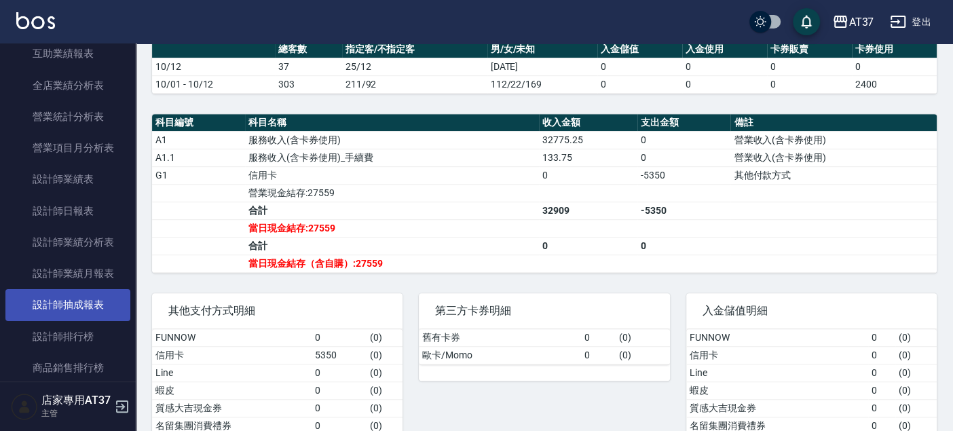
scroll to position [679, 0]
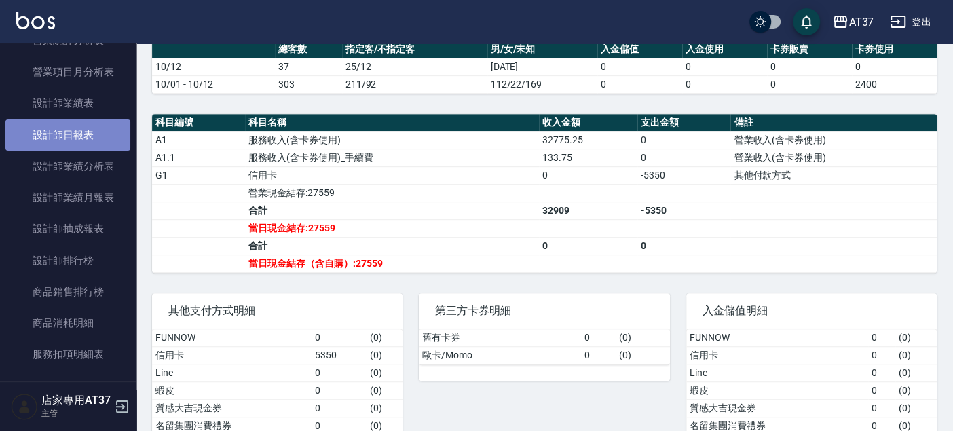
click at [98, 137] on link "設計師日報表" at bounding box center [67, 134] width 125 height 31
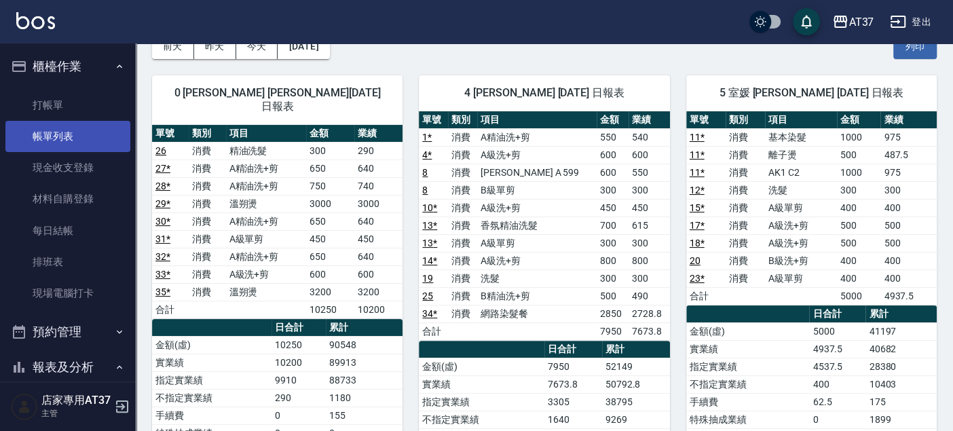
click at [100, 127] on link "帳單列表" at bounding box center [67, 136] width 125 height 31
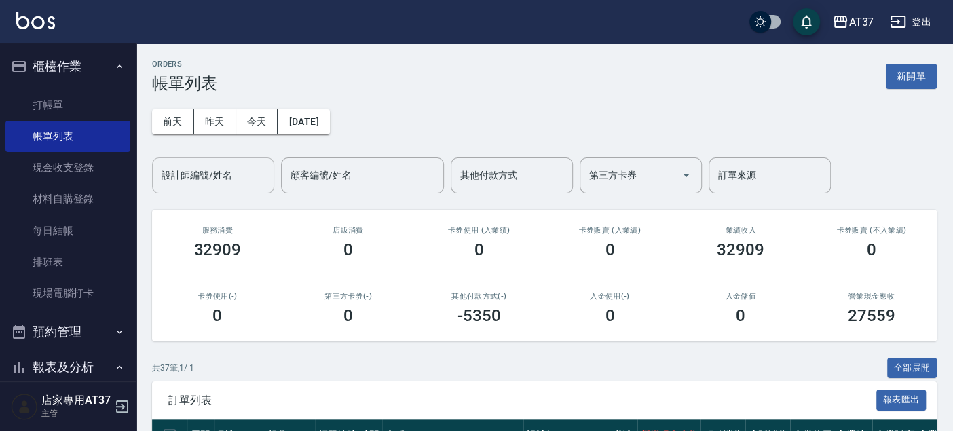
click at [244, 176] on input "設計師編號/姓名" at bounding box center [213, 176] width 110 height 24
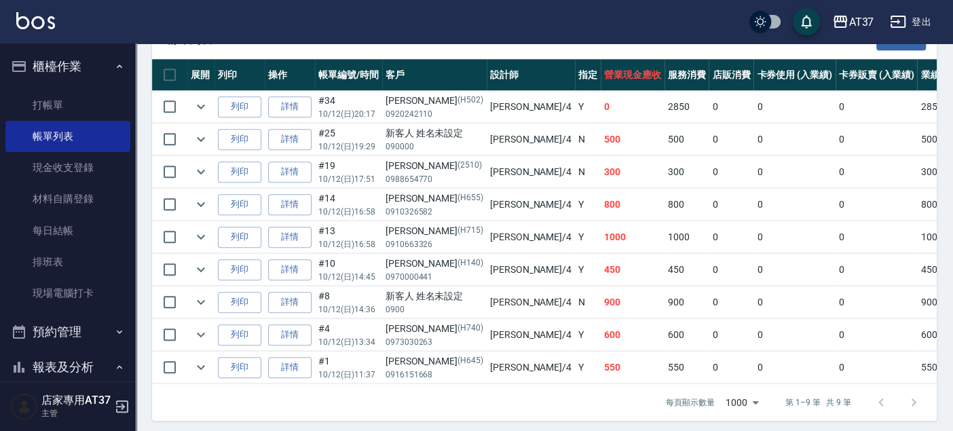
scroll to position [374, 0]
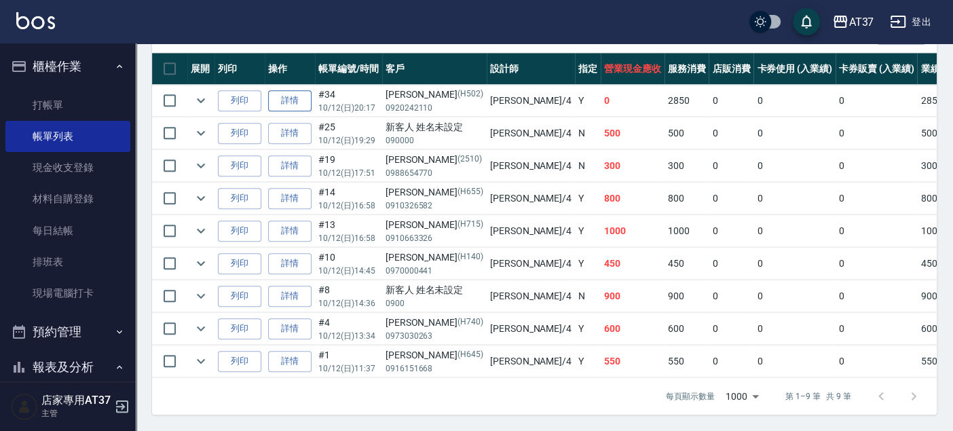
type input "[PERSON_NAME]-4"
click at [282, 93] on link "詳情" at bounding box center [289, 100] width 43 height 21
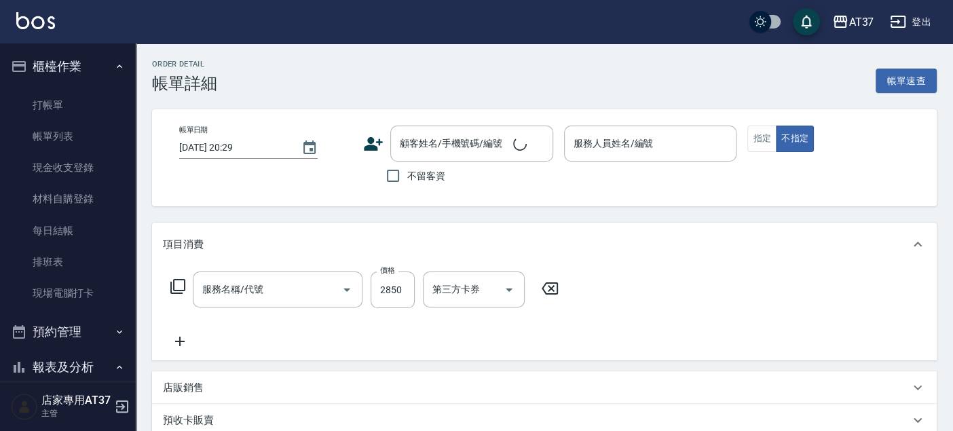
scroll to position [75, 0]
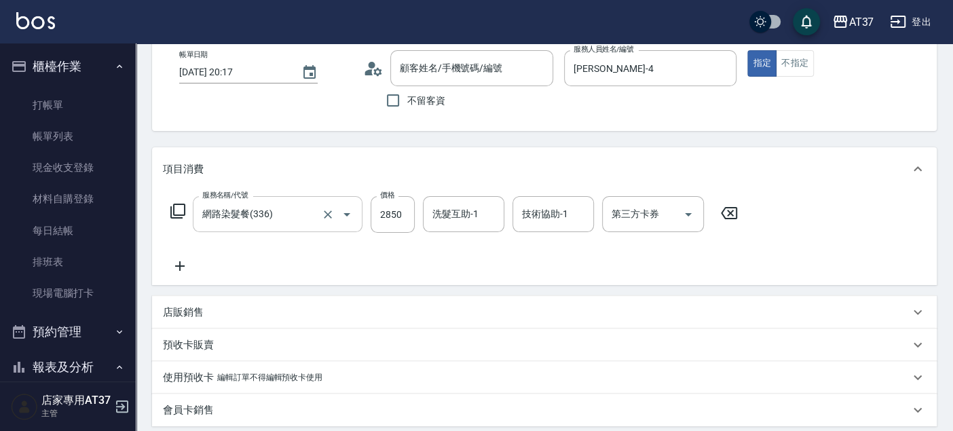
type input "[DATE] 20:17"
type input "[PERSON_NAME]-4"
type input "網路染髮餐(336)"
type input "[PERSON_NAME]/0920242110/H502"
click at [324, 213] on icon "Clear" at bounding box center [328, 215] width 14 height 14
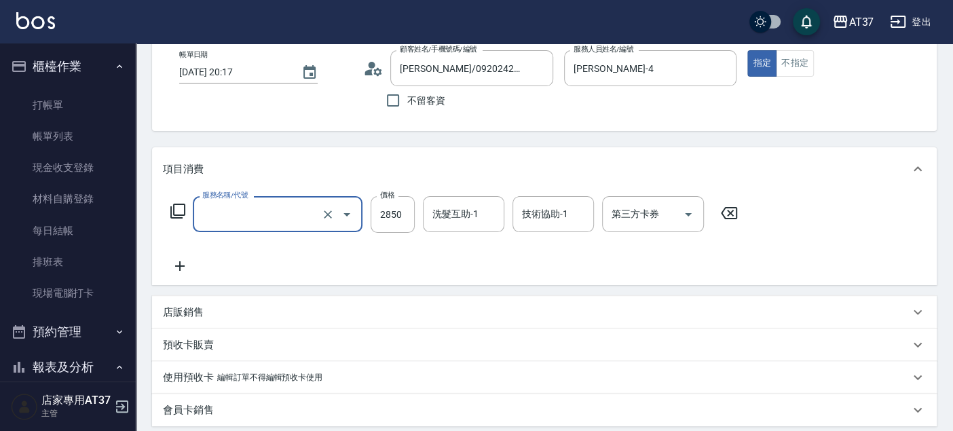
click at [263, 214] on input "服務名稱/代號" at bounding box center [258, 214] width 119 height 24
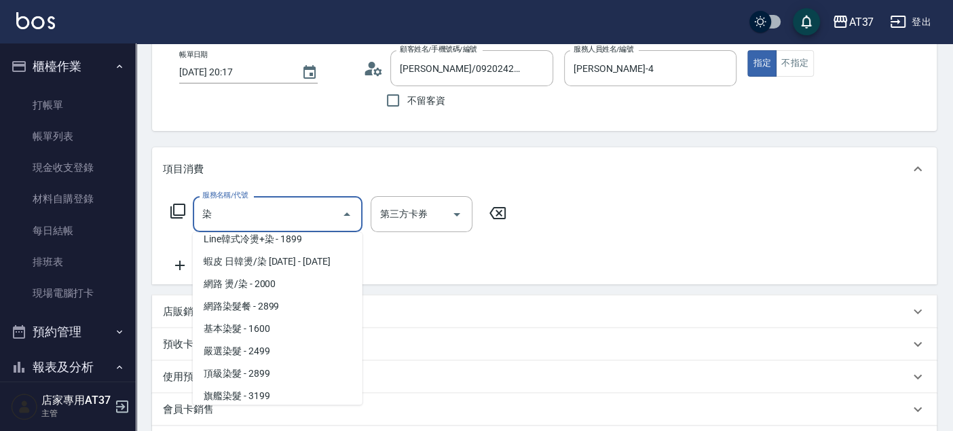
scroll to position [38, 0]
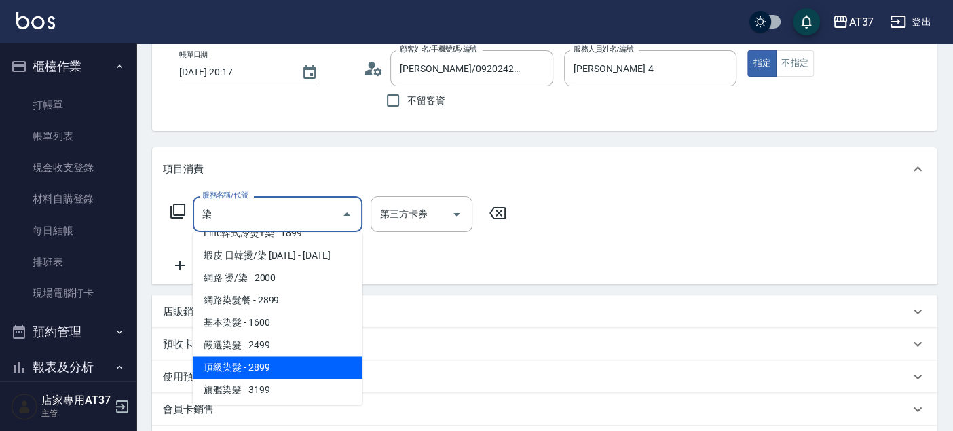
click at [281, 359] on span "頂級染髮 - 2899" at bounding box center [278, 367] width 170 height 22
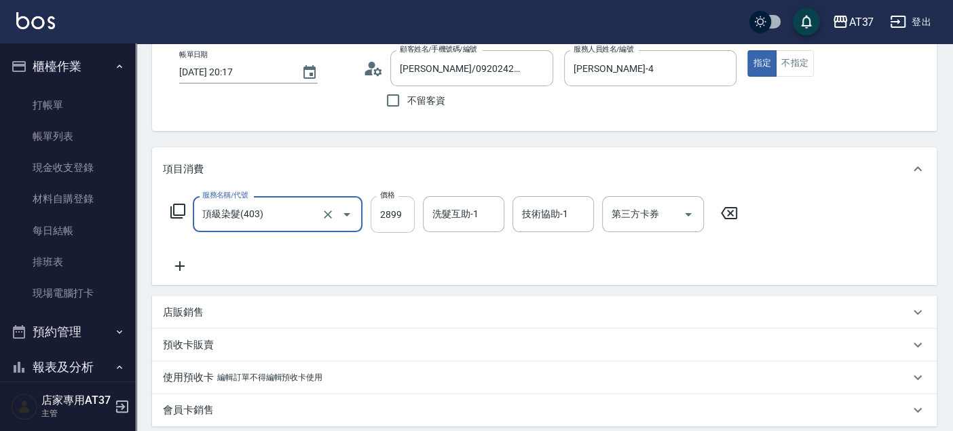
type input "頂級染髮(403)"
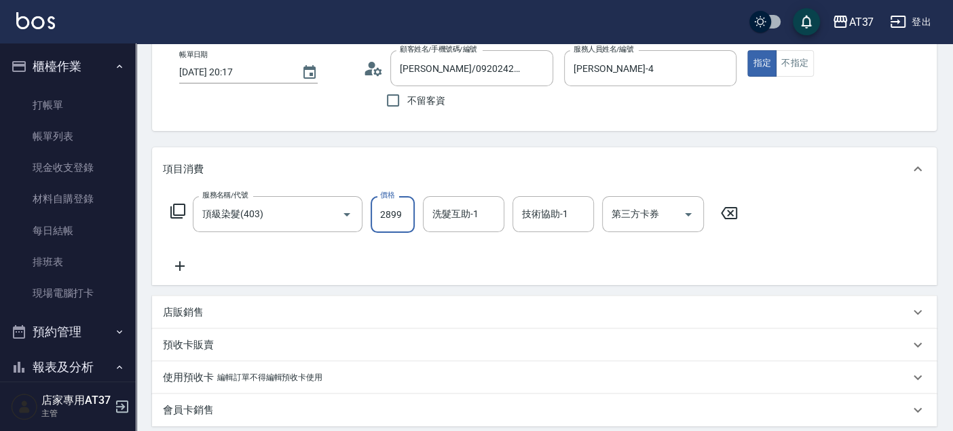
click at [403, 211] on input "2899" at bounding box center [392, 214] width 44 height 37
type input "2850"
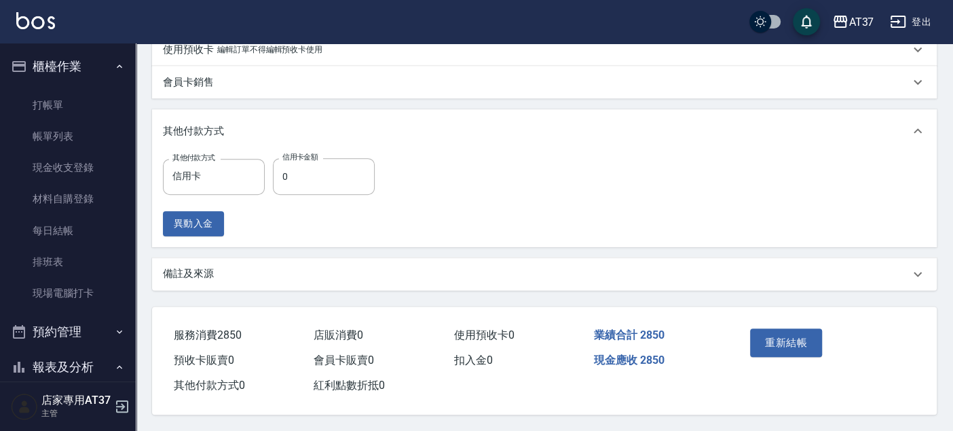
scroll to position [406, 0]
click at [337, 178] on input "0" at bounding box center [324, 176] width 102 height 37
type input "2850"
click at [812, 335] on button "重新結帳" at bounding box center [786, 342] width 72 height 28
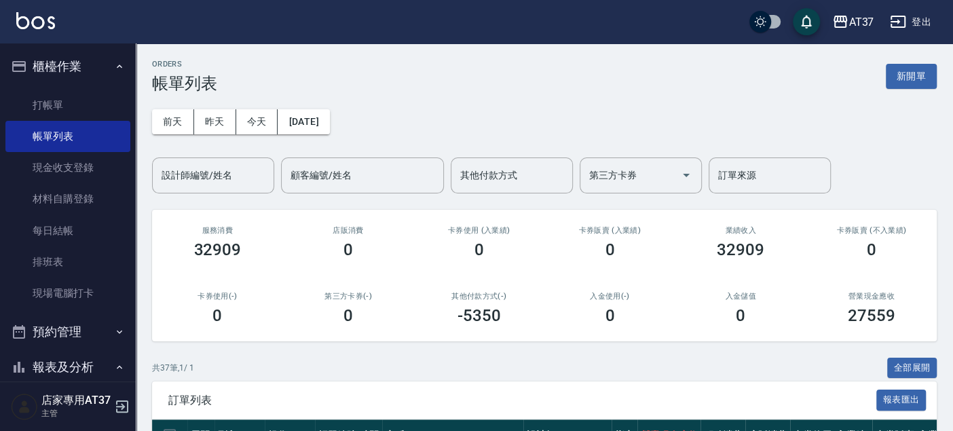
scroll to position [301, 0]
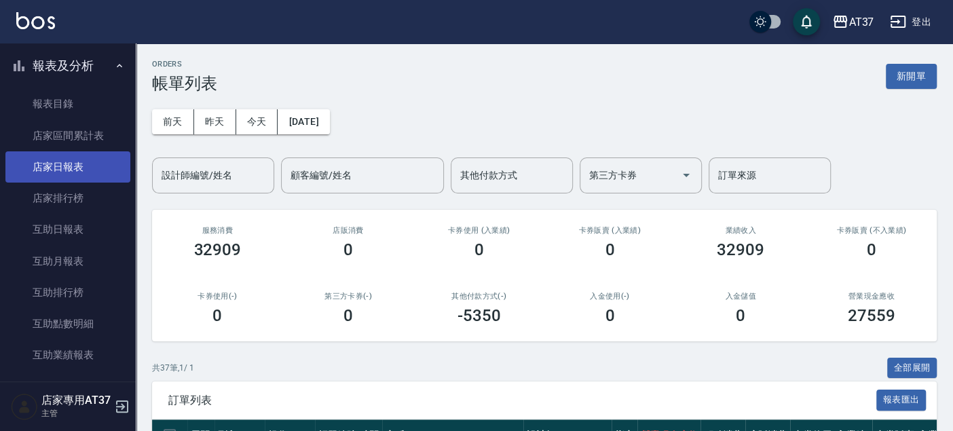
click at [75, 170] on link "店家日報表" at bounding box center [67, 166] width 125 height 31
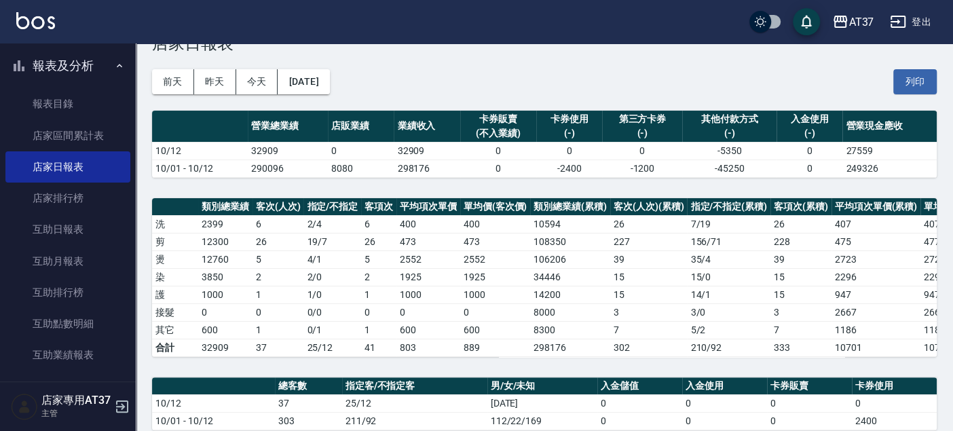
scroll to position [45, 0]
